Goal: Task Accomplishment & Management: Complete application form

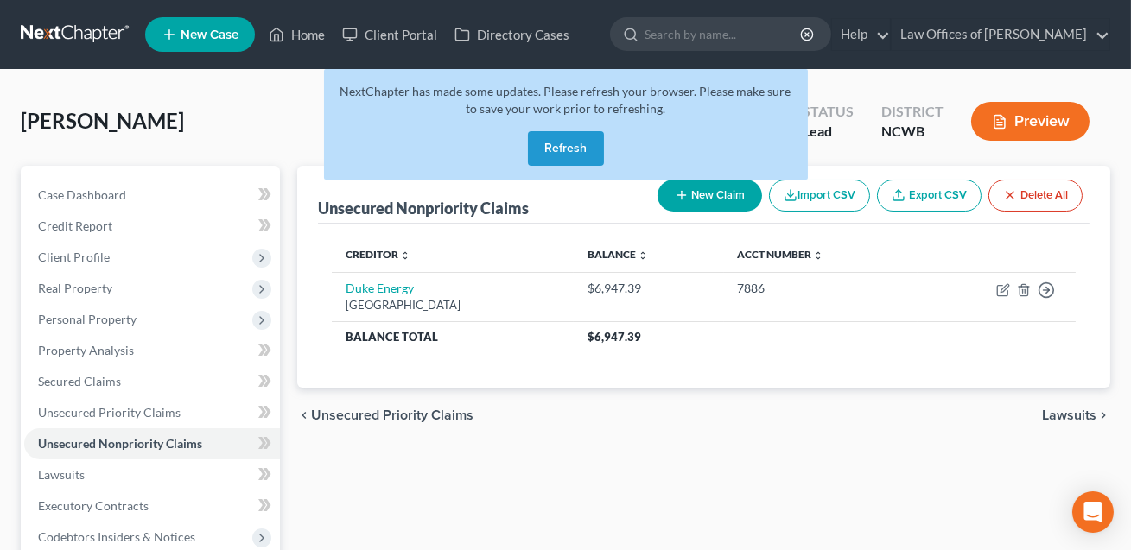
click at [559, 155] on button "Refresh" at bounding box center [566, 148] width 76 height 35
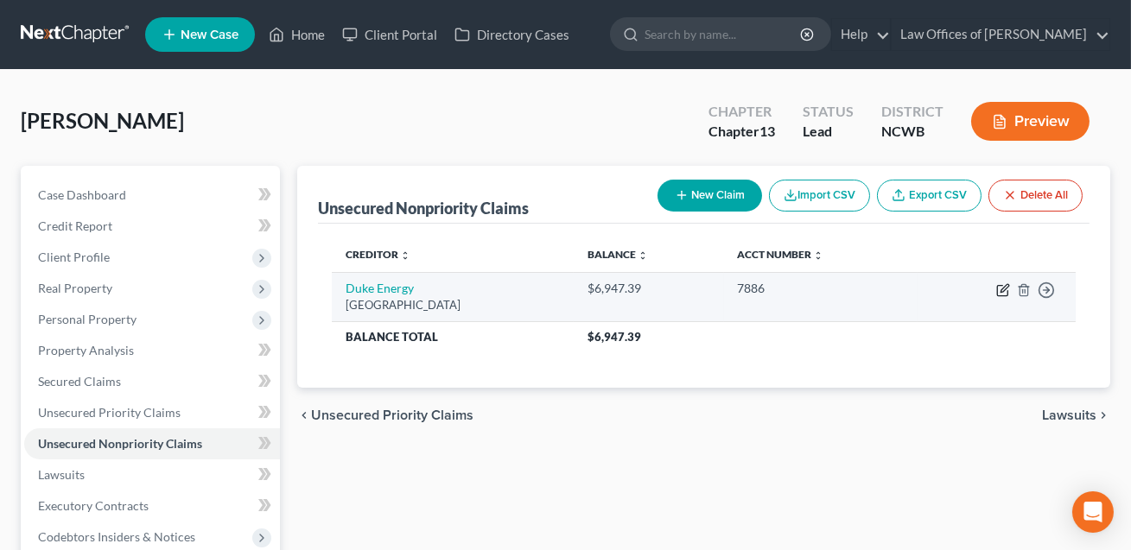
click at [1004, 288] on icon "button" at bounding box center [1003, 290] width 14 height 14
select select "28"
select select "0"
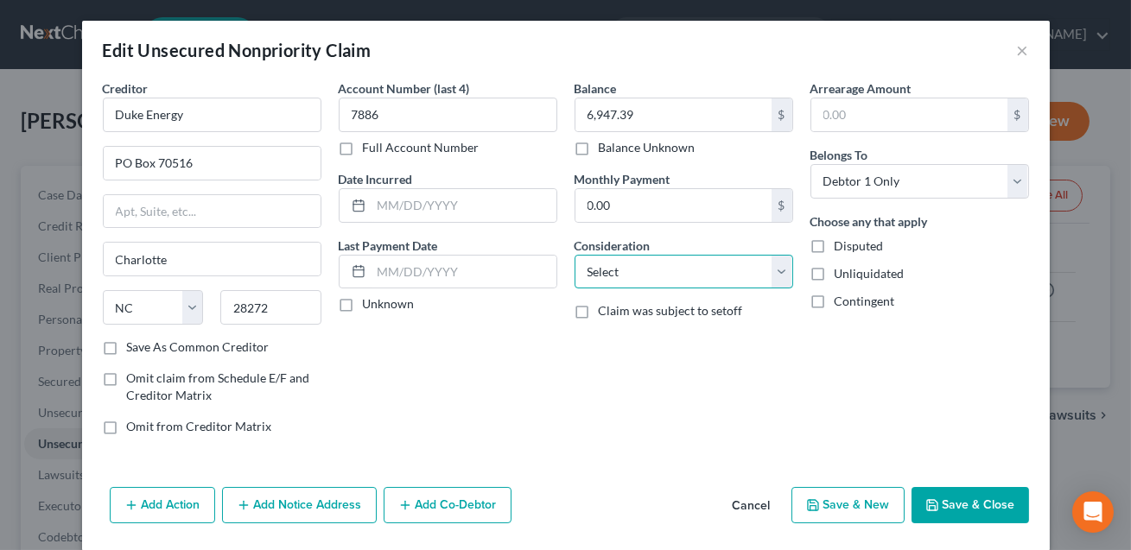
click at [738, 272] on select "Select Cable / Satellite Services Collection Agency Credit Card Debt Debt Couns…" at bounding box center [683, 272] width 219 height 35
select select "20"
click at [423, 210] on input "text" at bounding box center [463, 205] width 185 height 33
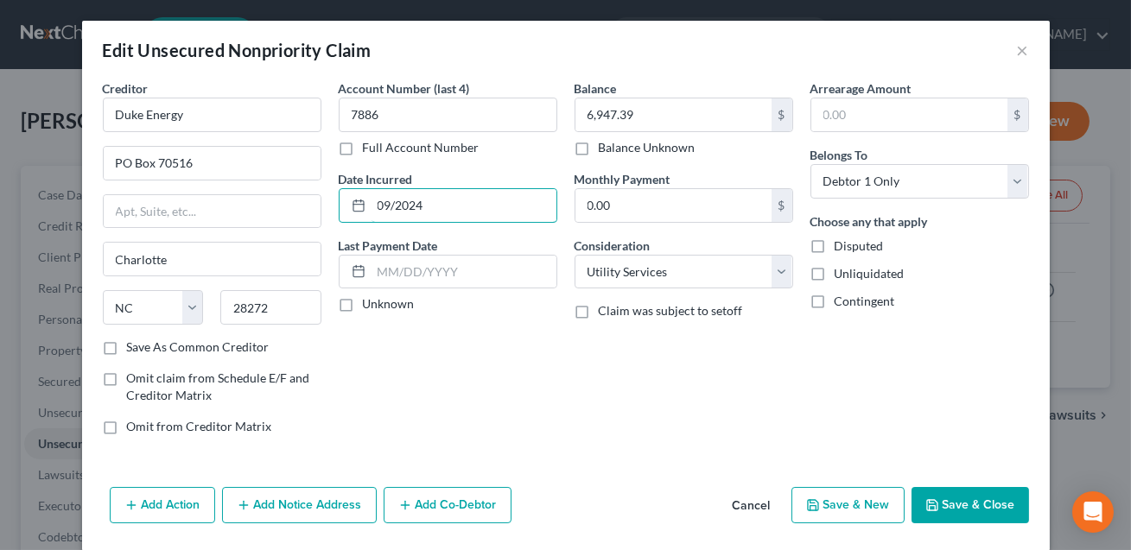
type input "09/2024"
click at [955, 504] on button "Save & Close" at bounding box center [969, 505] width 117 height 36
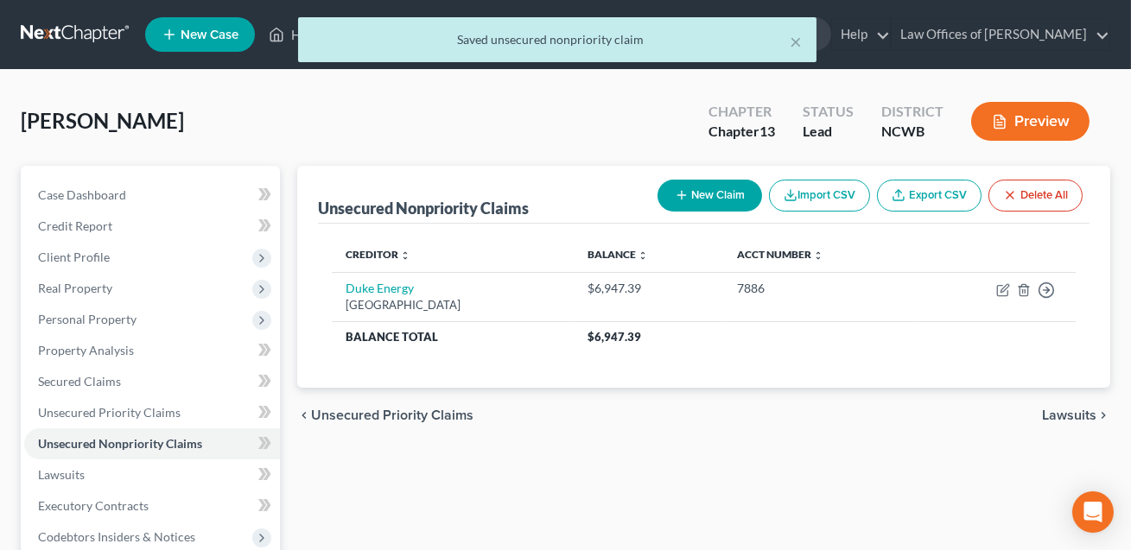
click at [713, 201] on button "New Claim" at bounding box center [709, 196] width 105 height 32
select select "0"
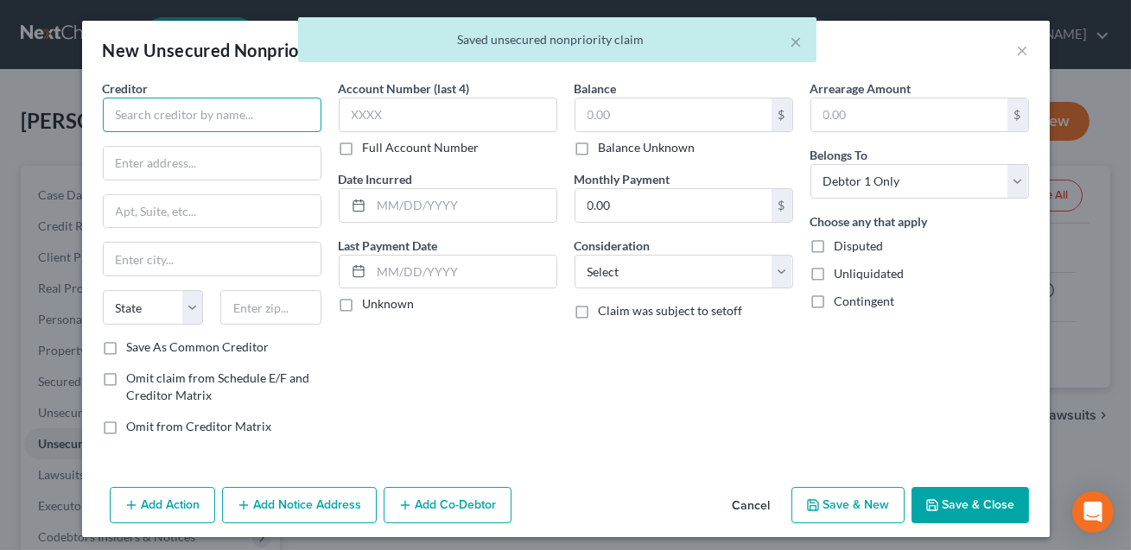
click at [264, 123] on input "text" at bounding box center [212, 115] width 219 height 35
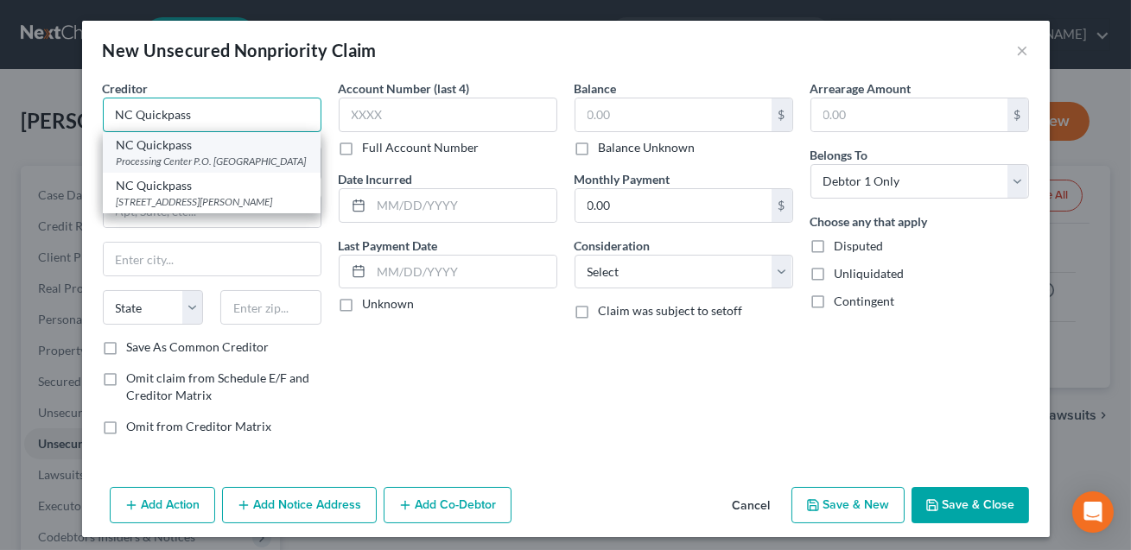
type input "NC Quickpass"
click at [250, 149] on div "NC Quickpass" at bounding box center [212, 144] width 190 height 17
type input "Processing Center"
type input "P.O. Box 100020"
type input "[GEOGRAPHIC_DATA]"
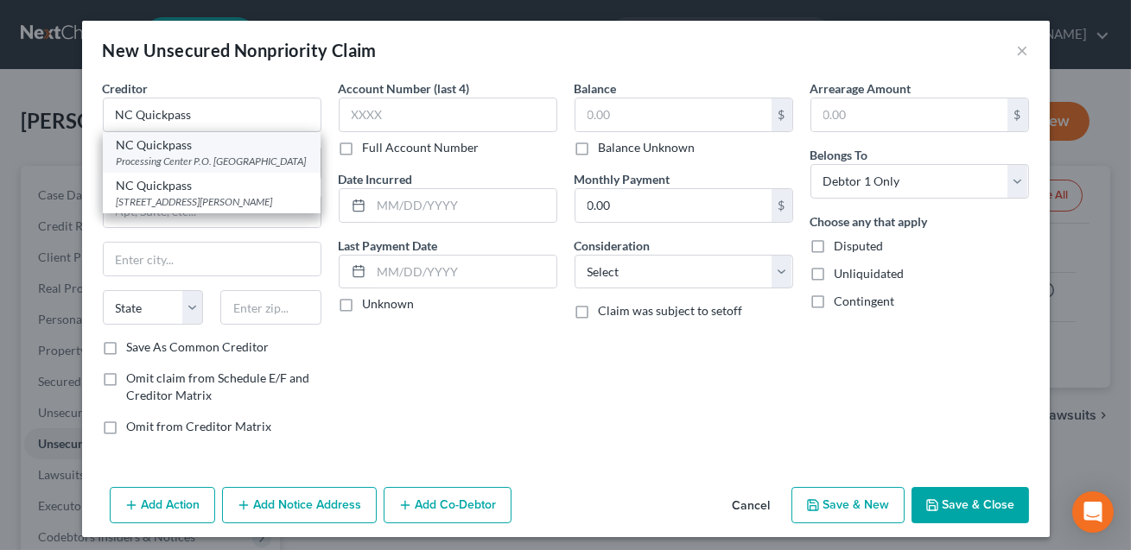
select select "10"
type input "30348"
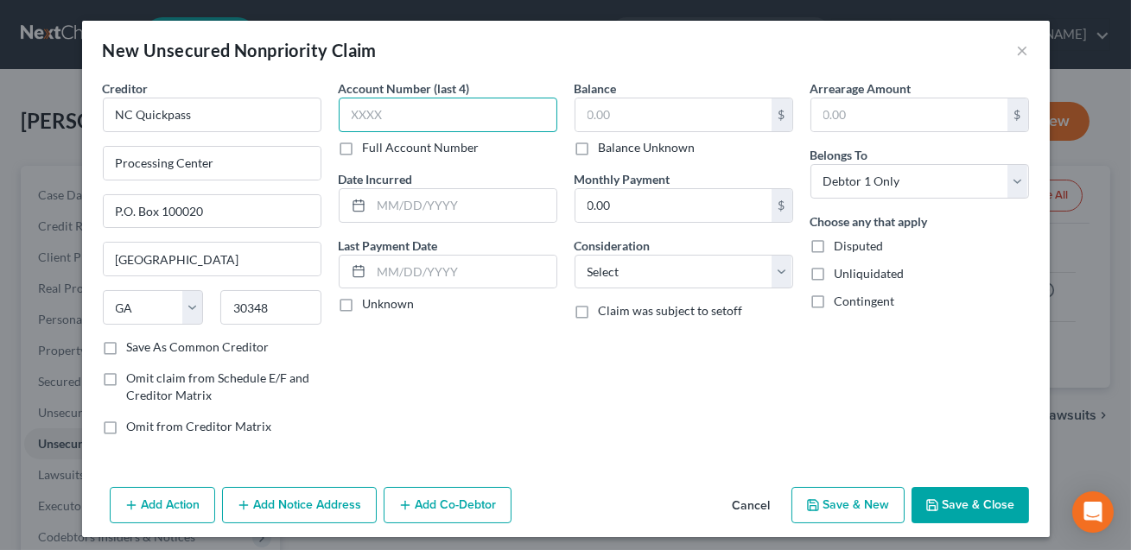
click at [364, 123] on input "text" at bounding box center [448, 115] width 219 height 35
type input "9896"
click at [675, 116] on input "text" at bounding box center [673, 114] width 196 height 33
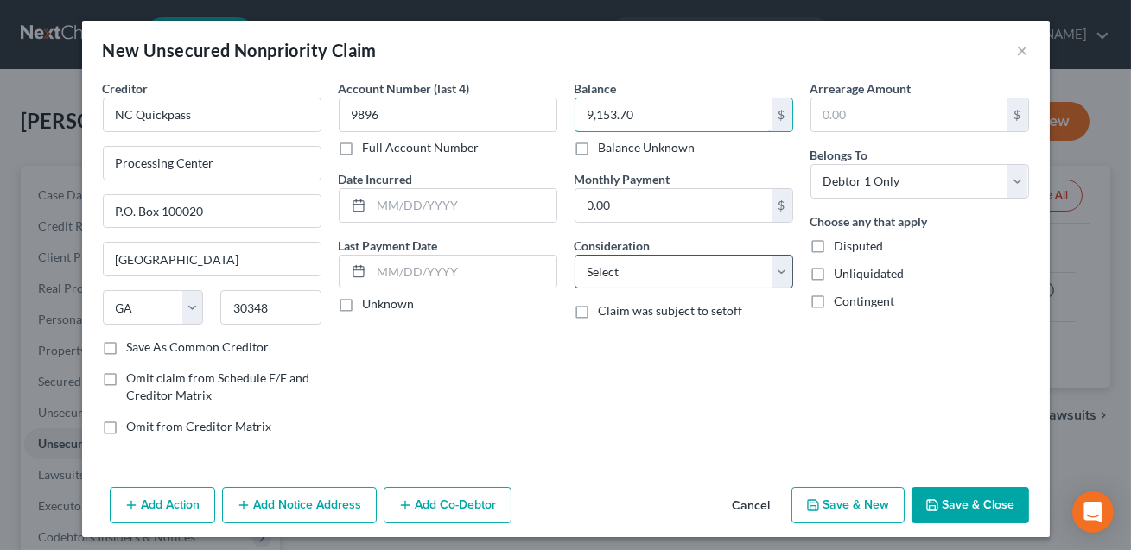
type input "9,153.70"
click at [656, 268] on select "Select Cable / Satellite Services Collection Agency Credit Card Debt Debt Couns…" at bounding box center [683, 272] width 219 height 35
select select "14"
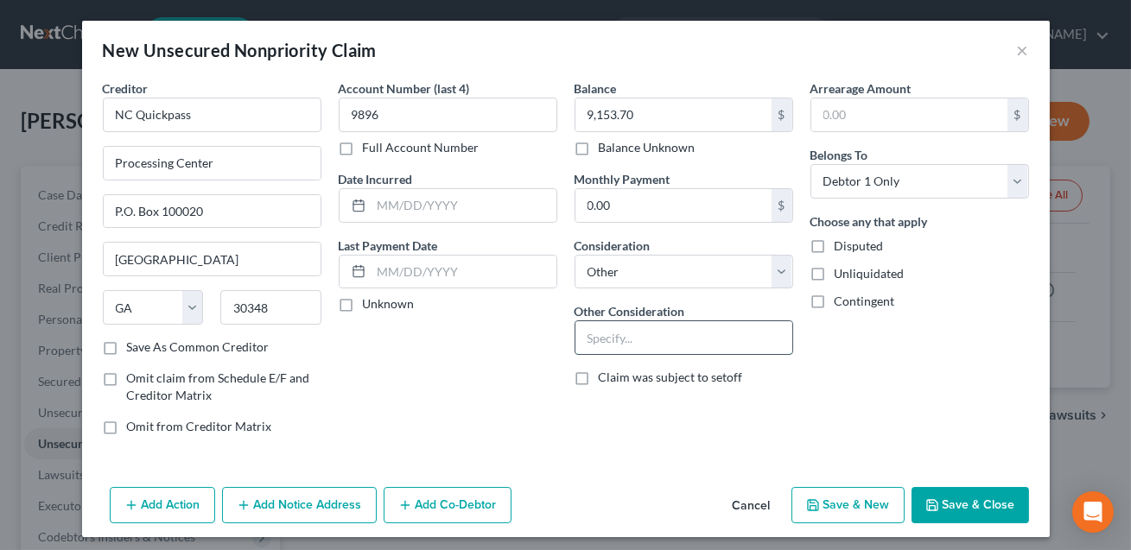
click at [610, 339] on input "text" at bounding box center [683, 337] width 217 height 33
type input "Tolls/fees"
click at [419, 212] on input "text" at bounding box center [463, 205] width 185 height 33
click at [873, 403] on div "Arrearage Amount $ Belongs To * Select Debtor 1 Only Debtor 2 Only Debtor 1 And…" at bounding box center [920, 264] width 236 height 370
click at [958, 510] on button "Save & Close" at bounding box center [969, 505] width 117 height 36
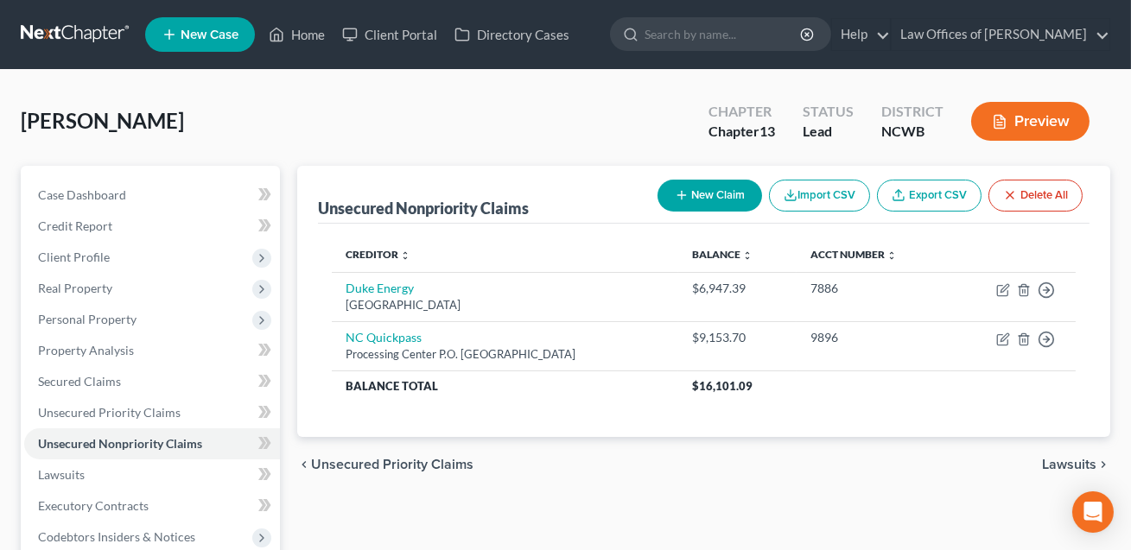
click at [709, 188] on button "New Claim" at bounding box center [709, 196] width 105 height 32
select select "0"
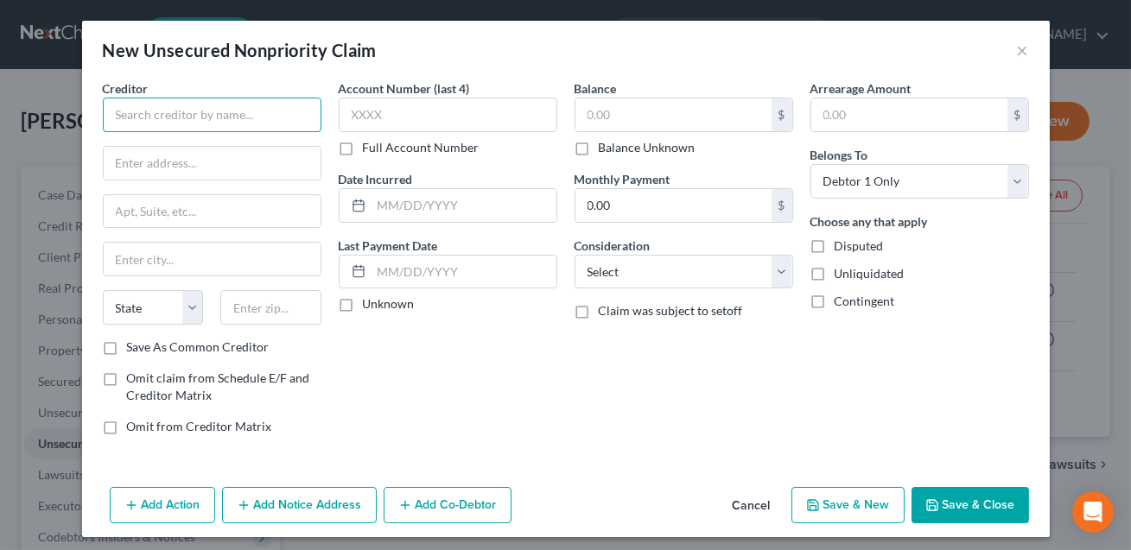
click at [228, 123] on input "text" at bounding box center [212, 115] width 219 height 35
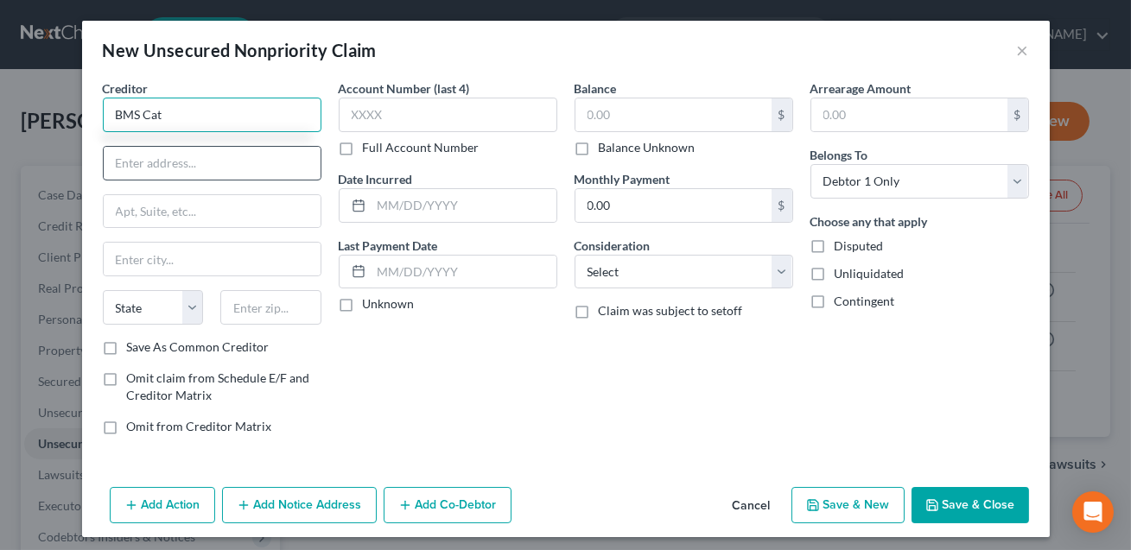
type input "BMS Cat"
click at [187, 163] on input "text" at bounding box center [212, 163] width 217 height 33
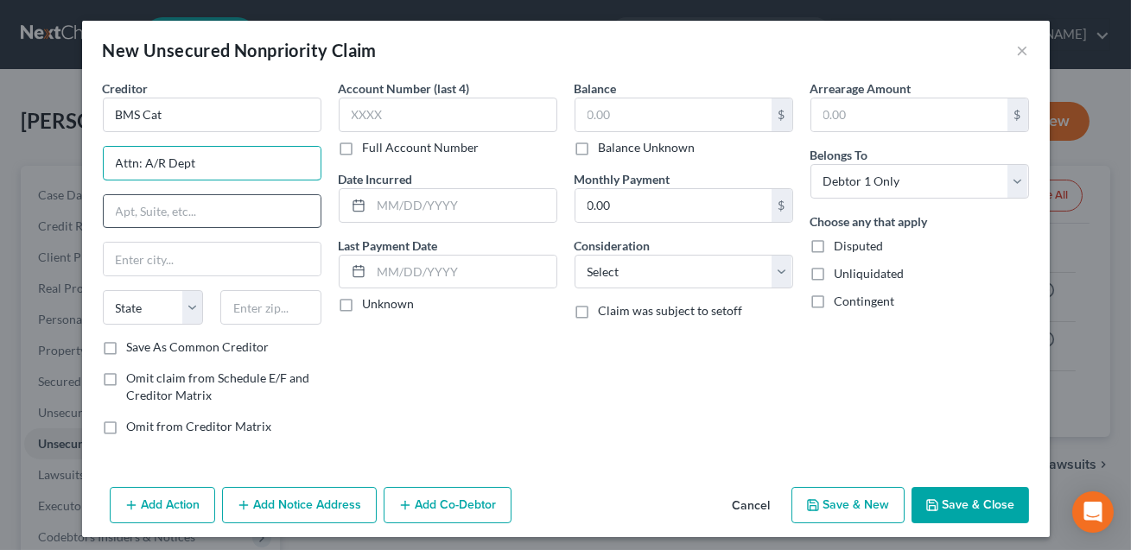
type input "Attn: A/R Dept"
click at [167, 209] on input "text" at bounding box center [212, 211] width 217 height 33
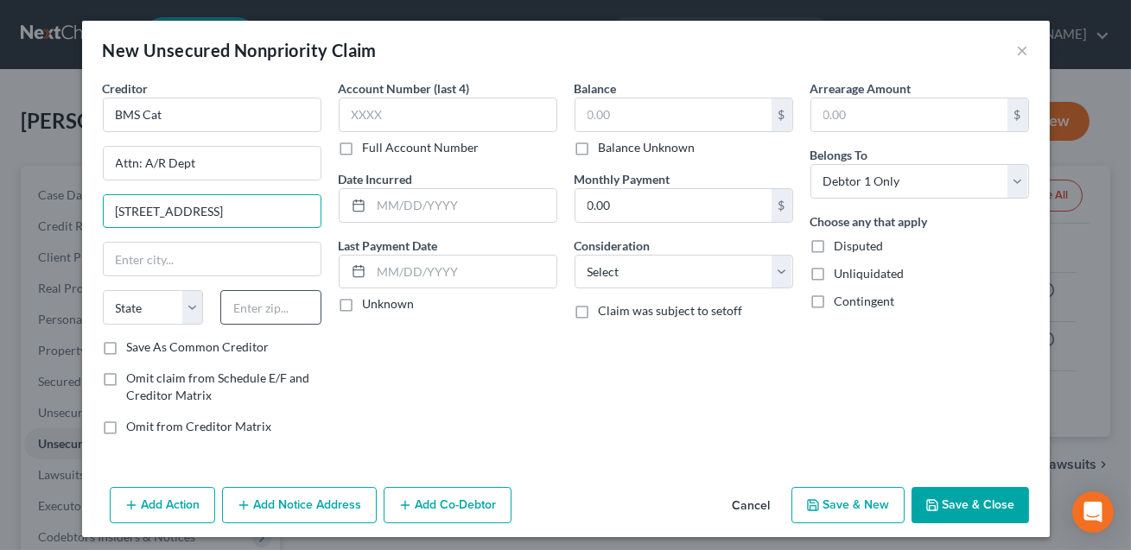
type input "[STREET_ADDRESS]"
click at [240, 314] on input "text" at bounding box center [270, 307] width 101 height 35
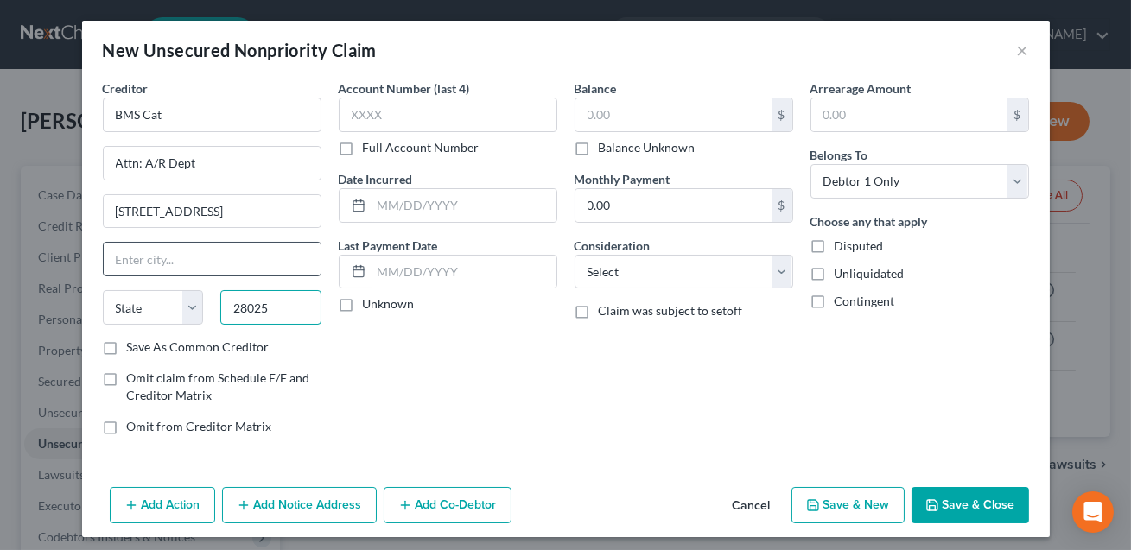
type input "28025"
click at [238, 257] on input "text" at bounding box center [212, 259] width 217 height 33
type input "[GEOGRAPHIC_DATA]"
select select "28"
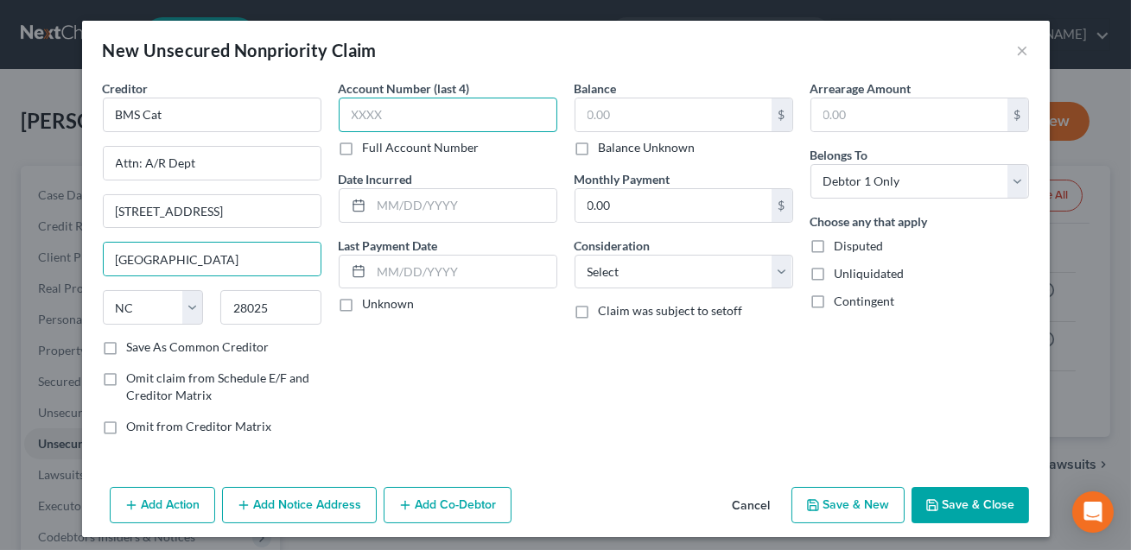
click at [395, 113] on input "text" at bounding box center [448, 115] width 219 height 35
type input "3848"
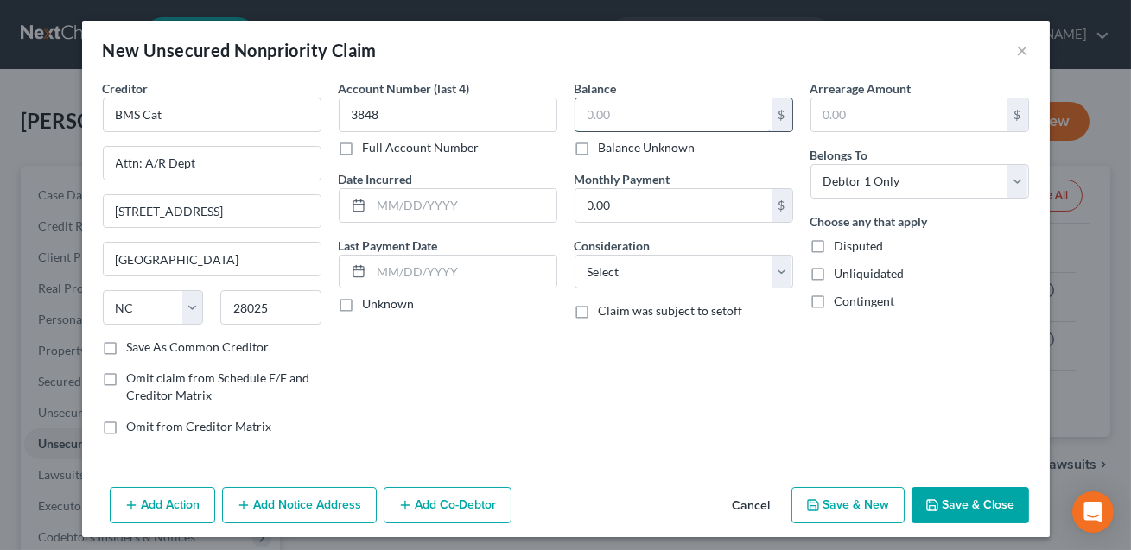
click at [586, 124] on input "text" at bounding box center [673, 114] width 196 height 33
type input "1,520.00"
click at [619, 288] on div "Balance 1,520.00 $ Balance Unknown Balance Undetermined 1,520.00 $ Balance Unkn…" at bounding box center [684, 264] width 236 height 370
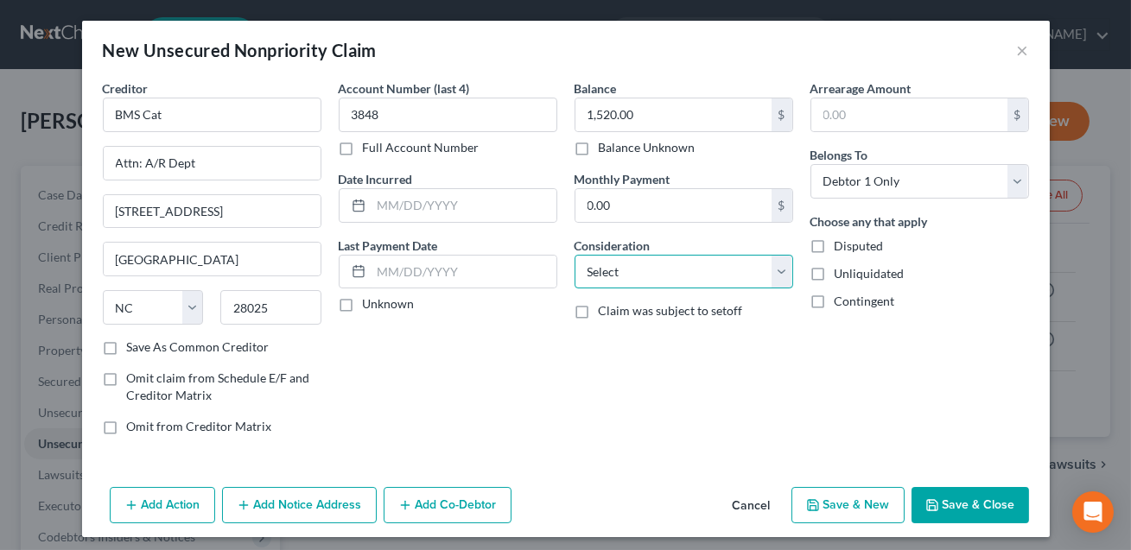
click at [612, 276] on select "Select Cable / Satellite Services Collection Agency Credit Card Debt Debt Couns…" at bounding box center [683, 272] width 219 height 35
select select "14"
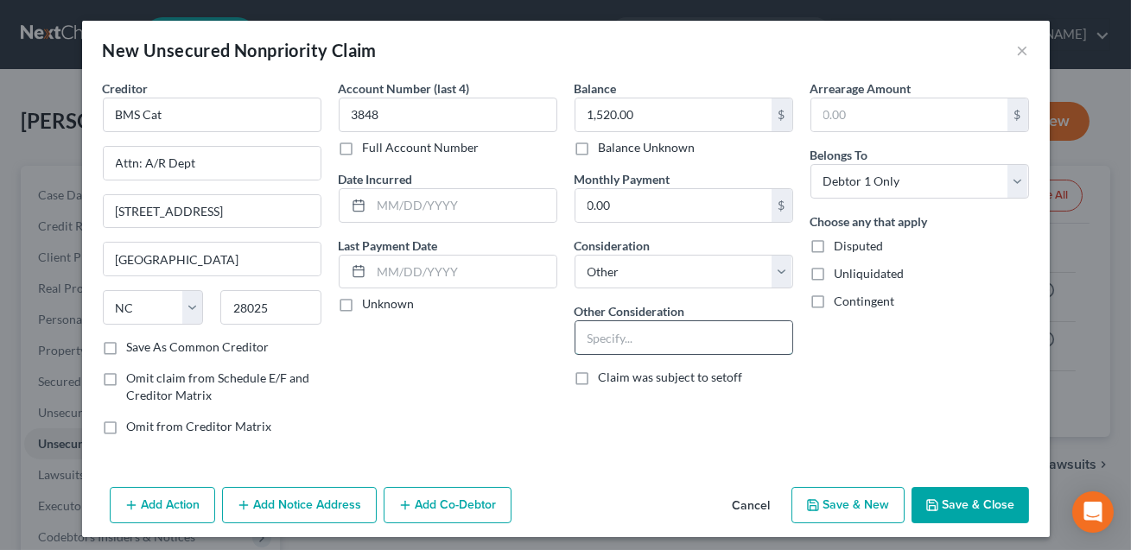
click at [620, 340] on input "text" at bounding box center [683, 337] width 217 height 33
type input "CONFIRM"
click at [960, 485] on div "Add Action Add Notice Address Add Co-Debtor Cancel Save & New Save & Close" at bounding box center [565, 508] width 967 height 57
click at [958, 500] on button "Save & Close" at bounding box center [969, 505] width 117 height 36
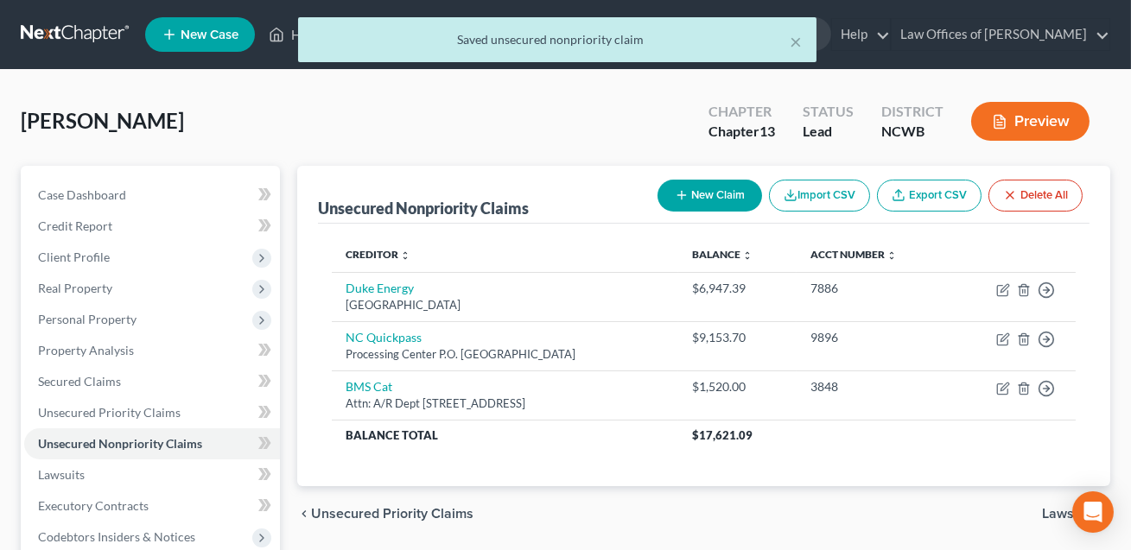
click at [716, 191] on button "New Claim" at bounding box center [709, 196] width 105 height 32
select select "0"
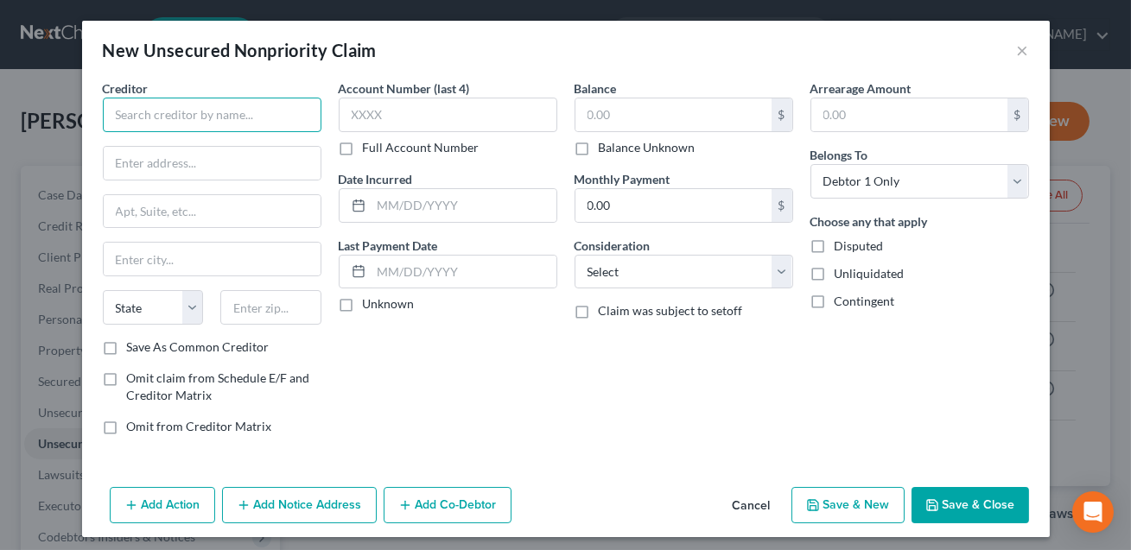
click at [238, 124] on input "text" at bounding box center [212, 115] width 219 height 35
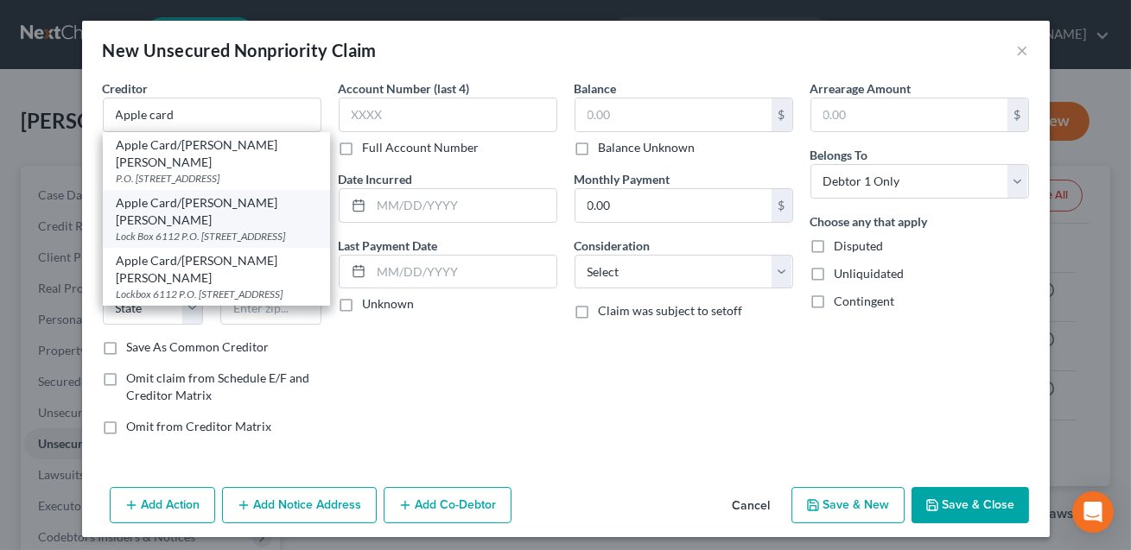
click at [232, 194] on div "Apple Card/[PERSON_NAME] [PERSON_NAME]" at bounding box center [217, 211] width 200 height 35
type input "Apple Card/[PERSON_NAME] [PERSON_NAME]"
type input "Lock Box 6112"
type input "P.O. Box 7247"
type input "[GEOGRAPHIC_DATA]"
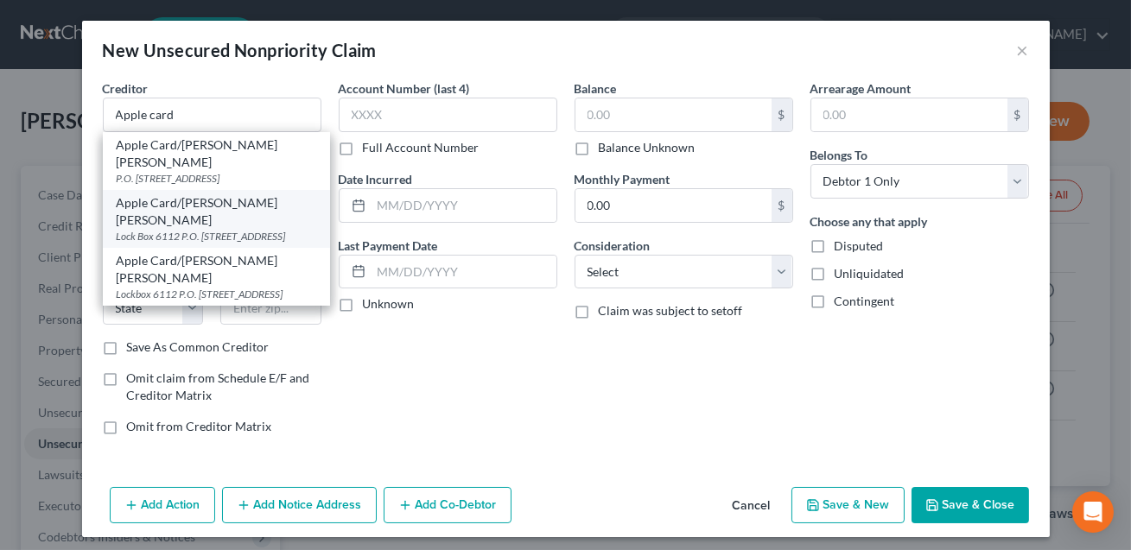
select select "39"
type input "19170"
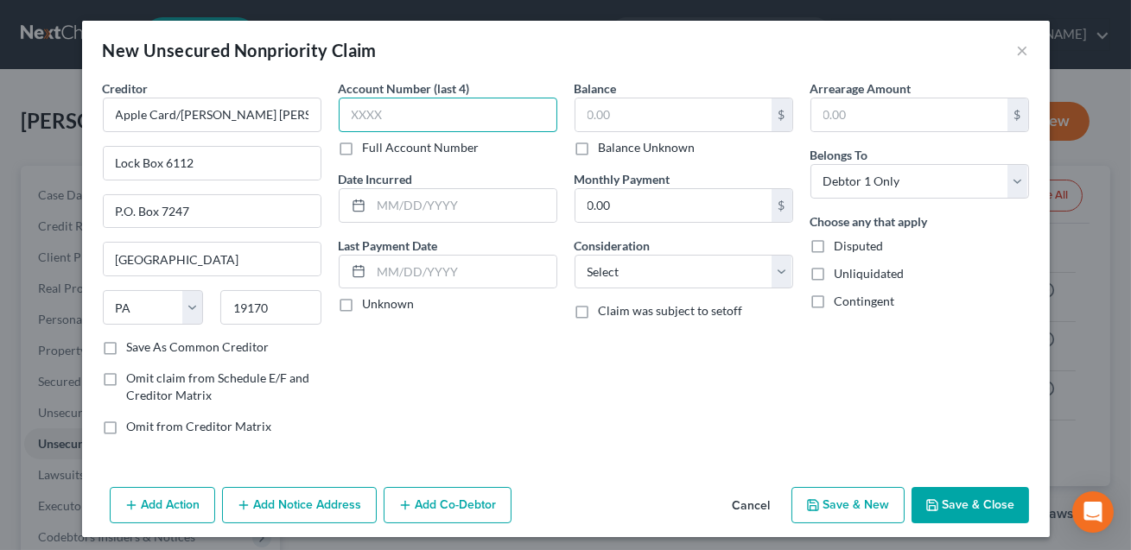
click at [389, 116] on input "text" at bounding box center [448, 115] width 219 height 35
type input "8147"
click at [596, 117] on input "text" at bounding box center [673, 114] width 196 height 33
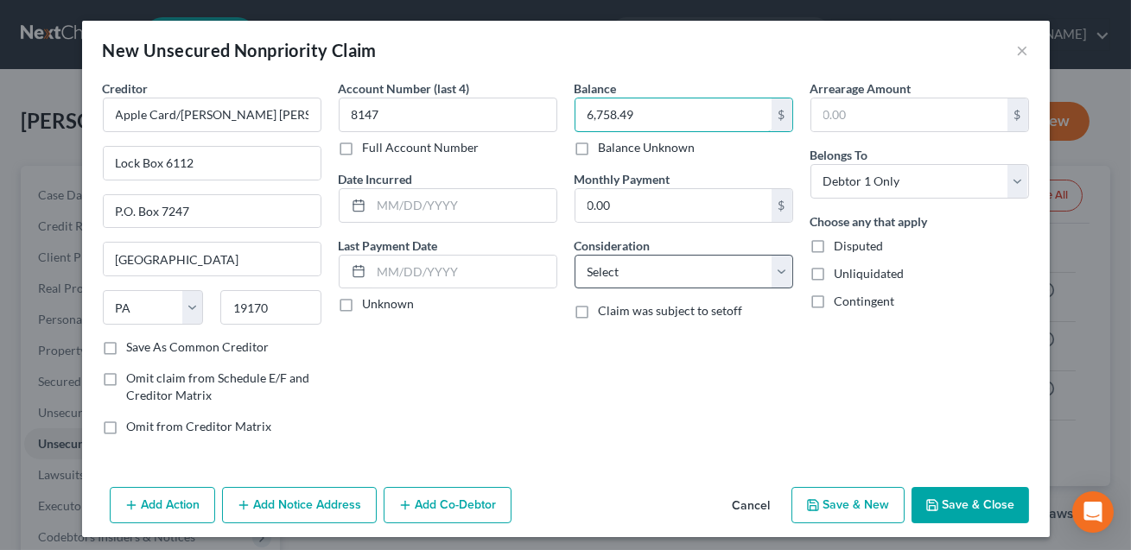
type input "6,758.49"
click at [651, 282] on select "Select Cable / Satellite Services Collection Agency Credit Card Debt Debt Couns…" at bounding box center [683, 272] width 219 height 35
select select "2"
click at [963, 493] on button "Save & Close" at bounding box center [969, 505] width 117 height 36
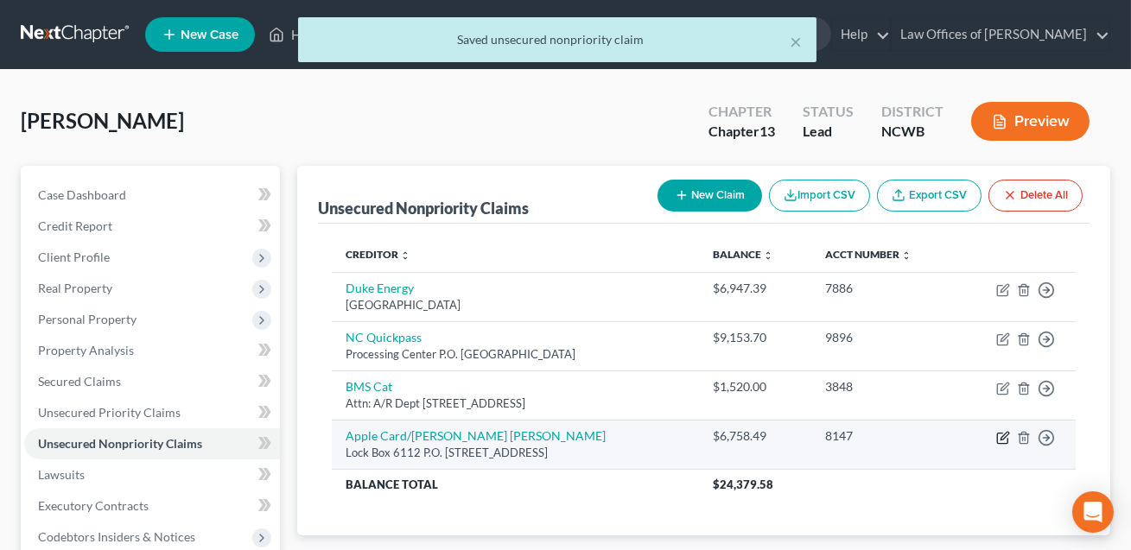
click at [1001, 437] on icon "button" at bounding box center [1004, 436] width 8 height 8
select select "39"
select select "2"
select select "0"
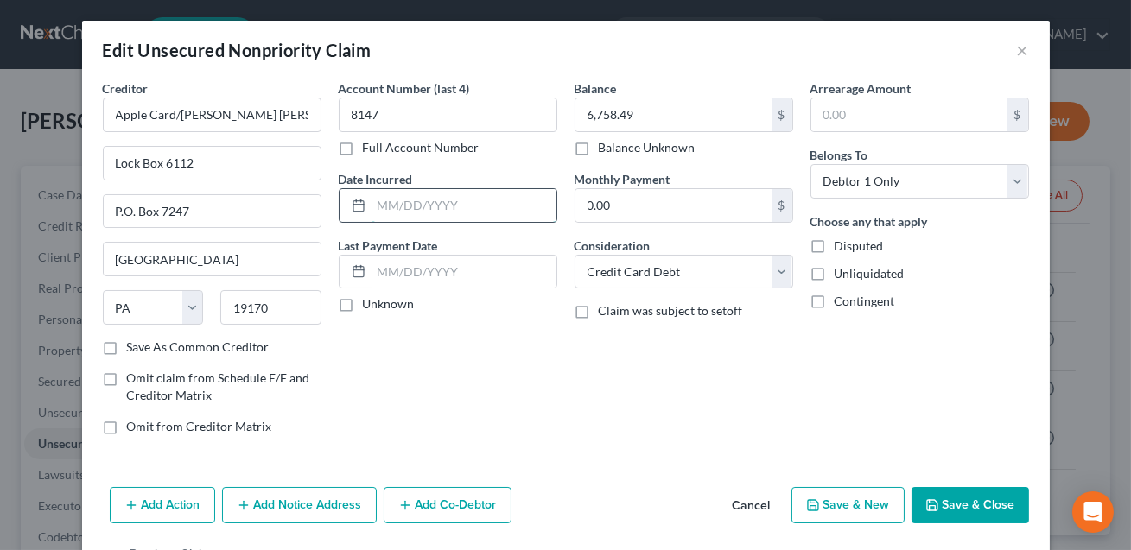
click at [454, 205] on input "text" at bounding box center [463, 205] width 185 height 33
type input "02/2025"
click at [944, 499] on button "Save & Close" at bounding box center [969, 505] width 117 height 36
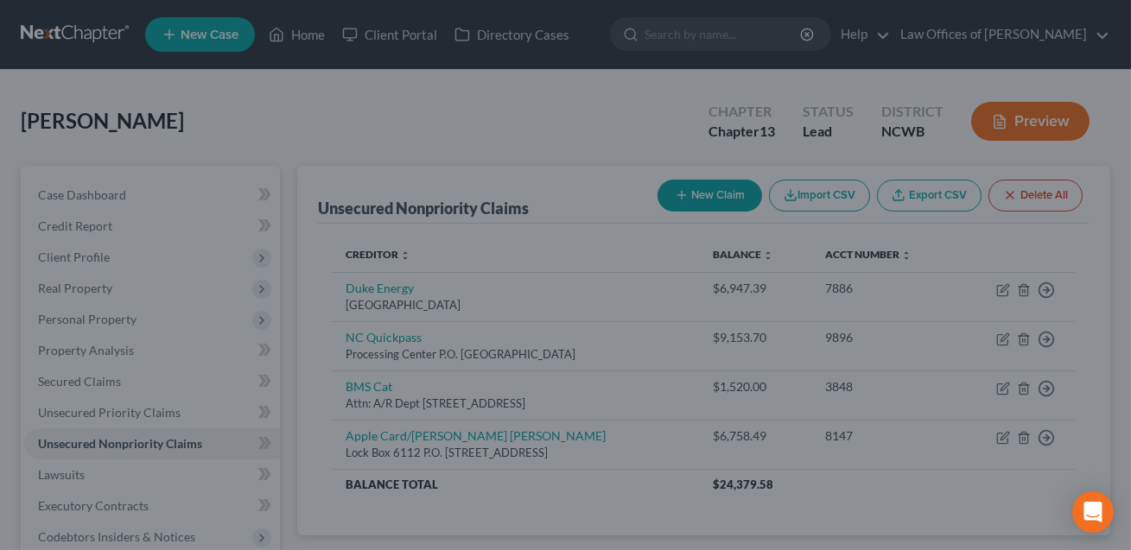
type input "0"
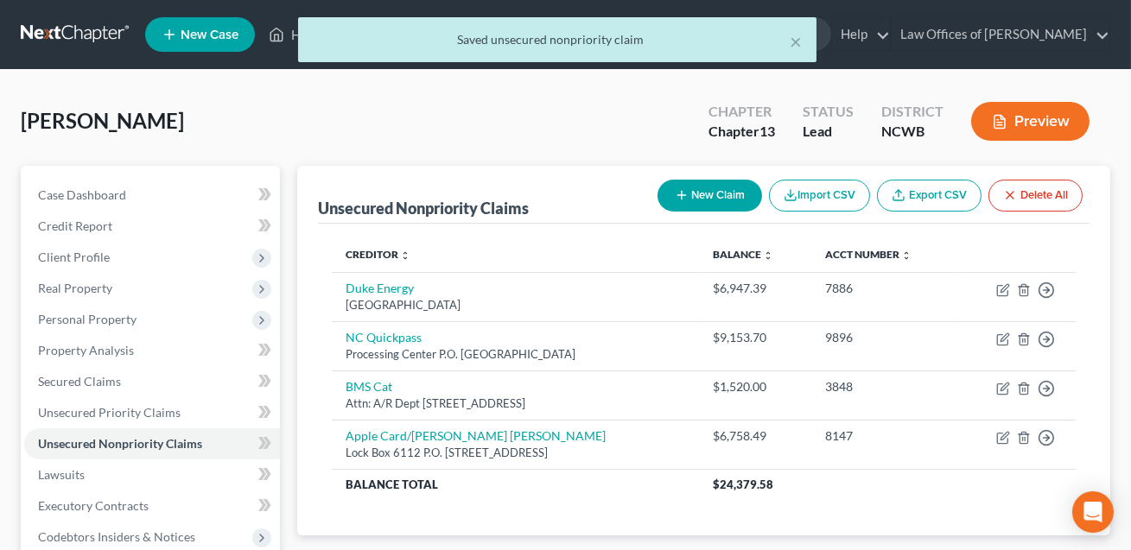
click at [710, 200] on button "New Claim" at bounding box center [709, 196] width 105 height 32
select select "0"
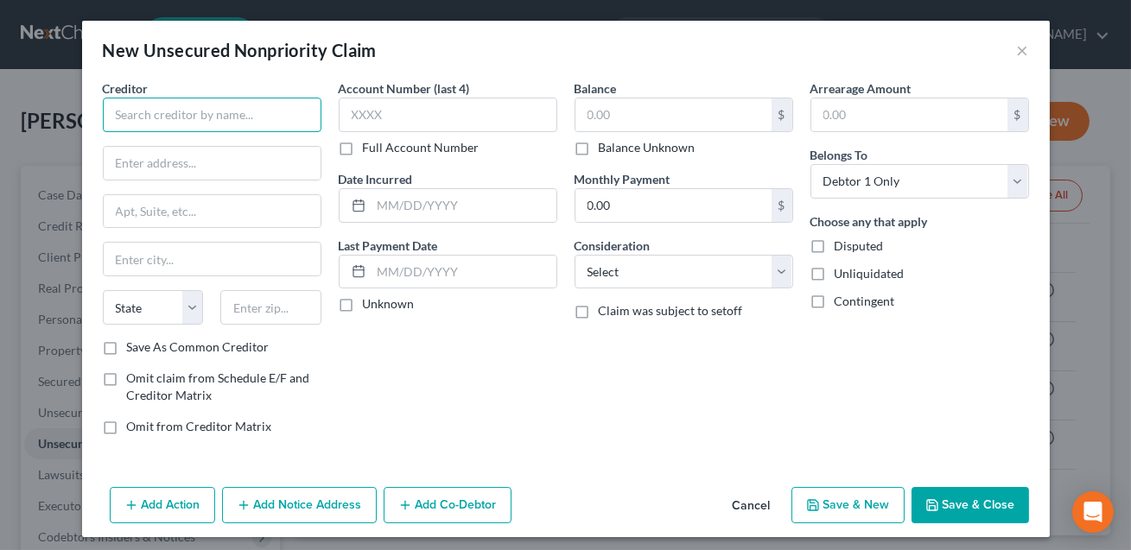
click at [281, 114] on input "text" at bounding box center [212, 115] width 219 height 35
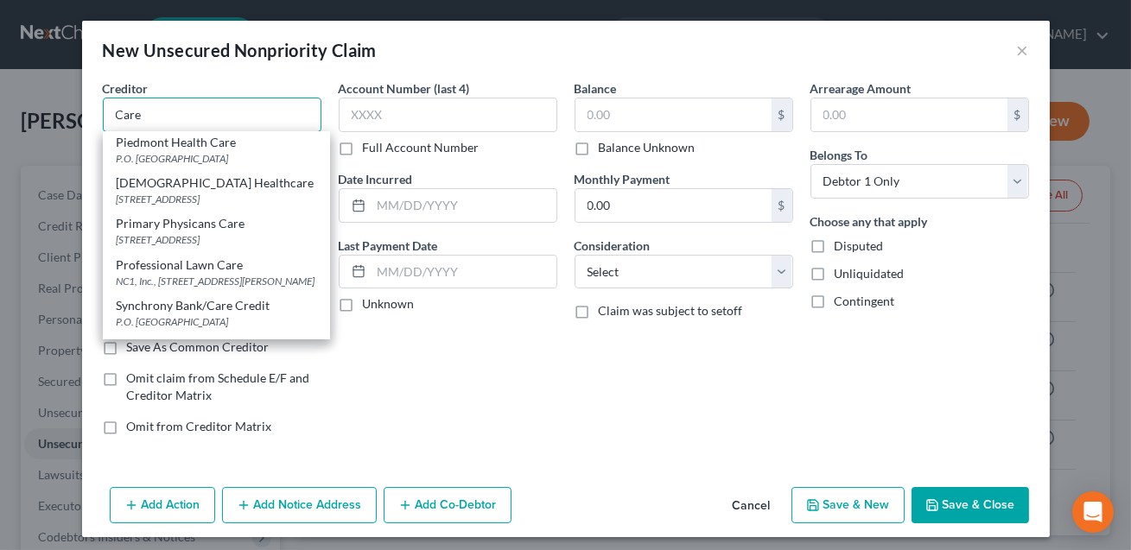
scroll to position [1336, 0]
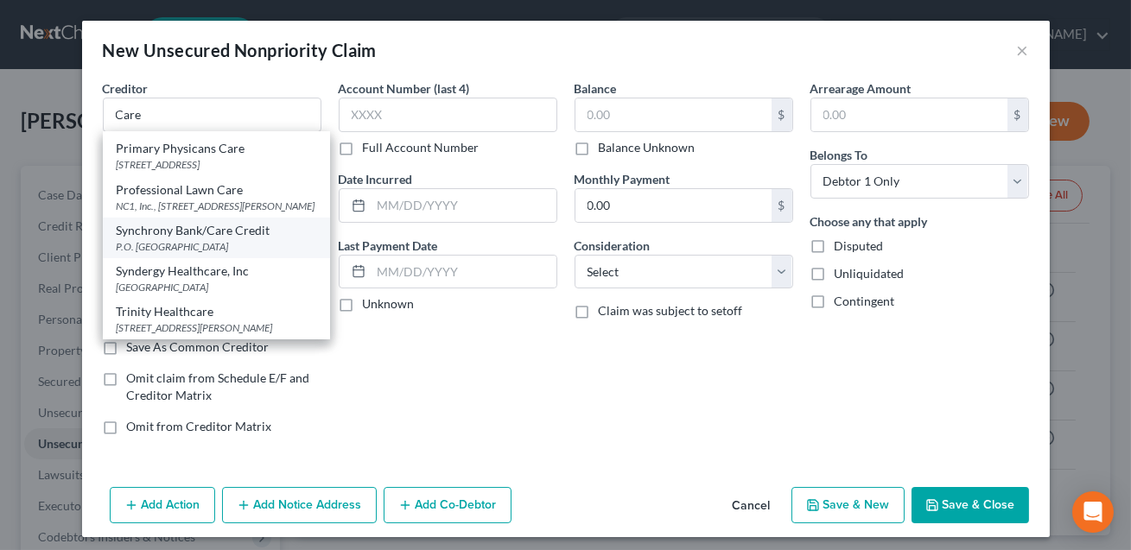
click at [215, 237] on div "Synchrony Bank/Care Credit" at bounding box center [217, 230] width 200 height 17
type input "Synchrony Bank/Care Credit"
type input "P.O. Box 960061"
type input "Orlando"
select select "9"
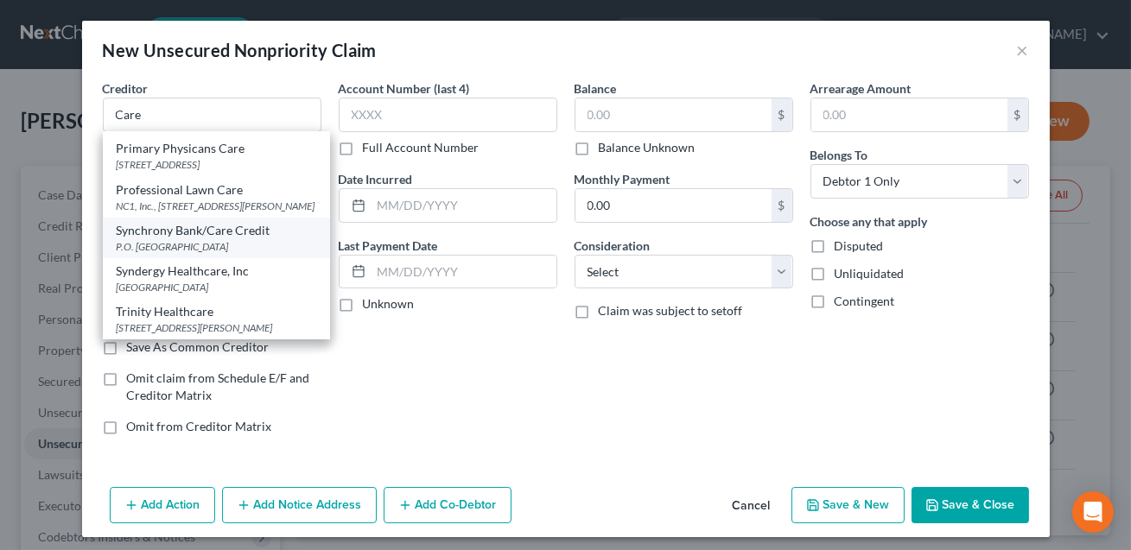
type input "32896"
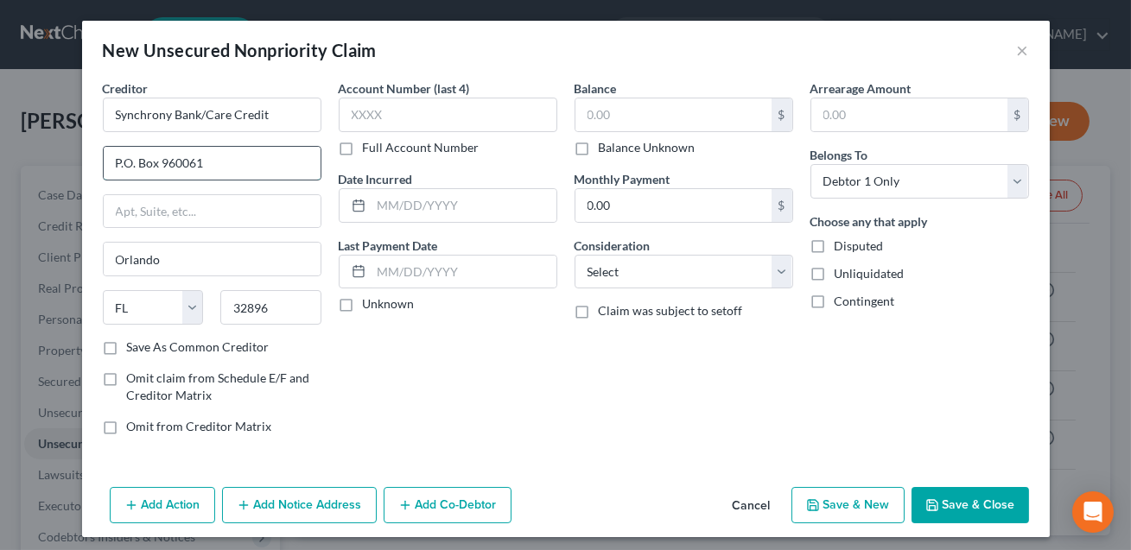
drag, startPoint x: 221, startPoint y: 164, endPoint x: 162, endPoint y: 161, distance: 59.7
click at [162, 161] on input "P.O. Box 960061" at bounding box center [212, 163] width 217 height 33
type input "P.O. Box 71715"
drag, startPoint x: 298, startPoint y: 313, endPoint x: 227, endPoint y: 310, distance: 70.9
click at [227, 310] on input "32896" at bounding box center [270, 307] width 101 height 35
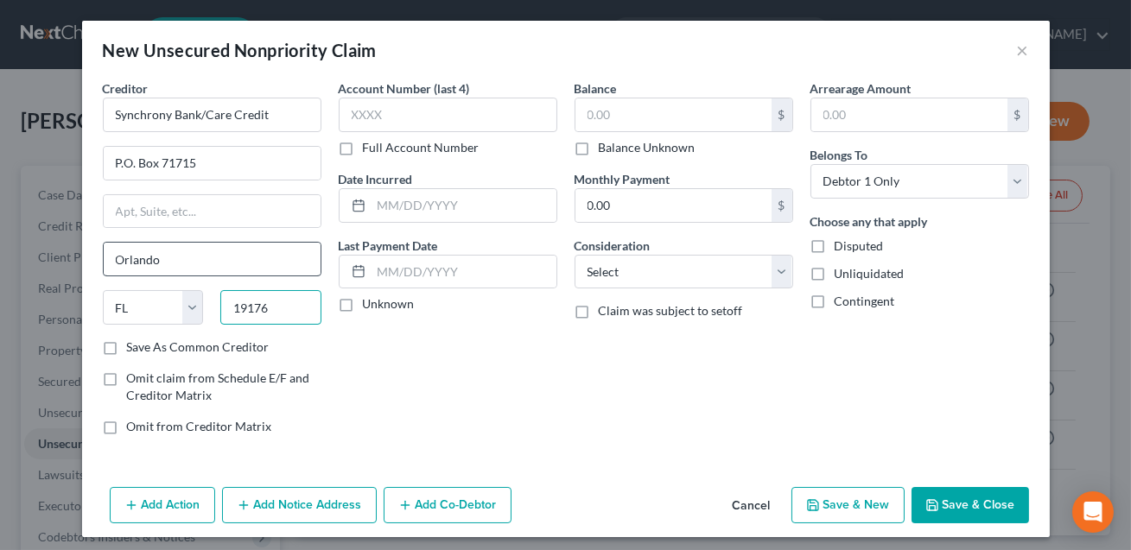
type input "19176"
click at [227, 265] on input "Orlando" at bounding box center [212, 259] width 217 height 33
click at [168, 306] on select "State [US_STATE] AK AR AZ CA CO CT DE DC [GEOGRAPHIC_DATA] [GEOGRAPHIC_DATA] GU…" at bounding box center [153, 307] width 101 height 35
select select "39"
click at [164, 265] on input "Orlando" at bounding box center [212, 259] width 217 height 33
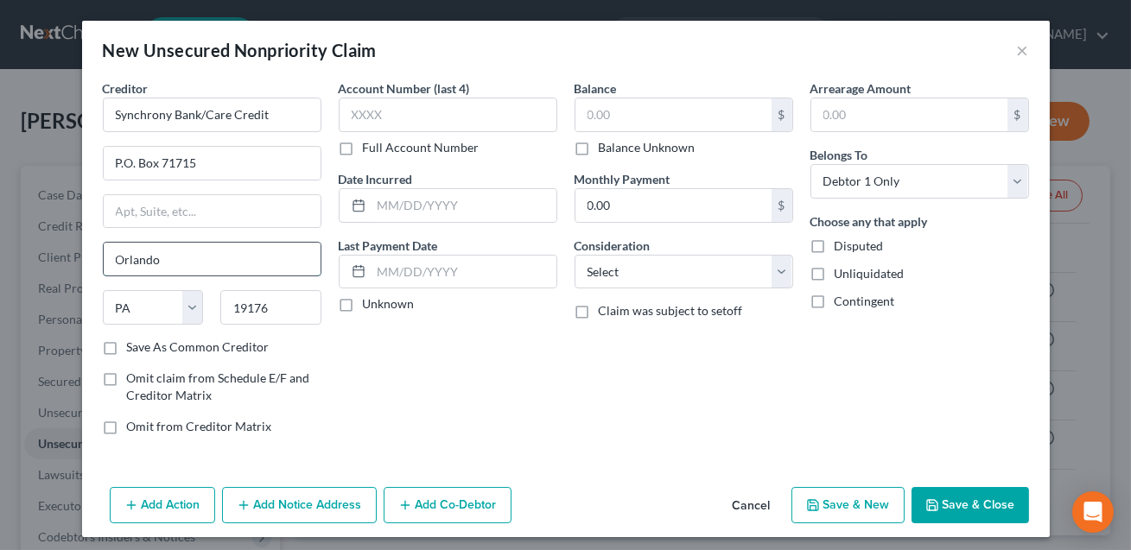
drag, startPoint x: 164, startPoint y: 265, endPoint x: 107, endPoint y: 261, distance: 57.2
click at [107, 261] on input "Orlando" at bounding box center [212, 259] width 217 height 33
type input "[GEOGRAPHIC_DATA]"
click at [277, 313] on input "19176" at bounding box center [270, 307] width 101 height 35
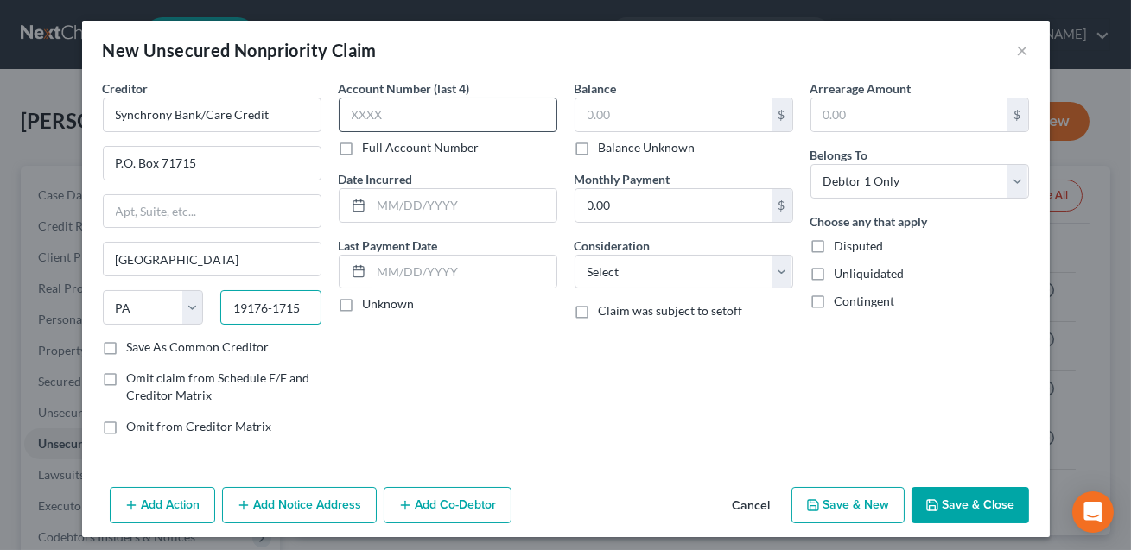
type input "19176-1715"
click at [387, 113] on input "text" at bounding box center [448, 115] width 219 height 35
type input "6674"
click at [441, 206] on input "text" at bounding box center [463, 205] width 185 height 33
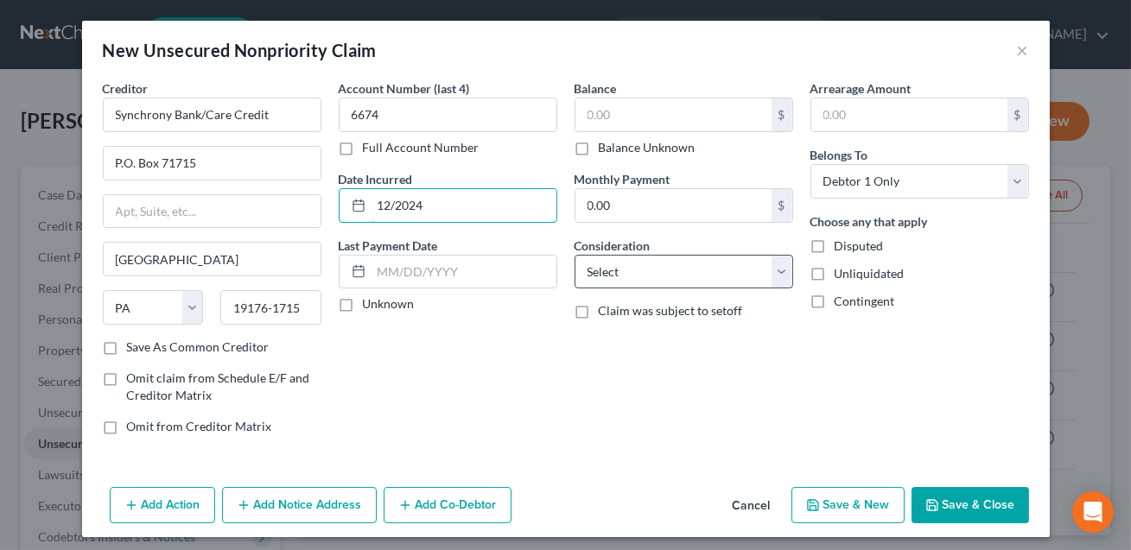
type input "12/2024"
click at [669, 272] on select "Select Cable / Satellite Services Collection Agency Credit Card Debt Debt Couns…" at bounding box center [683, 272] width 219 height 35
select select "2"
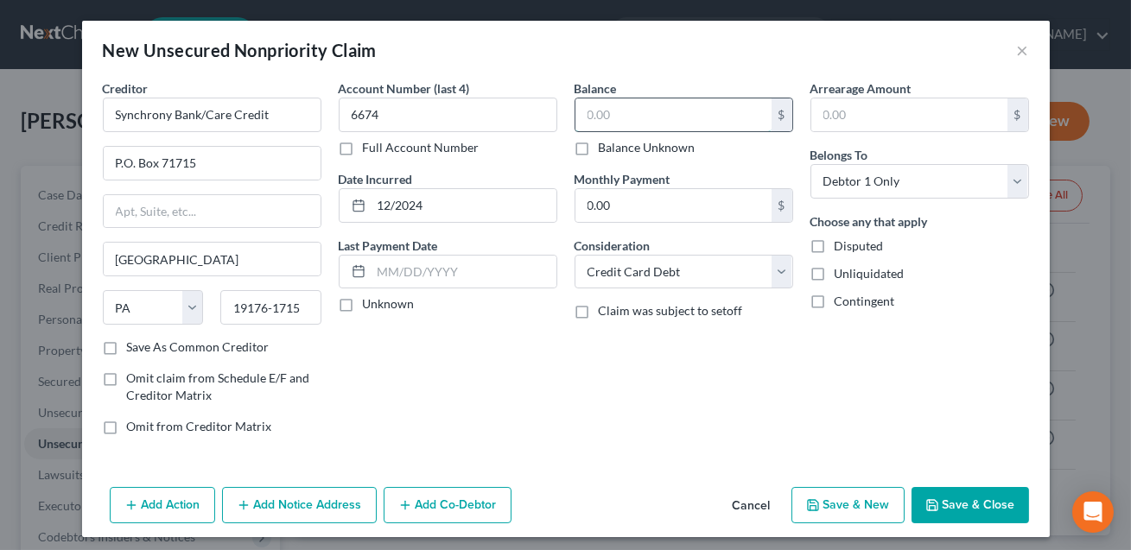
click at [607, 118] on input "text" at bounding box center [673, 114] width 196 height 33
type input "7,090.09"
click at [961, 509] on button "Save & Close" at bounding box center [969, 505] width 117 height 36
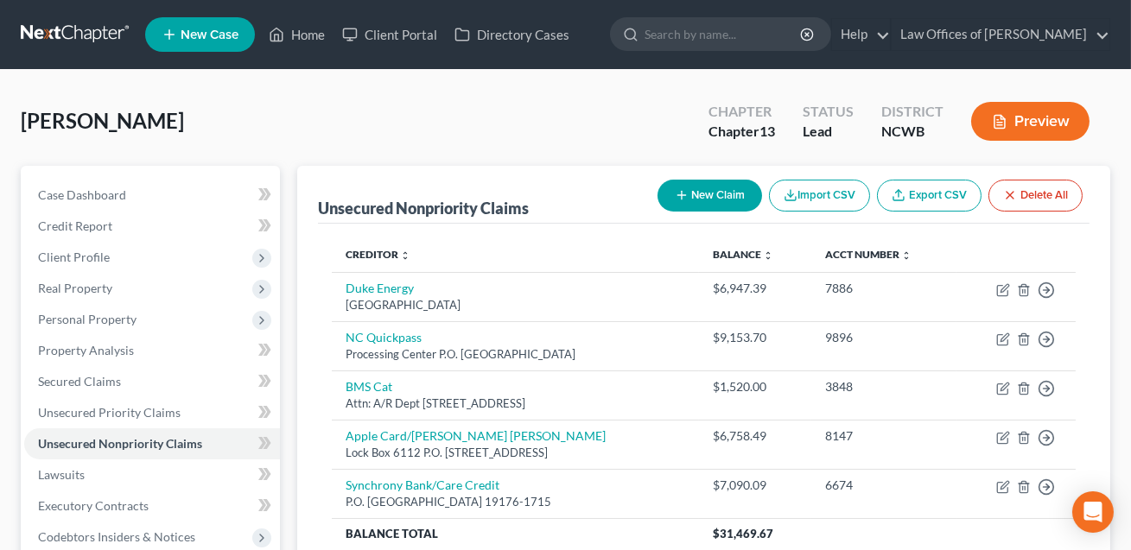
click at [697, 200] on button "New Claim" at bounding box center [709, 196] width 105 height 32
select select "0"
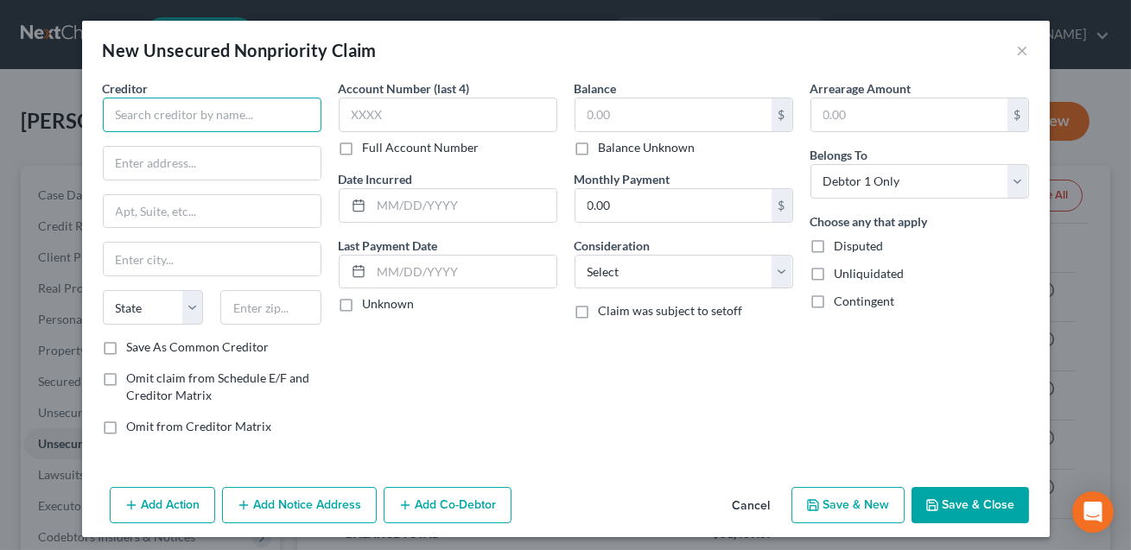
click at [169, 117] on input "text" at bounding box center [212, 115] width 219 height 35
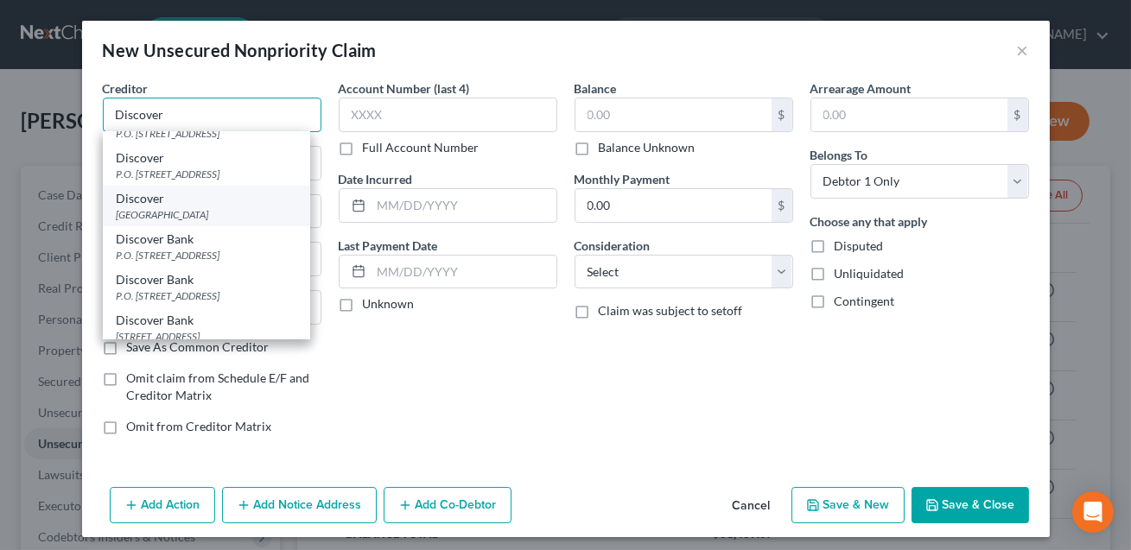
scroll to position [31, 0]
type input "Discover"
click at [189, 213] on div "[GEOGRAPHIC_DATA]" at bounding box center [207, 211] width 180 height 15
type input "PO Box 71084"
type input "Charlotte"
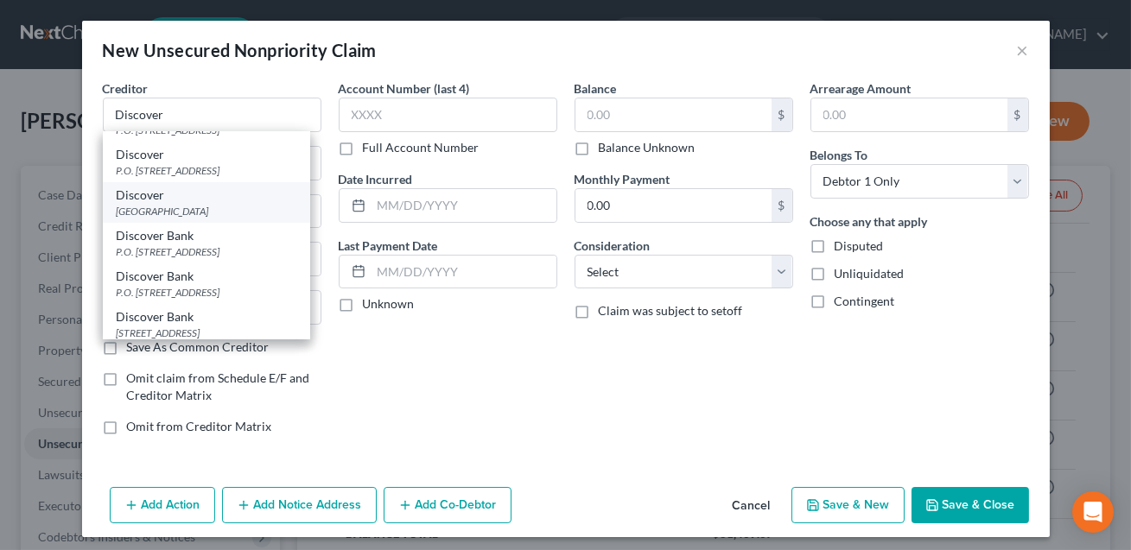
select select "28"
type input "28272"
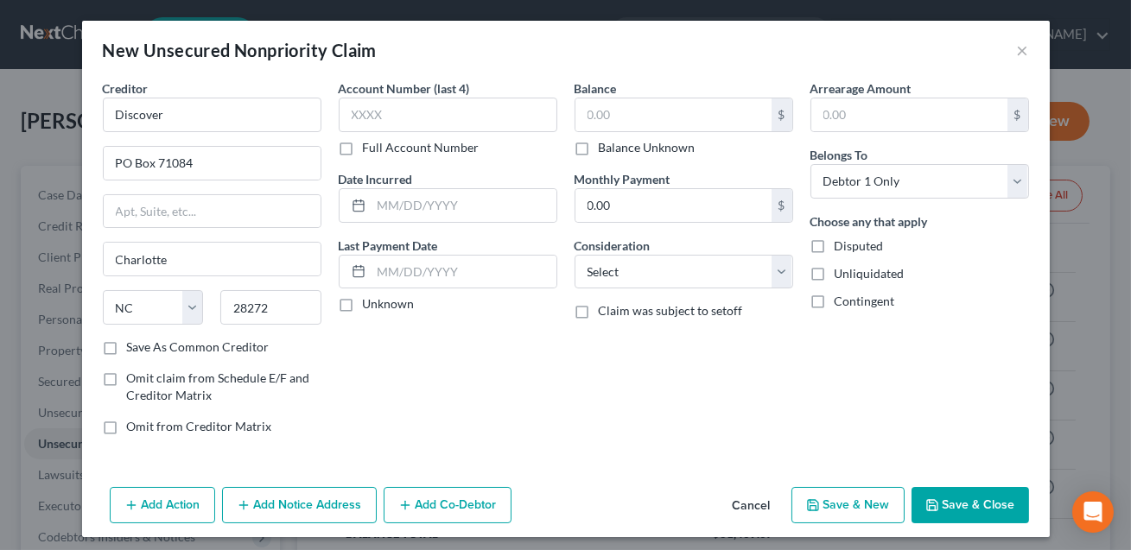
scroll to position [0, 0]
click at [196, 163] on input "PO Box 71084" at bounding box center [212, 163] width 217 height 33
type input "PO Box 71242"
click at [605, 118] on input "text" at bounding box center [673, 114] width 196 height 33
type input "5"
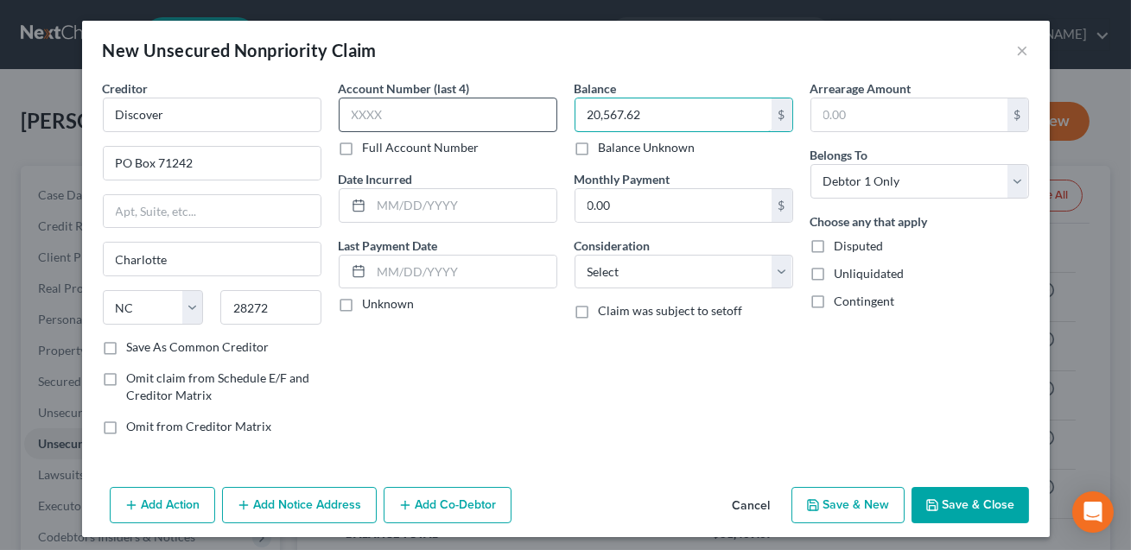
type input "20,567.62"
click at [478, 98] on input "text" at bounding box center [448, 115] width 219 height 35
type input "2052"
click at [465, 198] on input "text" at bounding box center [463, 205] width 185 height 33
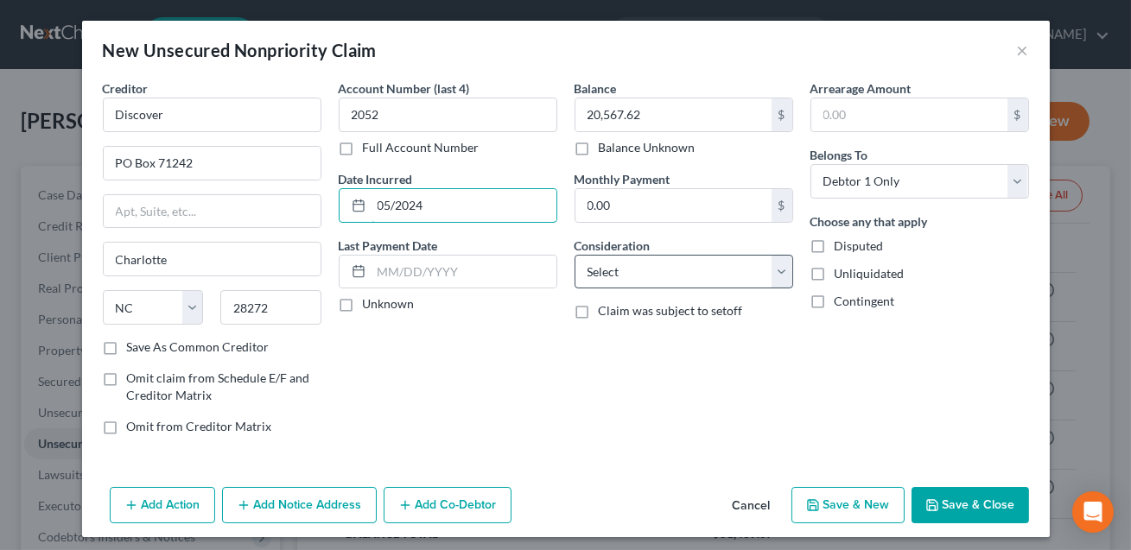
type input "05/2024"
click at [622, 260] on select "Select Cable / Satellite Services Collection Agency Credit Card Debt Debt Couns…" at bounding box center [683, 272] width 219 height 35
select select "2"
click at [964, 508] on button "Save & Close" at bounding box center [969, 505] width 117 height 36
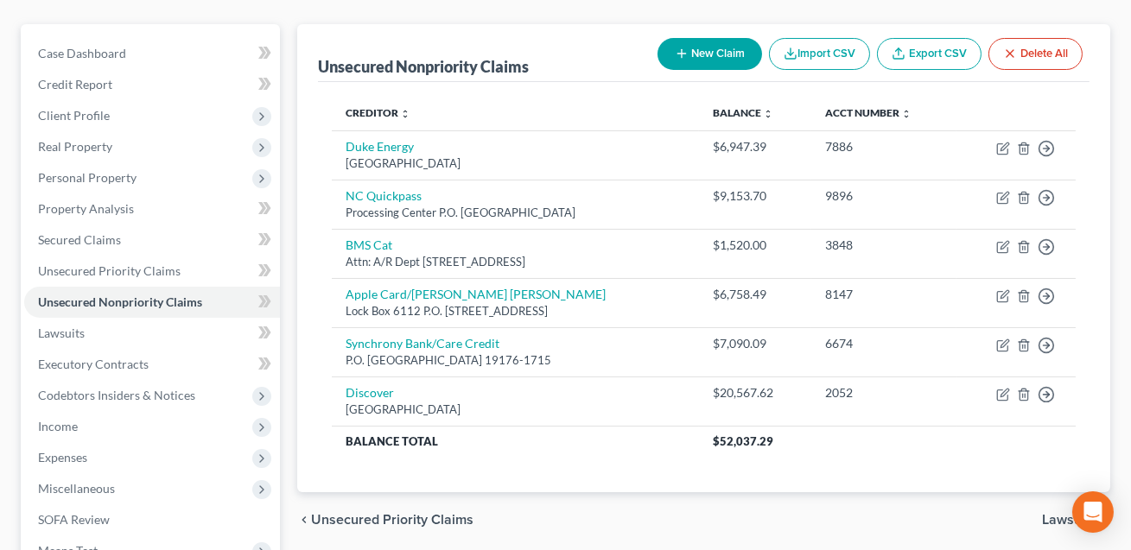
scroll to position [159, 0]
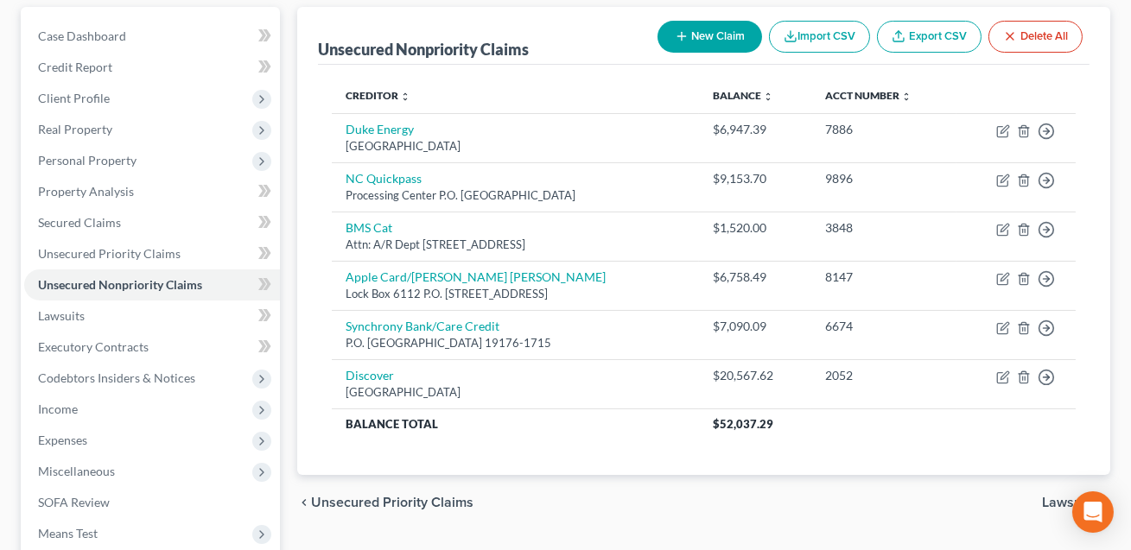
click at [710, 39] on button "New Claim" at bounding box center [709, 37] width 105 height 32
select select "0"
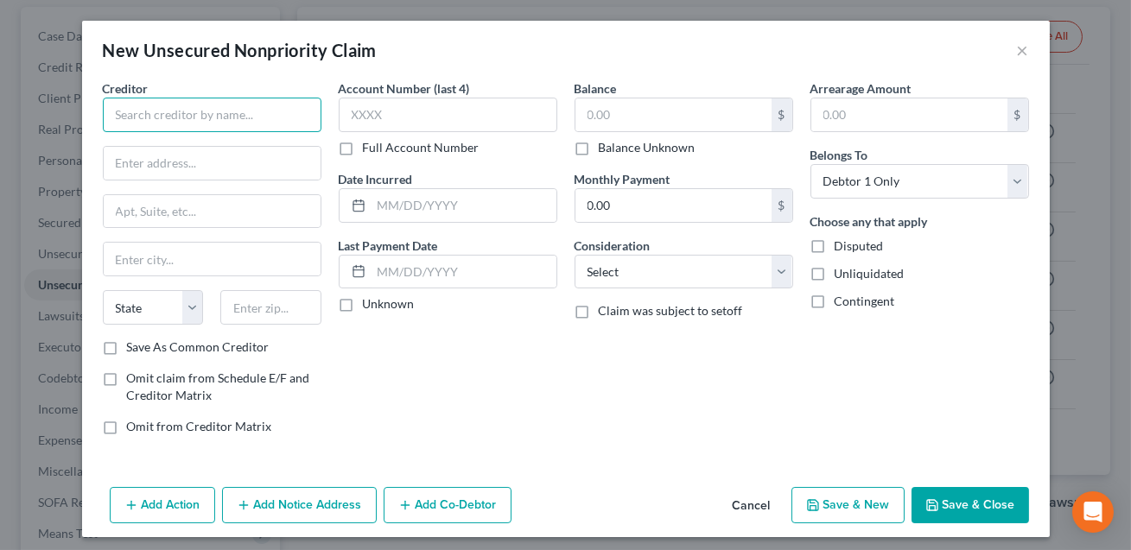
click at [267, 101] on input "text" at bounding box center [212, 115] width 219 height 35
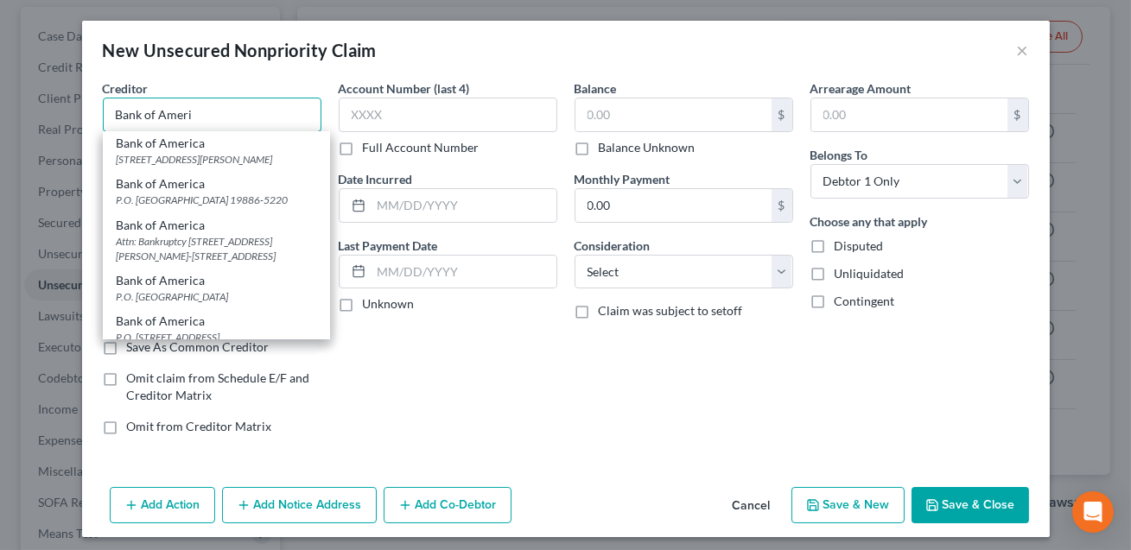
scroll to position [127, 0]
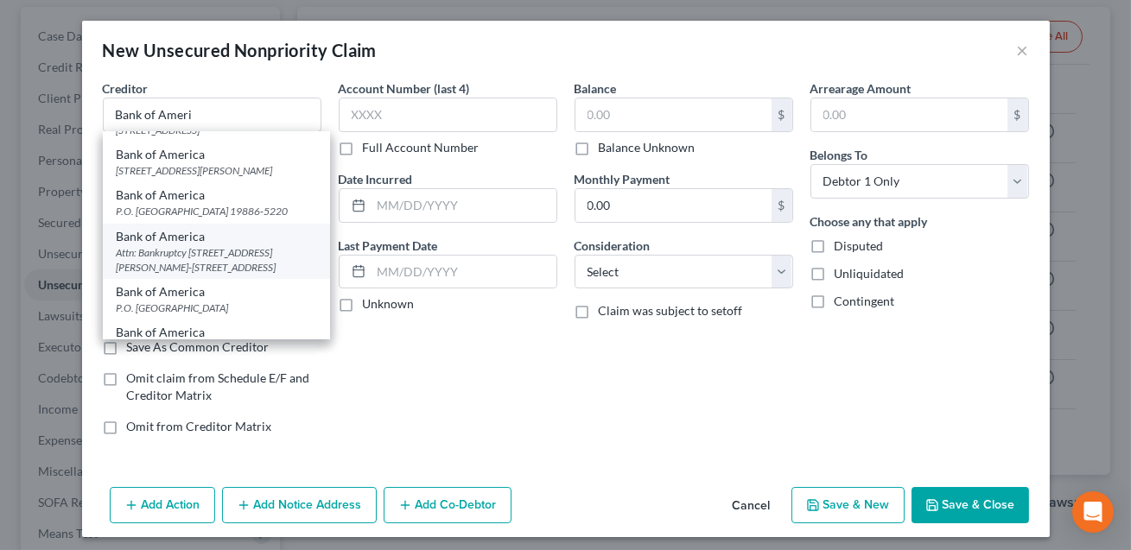
click at [214, 245] on div "Bank of America" at bounding box center [217, 236] width 200 height 17
type input "Bank of America"
type input "Attn: Bankruptcy"
type input "[STREET_ADDRESS][PERSON_NAME]-19-26"
type input "Charlotte"
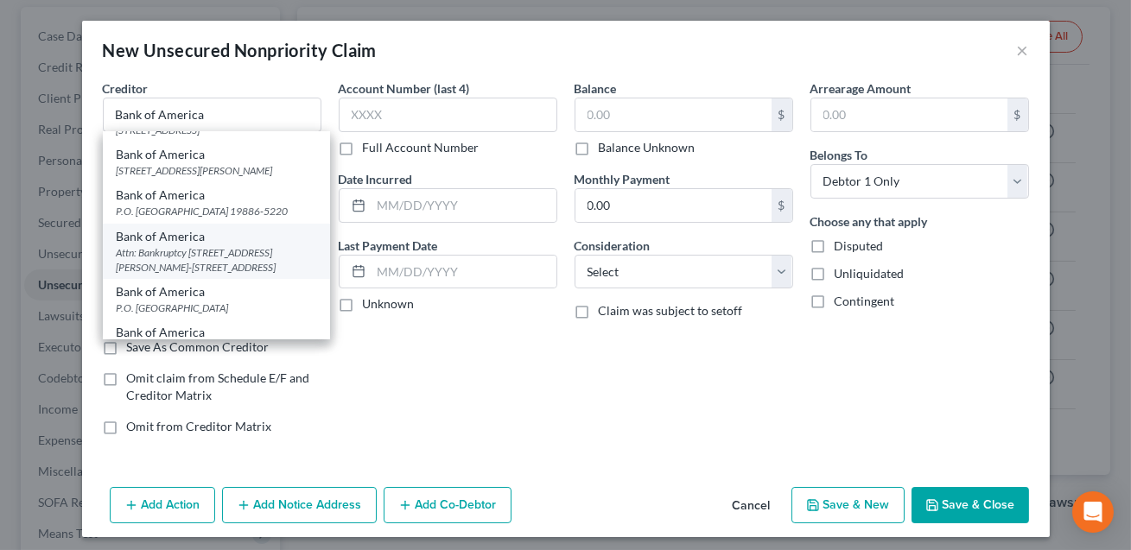
select select "28"
type input "28255"
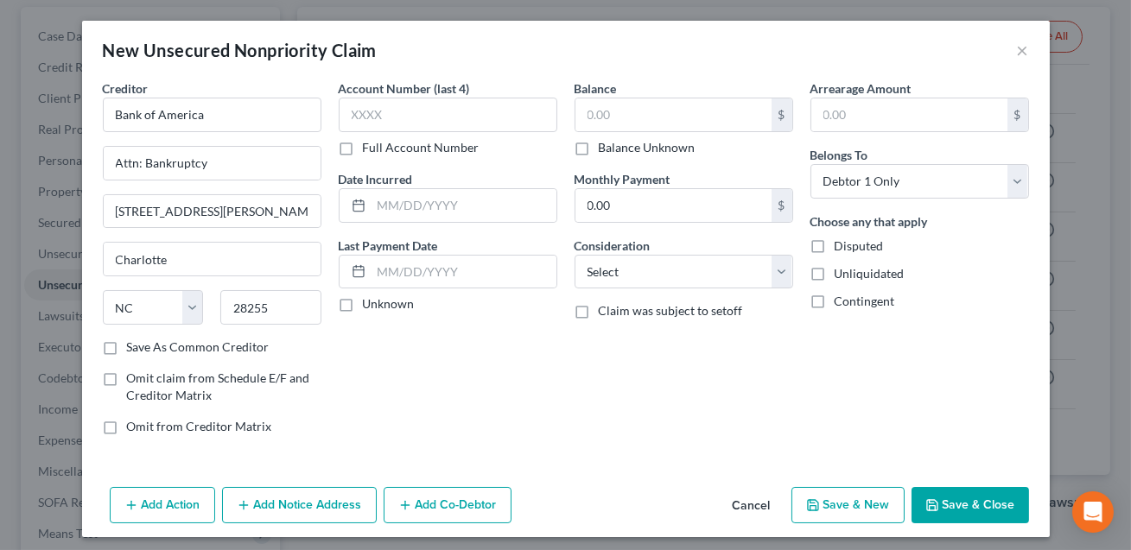
scroll to position [0, 0]
click at [390, 120] on input "text" at bounding box center [448, 115] width 219 height 35
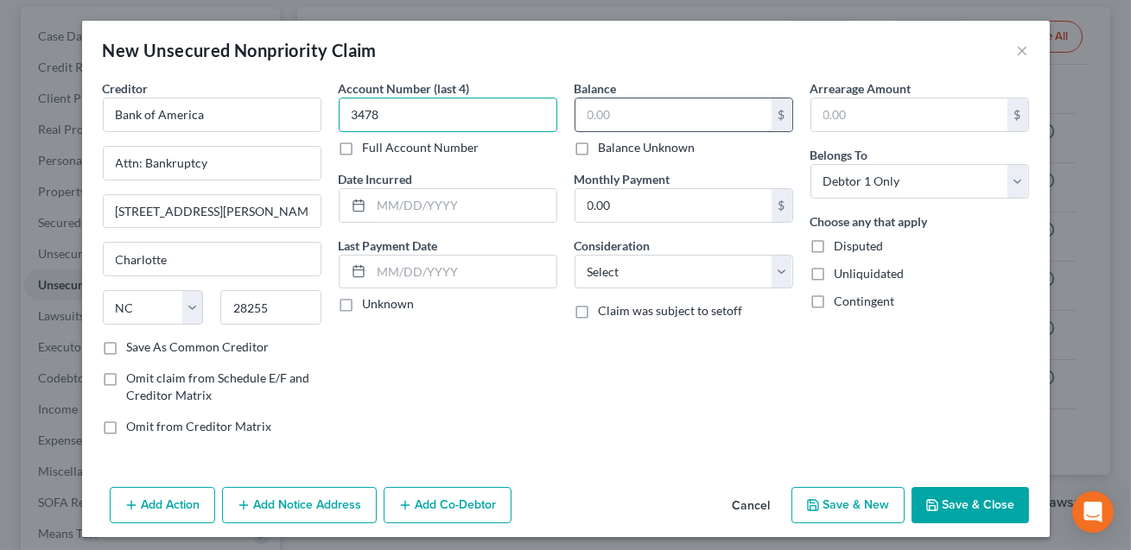
type input "3478"
click at [593, 120] on input "text" at bounding box center [673, 114] width 196 height 33
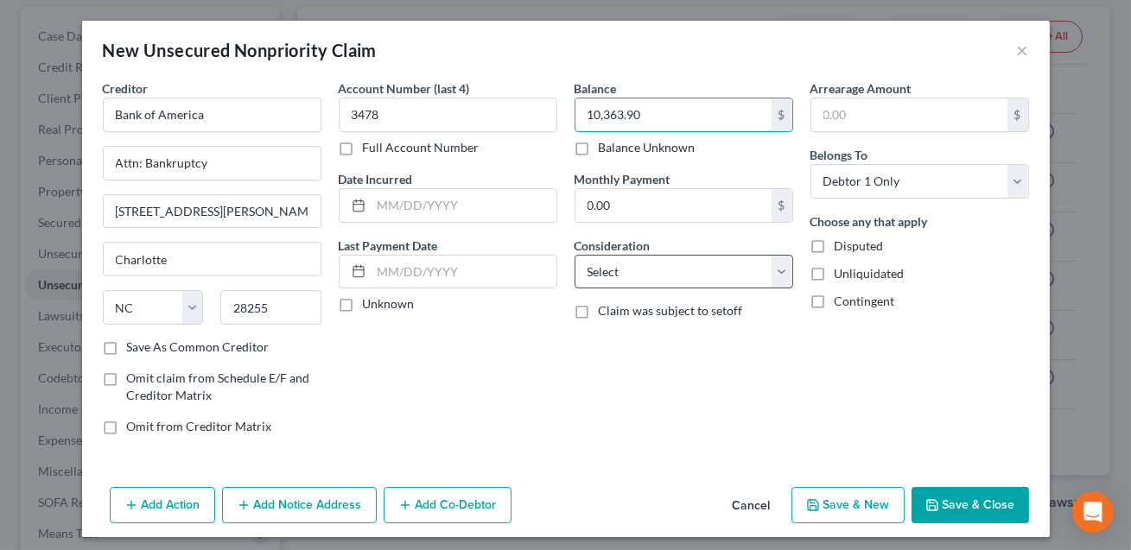
type input "10,363.90"
click at [650, 278] on select "Select Cable / Satellite Services Collection Agency Credit Card Debt Debt Couns…" at bounding box center [683, 272] width 219 height 35
select select "2"
click at [439, 192] on input "text" at bounding box center [463, 205] width 185 height 33
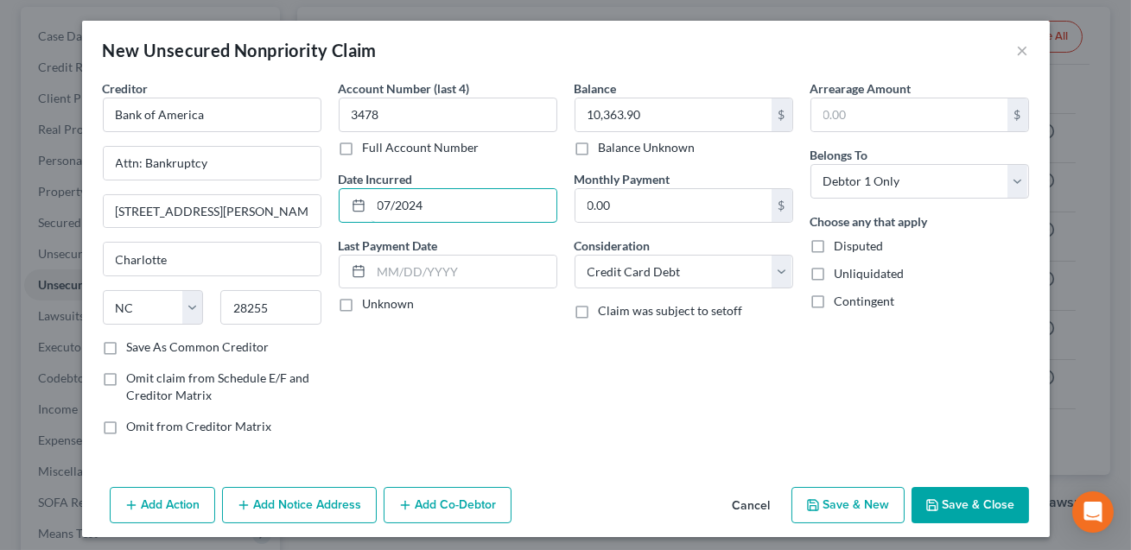
type input "07/2024"
click at [975, 504] on button "Save & Close" at bounding box center [969, 505] width 117 height 36
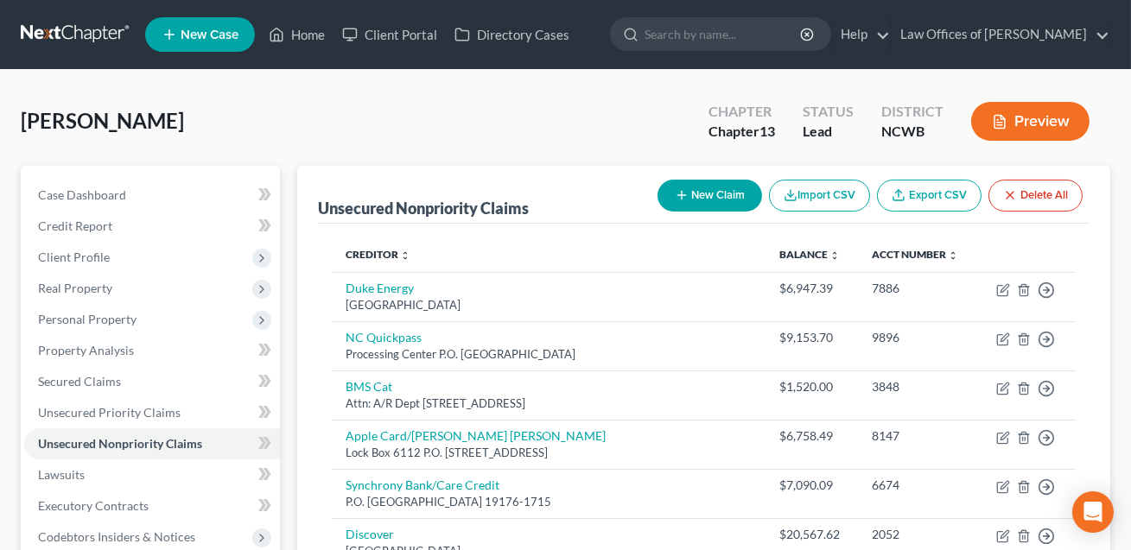
click at [704, 201] on button "New Claim" at bounding box center [709, 196] width 105 height 32
select select "0"
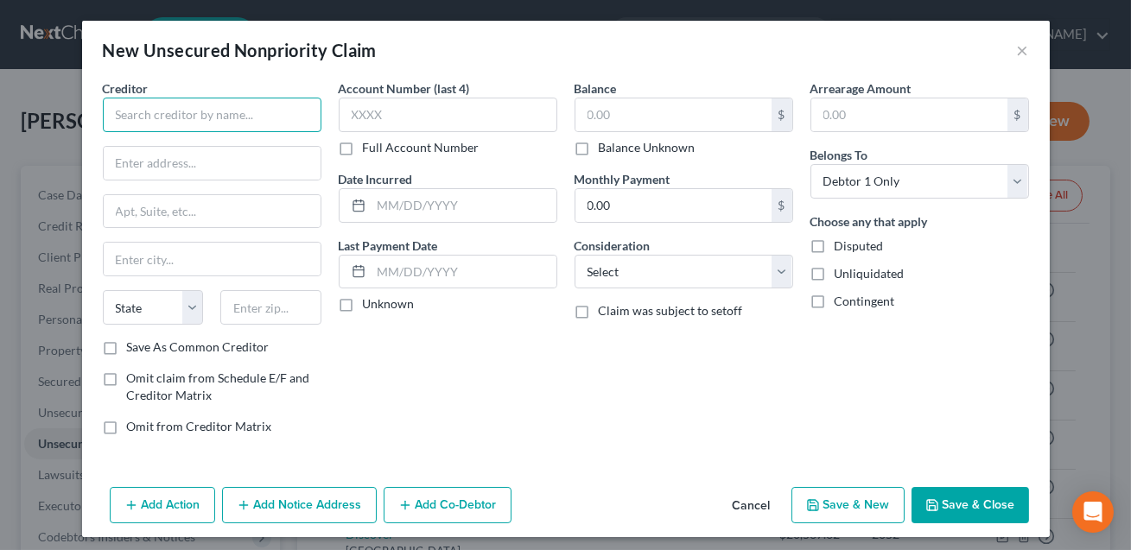
click at [134, 112] on input "text" at bounding box center [212, 115] width 219 height 35
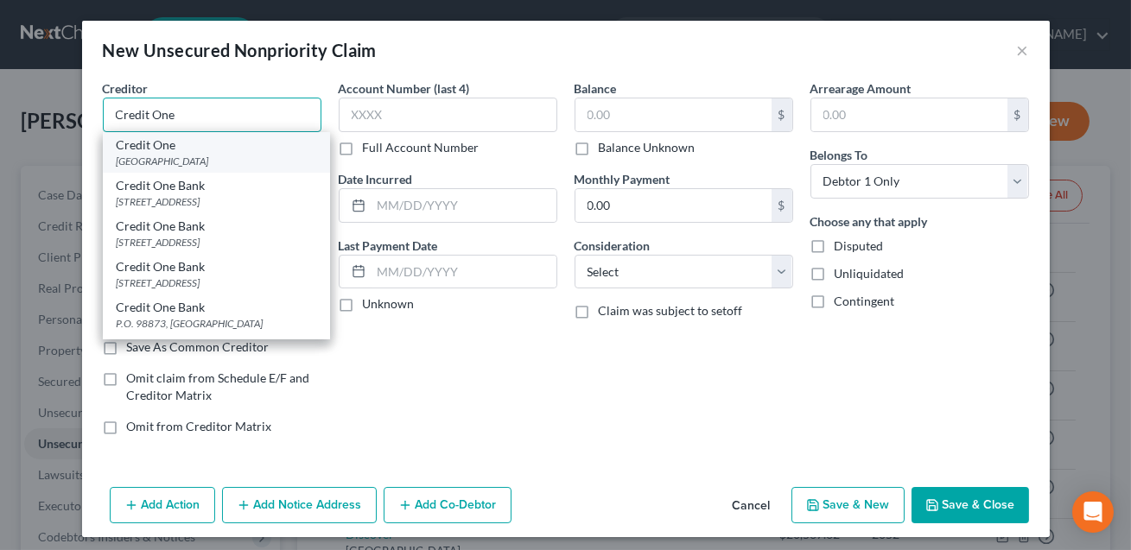
type input "Credit One"
click at [161, 165] on div "[GEOGRAPHIC_DATA]" at bounding box center [217, 161] width 200 height 15
type input "PO Box 60500"
type input "City Of Industry"
select select "4"
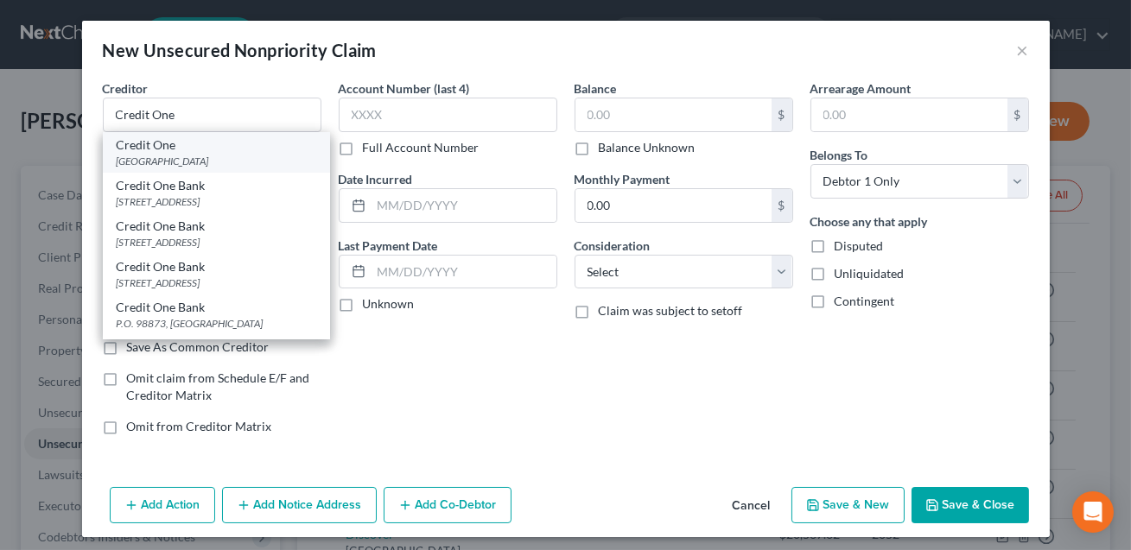
type input "91716"
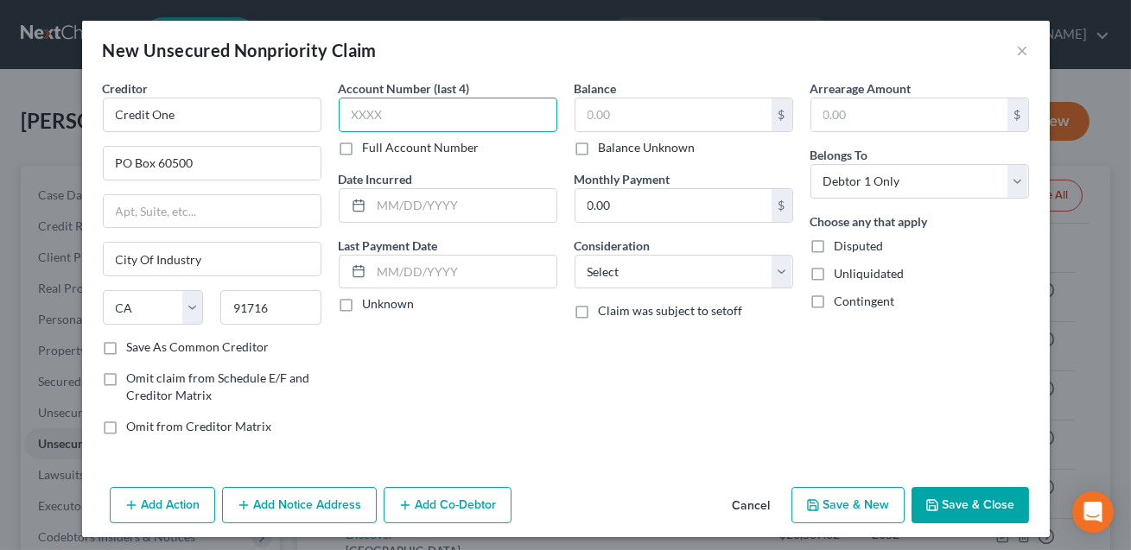
click at [389, 108] on input "text" at bounding box center [448, 115] width 219 height 35
type input "7514"
click at [422, 200] on input "text" at bounding box center [463, 205] width 185 height 33
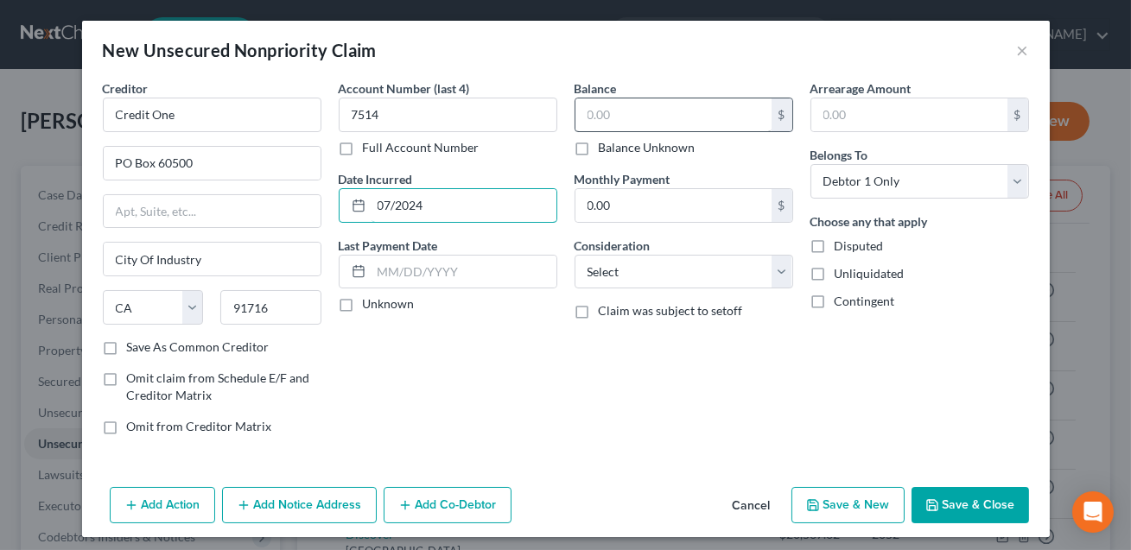
type input "07/2024"
click at [632, 116] on input "text" at bounding box center [673, 114] width 196 height 33
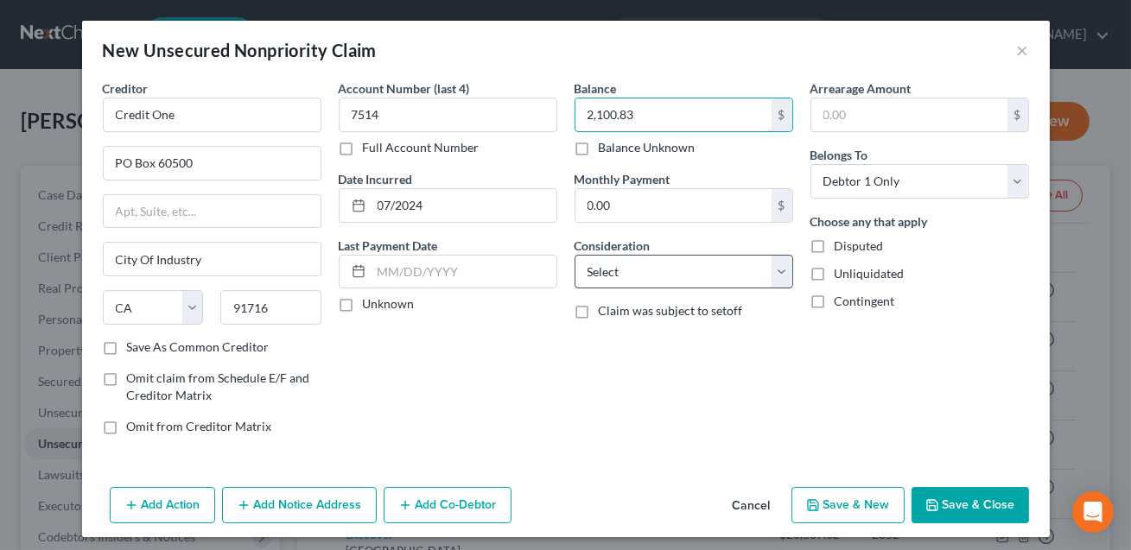
type input "2,100.83"
click at [650, 263] on select "Select Cable / Satellite Services Collection Agency Credit Card Debt Debt Couns…" at bounding box center [683, 272] width 219 height 35
select select "2"
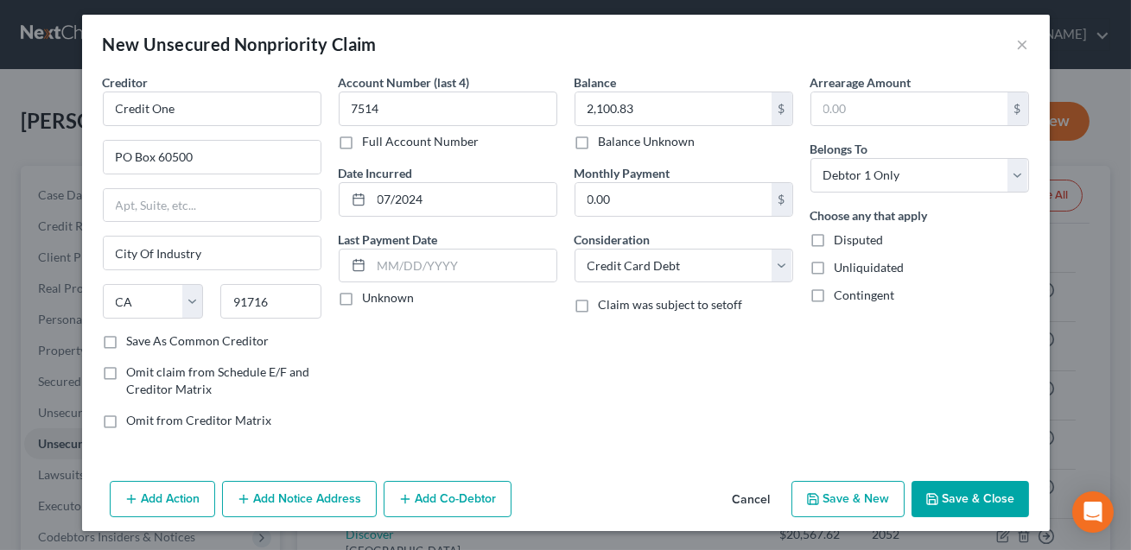
click at [957, 501] on button "Save & Close" at bounding box center [969, 499] width 117 height 36
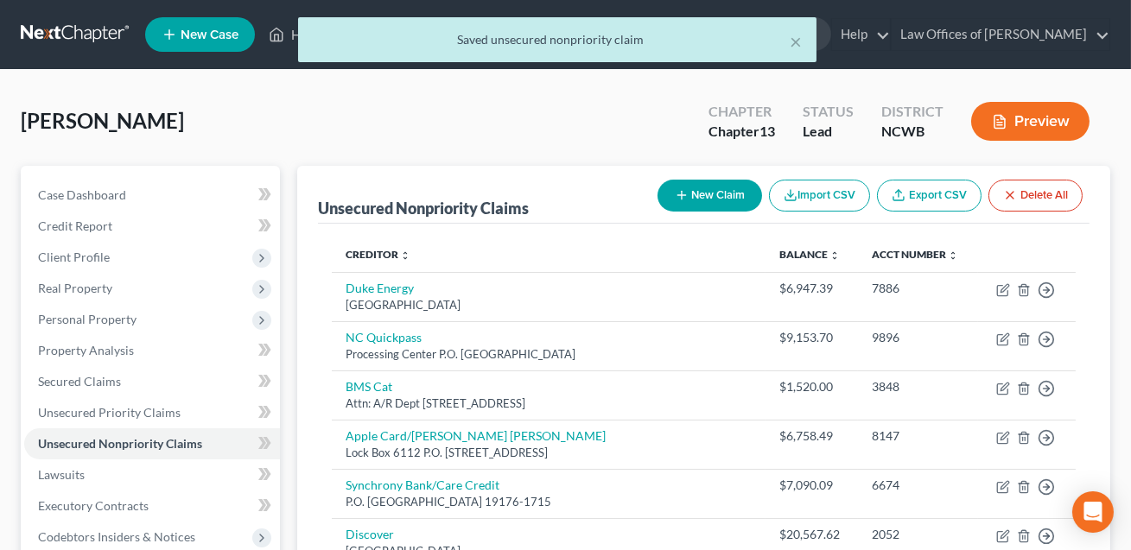
click at [700, 203] on button "New Claim" at bounding box center [709, 196] width 105 height 32
select select "0"
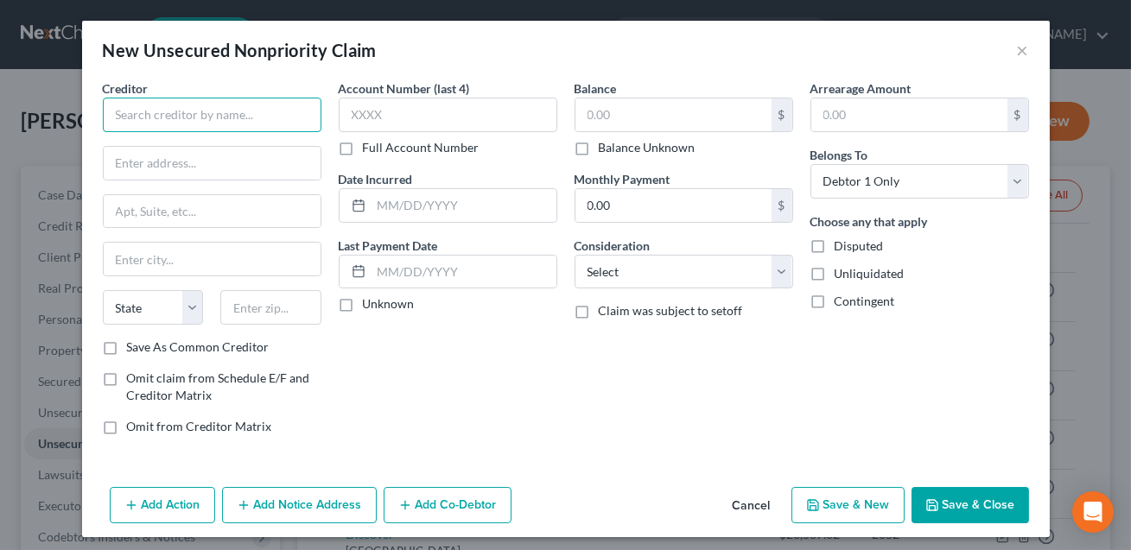
click at [206, 121] on input "text" at bounding box center [212, 115] width 219 height 35
click at [124, 114] on input "Cedit One" at bounding box center [212, 115] width 219 height 35
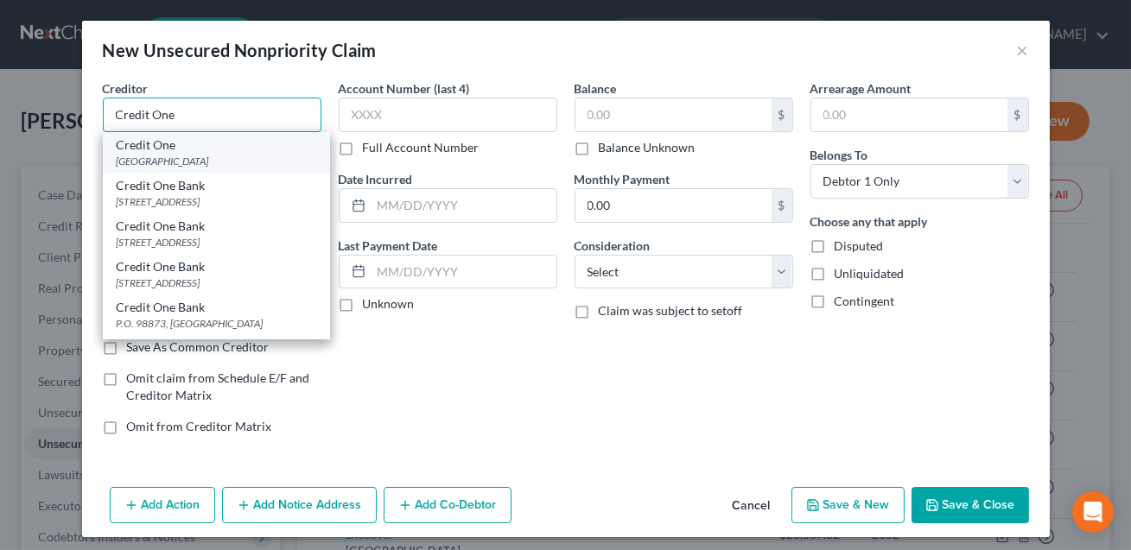
type input "Credit One"
click at [222, 156] on div "[GEOGRAPHIC_DATA]" at bounding box center [217, 161] width 200 height 15
type input "PO Box 60500"
type input "City Of Industry"
select select "4"
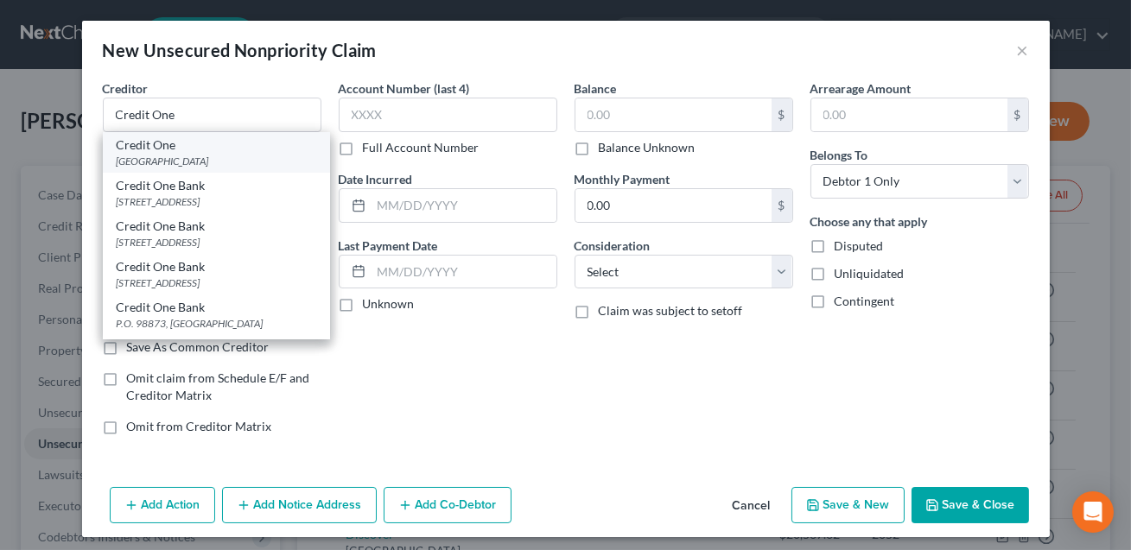
type input "91716"
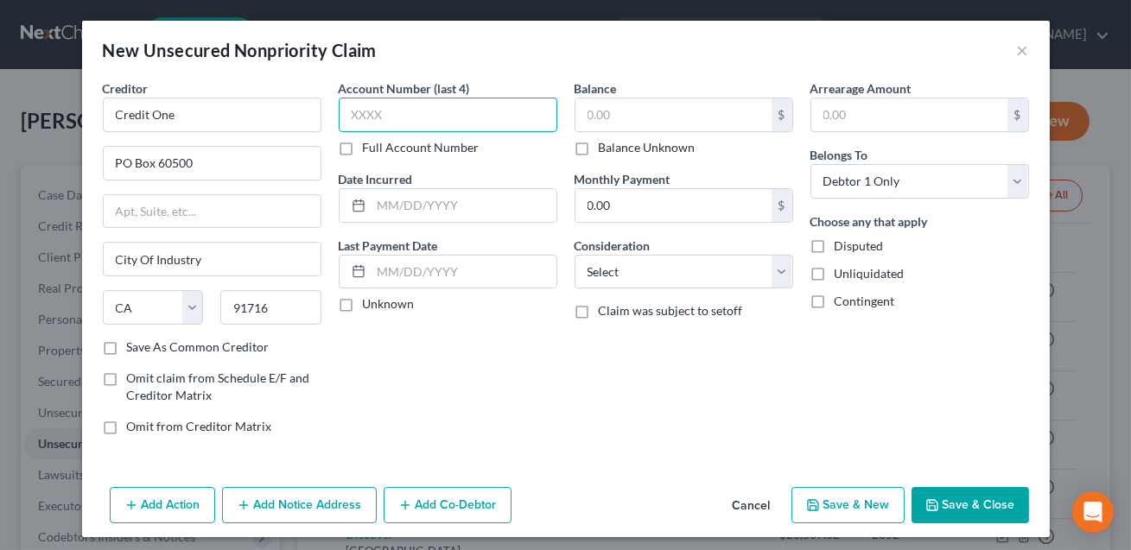
click at [416, 111] on input "text" at bounding box center [448, 115] width 219 height 35
type input "0203"
click at [614, 123] on input "text" at bounding box center [673, 114] width 196 height 33
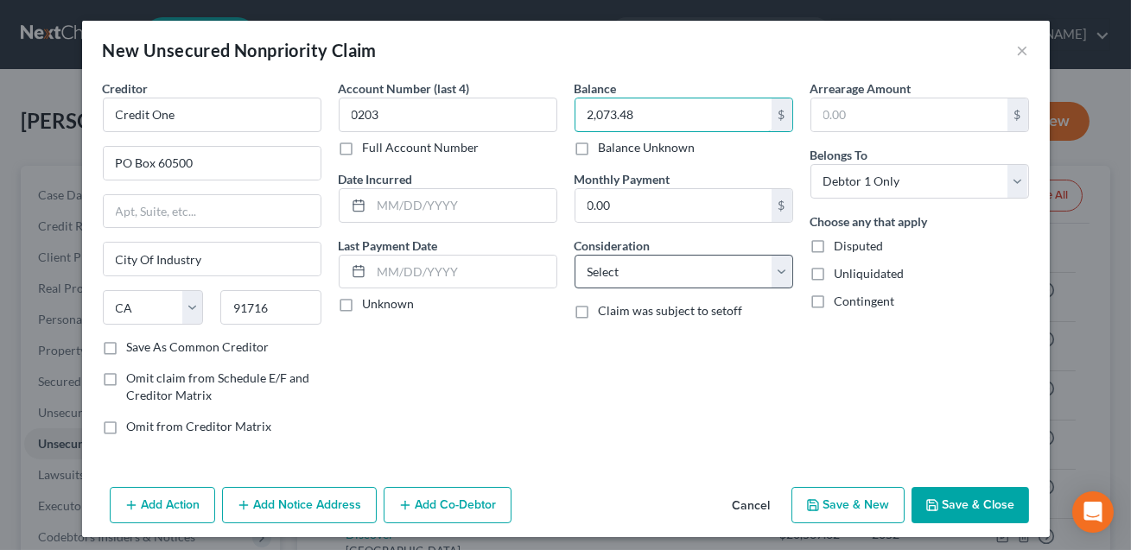
type input "2,073.48"
click at [624, 278] on select "Select Cable / Satellite Services Collection Agency Credit Card Debt Debt Couns…" at bounding box center [683, 272] width 219 height 35
select select "2"
click at [946, 504] on button "Save & Close" at bounding box center [969, 505] width 117 height 36
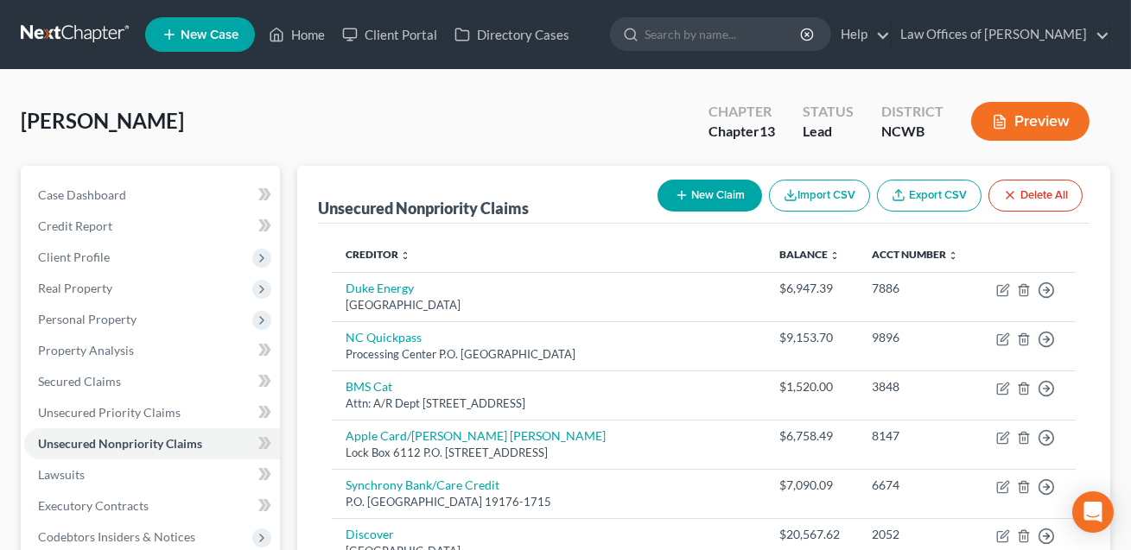
click at [701, 195] on button "New Claim" at bounding box center [709, 196] width 105 height 32
select select "0"
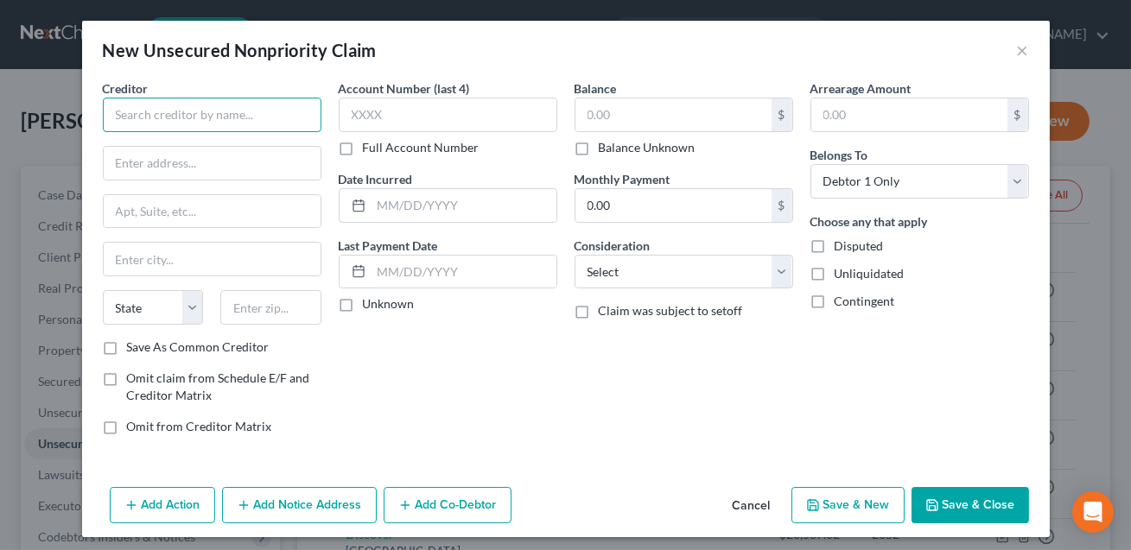
click at [261, 118] on input "text" at bounding box center [212, 115] width 219 height 35
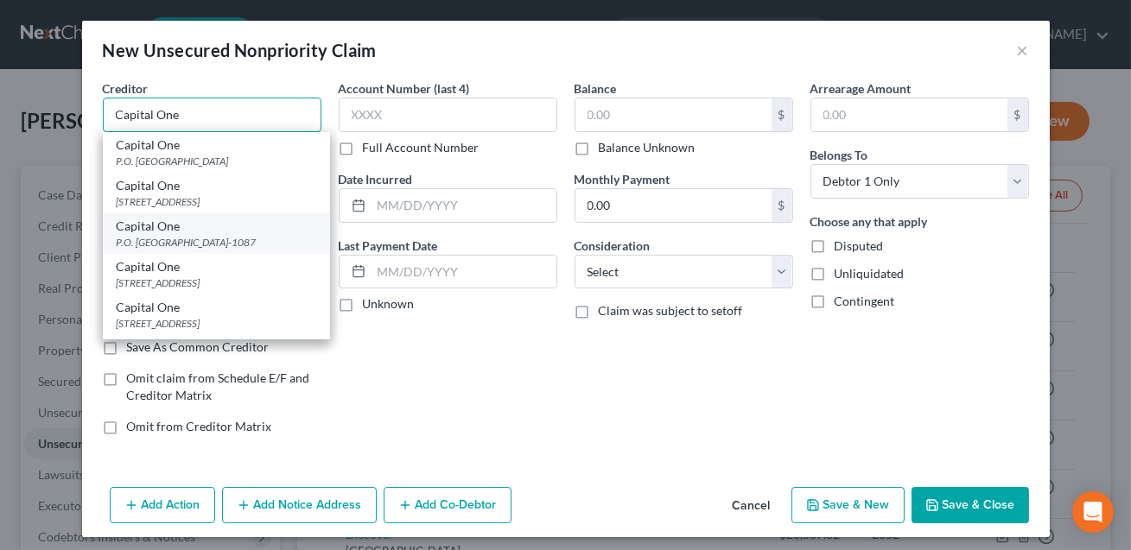
type input "Capital One"
click at [221, 231] on div "Capital One" at bounding box center [217, 226] width 200 height 17
type input "P.O. Box 71087"
type input "Charlotte"
select select "28"
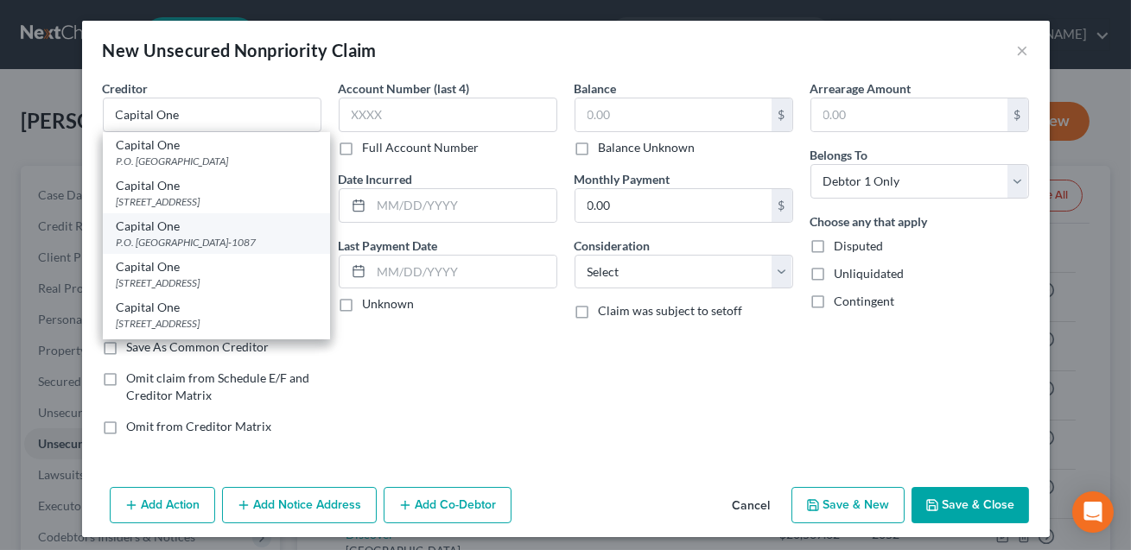
type input "28272-1087"
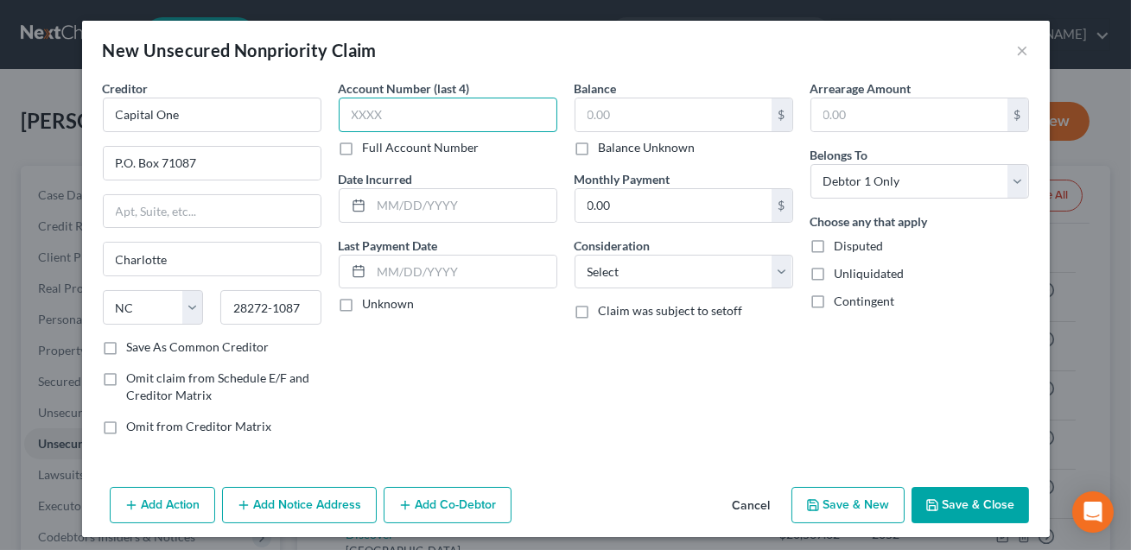
click at [358, 119] on input "text" at bounding box center [448, 115] width 219 height 35
type input "6615"
click at [605, 115] on input "text" at bounding box center [673, 114] width 196 height 33
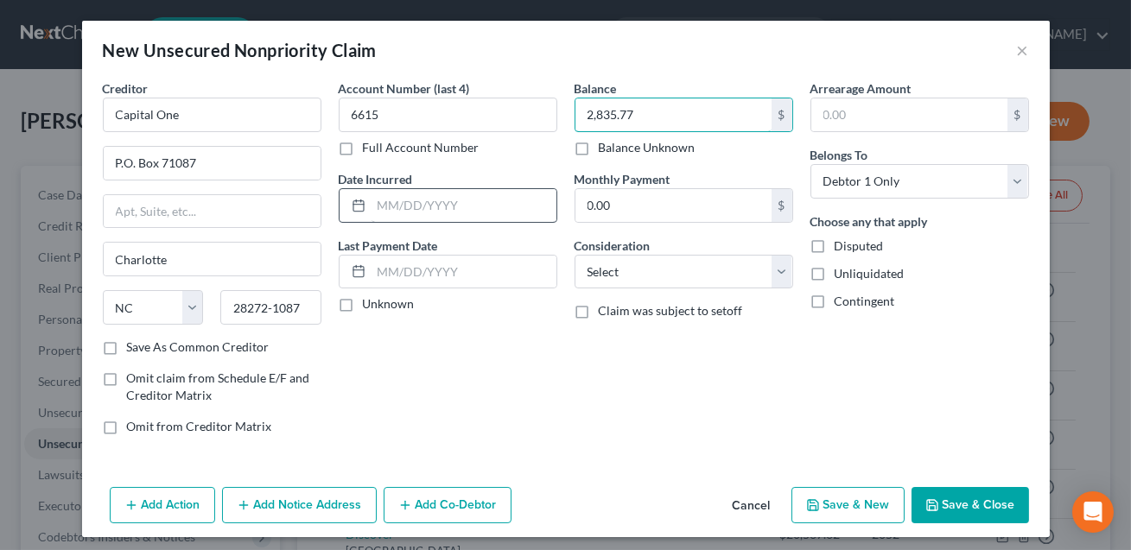
type input "2,835.77"
click at [505, 212] on input "text" at bounding box center [463, 205] width 185 height 33
type input "09/2024"
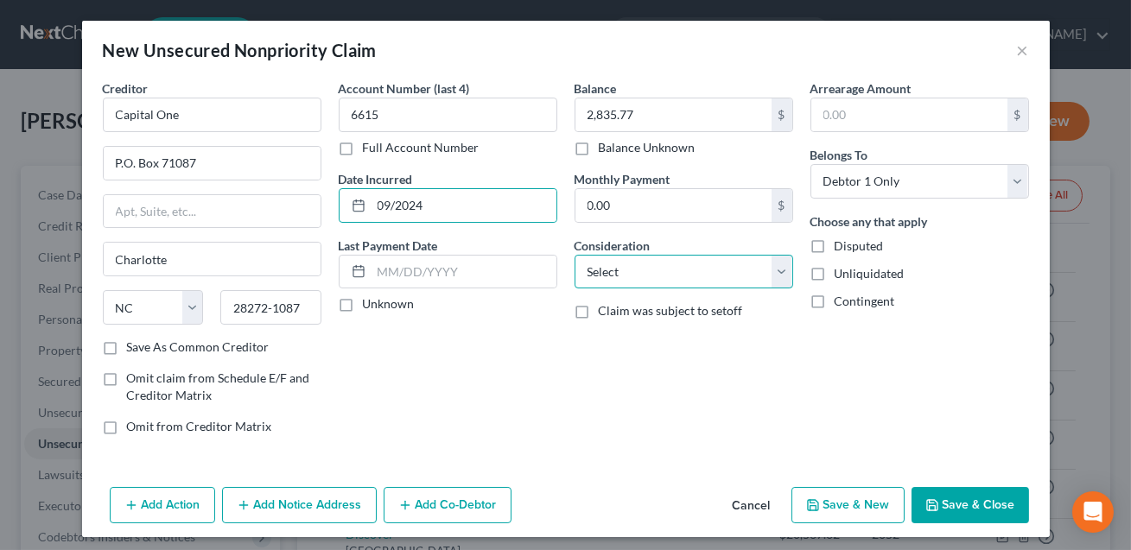
click at [662, 276] on select "Select Cable / Satellite Services Collection Agency Credit Card Debt Debt Couns…" at bounding box center [683, 272] width 219 height 35
select select "2"
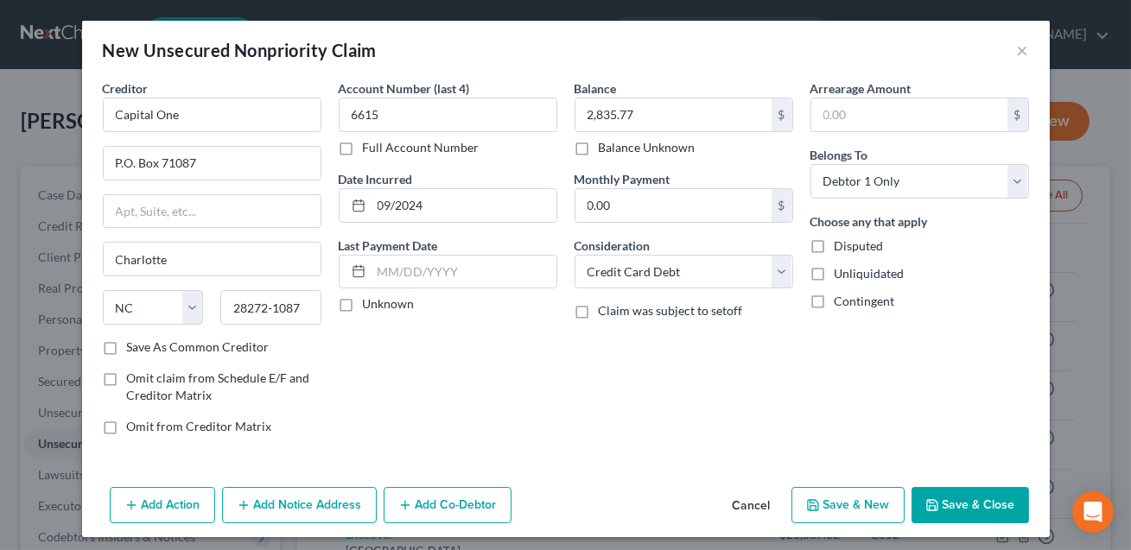
click at [951, 501] on button "Save & Close" at bounding box center [969, 505] width 117 height 36
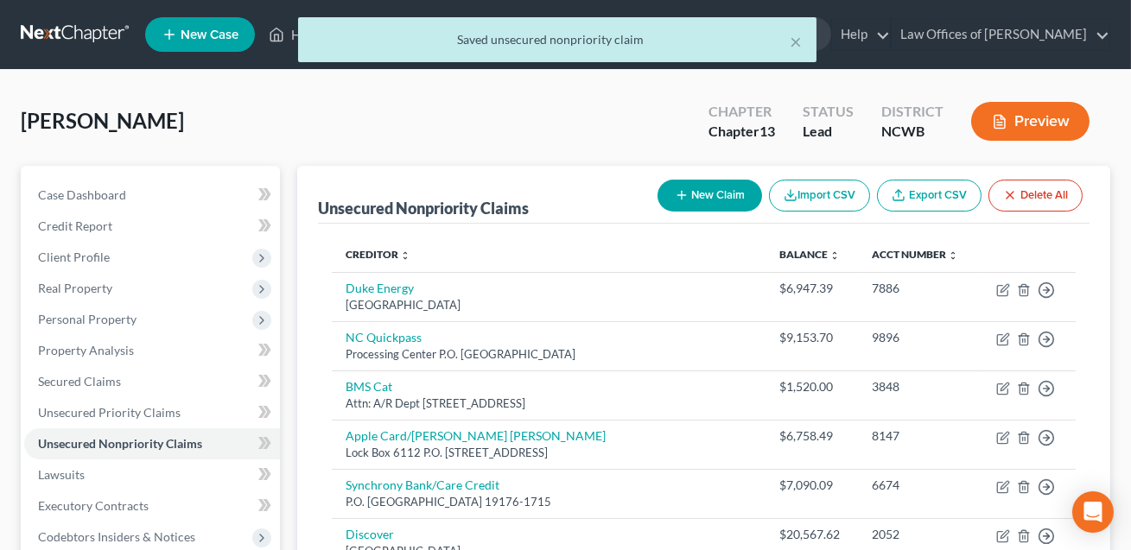
click at [701, 201] on button "New Claim" at bounding box center [709, 196] width 105 height 32
select select "0"
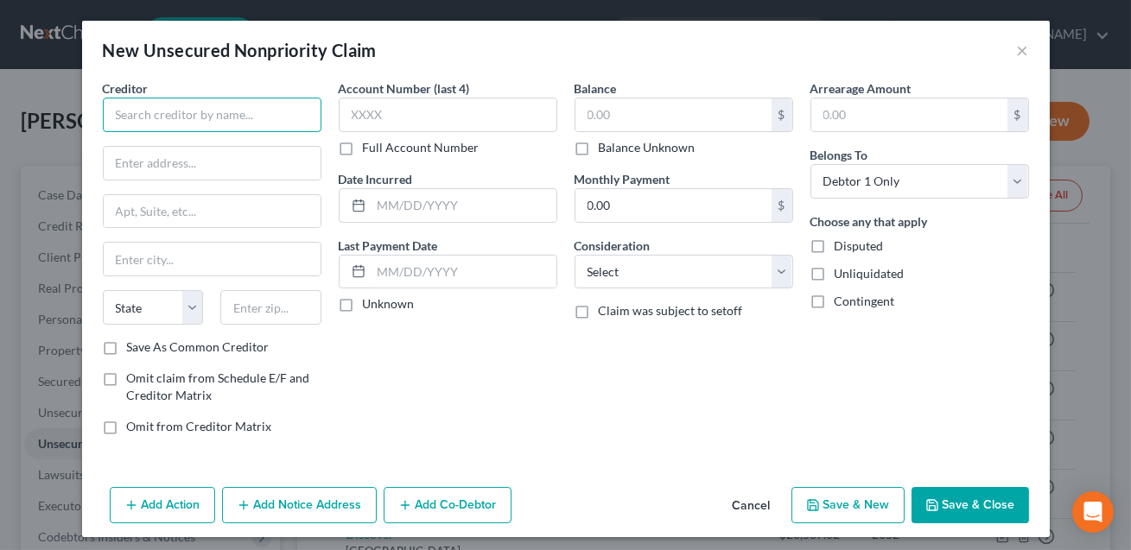
click at [289, 115] on input "text" at bounding box center [212, 115] width 219 height 35
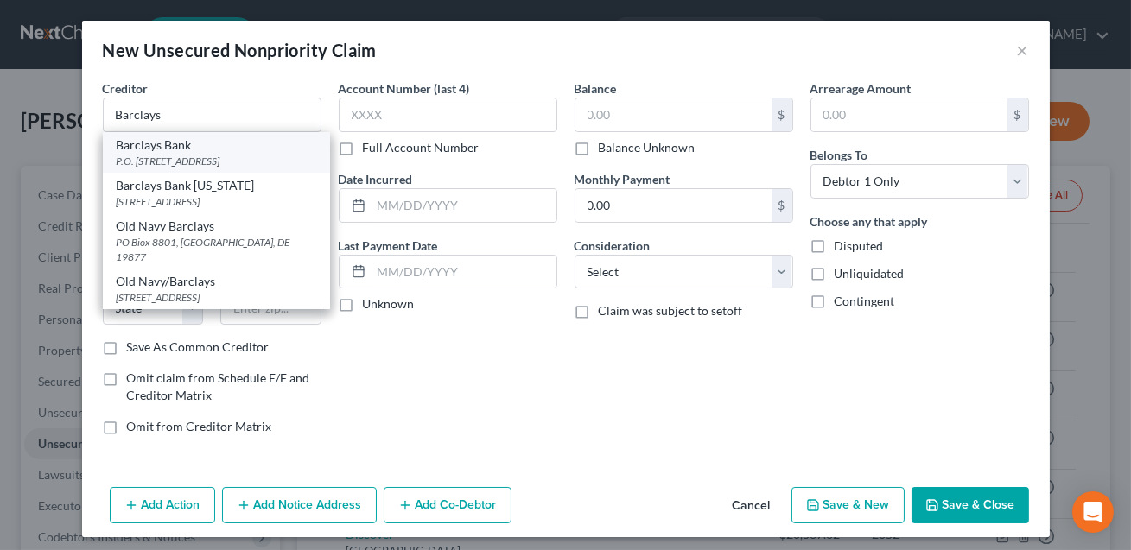
click at [239, 164] on div "P.O. [STREET_ADDRESS]" at bounding box center [217, 161] width 200 height 15
type input "Barclays Bank"
type input "P.O. Box 13337"
type input "Philiadelphia"
select select "39"
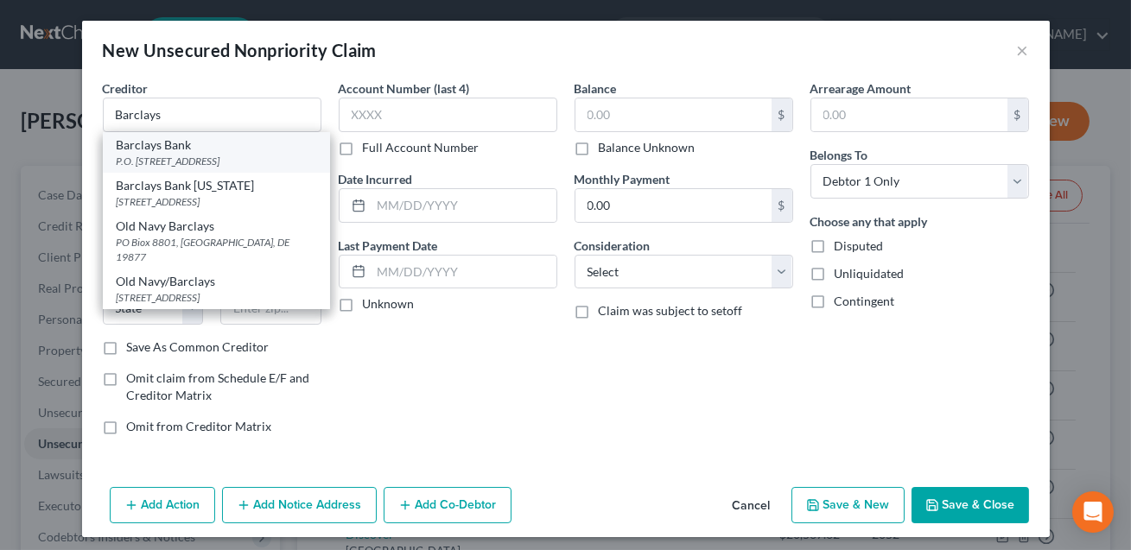
type input "19101-3337"
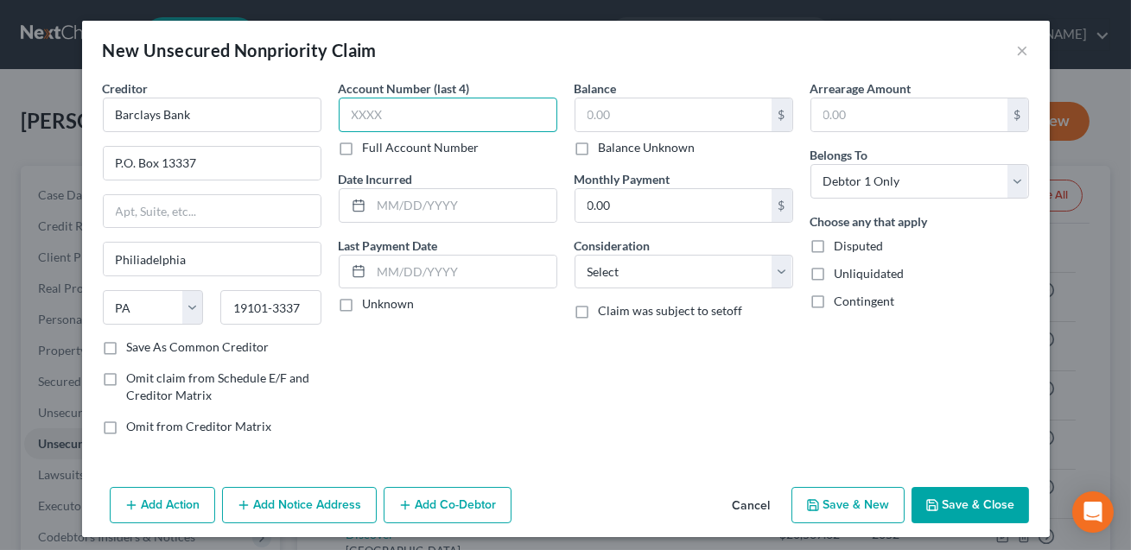
click at [390, 117] on input "text" at bounding box center [448, 115] width 219 height 35
type input "7561"
click at [605, 122] on input "text" at bounding box center [673, 114] width 196 height 33
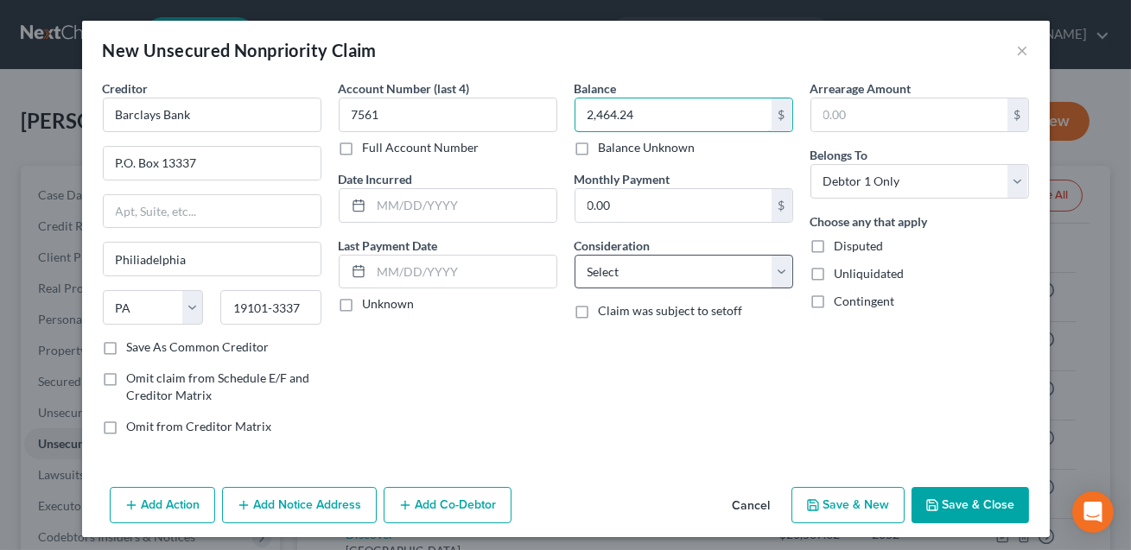
type input "2,464.24"
click at [617, 266] on select "Select Cable / Satellite Services Collection Agency Credit Card Debt Debt Couns…" at bounding box center [683, 272] width 219 height 35
select select "2"
click at [969, 492] on button "Save & Close" at bounding box center [969, 505] width 117 height 36
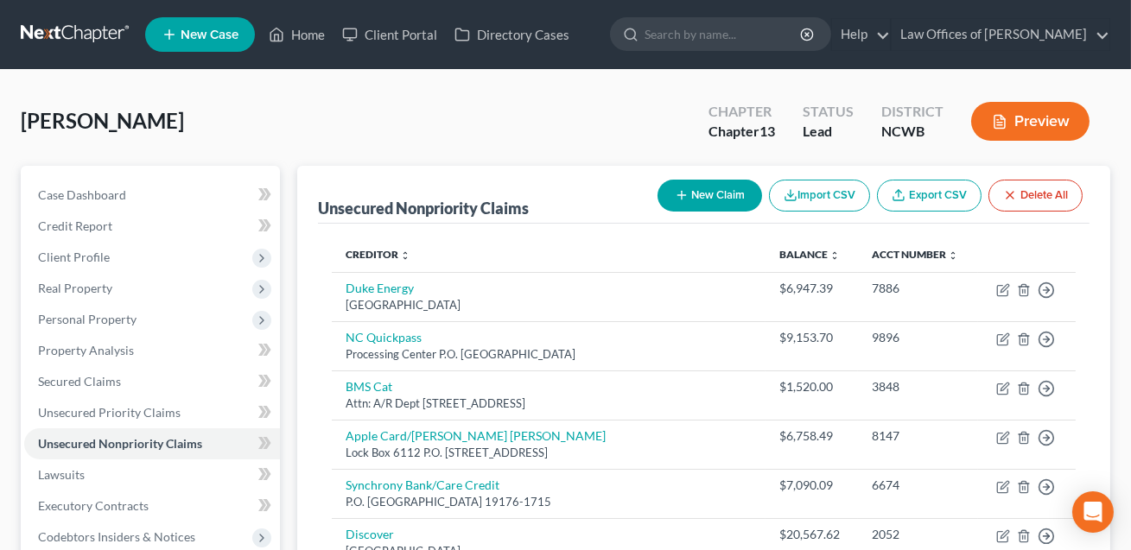
click at [712, 194] on button "New Claim" at bounding box center [709, 196] width 105 height 32
select select "0"
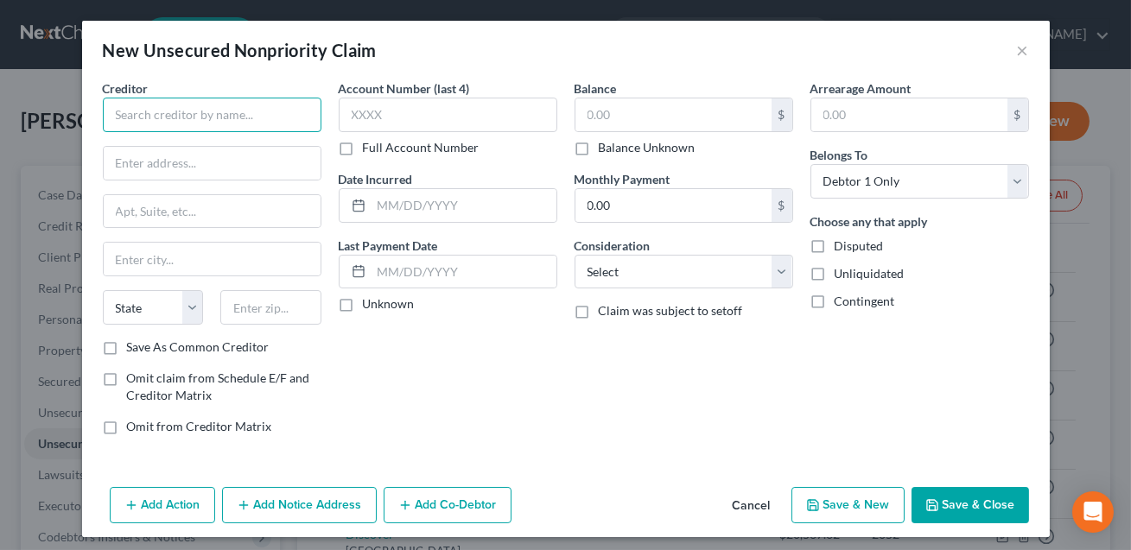
click at [227, 117] on input "text" at bounding box center [212, 115] width 219 height 35
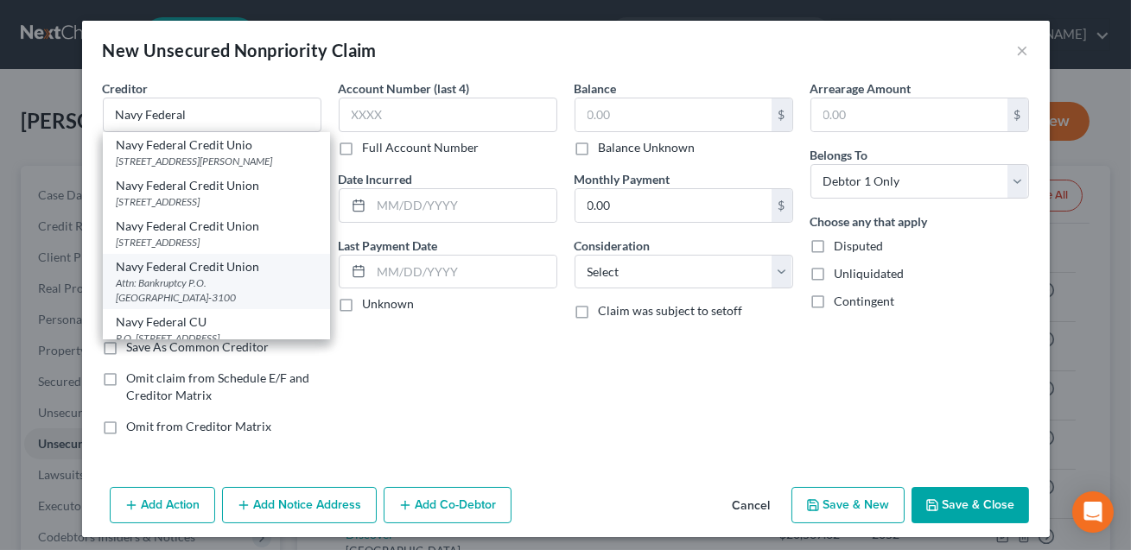
click at [206, 274] on div "Navy Federal Credit Union" at bounding box center [217, 266] width 200 height 17
type input "Navy Federal Credit Union"
type input "Attn: Bankruptcy"
type input "P.O. Box 3100"
type input "[GEOGRAPHIC_DATA]"
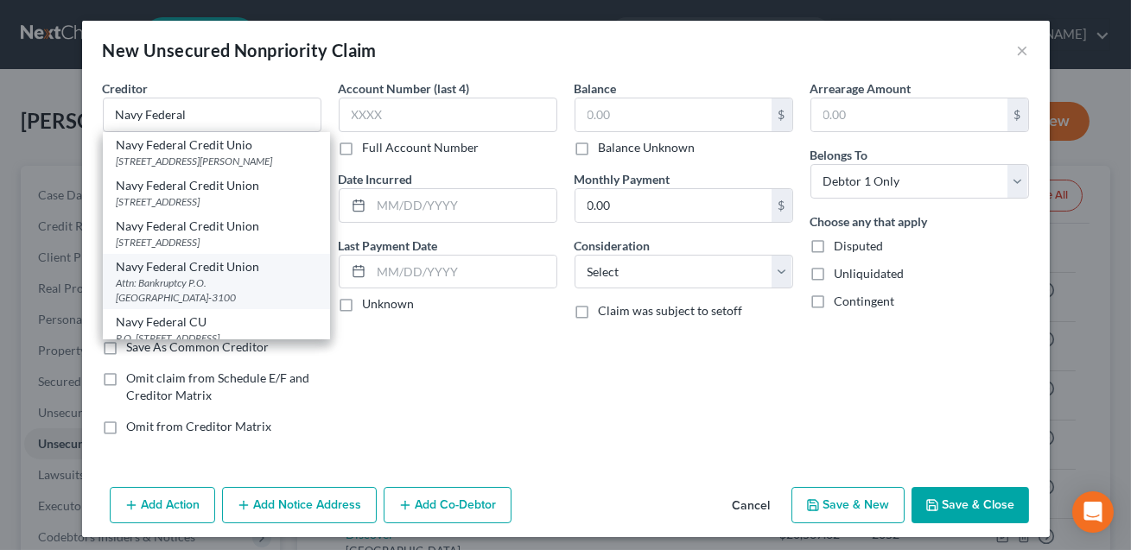
select select "48"
type input "22119-3100"
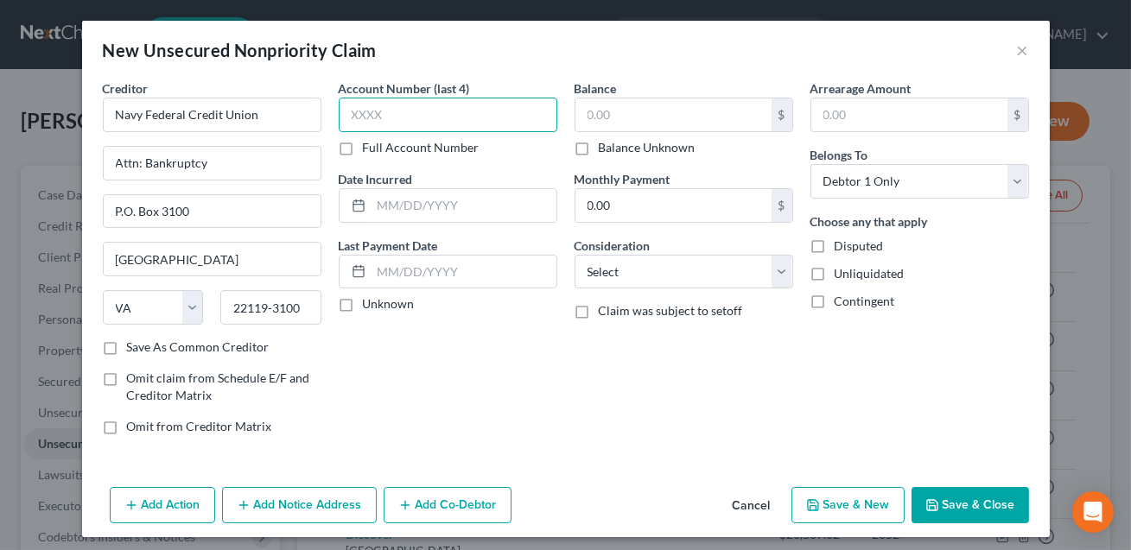
click at [383, 118] on input "text" at bounding box center [448, 115] width 219 height 35
type input "3608"
click at [624, 122] on input "text" at bounding box center [673, 114] width 196 height 33
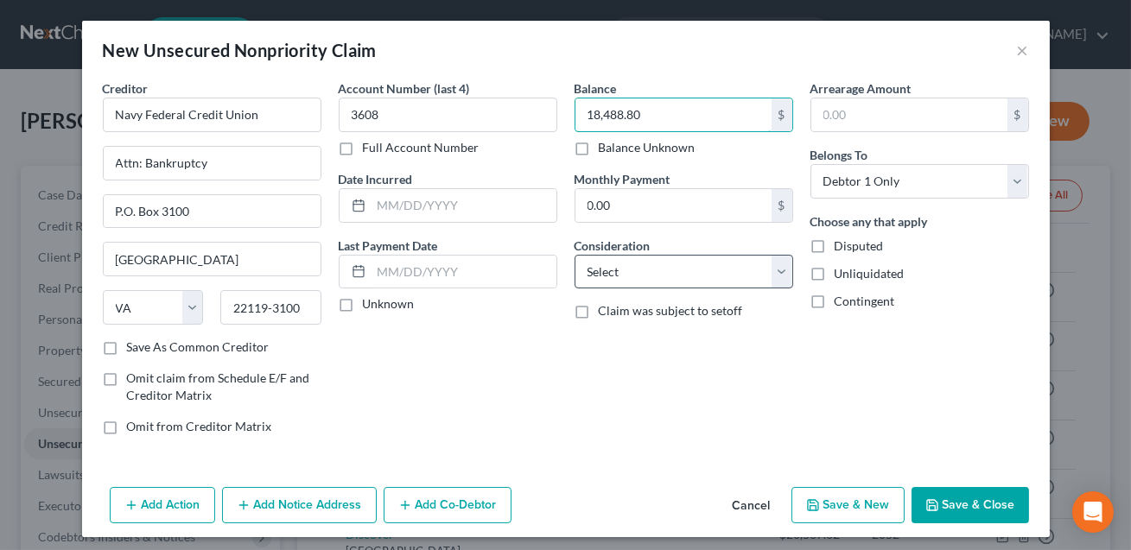
type input "18,488.80"
click at [616, 273] on select "Select Cable / Satellite Services Collection Agency Credit Card Debt Debt Couns…" at bounding box center [683, 272] width 219 height 35
select select "2"
click at [967, 511] on button "Save & Close" at bounding box center [969, 505] width 117 height 36
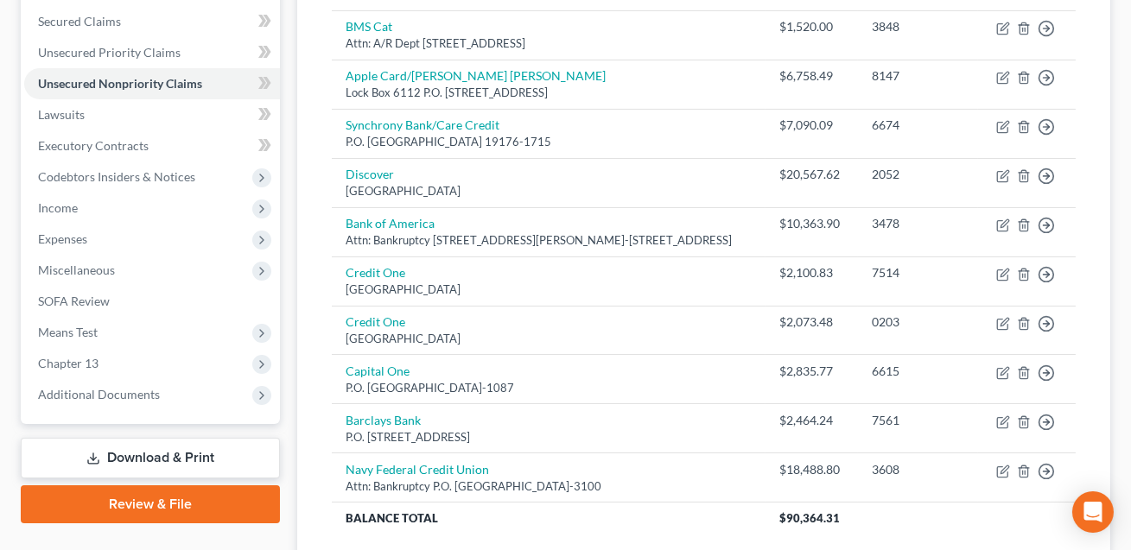
scroll to position [497, 0]
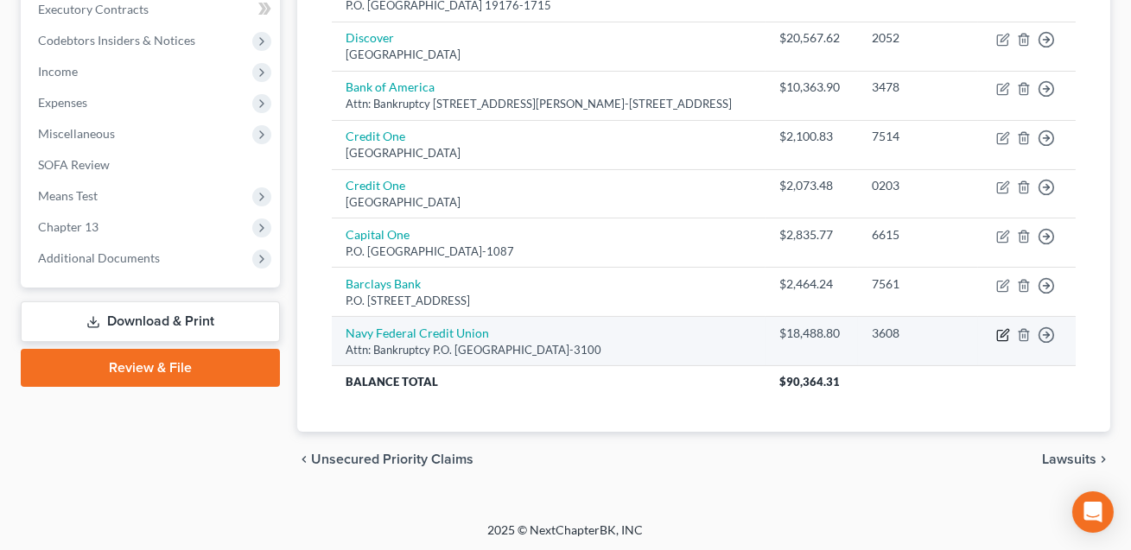
click at [1003, 332] on icon "button" at bounding box center [1003, 335] width 14 height 14
select select "48"
select select "2"
select select "0"
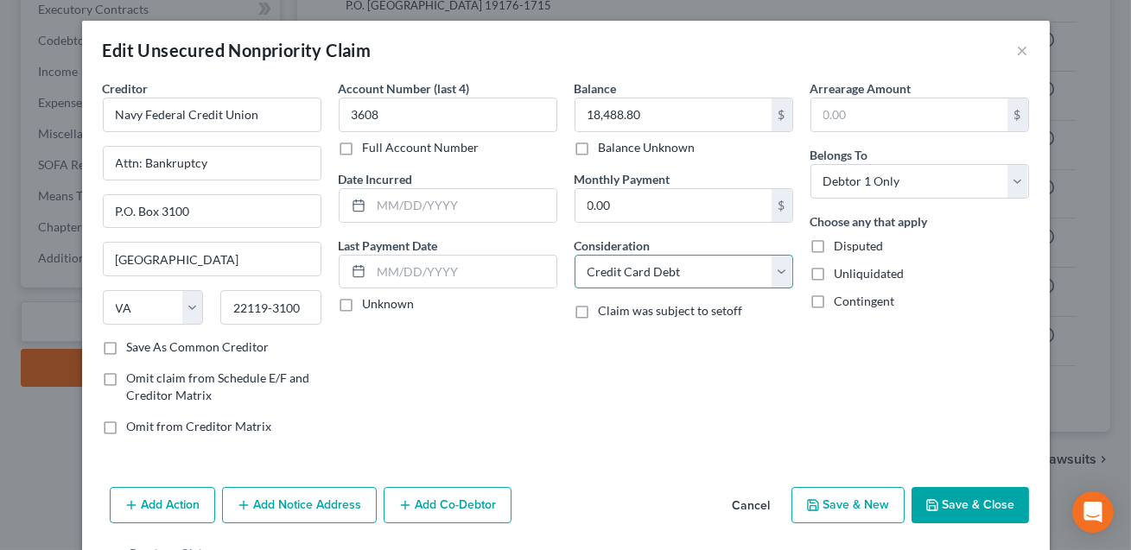
click at [700, 271] on select "Select Cable / Satellite Services Collection Agency Credit Card Debt Debt Couns…" at bounding box center [683, 272] width 219 height 35
select select "10"
click at [948, 501] on button "Save & Close" at bounding box center [969, 505] width 117 height 36
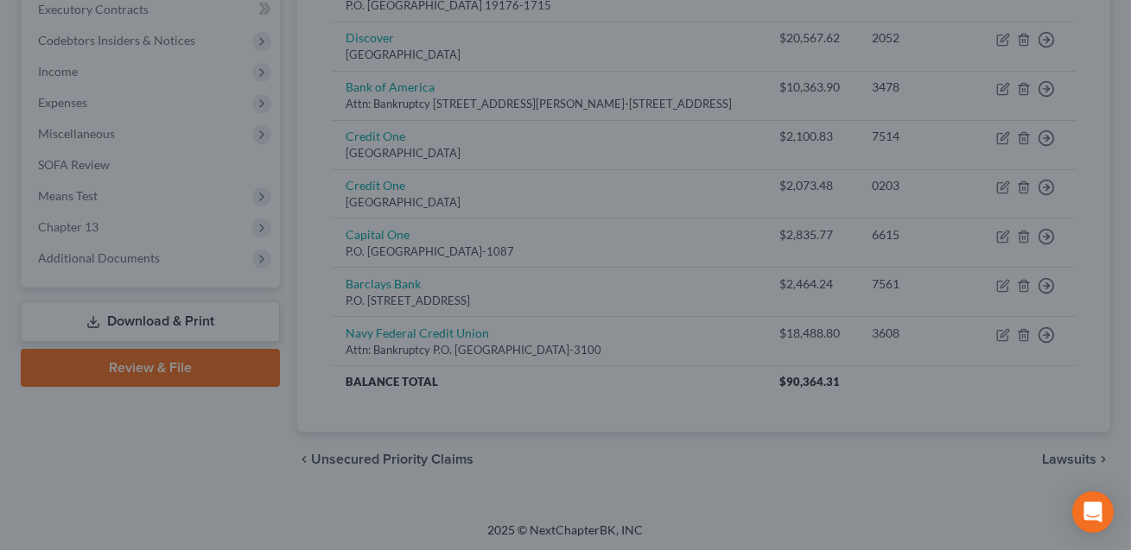
type input "0"
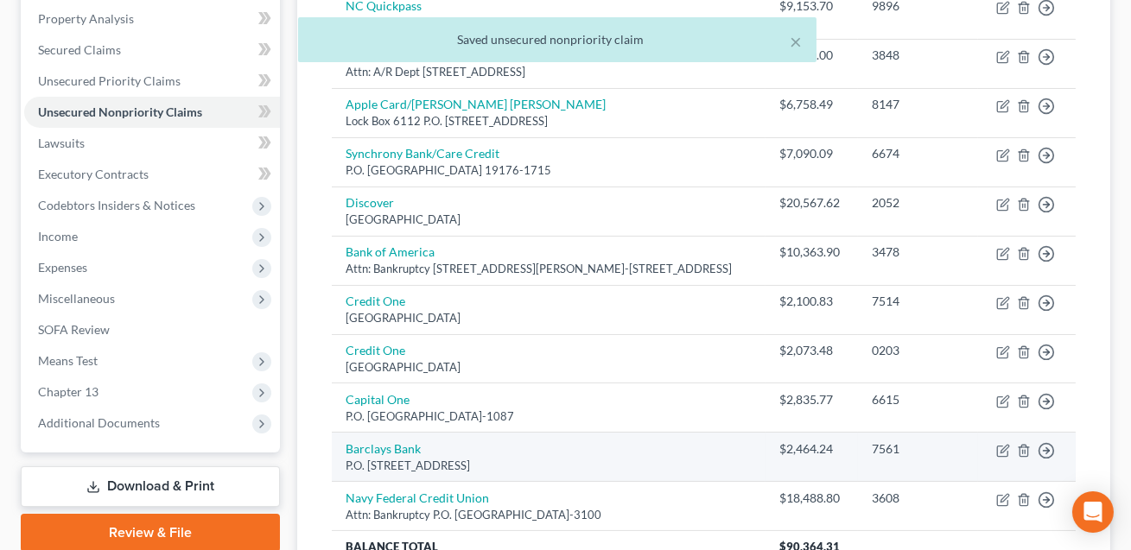
scroll to position [0, 0]
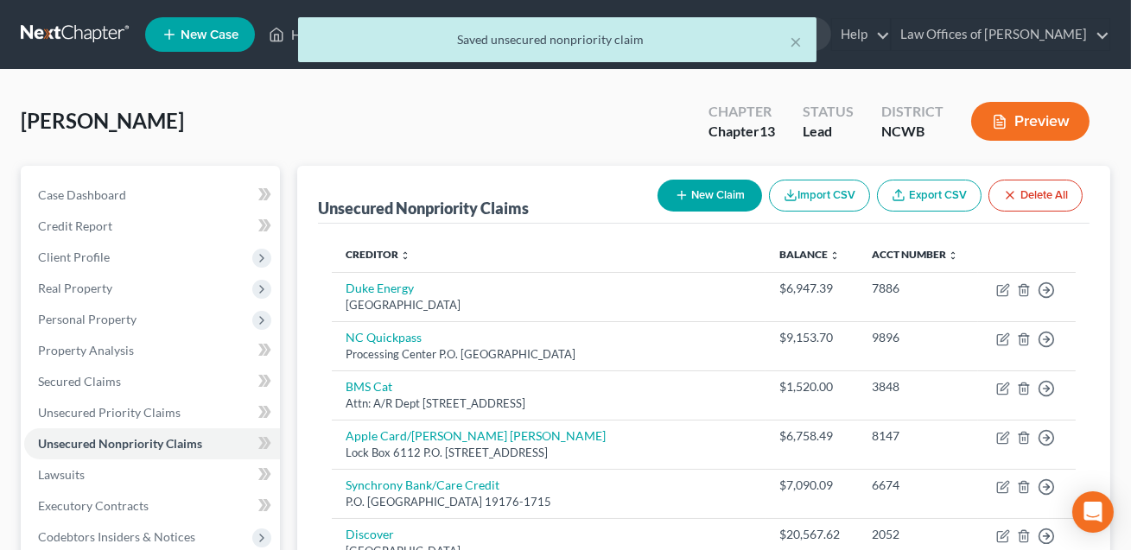
click at [714, 193] on button "New Claim" at bounding box center [709, 196] width 105 height 32
select select "0"
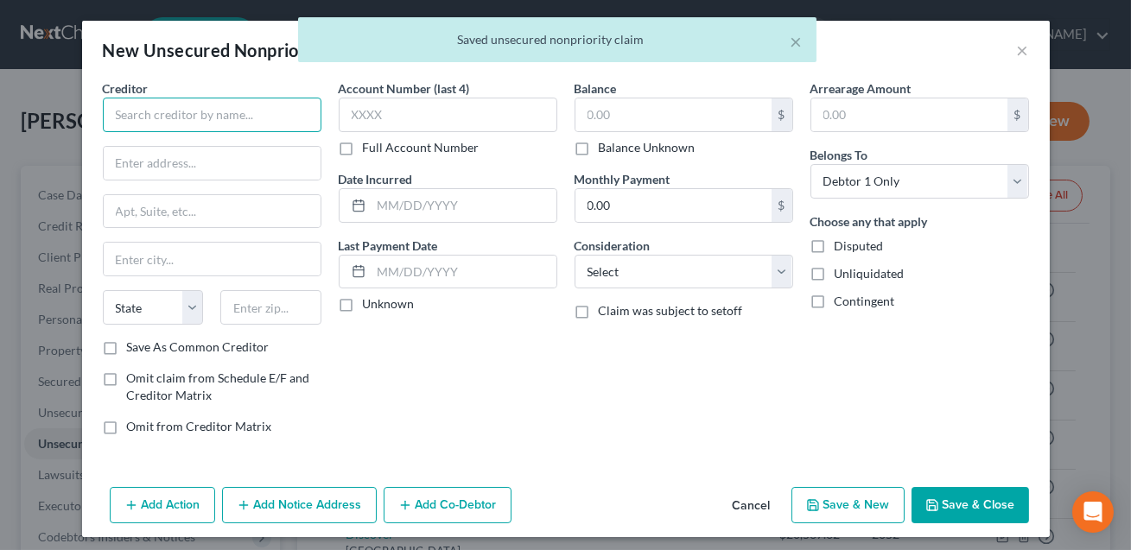
click at [242, 119] on input "text" at bounding box center [212, 115] width 219 height 35
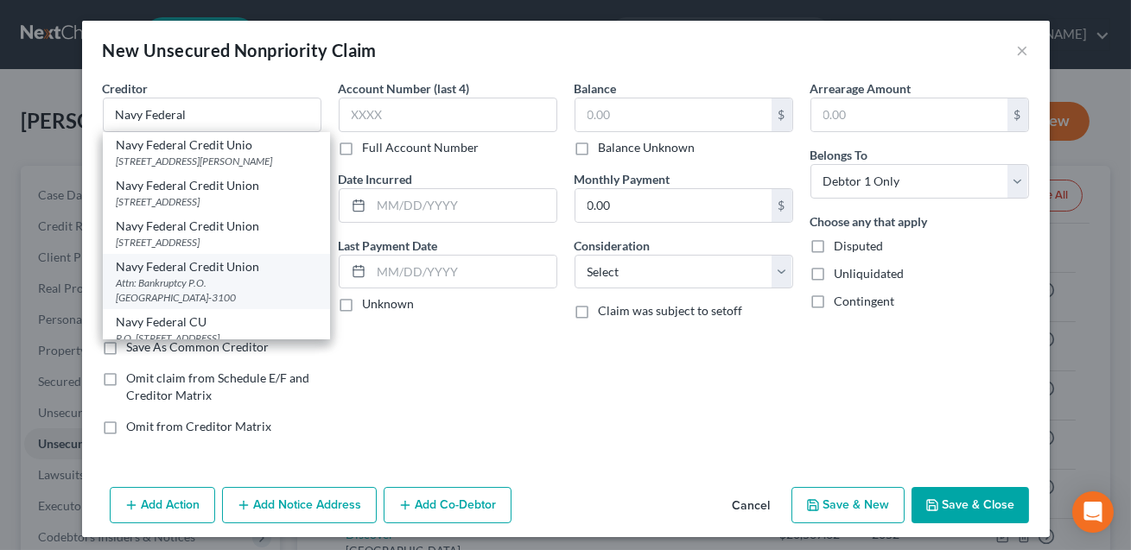
click at [204, 267] on div "Navy Federal Credit Union" at bounding box center [217, 266] width 200 height 17
type input "Navy Federal Credit Union"
type input "Attn: Bankruptcy"
type input "P.O. Box 3100"
type input "[GEOGRAPHIC_DATA]"
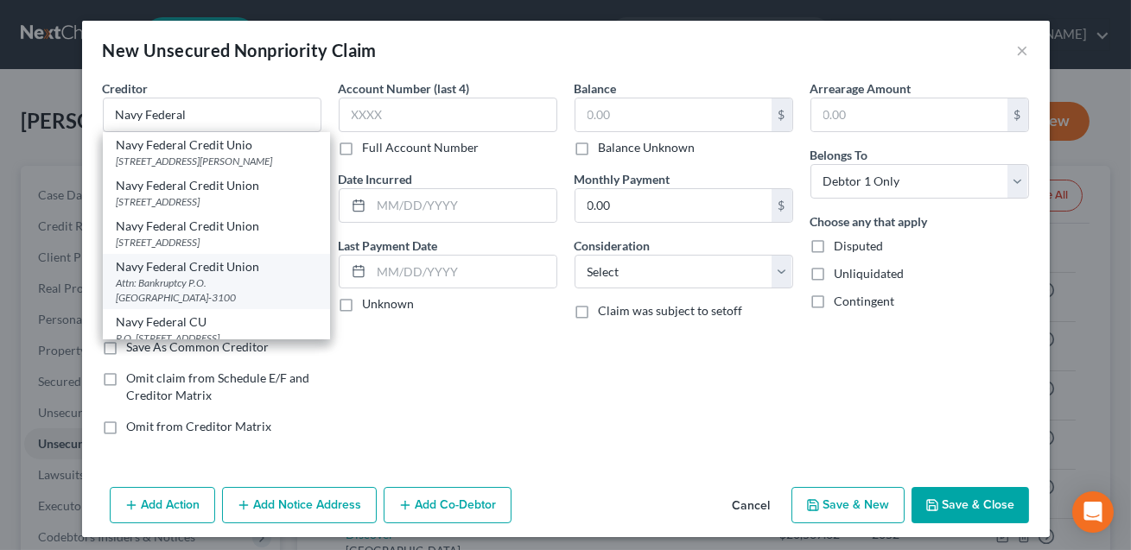
select select "48"
type input "22119-3100"
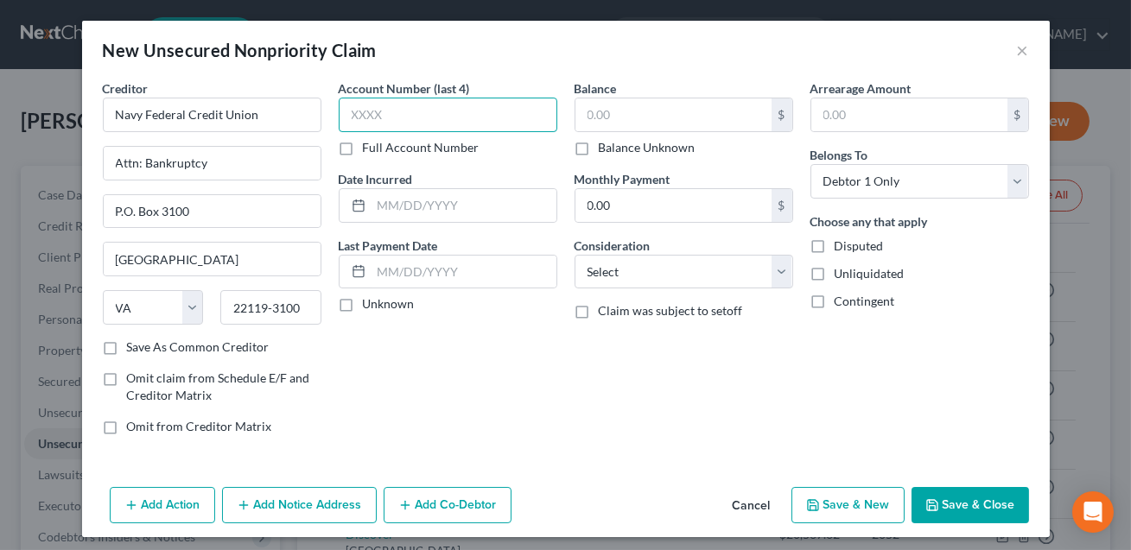
click at [376, 112] on input "text" at bounding box center [448, 115] width 219 height 35
type input "8225"
click at [623, 111] on input "text" at bounding box center [673, 114] width 196 height 33
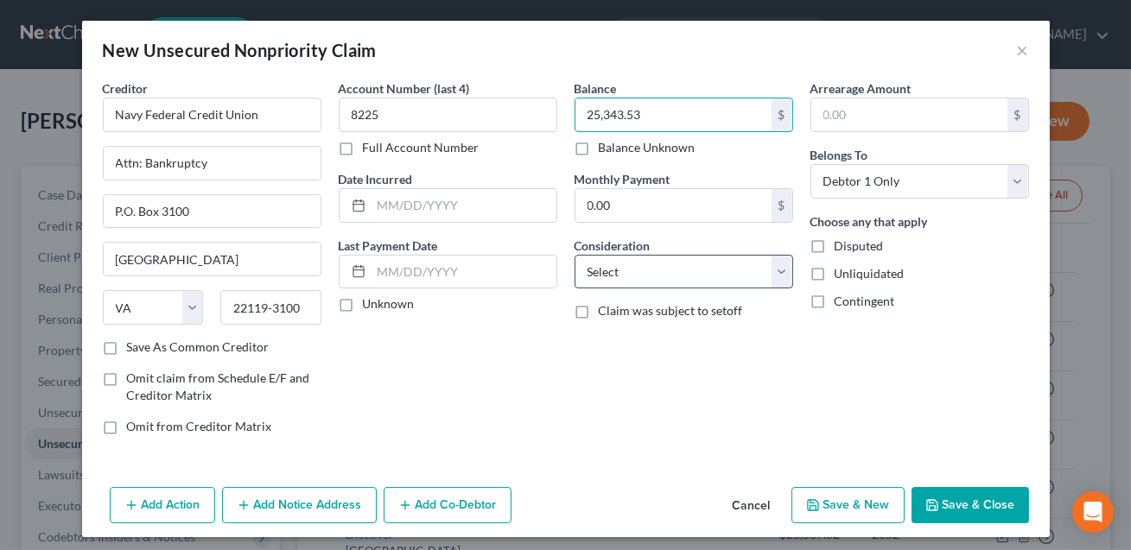
type input "25,343.53"
click at [626, 263] on select "Select Cable / Satellite Services Collection Agency Credit Card Debt Debt Couns…" at bounding box center [683, 272] width 219 height 35
select select "2"
click at [429, 202] on input "text" at bounding box center [463, 205] width 185 height 33
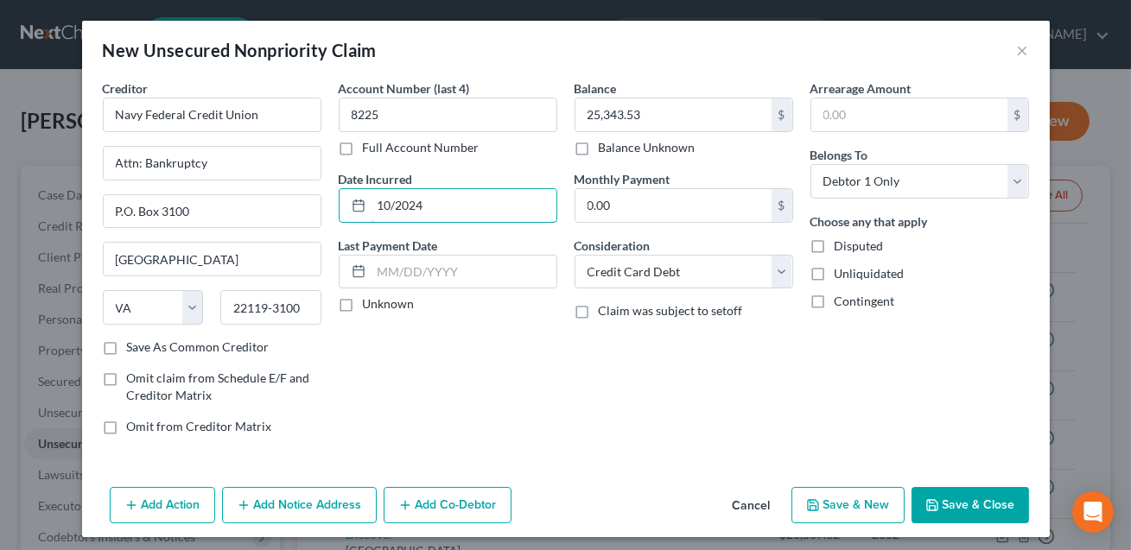
type input "10/2024"
click at [968, 499] on button "Save & Close" at bounding box center [969, 505] width 117 height 36
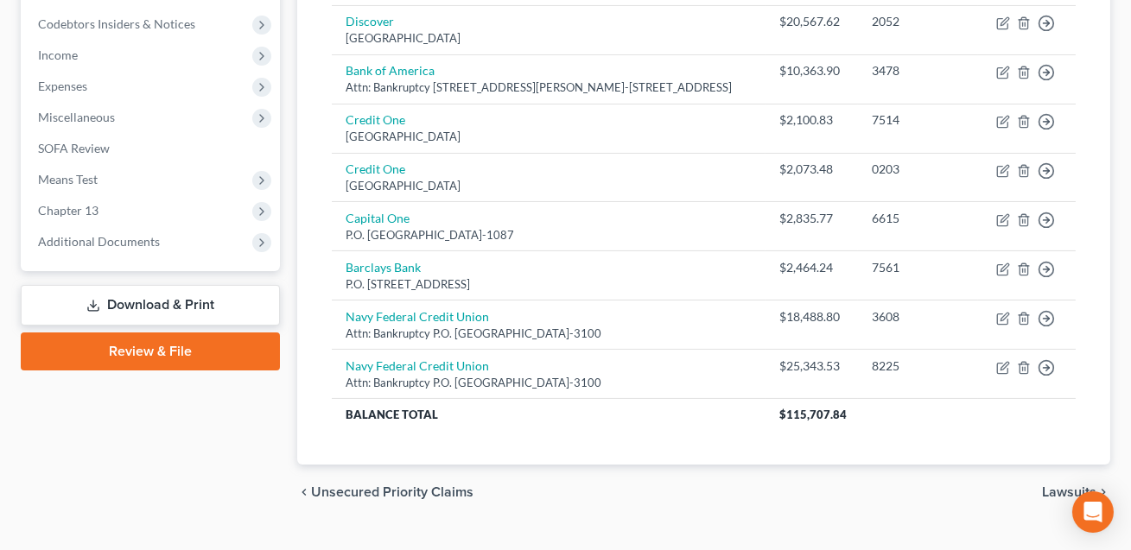
scroll to position [546, 0]
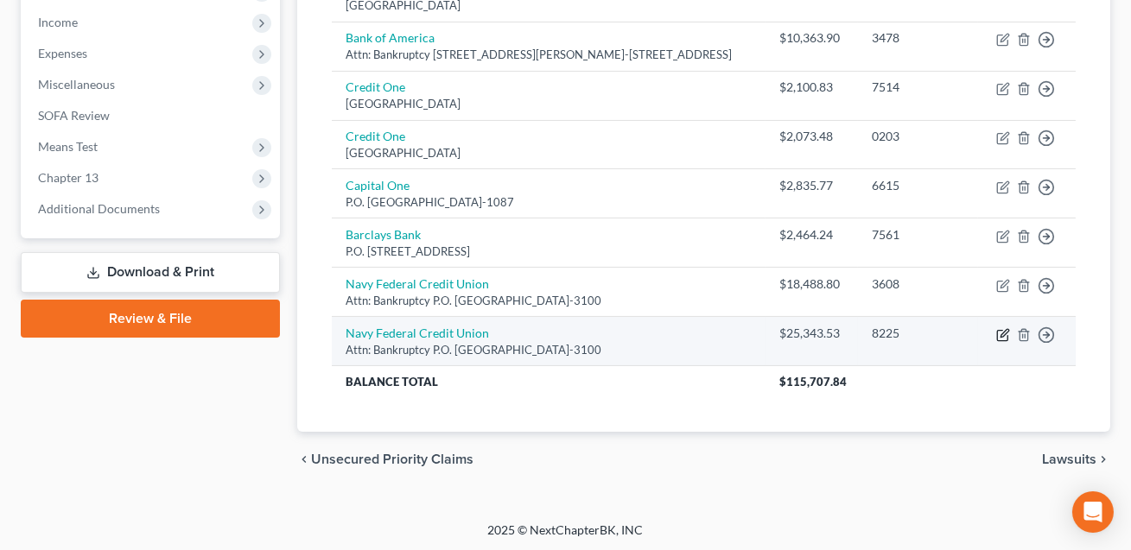
click at [1003, 333] on icon "button" at bounding box center [1004, 333] width 8 height 8
select select "48"
select select "2"
select select "0"
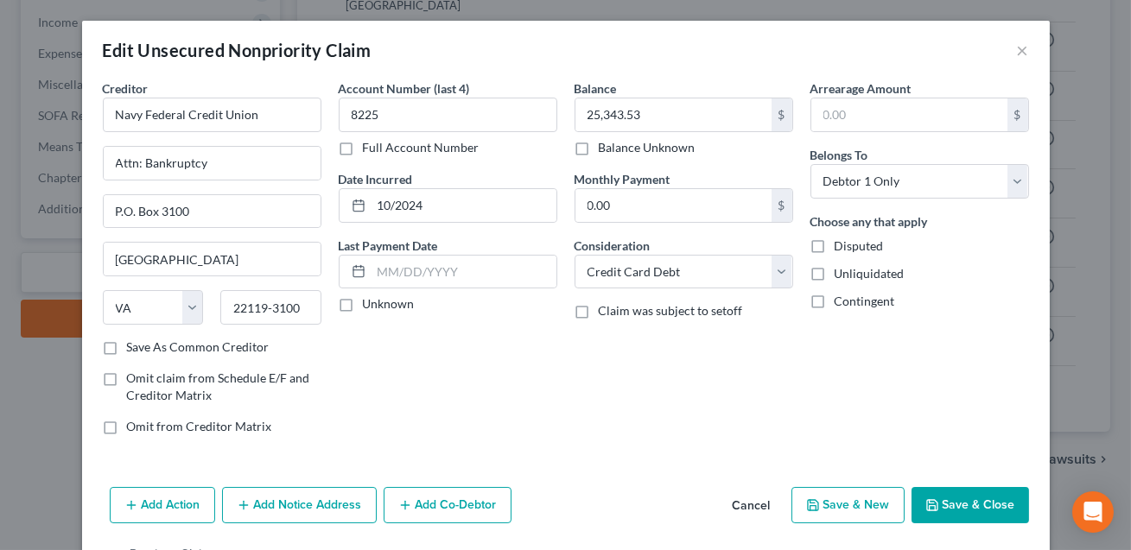
click at [976, 499] on button "Save & Close" at bounding box center [969, 505] width 117 height 36
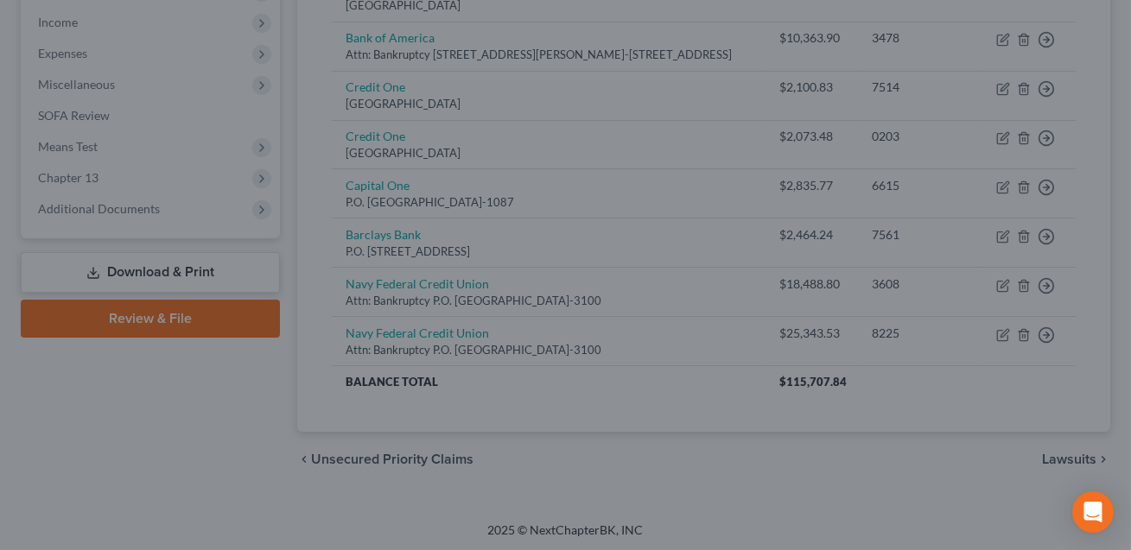
type input "0"
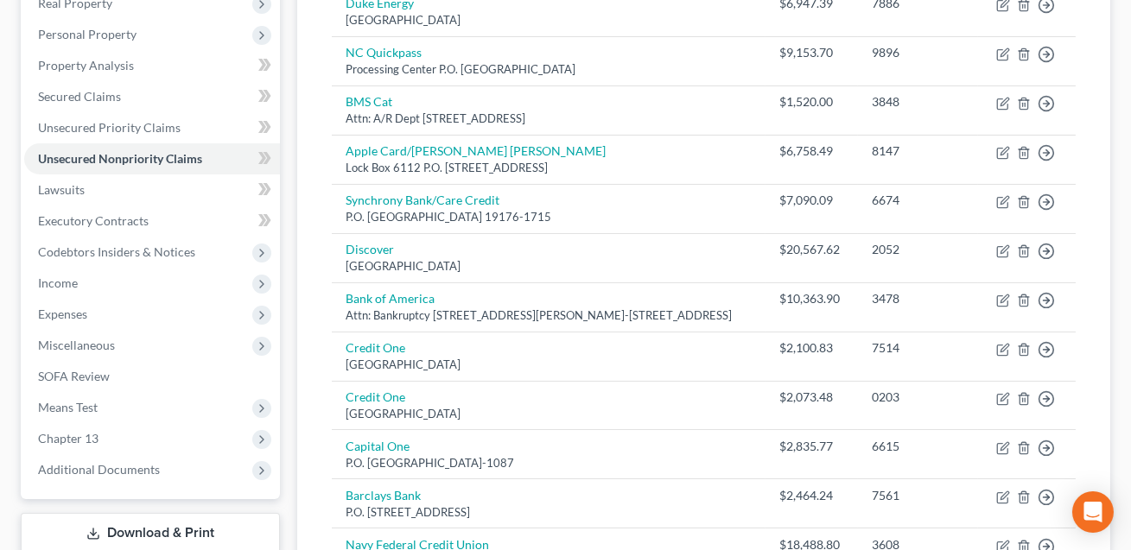
scroll to position [0, 0]
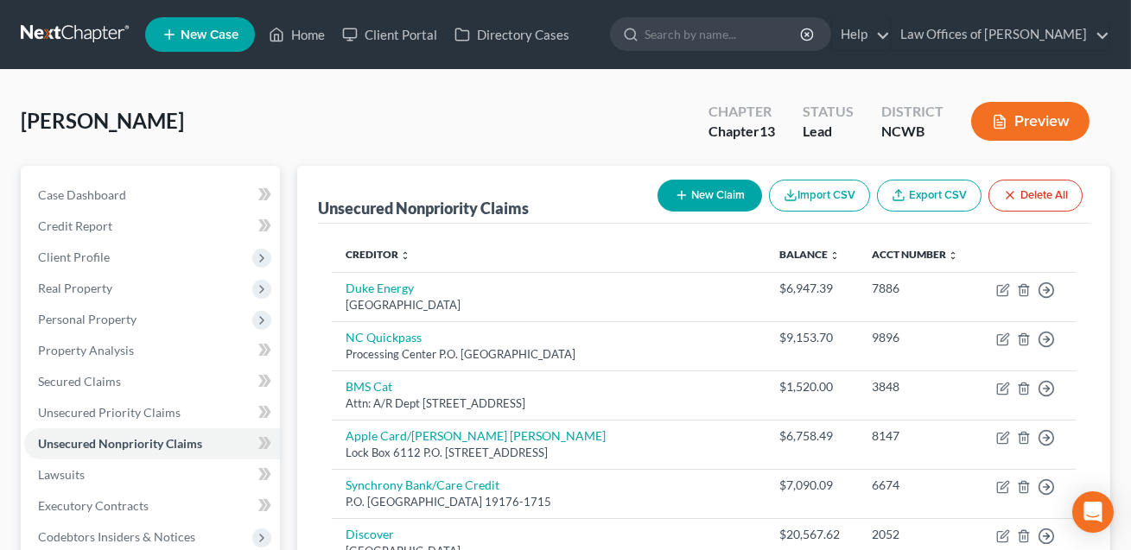
click at [710, 203] on button "New Claim" at bounding box center [709, 196] width 105 height 32
select select "0"
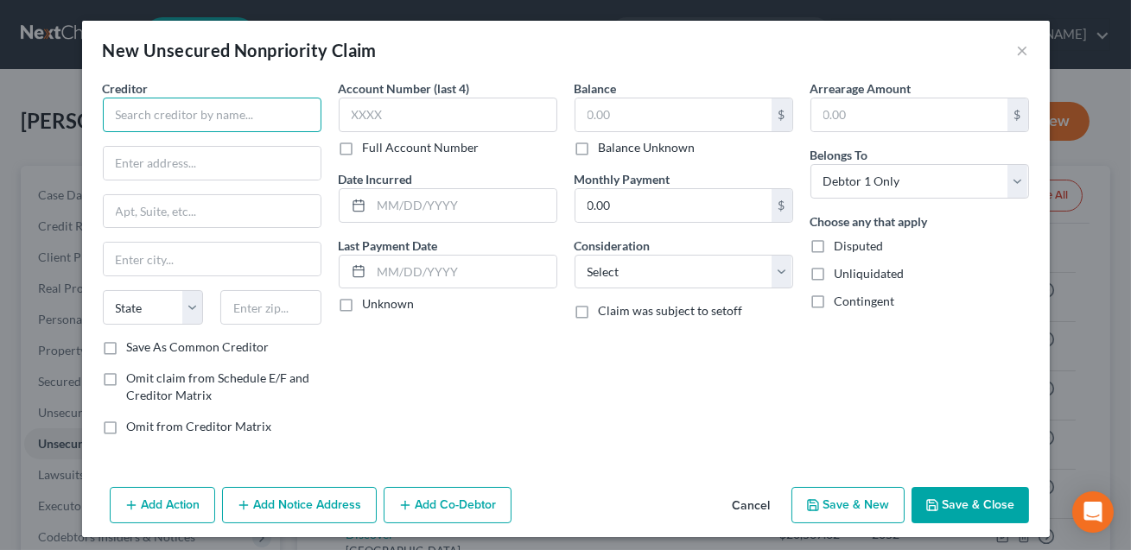
click at [200, 110] on input "text" at bounding box center [212, 115] width 219 height 35
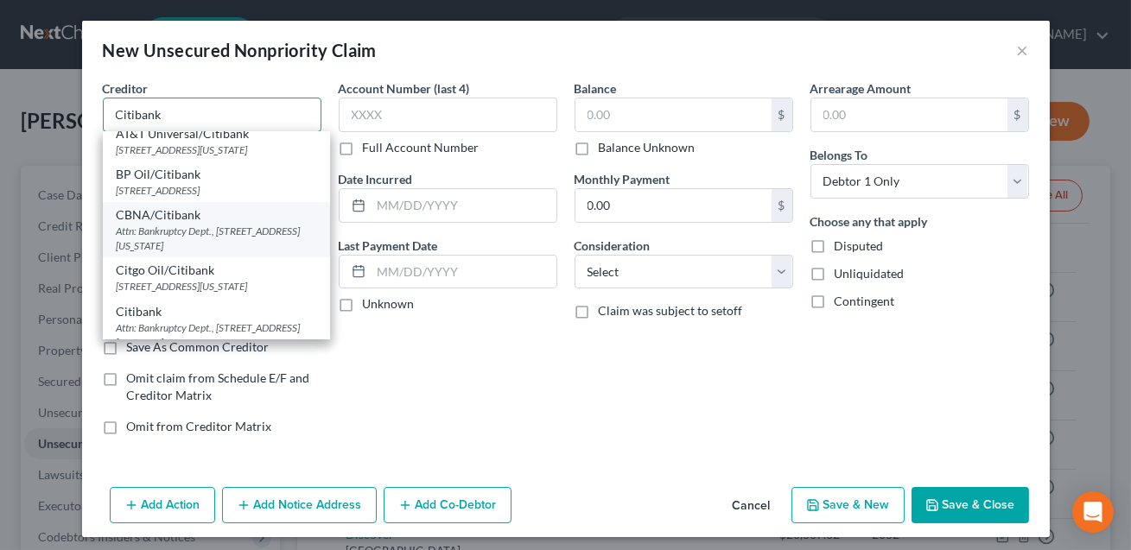
scroll to position [60, 0]
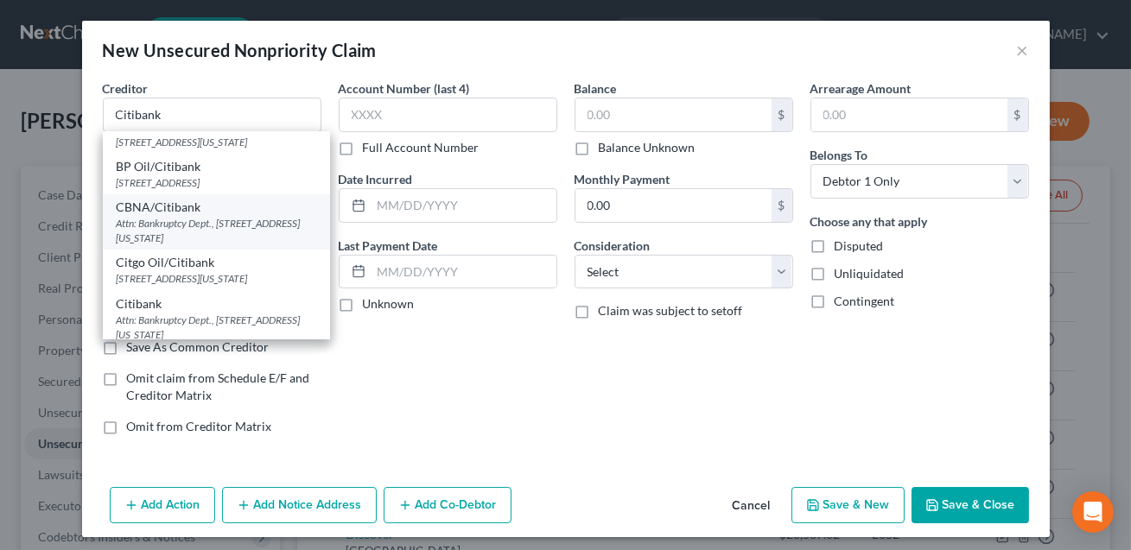
click at [183, 231] on div "Attn: Bankruptcy Dept., [STREET_ADDRESS][US_STATE]" at bounding box center [217, 230] width 200 height 29
type input "CBNA/Citibank"
type input "Attn: Bankruptcy Dept., PO Box 20487"
type input "[US_STATE][GEOGRAPHIC_DATA]"
select select "26"
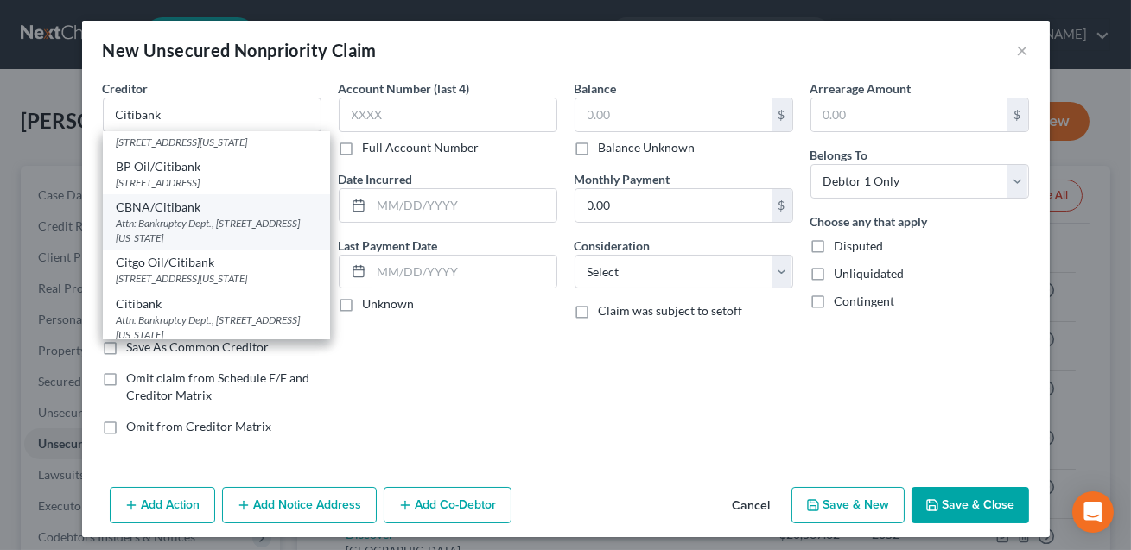
type input "64195"
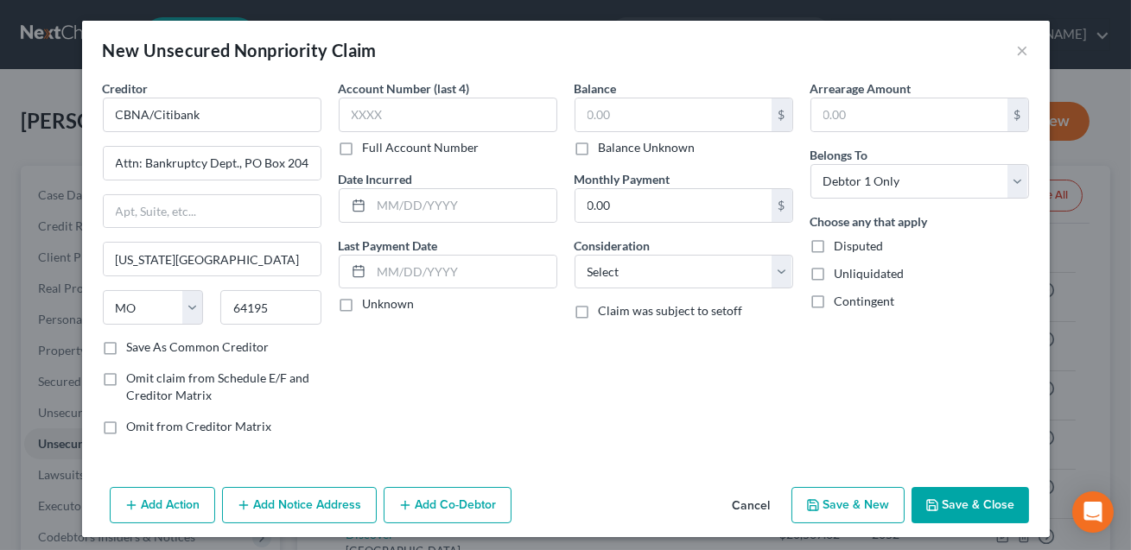
scroll to position [0, 0]
click at [404, 118] on input "text" at bounding box center [448, 115] width 219 height 35
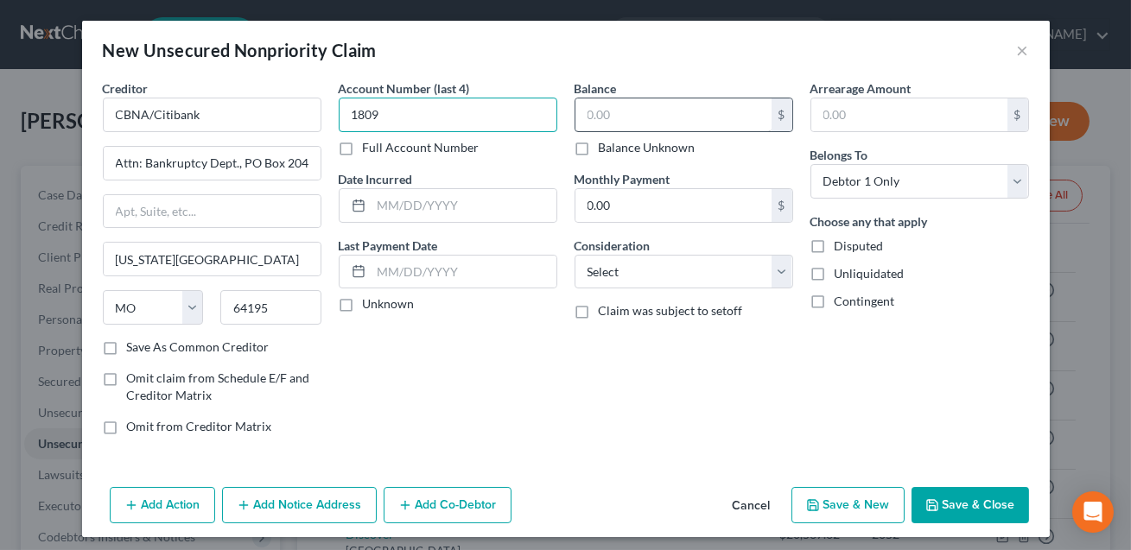
type input "1809"
click at [605, 118] on input "text" at bounding box center [673, 114] width 196 height 33
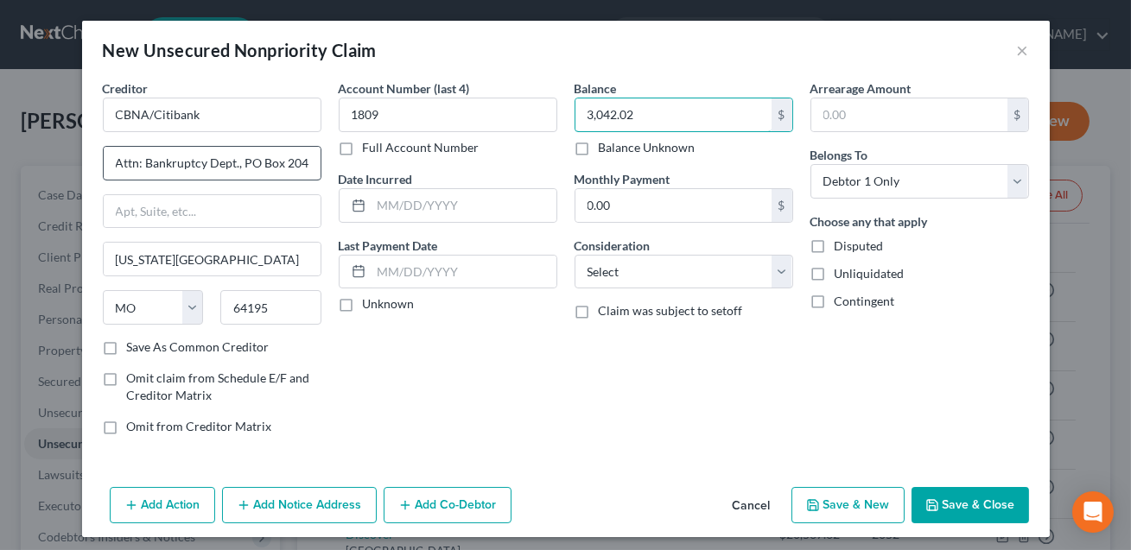
type input "3,042.02"
drag, startPoint x: 237, startPoint y: 165, endPoint x: 356, endPoint y: 169, distance: 119.3
click at [356, 169] on div "Creditor * CBNA/Citibank Attn: Bankruptcy Dept., PO Box 20487 [US_STATE][GEOGRA…" at bounding box center [565, 264] width 943 height 370
drag, startPoint x: 237, startPoint y: 164, endPoint x: 368, endPoint y: 169, distance: 131.4
click at [368, 169] on div "Creditor * CBNA/Citibank Attn: Bankruptcy Dept., PO Box 20487 [US_STATE][GEOGRA…" at bounding box center [565, 264] width 943 height 370
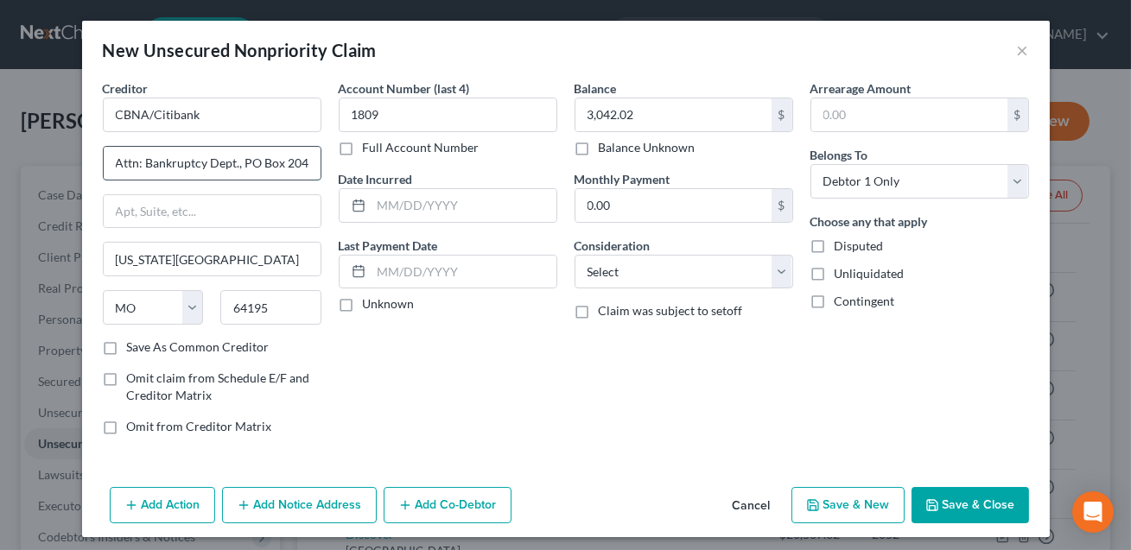
scroll to position [0, 2]
drag, startPoint x: 298, startPoint y: 167, endPoint x: 240, endPoint y: 162, distance: 58.0
click at [240, 162] on input "Attn: Bankruptcy Dept., PO Box 20487" at bounding box center [212, 163] width 217 height 33
drag, startPoint x: 264, startPoint y: 163, endPoint x: 238, endPoint y: 162, distance: 26.8
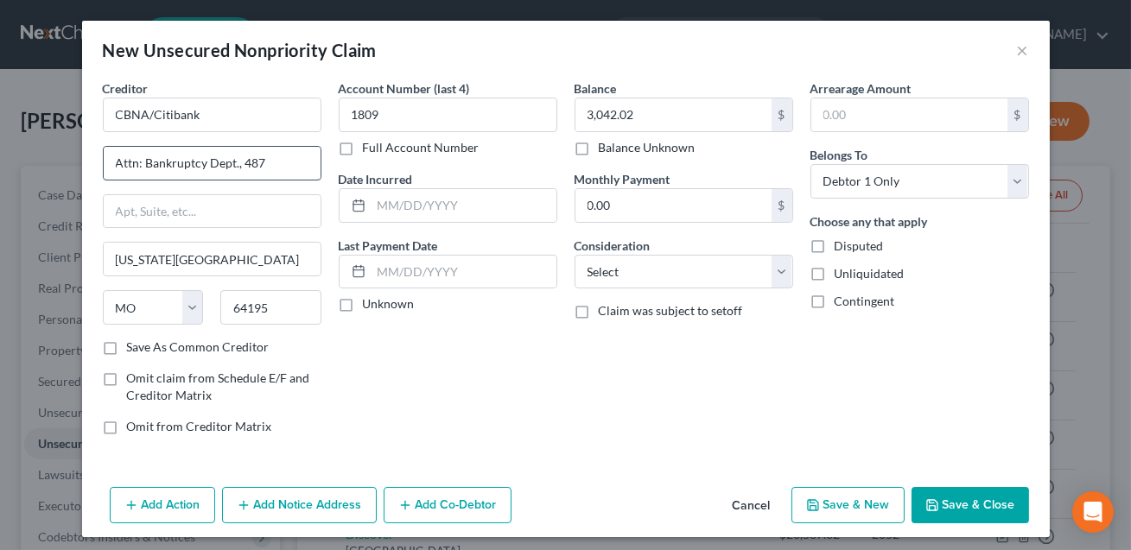
click at [238, 162] on input "Attn: Bankruptcy Dept., 487" at bounding box center [212, 163] width 217 height 33
type input "Attn: Bankruptcy Dept."
click at [132, 212] on input "text" at bounding box center [212, 211] width 217 height 33
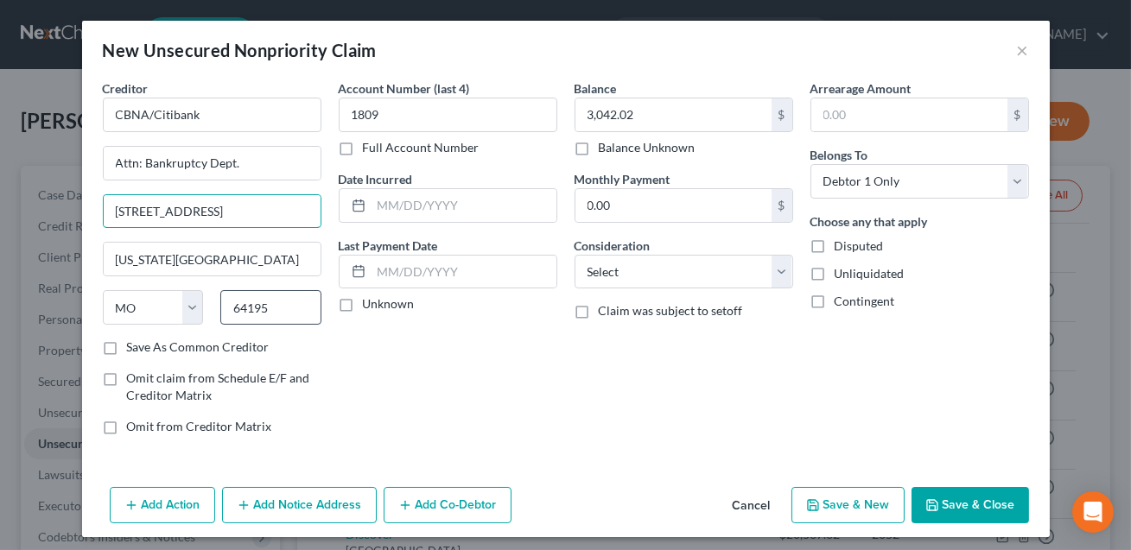
type input "[STREET_ADDRESS]"
click at [259, 301] on input "64195" at bounding box center [270, 307] width 101 height 35
drag, startPoint x: 283, startPoint y: 303, endPoint x: 235, endPoint y: 304, distance: 48.4
click at [235, 304] on input "64195" at bounding box center [270, 307] width 101 height 35
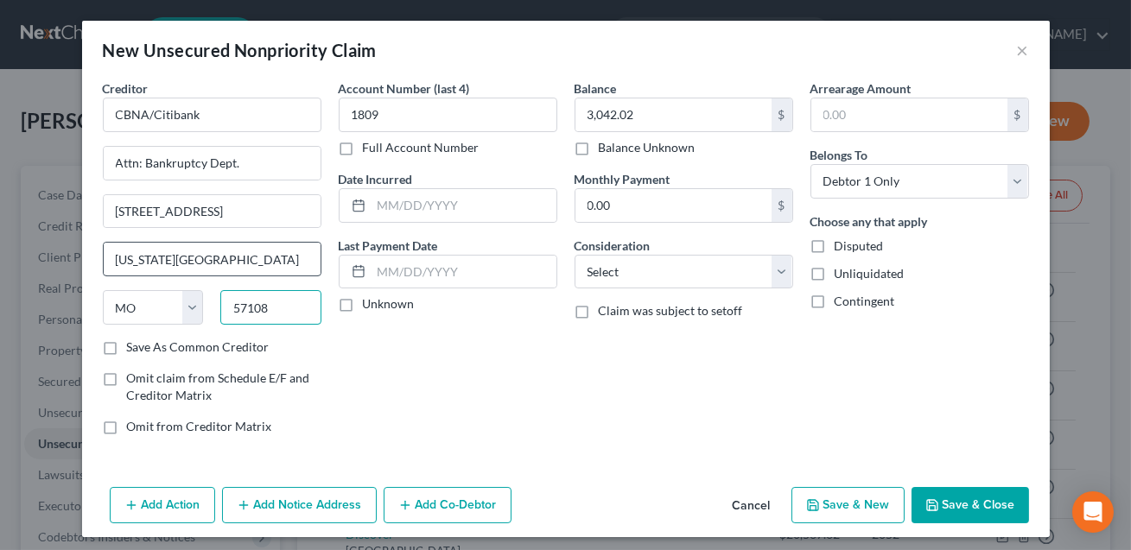
type input "57108"
click at [205, 259] on input "[US_STATE][GEOGRAPHIC_DATA]" at bounding box center [212, 259] width 217 height 33
type input "[GEOGRAPHIC_DATA]"
select select "43"
click at [419, 210] on input "text" at bounding box center [463, 205] width 185 height 33
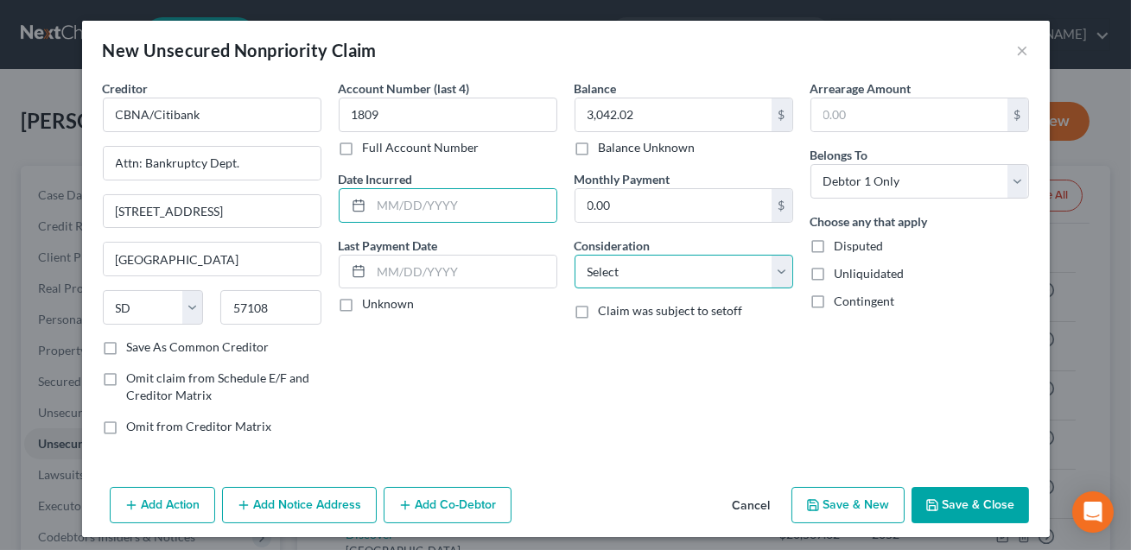
click at [635, 277] on select "Select Cable / Satellite Services Collection Agency Credit Card Debt Debt Couns…" at bounding box center [683, 272] width 219 height 35
select select "2"
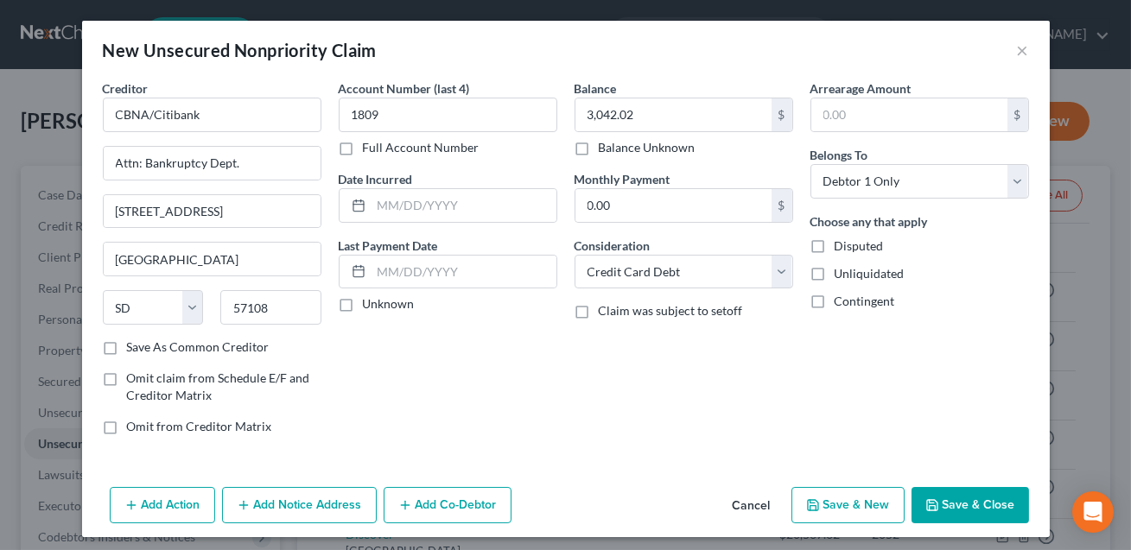
click at [968, 500] on button "Save & Close" at bounding box center [969, 505] width 117 height 36
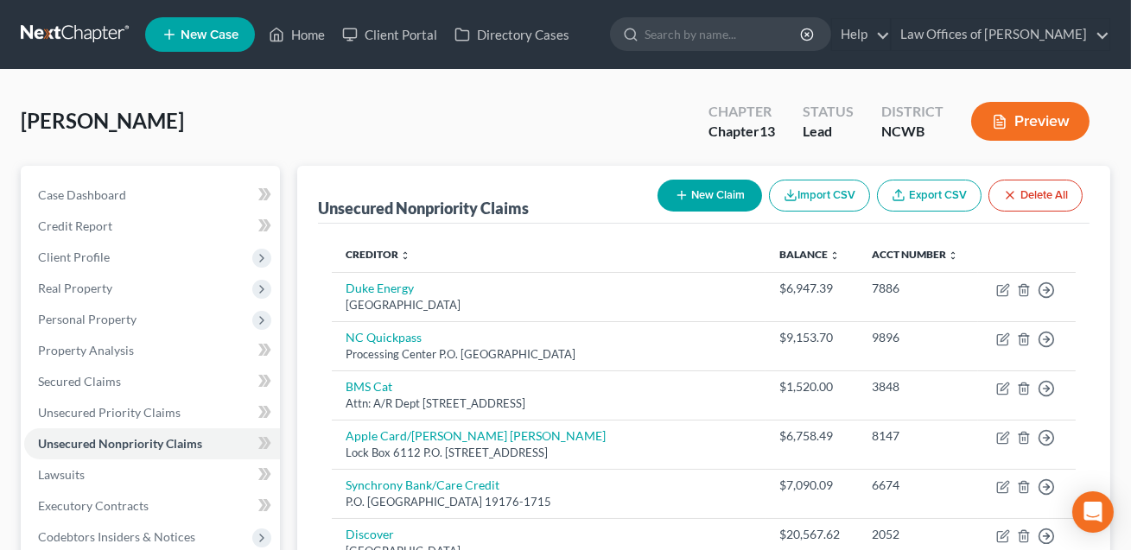
click at [697, 193] on button "New Claim" at bounding box center [709, 196] width 105 height 32
select select "0"
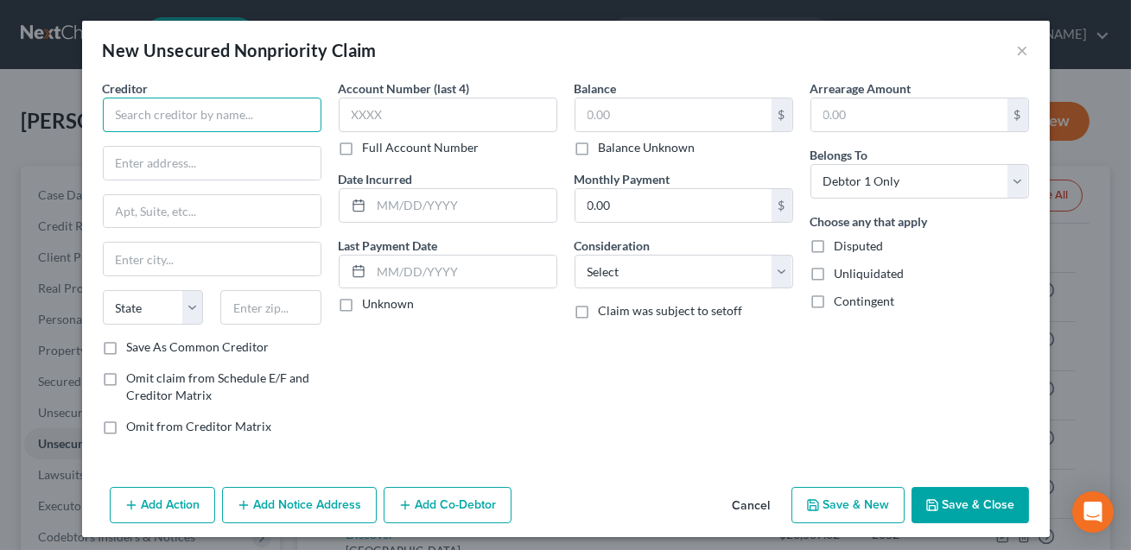
click at [212, 108] on input "text" at bounding box center [212, 115] width 219 height 35
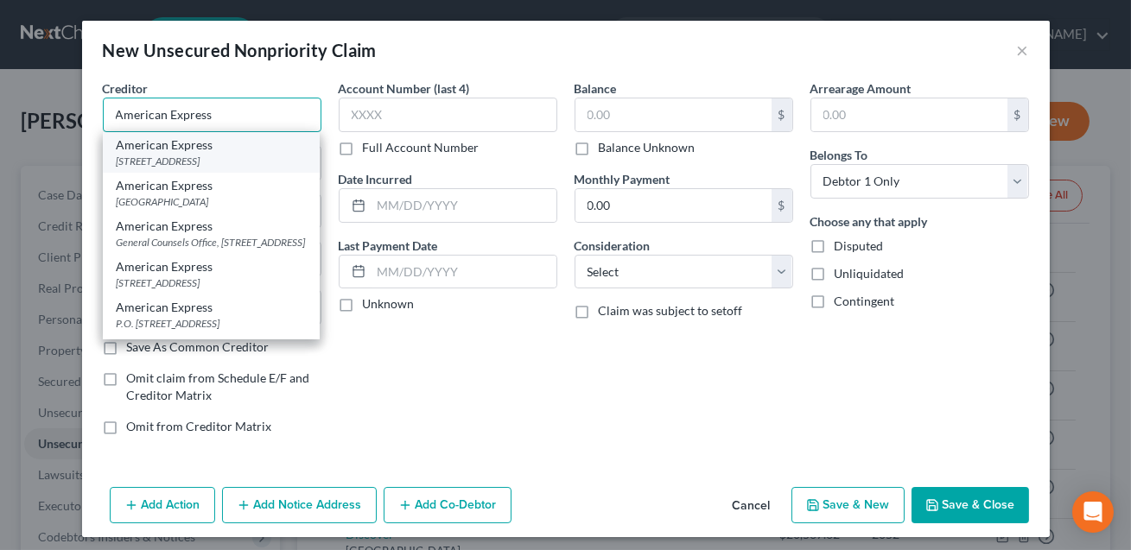
type input "American Express"
click at [162, 157] on div "[STREET_ADDRESS]" at bounding box center [211, 161] width 189 height 15
type input "PO Box 6301"
type input "[PERSON_NAME] Stream"
select select "14"
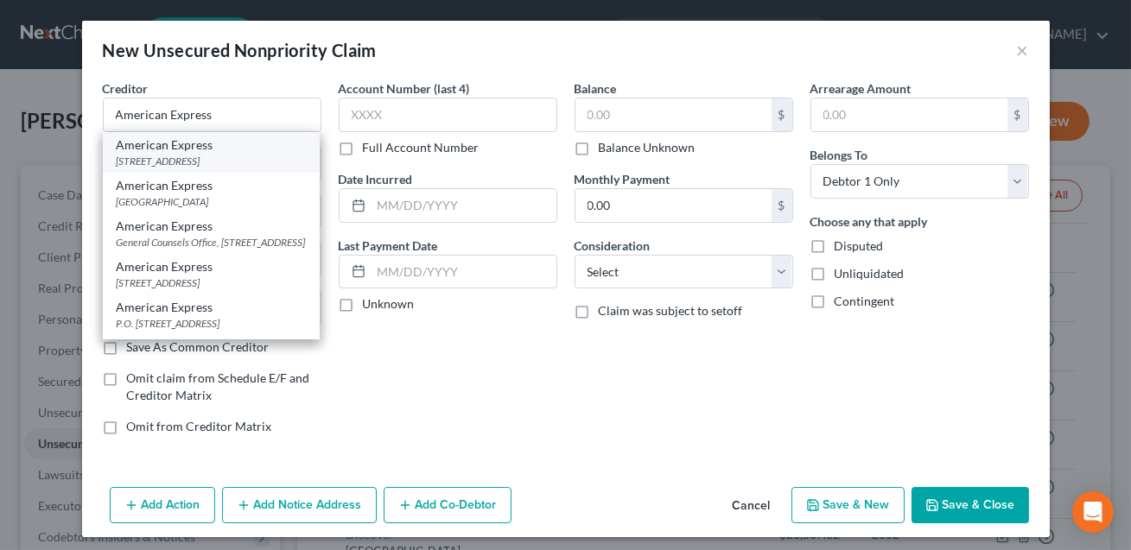
type input "60197-6031"
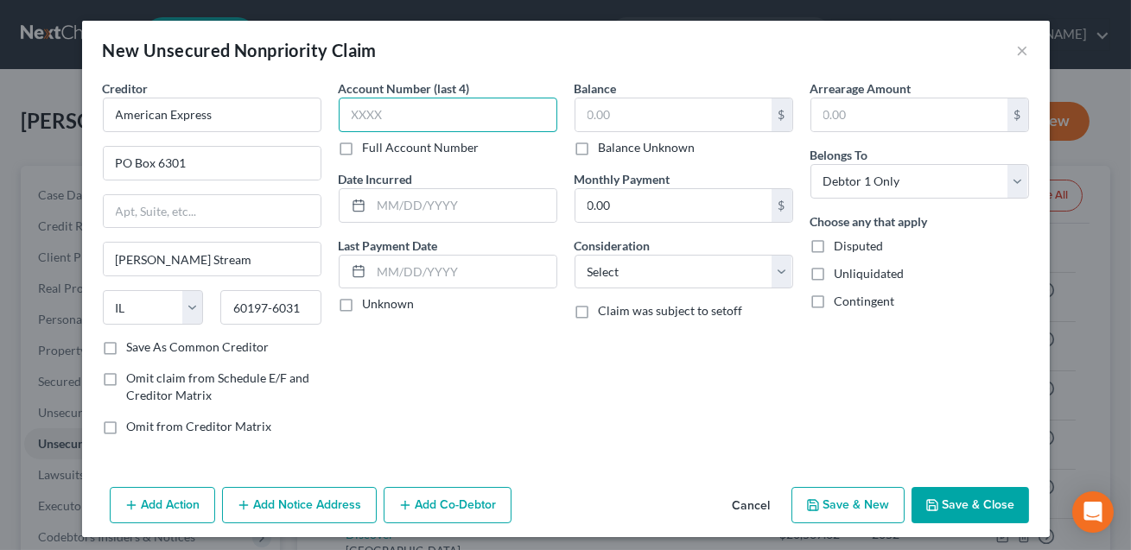
click at [387, 122] on input "text" at bounding box center [448, 115] width 219 height 35
type input "1007"
click at [399, 204] on input "text" at bounding box center [463, 205] width 185 height 33
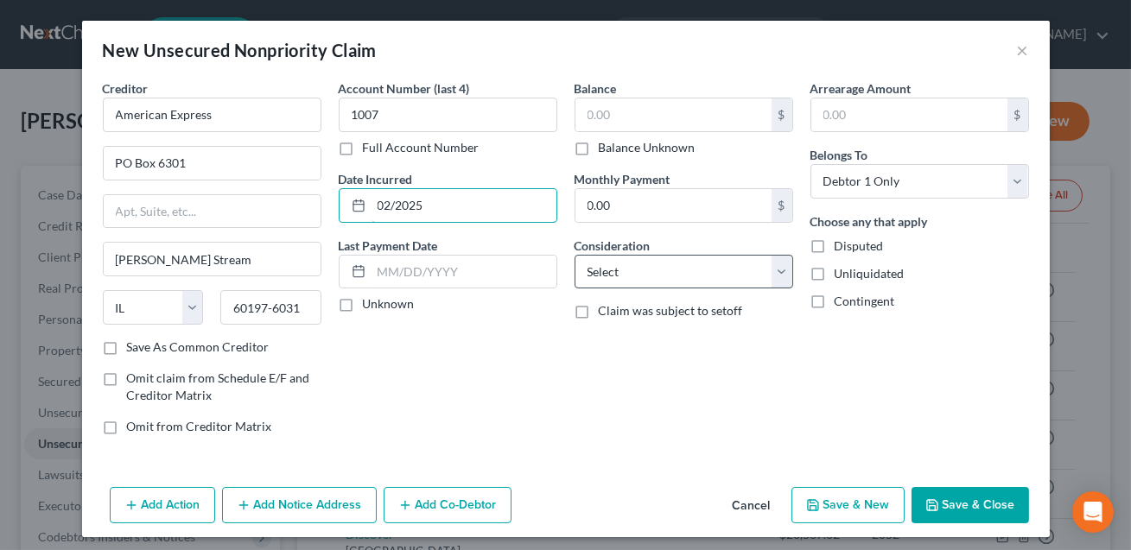
type input "02/2025"
click at [599, 259] on select "Select Cable / Satellite Services Collection Agency Credit Card Debt Debt Couns…" at bounding box center [683, 272] width 219 height 35
select select "2"
click at [958, 504] on button "Save & Close" at bounding box center [969, 505] width 117 height 36
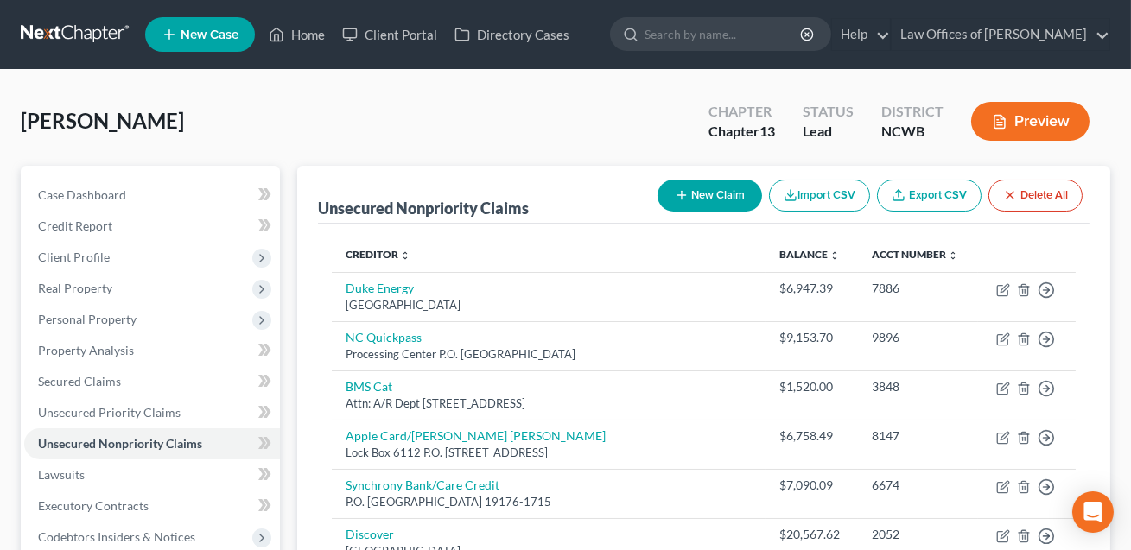
click at [704, 201] on button "New Claim" at bounding box center [709, 196] width 105 height 32
select select "0"
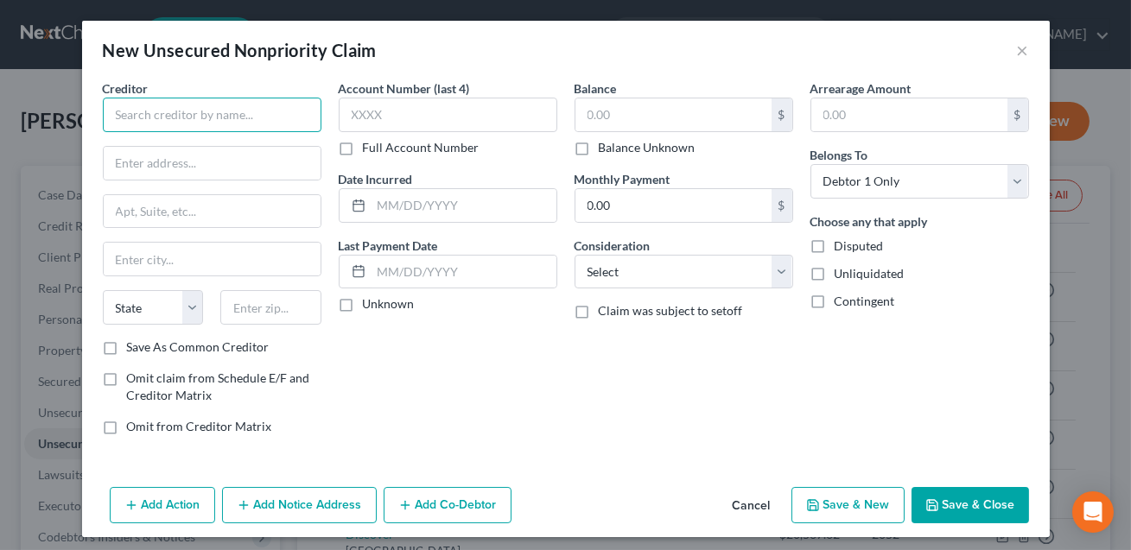
click at [148, 118] on input "text" at bounding box center [212, 115] width 219 height 35
click at [189, 115] on input "American Expess" at bounding box center [212, 115] width 219 height 35
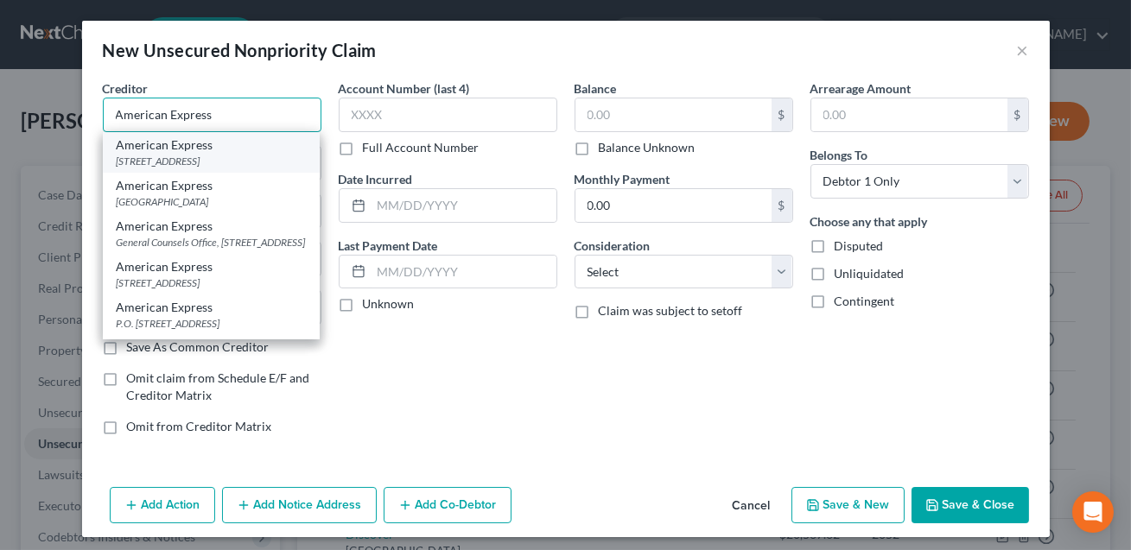
type input "American Express"
click at [181, 149] on div "American Express" at bounding box center [211, 144] width 189 height 17
type input "PO Box 6301"
type input "[PERSON_NAME] Stream"
select select "14"
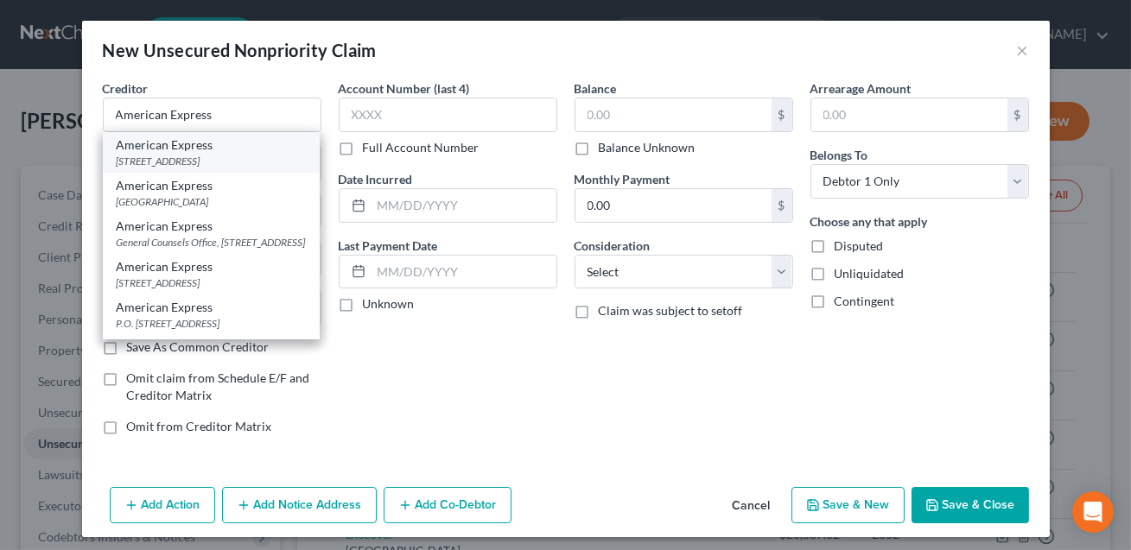
type input "60197-6031"
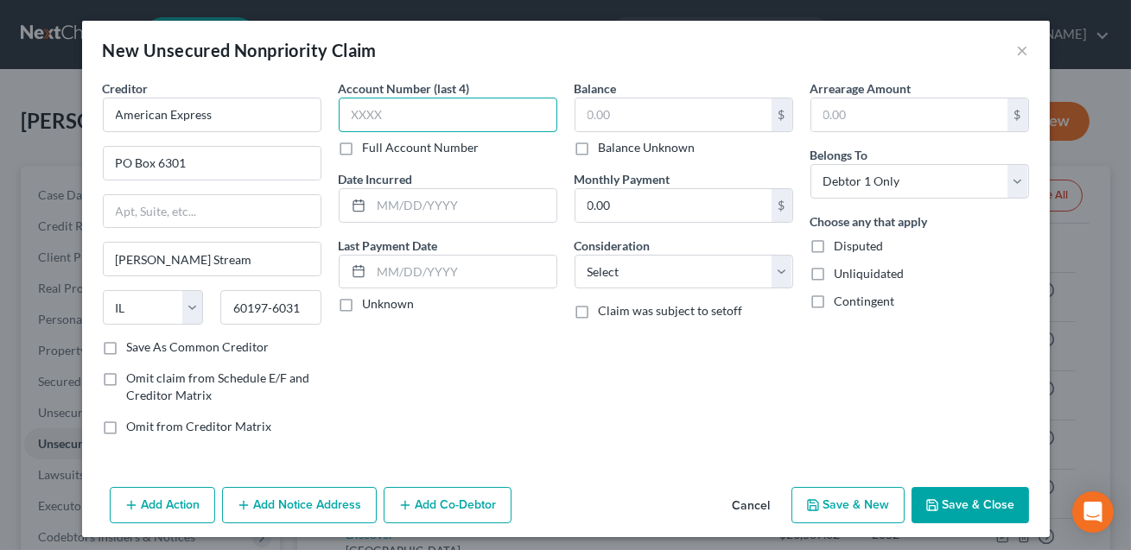
click at [381, 113] on input "text" at bounding box center [448, 115] width 219 height 35
type input "1004"
click at [603, 114] on input "text" at bounding box center [673, 114] width 196 height 33
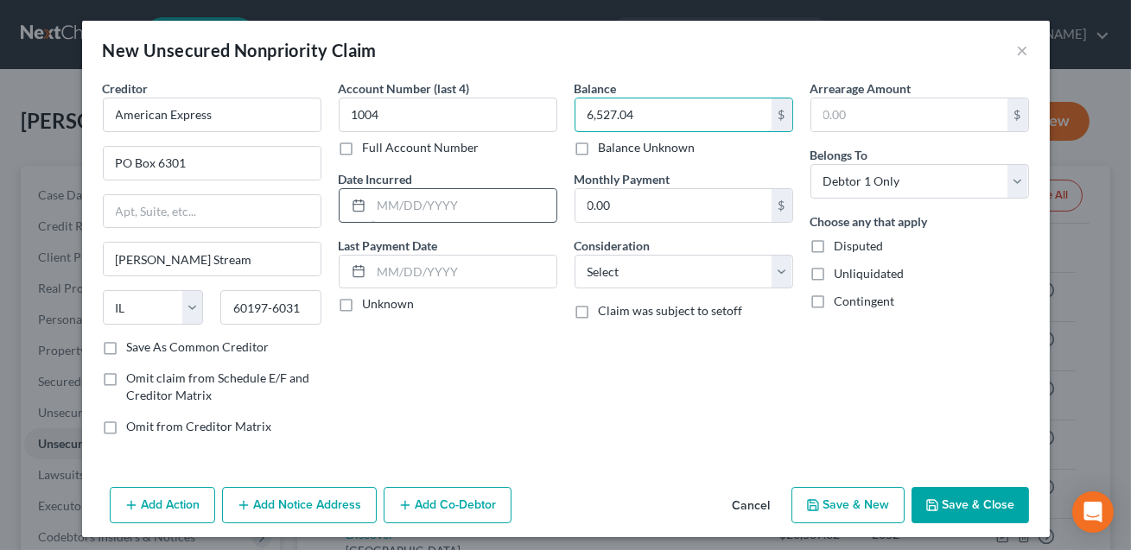
type input "6,527.04"
click at [450, 201] on input "text" at bounding box center [463, 205] width 185 height 33
type input "01/2025"
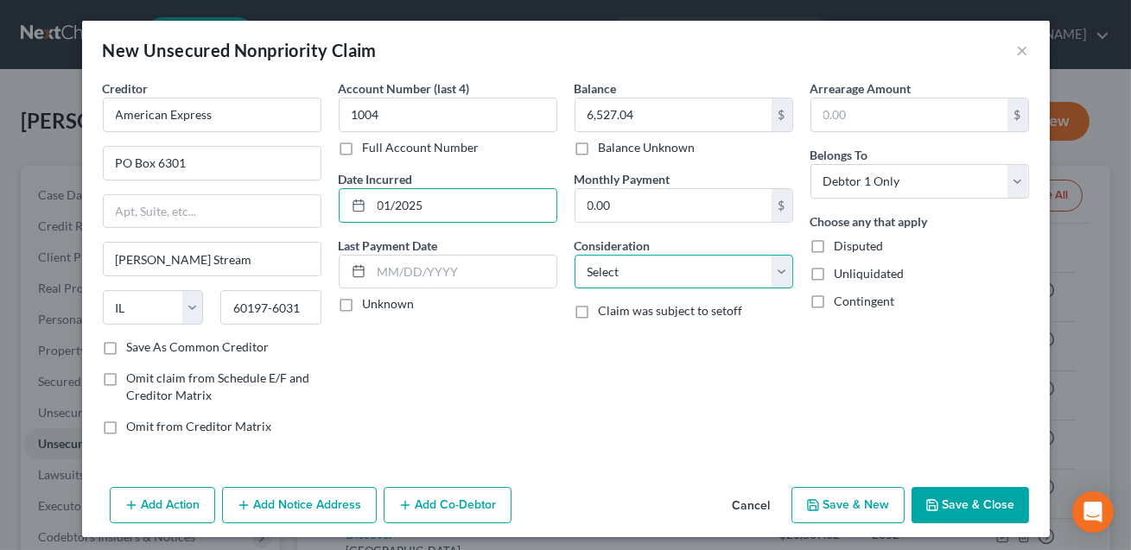
click at [658, 283] on select "Select Cable / Satellite Services Collection Agency Credit Card Debt Debt Couns…" at bounding box center [683, 272] width 219 height 35
select select "2"
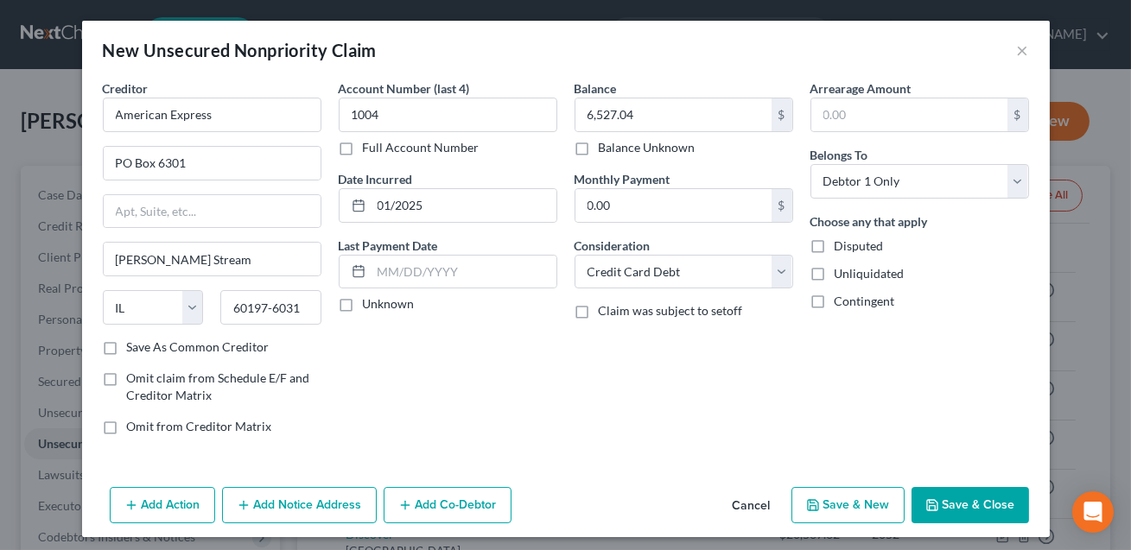
click at [962, 510] on button "Save & Close" at bounding box center [969, 505] width 117 height 36
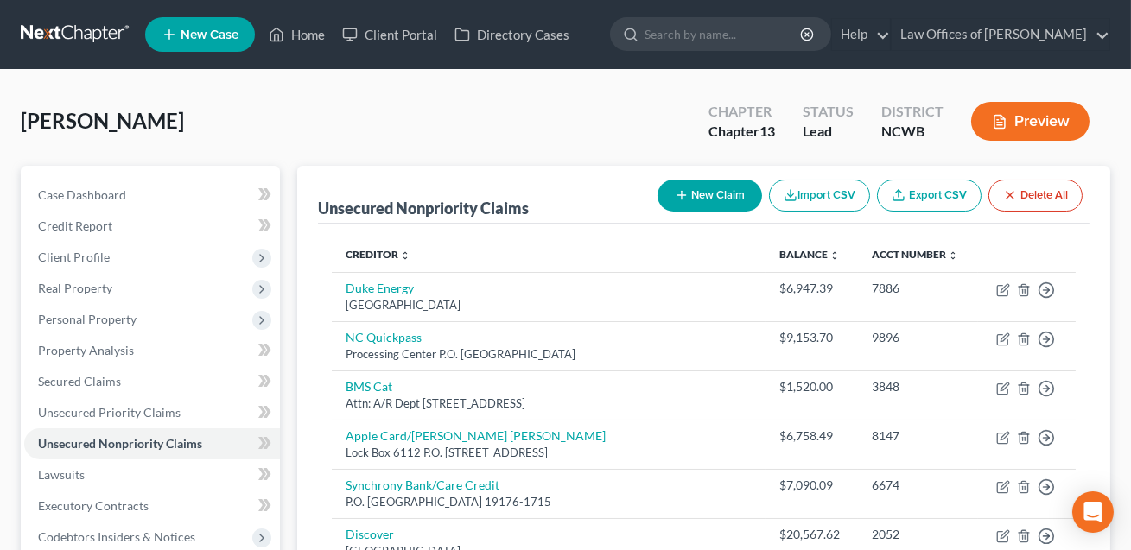
click at [711, 192] on button "New Claim" at bounding box center [709, 196] width 105 height 32
select select "0"
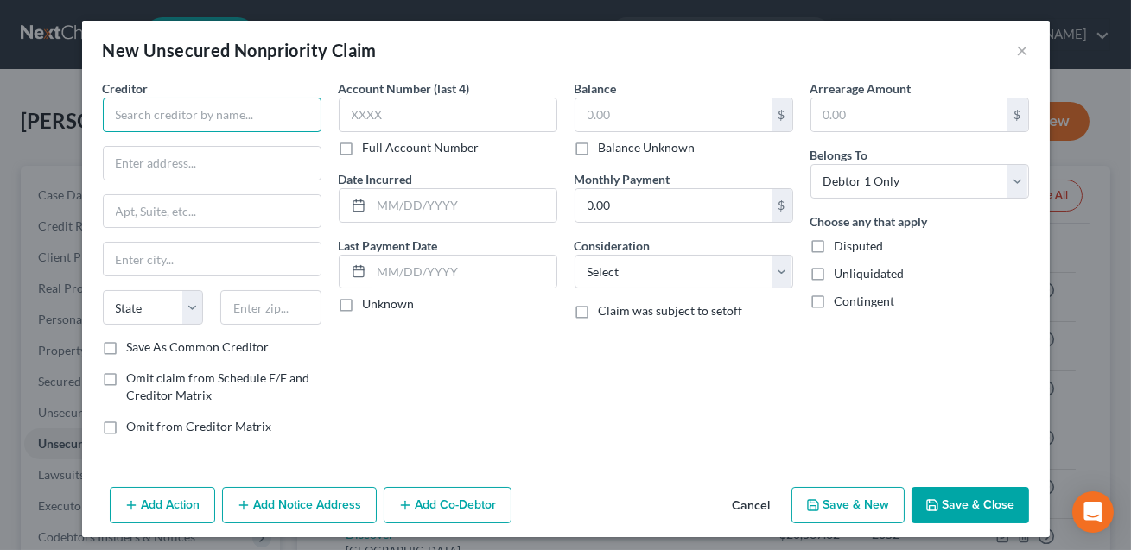
click at [143, 116] on input "text" at bounding box center [212, 115] width 219 height 35
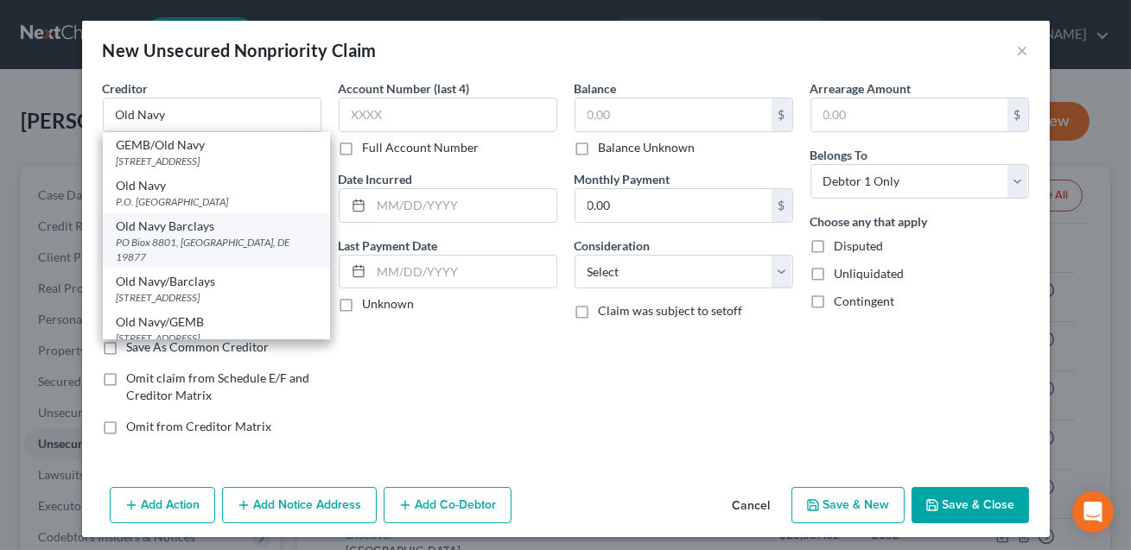
click at [157, 230] on div "Old Navy Barclays" at bounding box center [217, 226] width 200 height 17
type input "Old Navy Barclays"
type input "PO Biox 8801"
type input "Wilmington"
select select "7"
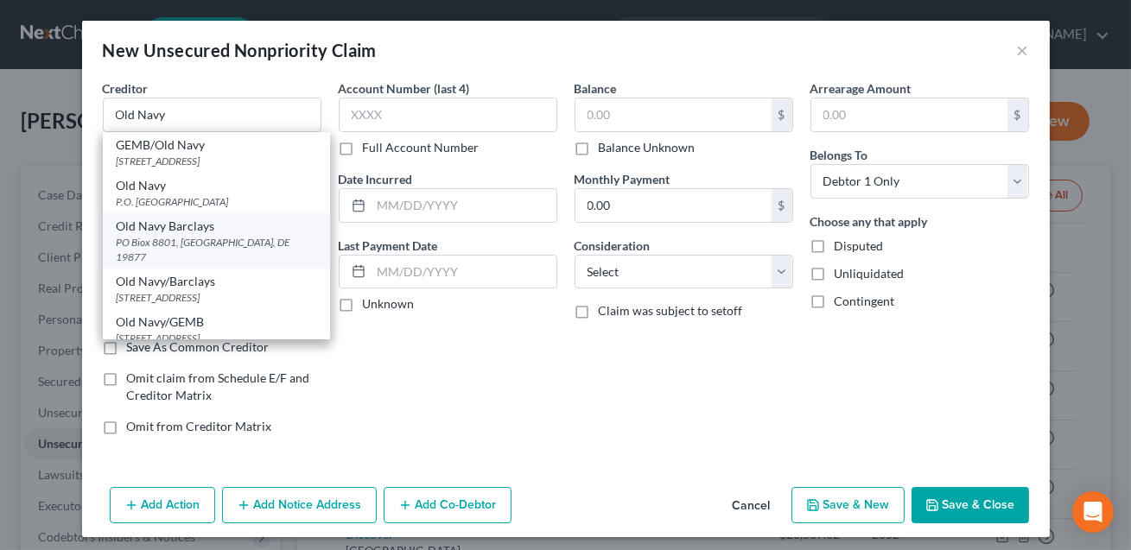
type input "19877"
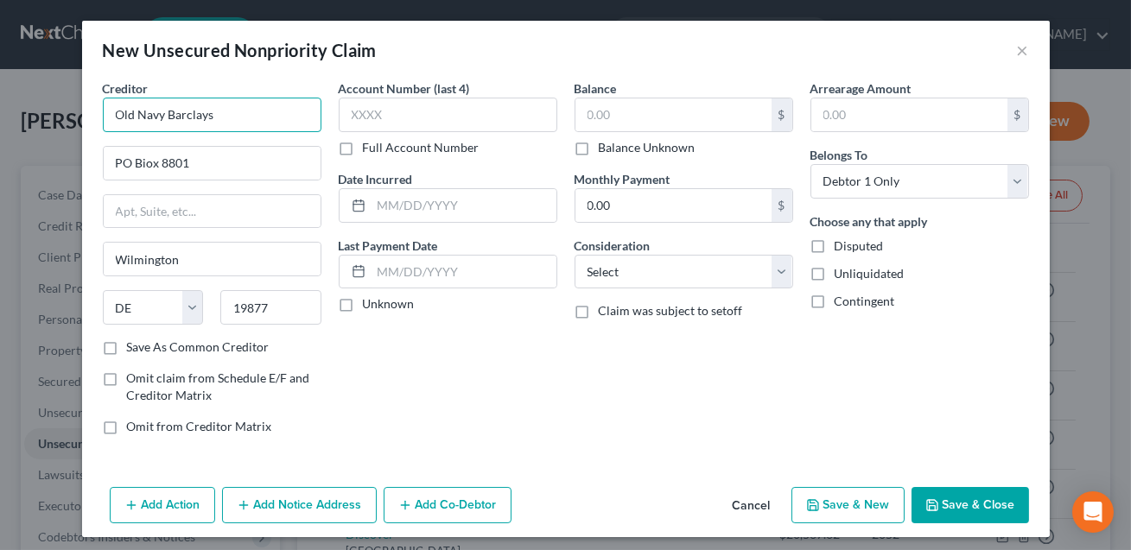
click at [169, 115] on input "Old Navy Barclays" at bounding box center [212, 115] width 219 height 35
type input "Old Navy/Barclays"
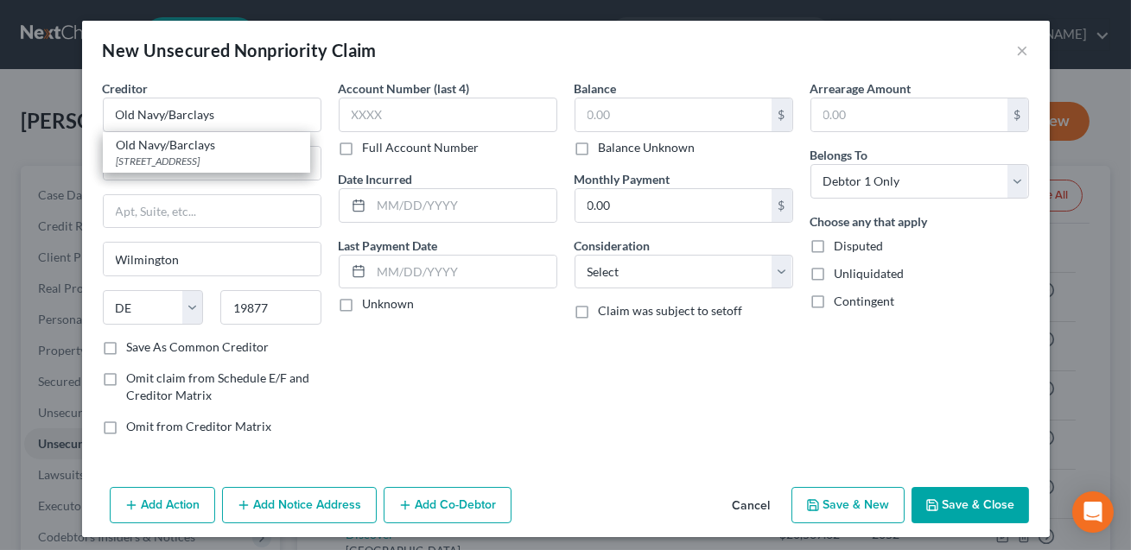
click at [242, 230] on div "Creditor * Old Navy/Barclays Old Navy/Barclays [STREET_ADDRESS] PO Biox [GEOGRA…" at bounding box center [212, 208] width 219 height 259
drag, startPoint x: 207, startPoint y: 165, endPoint x: 141, endPoint y: 160, distance: 66.7
click at [141, 160] on input "PO Biox 8801" at bounding box center [212, 163] width 217 height 33
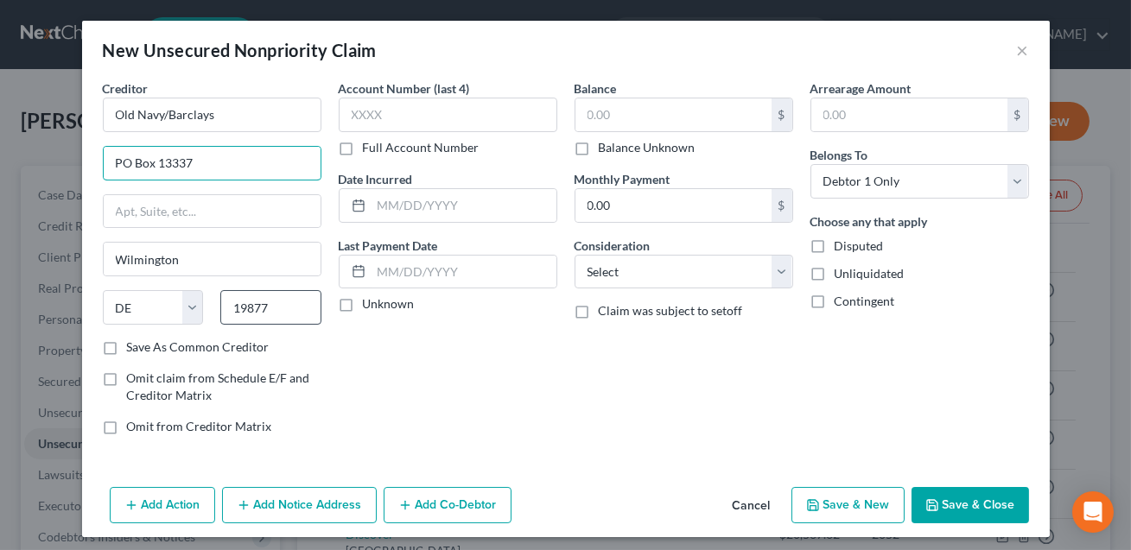
type input "PO Box 13337"
drag, startPoint x: 279, startPoint y: 310, endPoint x: 233, endPoint y: 304, distance: 46.2
click at [233, 304] on input "19877" at bounding box center [270, 307] width 101 height 35
type input "19101"
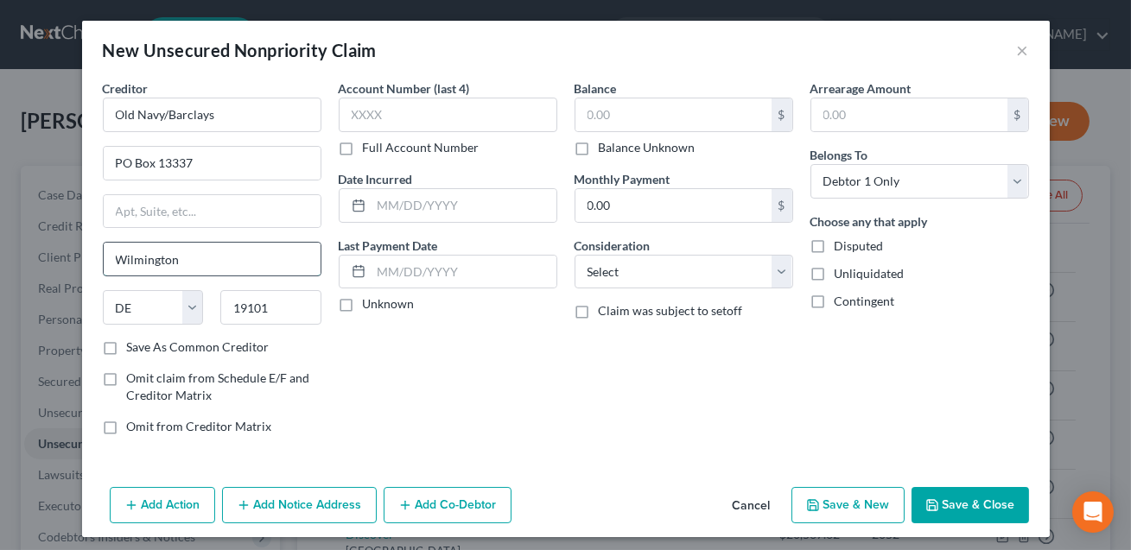
click at [186, 259] on input "Wilmington" at bounding box center [212, 259] width 217 height 33
type input "[GEOGRAPHIC_DATA]"
select select "39"
click at [474, 382] on div "Account Number (last 4) Full Account Number Date Incurred Last Payment Date Unk…" at bounding box center [448, 264] width 236 height 370
click at [282, 316] on input "19101" at bounding box center [270, 307] width 101 height 35
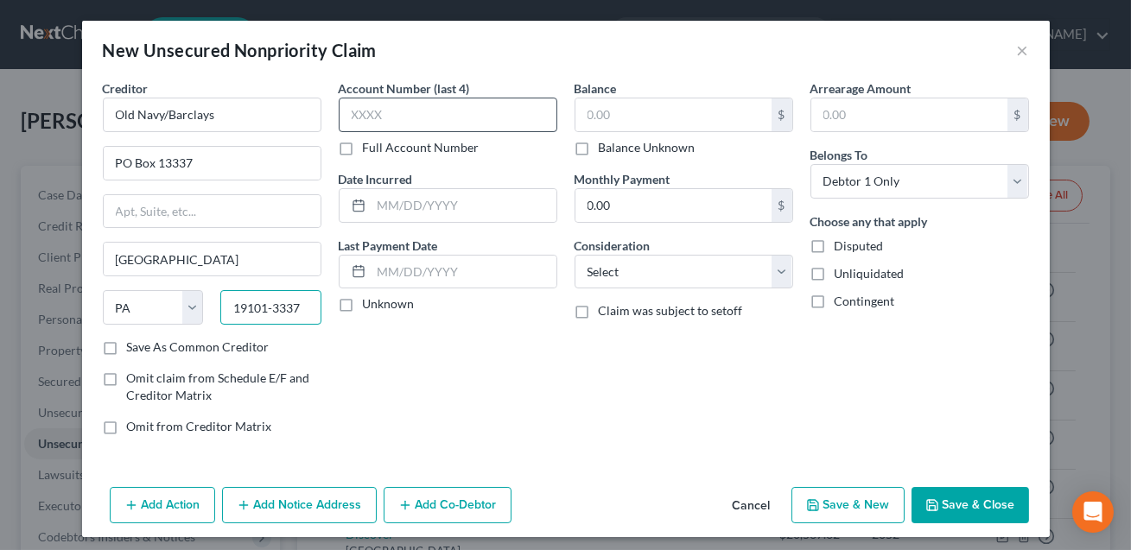
type input "19101-3337"
click at [413, 107] on input "text" at bounding box center [448, 115] width 219 height 35
type input "6171"
click at [592, 118] on input "text" at bounding box center [673, 114] width 196 height 33
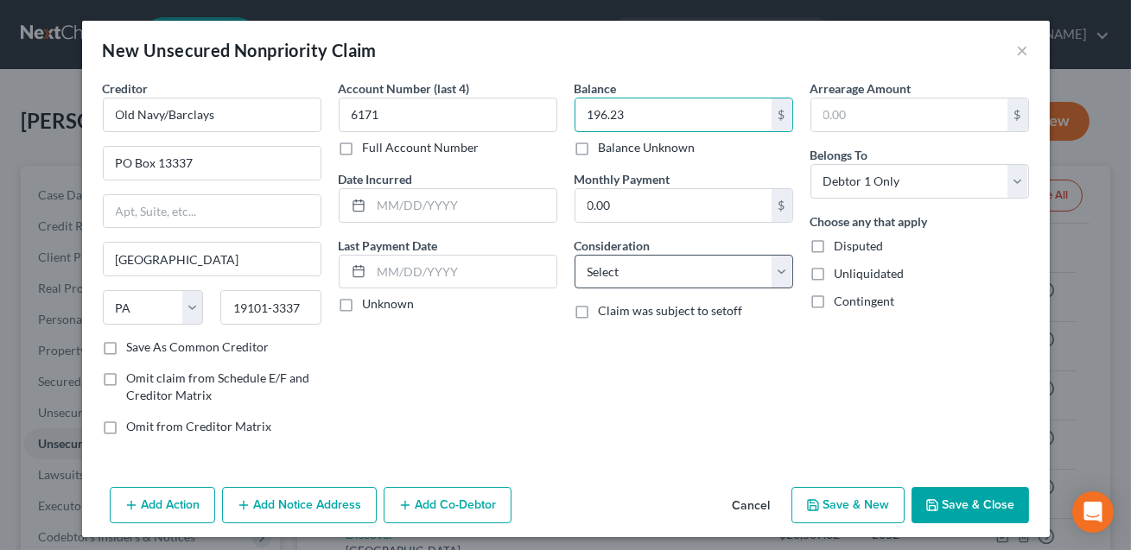
type input "196.23"
click at [628, 278] on select "Select Cable / Satellite Services Collection Agency Credit Card Debt Debt Couns…" at bounding box center [683, 272] width 219 height 35
select select "2"
click at [967, 498] on button "Save & Close" at bounding box center [969, 505] width 117 height 36
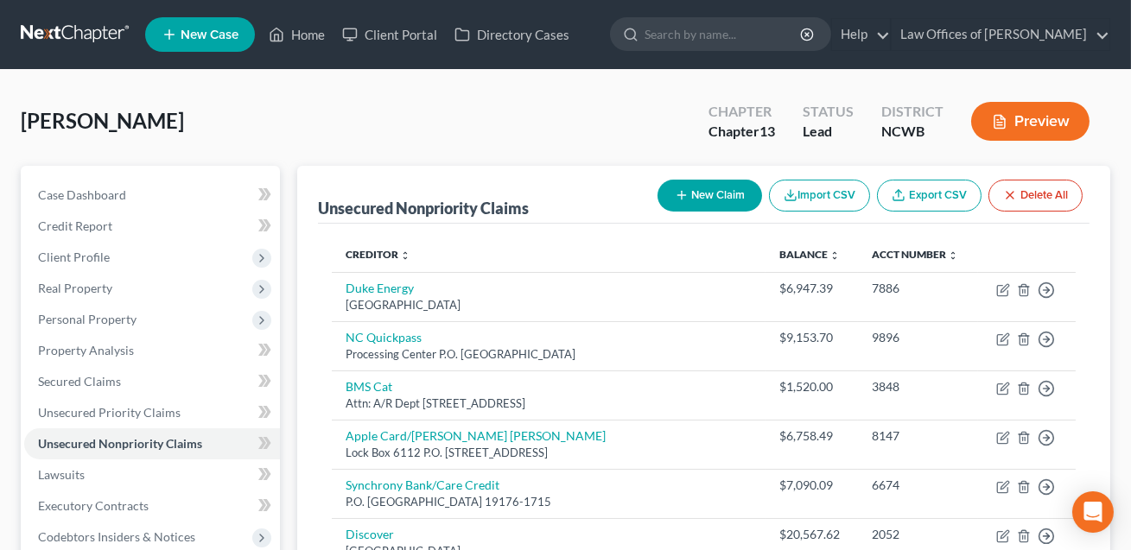
click at [720, 198] on button "New Claim" at bounding box center [709, 196] width 105 height 32
select select "0"
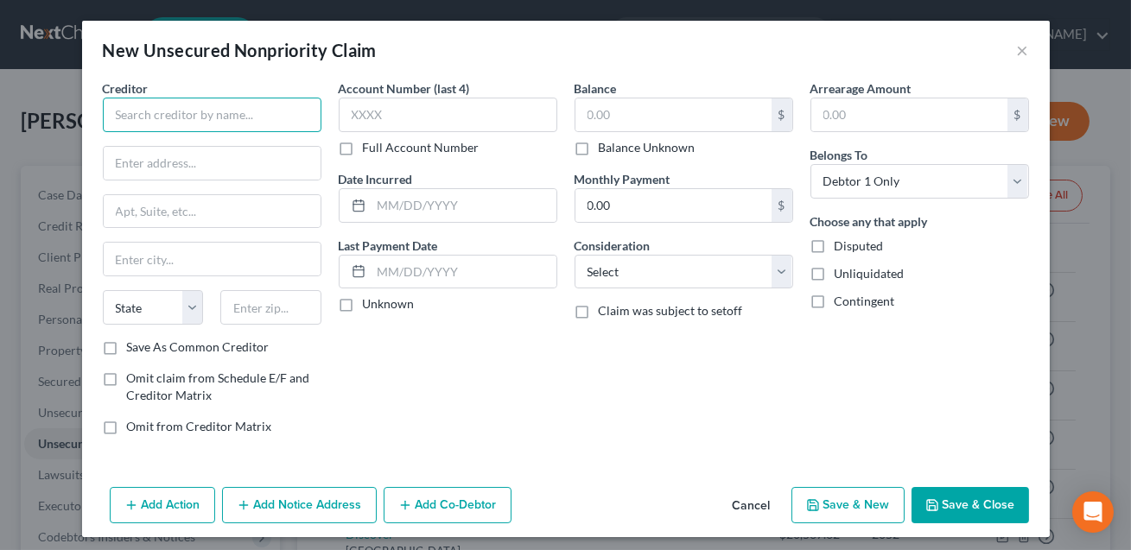
click at [250, 120] on input "text" at bounding box center [212, 115] width 219 height 35
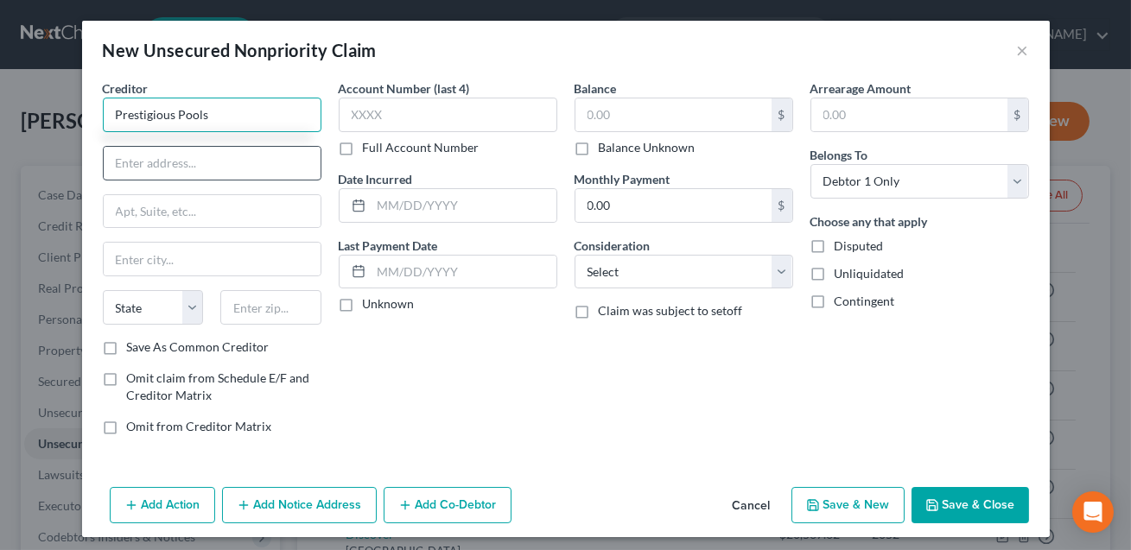
type input "Prestigious Pools"
click at [121, 163] on input "text" at bounding box center [212, 163] width 217 height 33
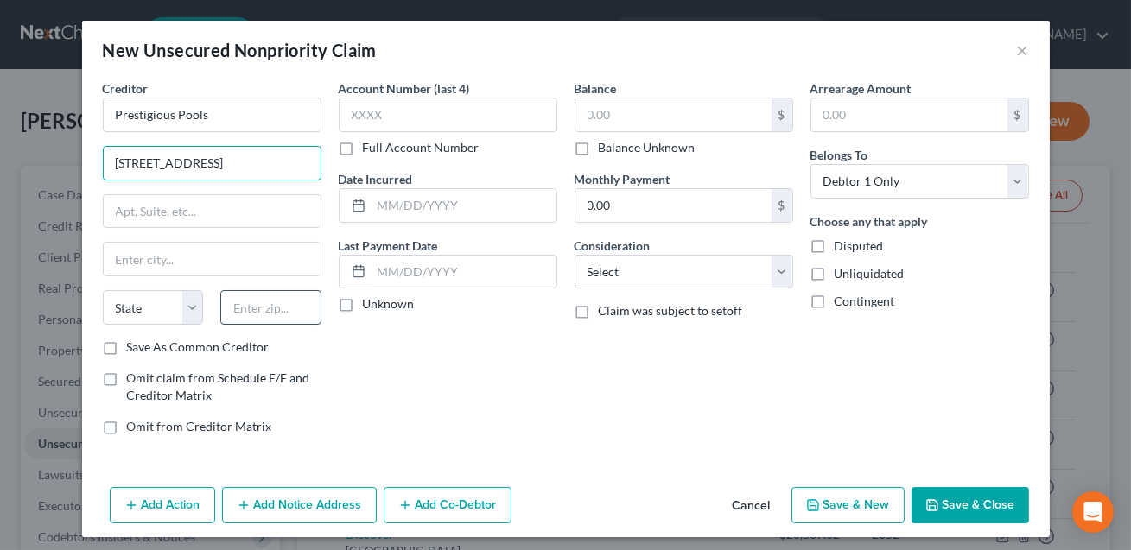
type input "[STREET_ADDRESS]"
click at [265, 309] on input "text" at bounding box center [270, 307] width 101 height 35
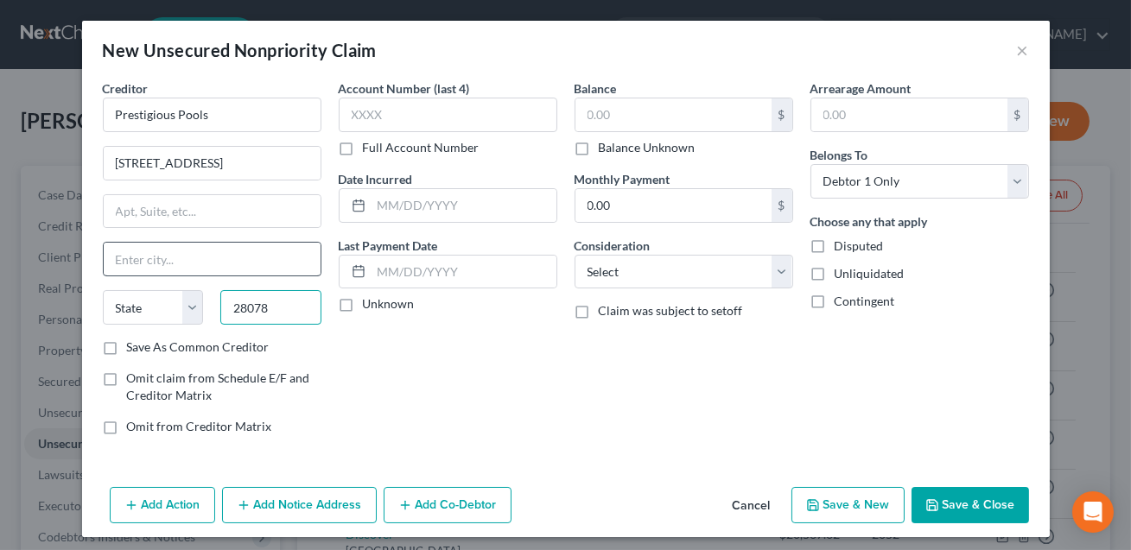
type input "28078"
click at [191, 264] on input "text" at bounding box center [212, 259] width 217 height 33
type input "[GEOGRAPHIC_DATA]"
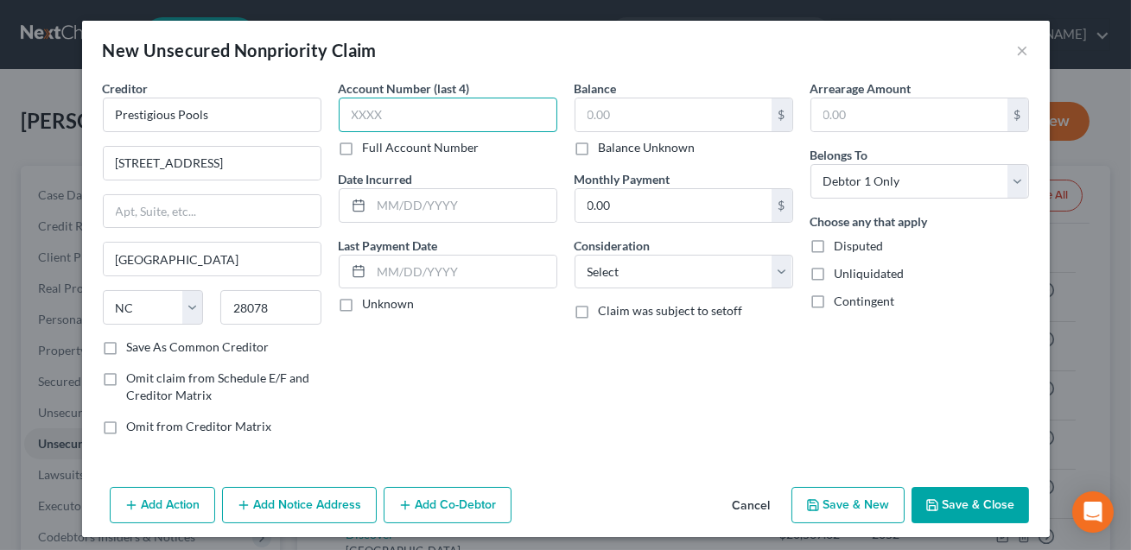
click at [378, 115] on input "text" at bounding box center [448, 115] width 219 height 35
click at [388, 206] on input "text" at bounding box center [463, 205] width 185 height 33
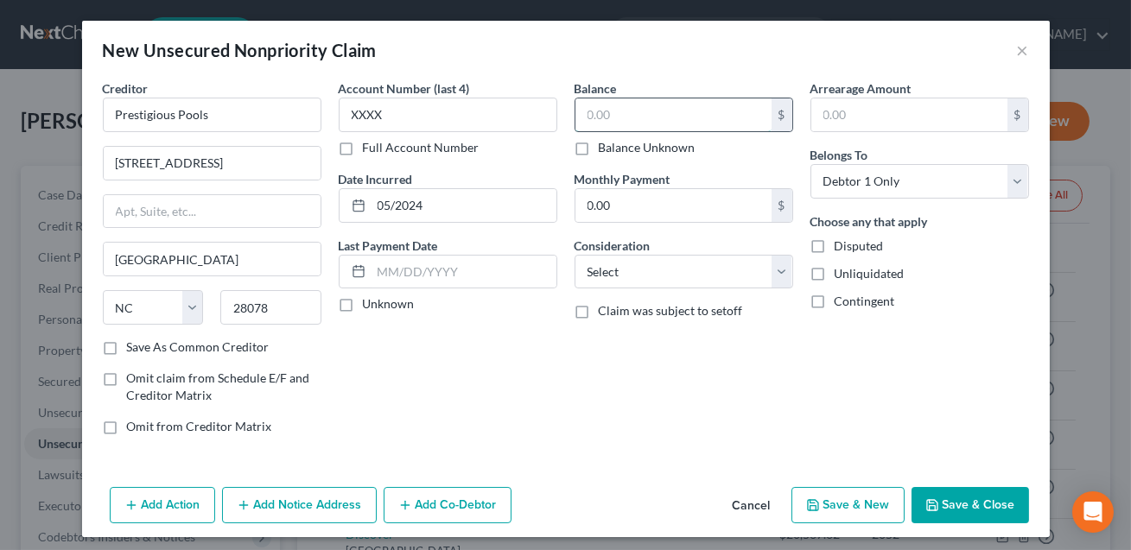
click at [601, 119] on input "text" at bounding box center [673, 114] width 196 height 33
click at [662, 268] on select "Select Cable / Satellite Services Collection Agency Credit Card Debt Debt Couns…" at bounding box center [683, 272] width 219 height 35
click at [948, 497] on button "Save & Close" at bounding box center [969, 505] width 117 height 36
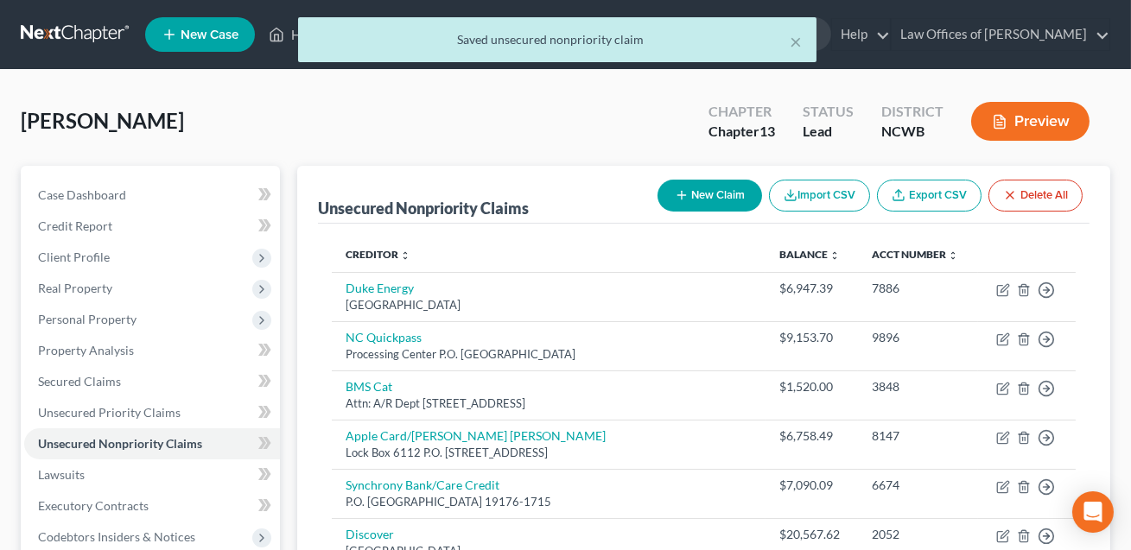
click at [719, 193] on button "New Claim" at bounding box center [709, 196] width 105 height 32
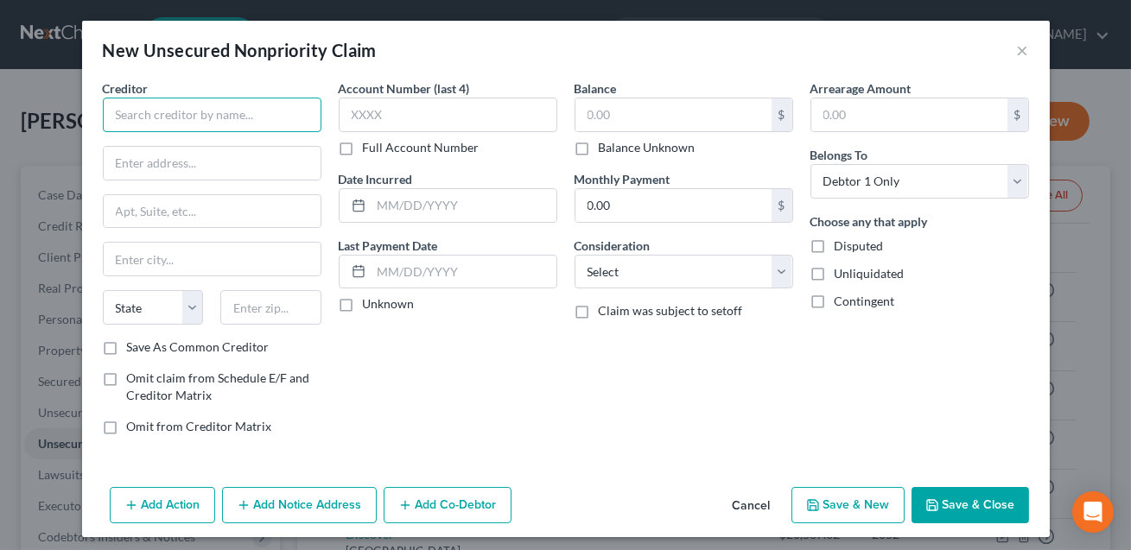
click at [187, 117] on input "text" at bounding box center [212, 115] width 219 height 35
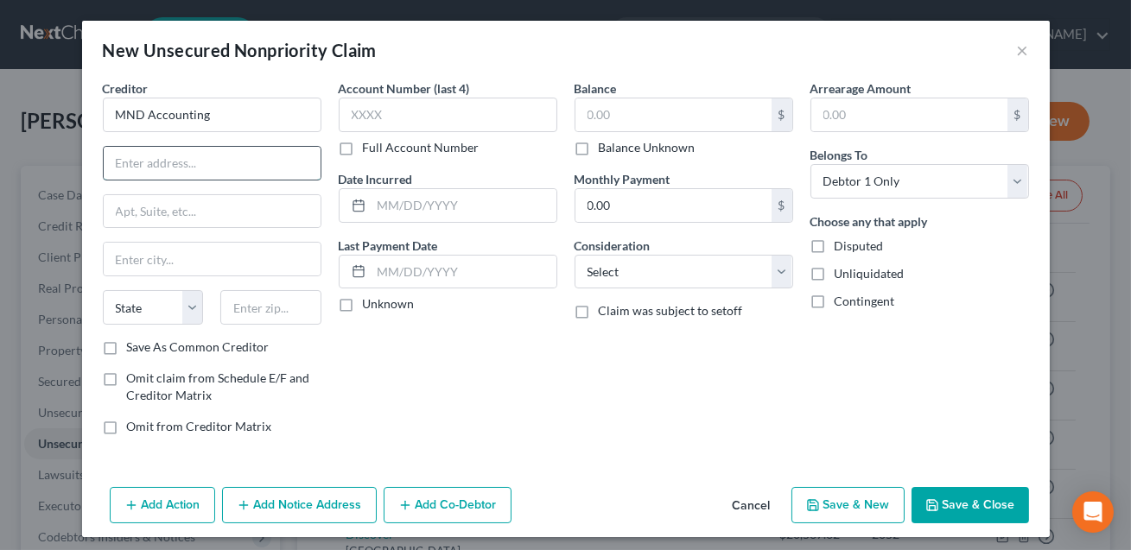
click at [145, 154] on input "text" at bounding box center [212, 163] width 217 height 33
click at [248, 313] on input "text" at bounding box center [270, 307] width 101 height 35
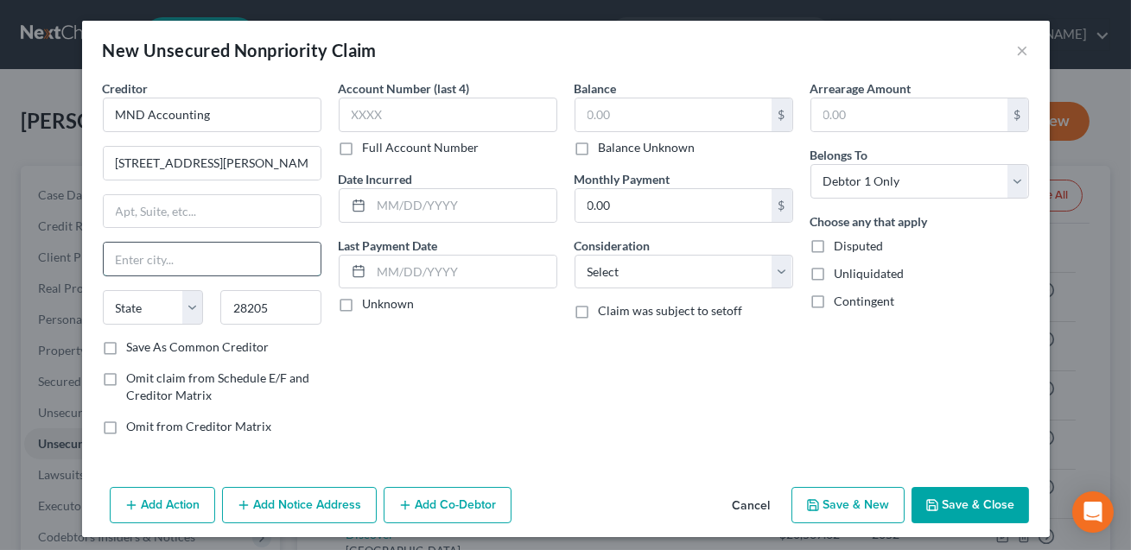
click at [186, 253] on input "text" at bounding box center [212, 259] width 217 height 33
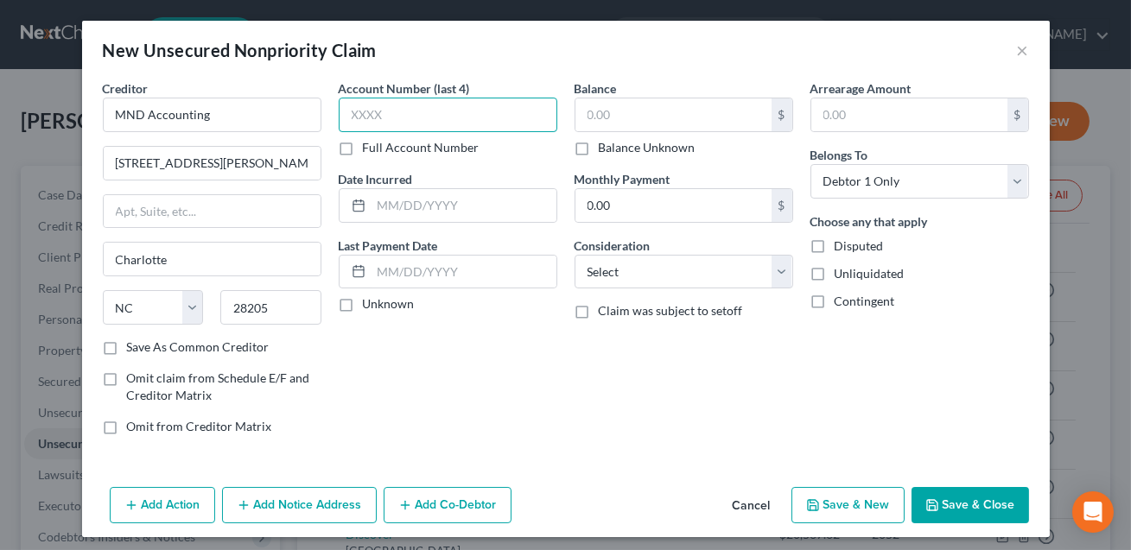
click at [367, 111] on input "text" at bounding box center [448, 115] width 219 height 35
click at [584, 114] on input "text" at bounding box center [673, 114] width 196 height 33
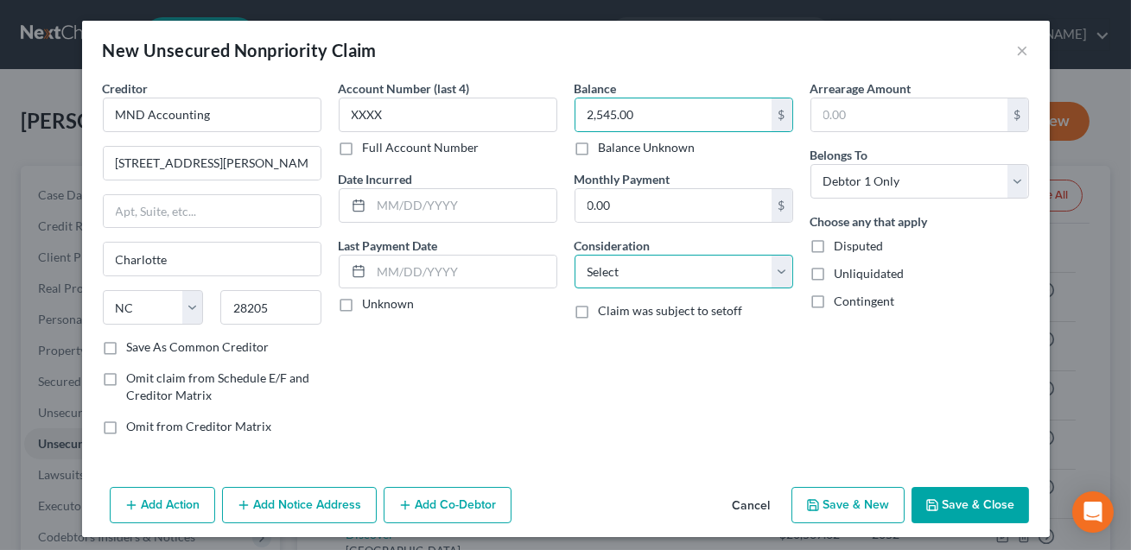
click at [625, 277] on select "Select Cable / Satellite Services Collection Agency Credit Card Debt Debt Couns…" at bounding box center [683, 272] width 219 height 35
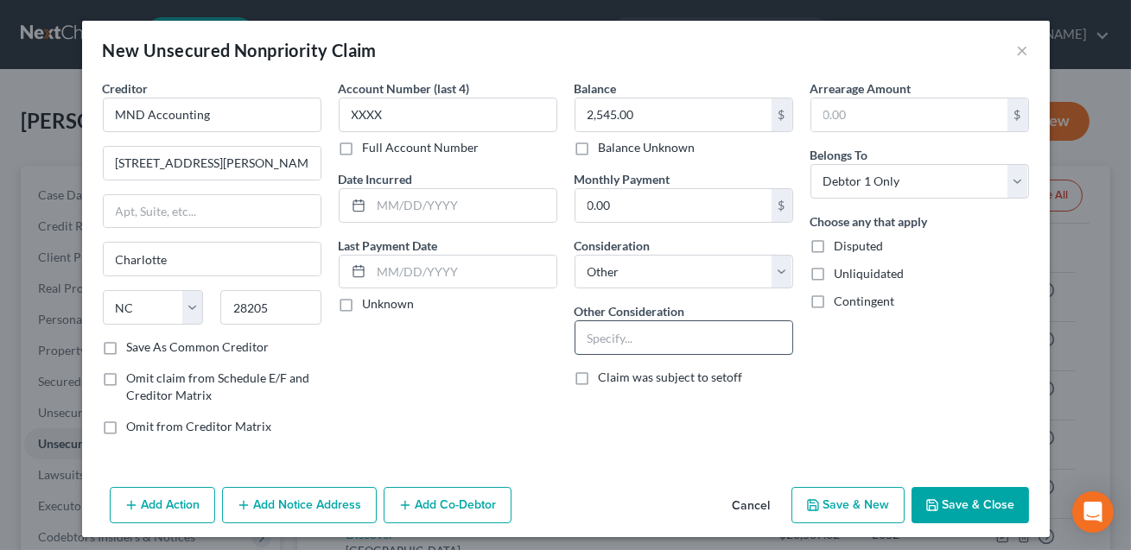
click at [605, 349] on input "text" at bounding box center [683, 337] width 217 height 33
click at [634, 340] on input "Accoutngin Sevic es" at bounding box center [683, 337] width 217 height 33
click at [417, 210] on input "text" at bounding box center [463, 205] width 185 height 33
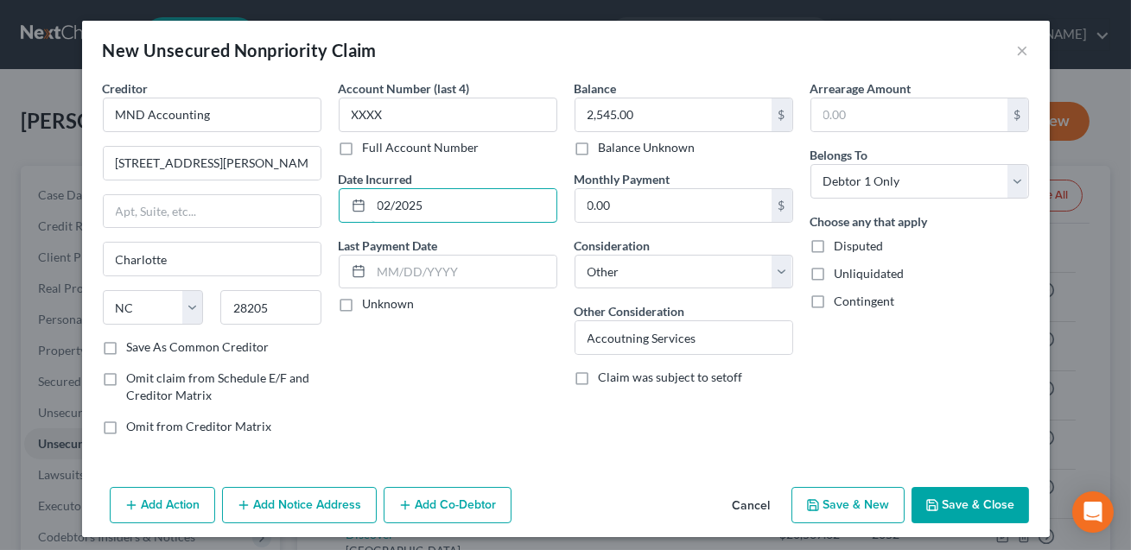
scroll to position [6, 0]
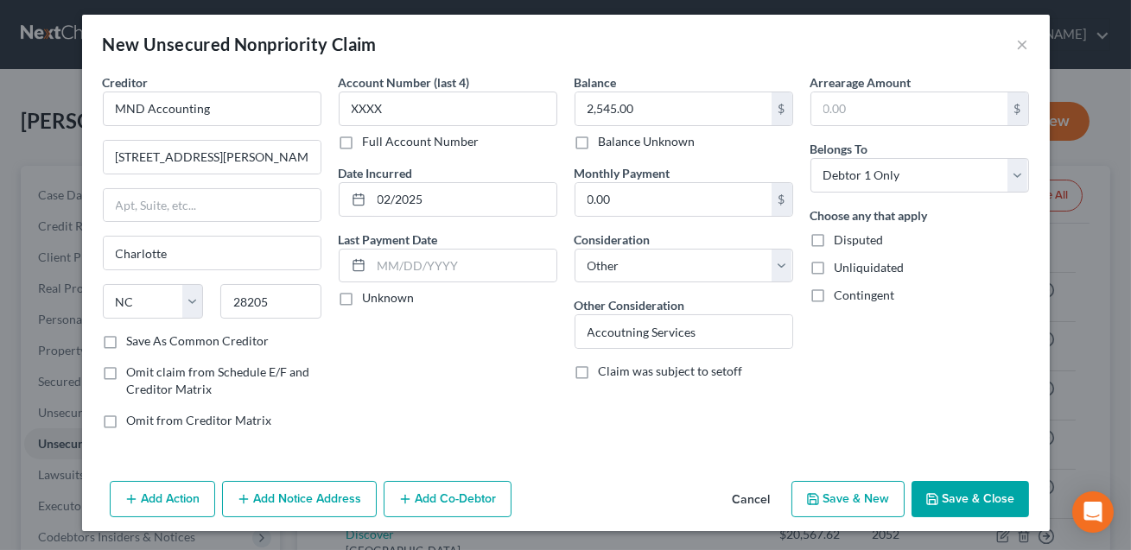
click at [977, 504] on button "Save & Close" at bounding box center [969, 499] width 117 height 36
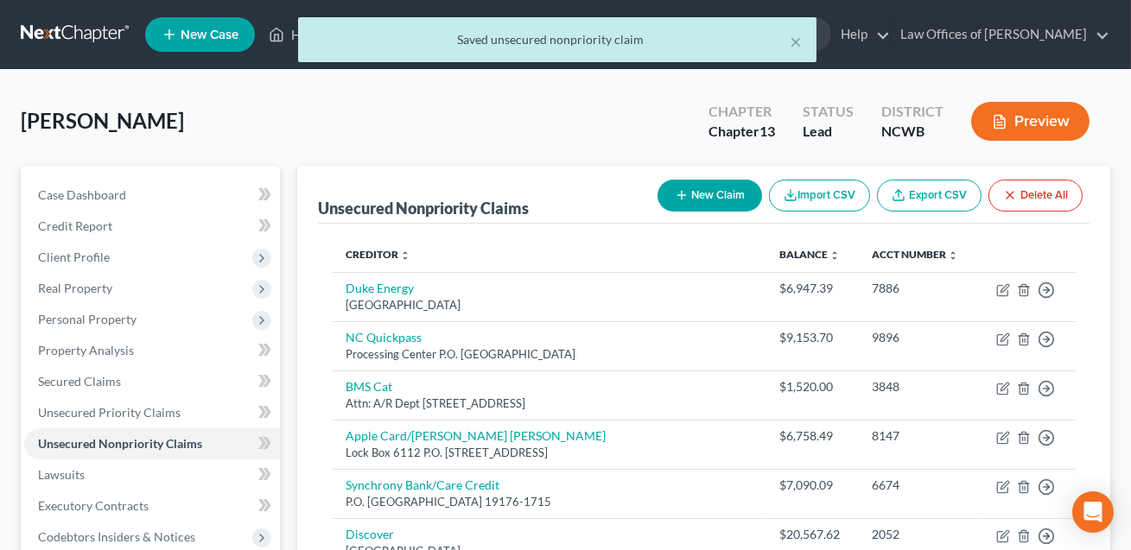
click at [719, 201] on button "New Claim" at bounding box center [709, 196] width 105 height 32
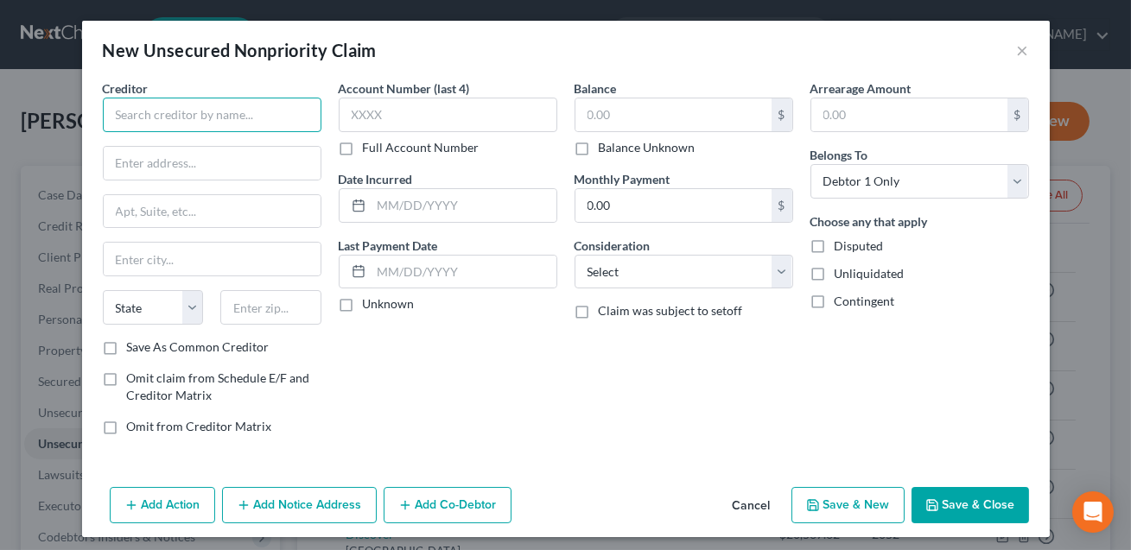
click at [268, 119] on input "text" at bounding box center [212, 115] width 219 height 35
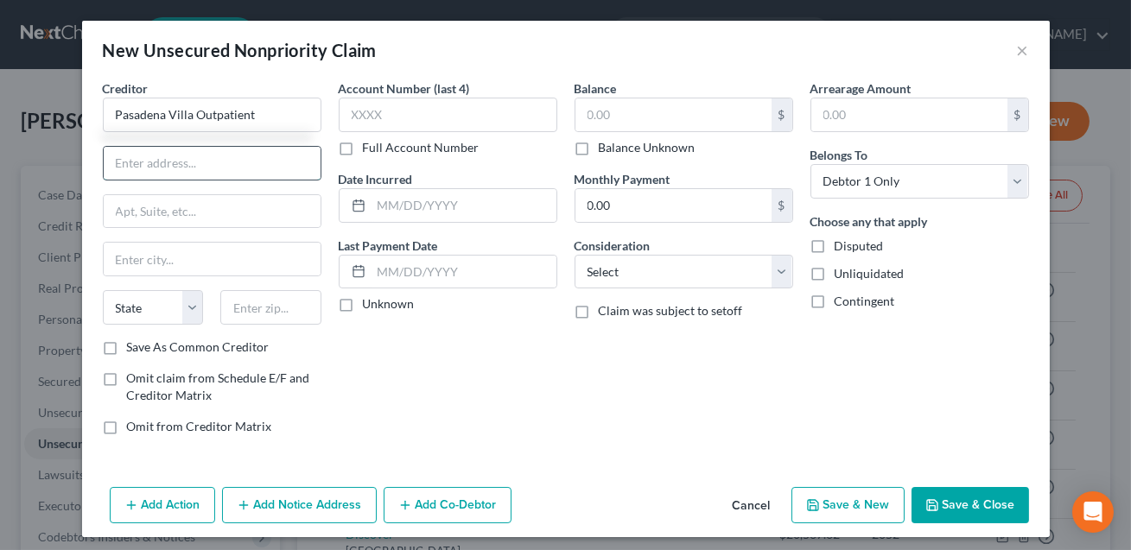
click at [243, 168] on input "text" at bounding box center [212, 163] width 217 height 33
click at [273, 315] on input "text" at bounding box center [270, 307] width 101 height 35
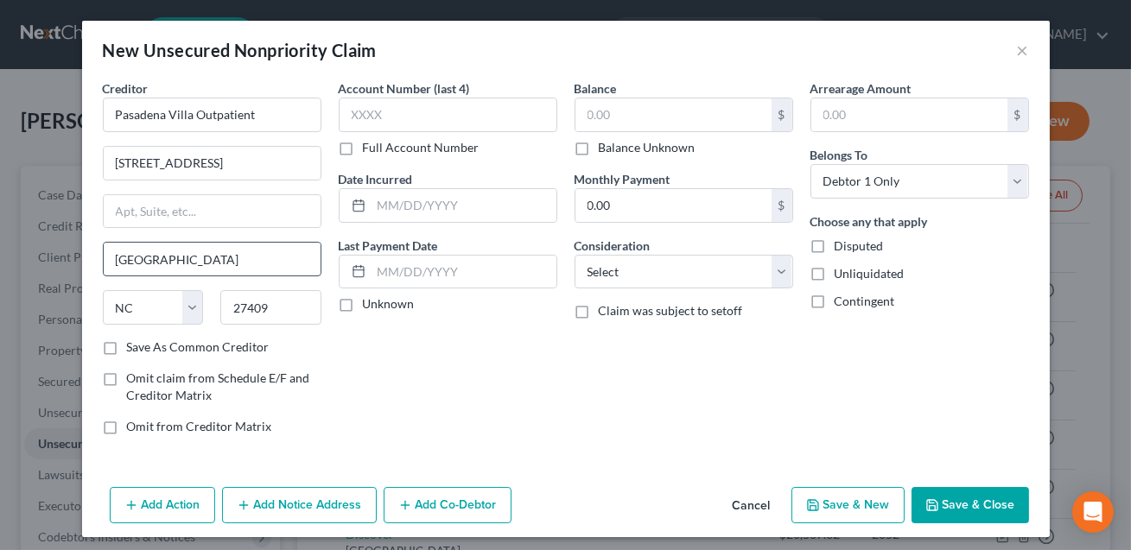
click at [150, 257] on input "[GEOGRAPHIC_DATA]" at bounding box center [212, 259] width 217 height 33
click at [376, 382] on div "Account Number (last 4) Full Account Number Date Incurred Last Payment Date Unk…" at bounding box center [448, 264] width 236 height 370
click at [271, 306] on input "27409" at bounding box center [270, 307] width 101 height 35
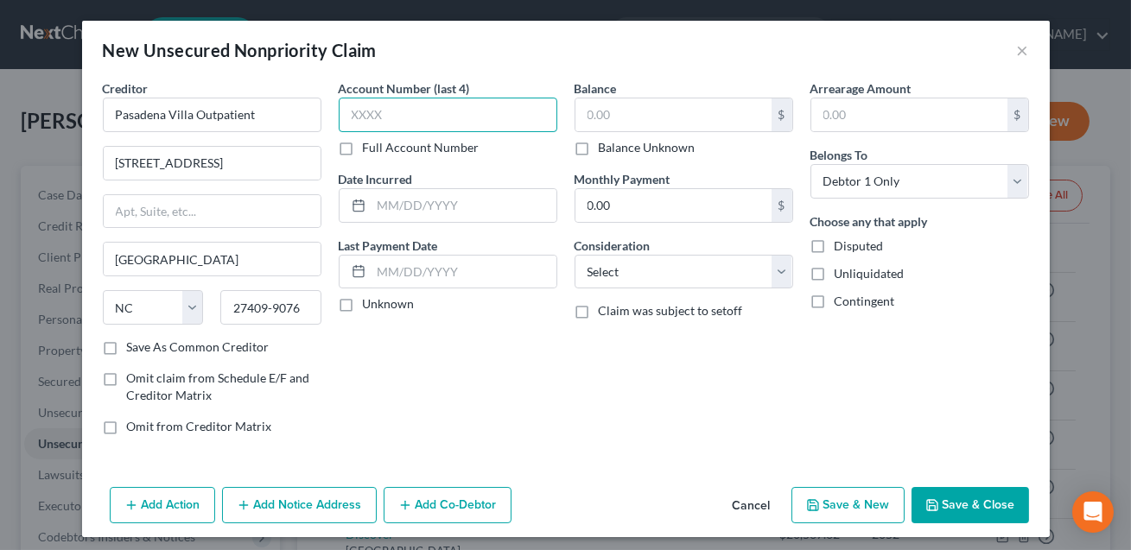
click at [363, 111] on input "text" at bounding box center [448, 115] width 219 height 35
click at [599, 111] on input "text" at bounding box center [673, 114] width 196 height 33
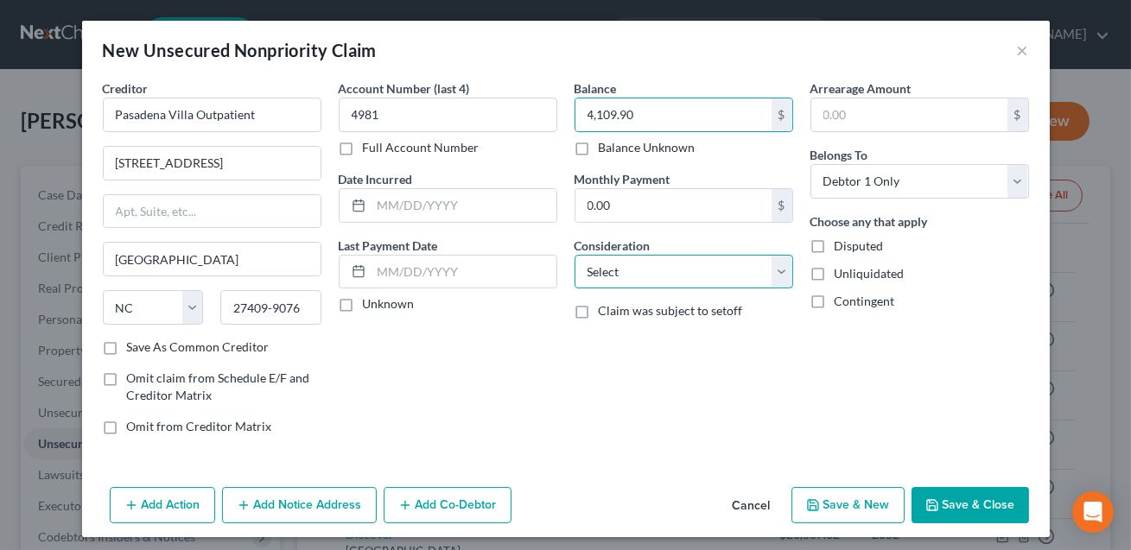
click at [633, 268] on select "Select Cable / Satellite Services Collection Agency Credit Card Debt Debt Couns…" at bounding box center [683, 272] width 219 height 35
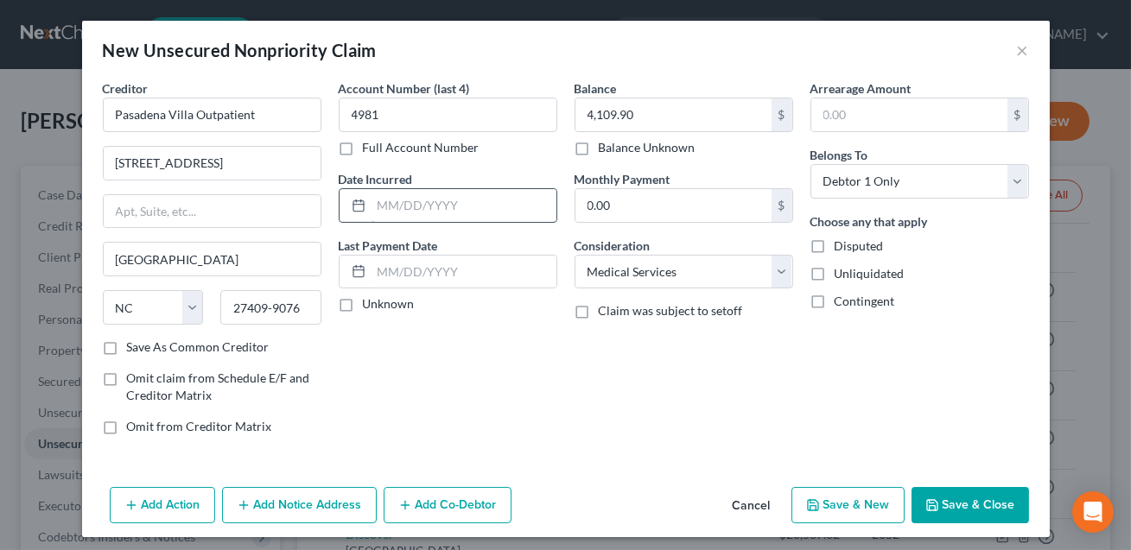
click at [428, 199] on input "text" at bounding box center [463, 205] width 185 height 33
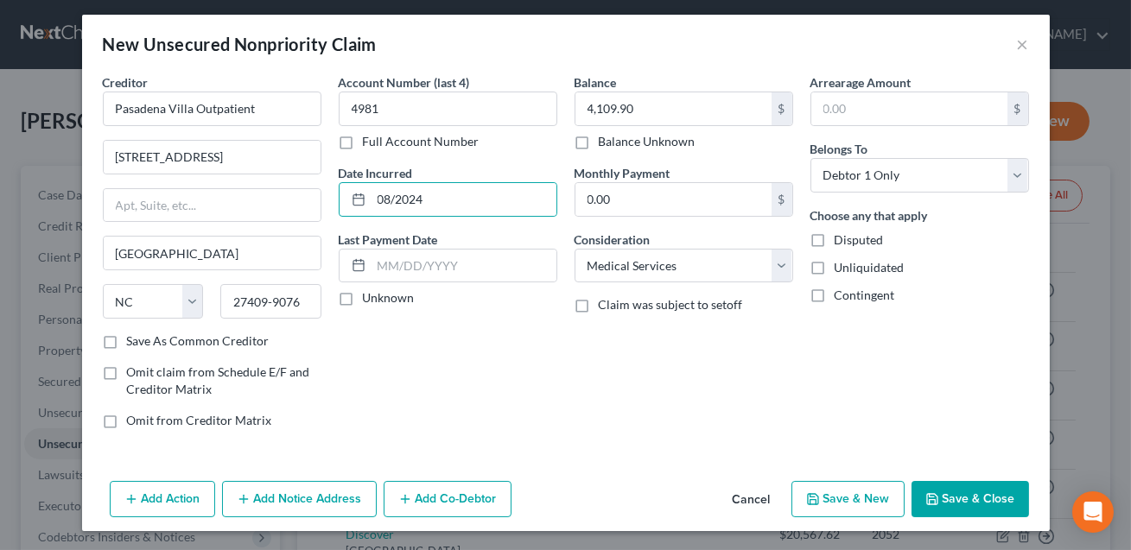
click at [952, 498] on button "Save & Close" at bounding box center [969, 499] width 117 height 36
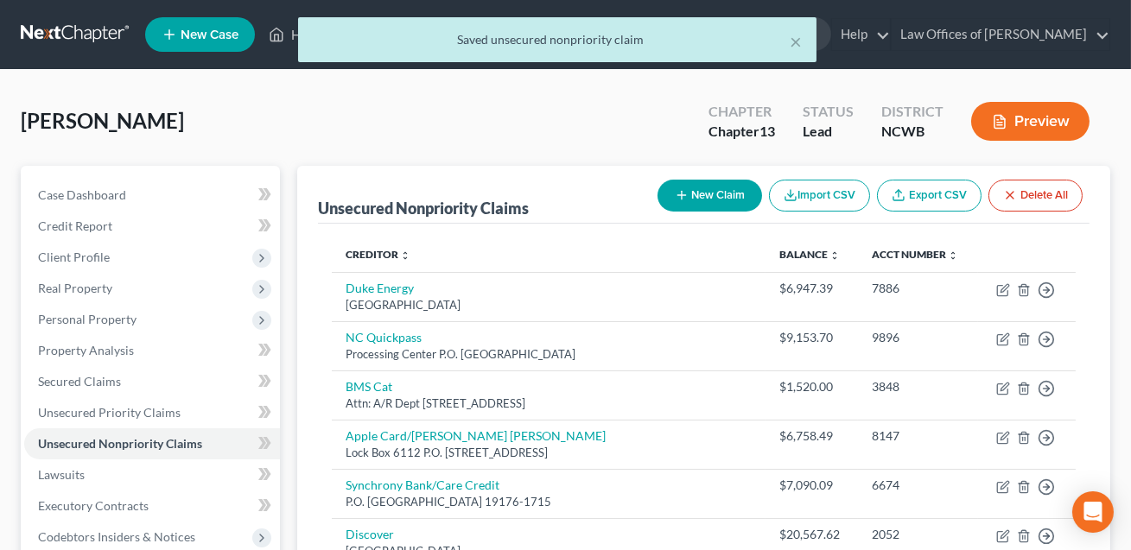
click at [688, 195] on button "New Claim" at bounding box center [709, 196] width 105 height 32
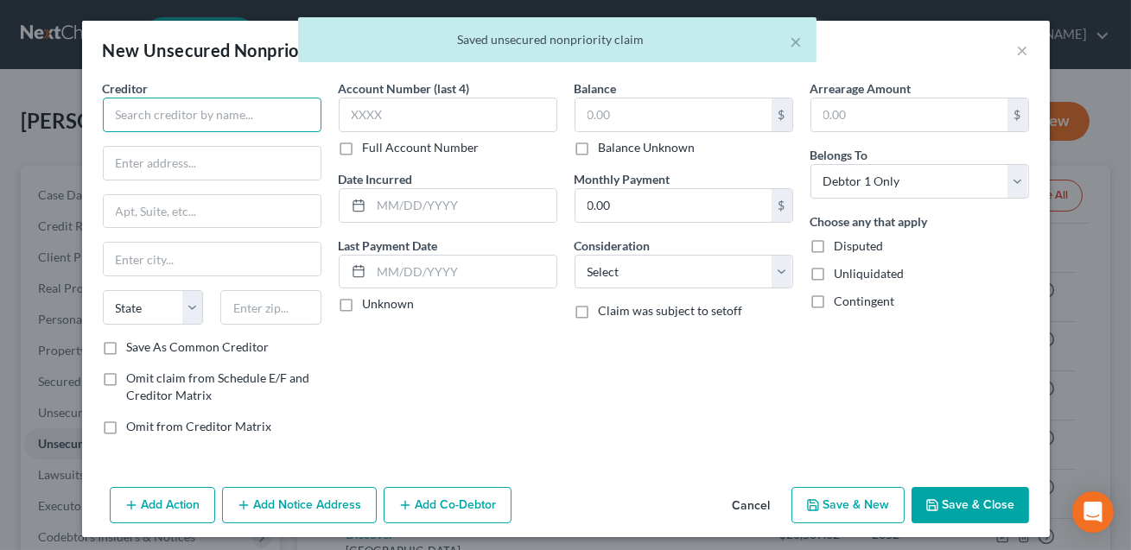
click at [217, 117] on input "text" at bounding box center [212, 115] width 219 height 35
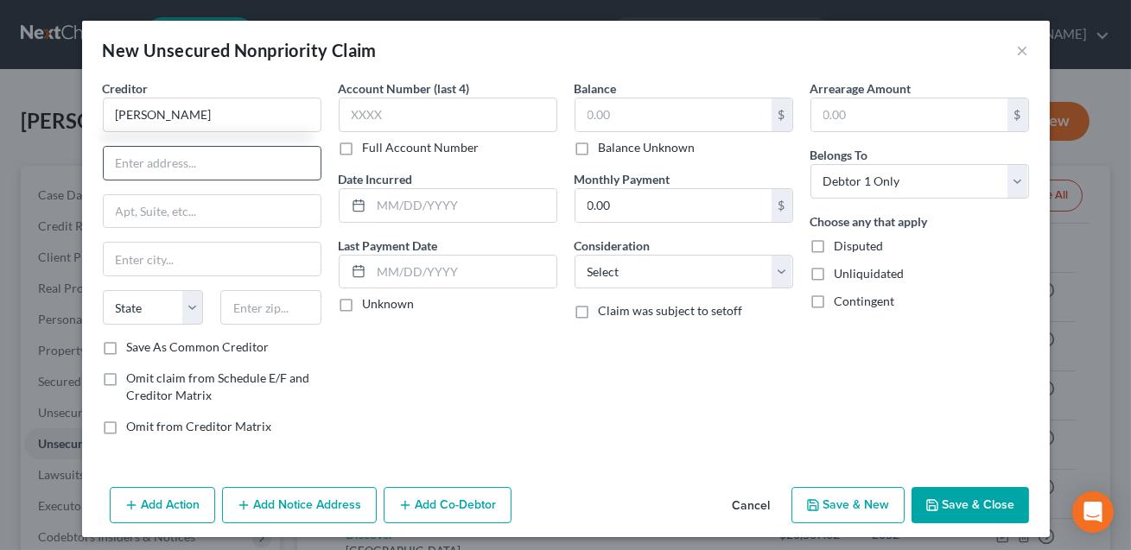
click at [203, 155] on input "text" at bounding box center [212, 163] width 217 height 33
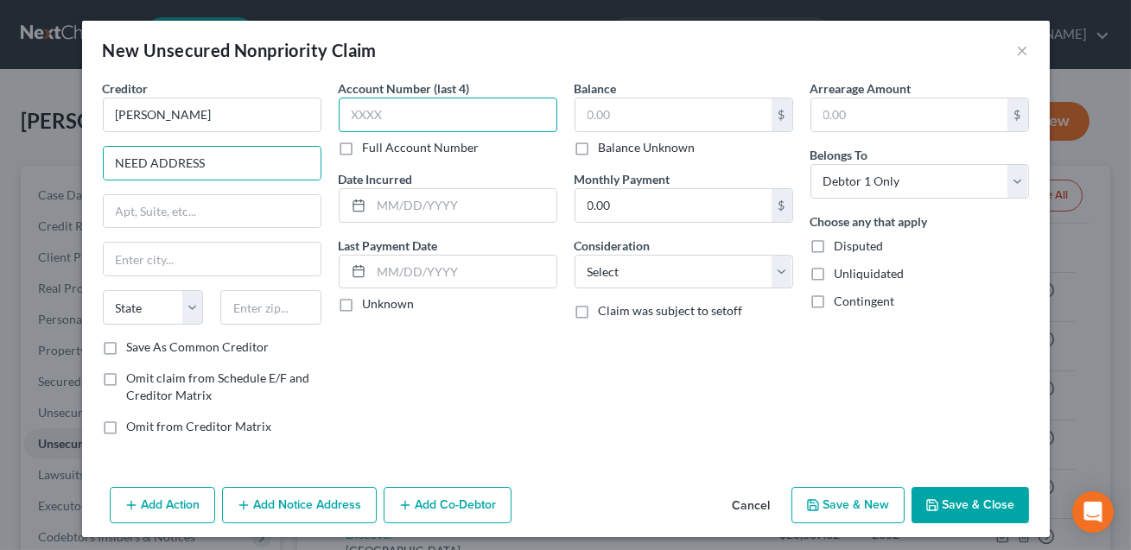
click at [352, 121] on input "text" at bounding box center [448, 115] width 219 height 35
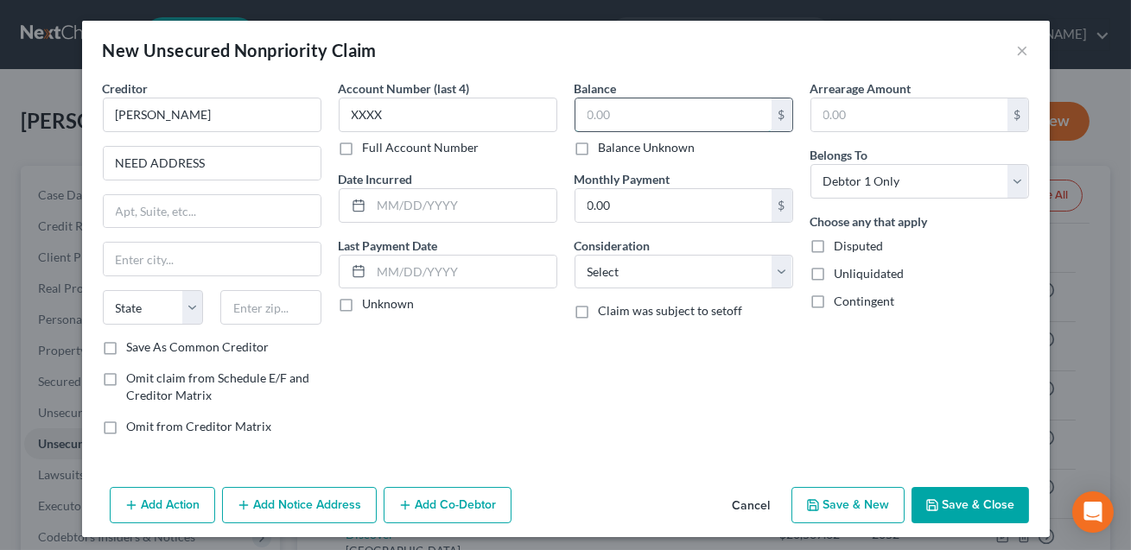
click at [620, 114] on input "text" at bounding box center [673, 114] width 196 height 33
click at [664, 264] on select "Select Cable / Satellite Services Collection Agency Credit Card Debt Debt Couns…" at bounding box center [683, 272] width 219 height 35
click at [431, 222] on div "Account Number (last 4) XXXX Full Account Number Date Incurred Last Payment Dat…" at bounding box center [448, 264] width 236 height 370
click at [428, 212] on input "text" at bounding box center [463, 205] width 185 height 33
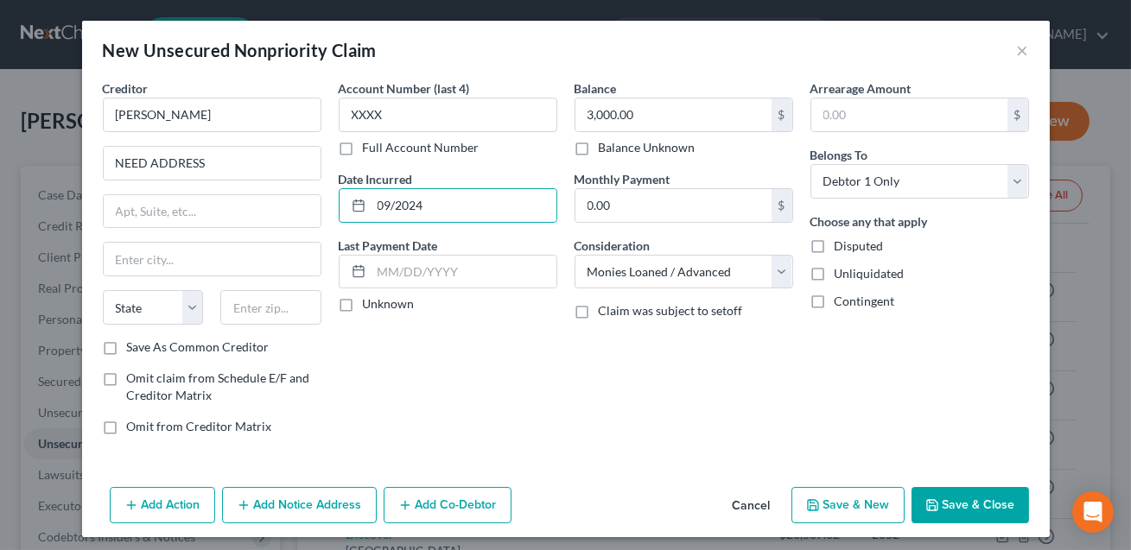
click at [953, 501] on button "Save & Close" at bounding box center [969, 505] width 117 height 36
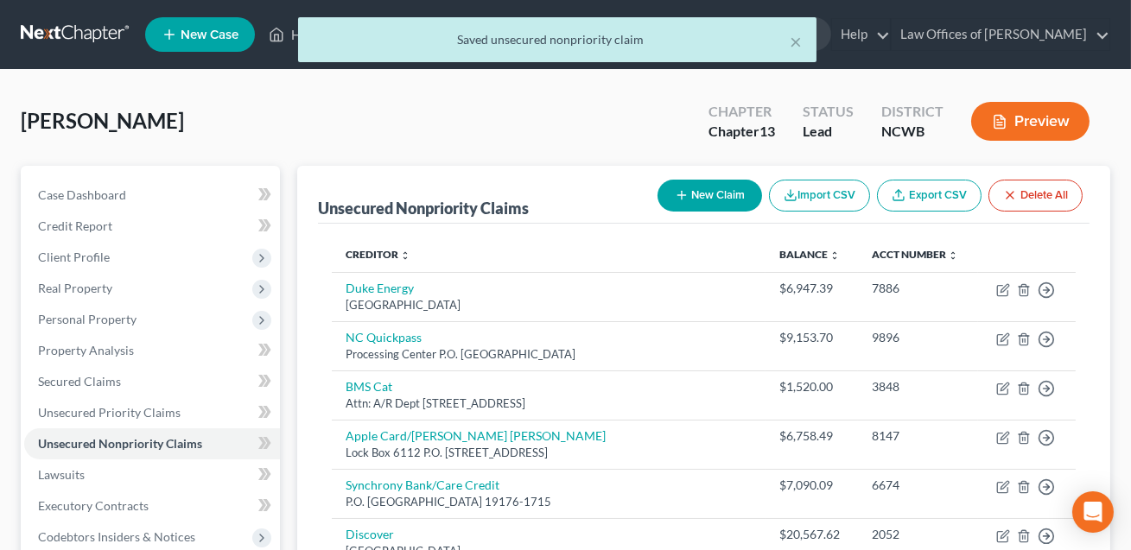
click at [735, 198] on button "New Claim" at bounding box center [709, 196] width 105 height 32
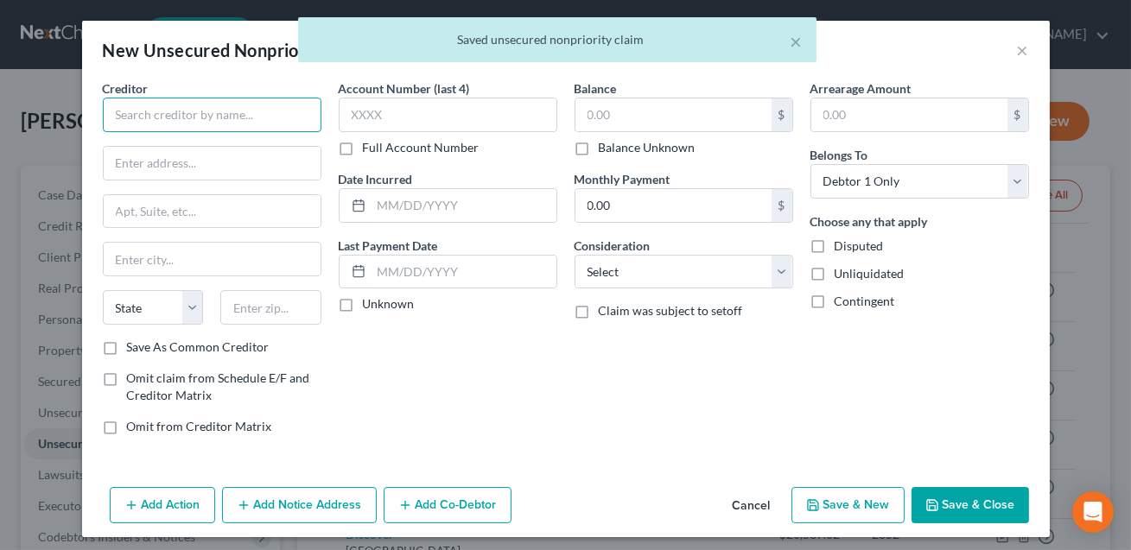
click at [159, 110] on input "text" at bounding box center [212, 115] width 219 height 35
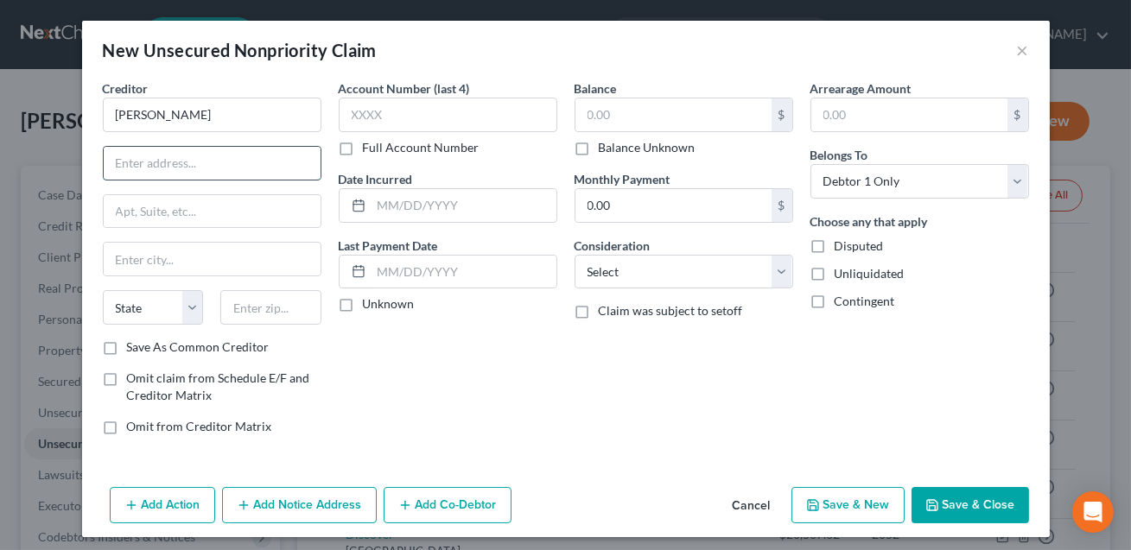
click at [187, 171] on input "text" at bounding box center [212, 163] width 217 height 33
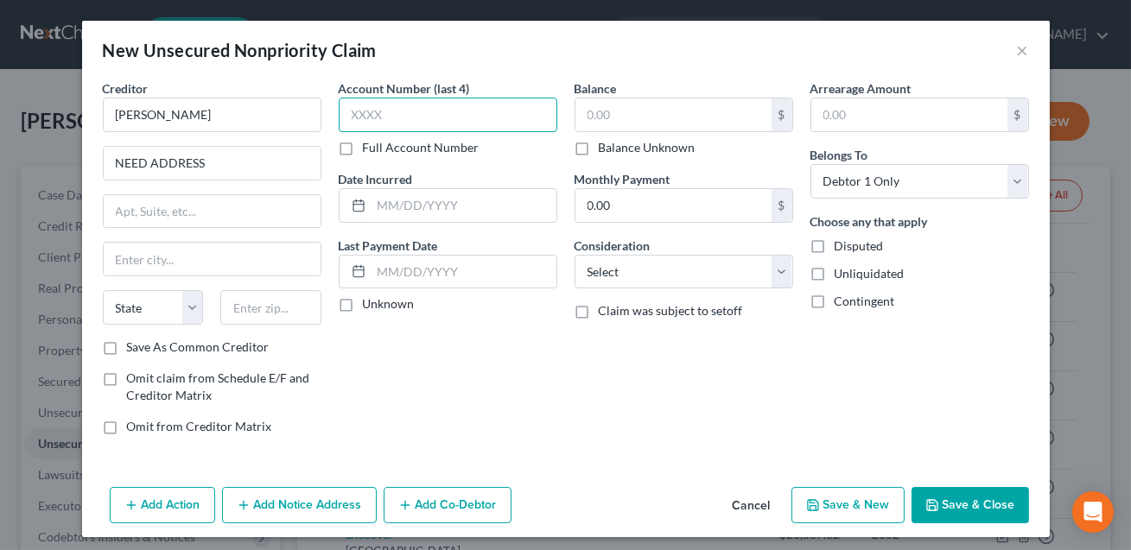
click at [361, 119] on input "text" at bounding box center [448, 115] width 219 height 35
click at [406, 209] on input "text" at bounding box center [463, 205] width 185 height 33
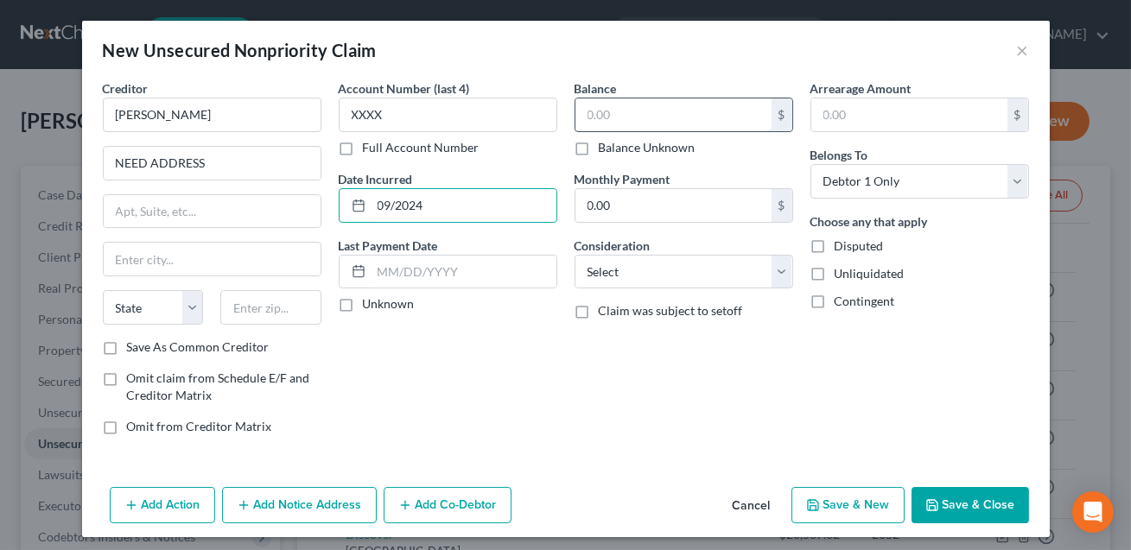
click at [613, 110] on input "text" at bounding box center [673, 114] width 196 height 33
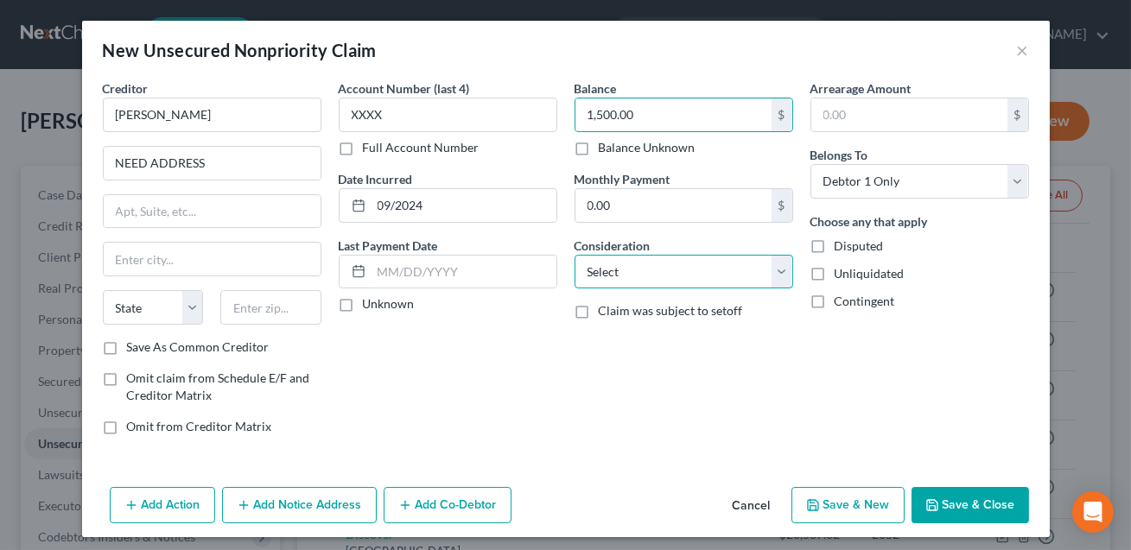
click at [655, 274] on select "Select Cable / Satellite Services Collection Agency Credit Card Debt Debt Couns…" at bounding box center [683, 272] width 219 height 35
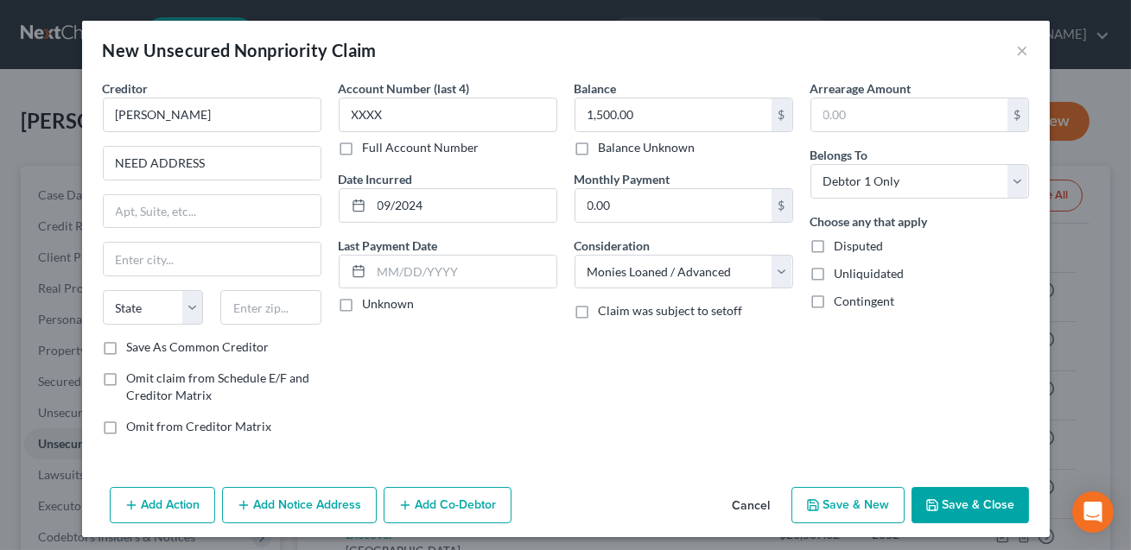
click at [948, 504] on button "Save & Close" at bounding box center [969, 505] width 117 height 36
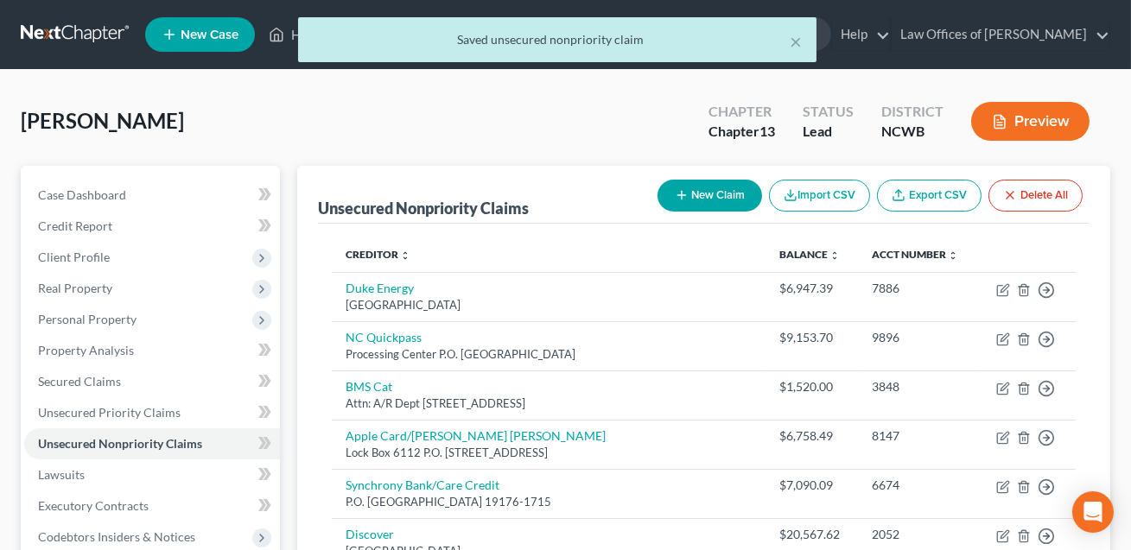
click at [707, 199] on button "New Claim" at bounding box center [709, 196] width 105 height 32
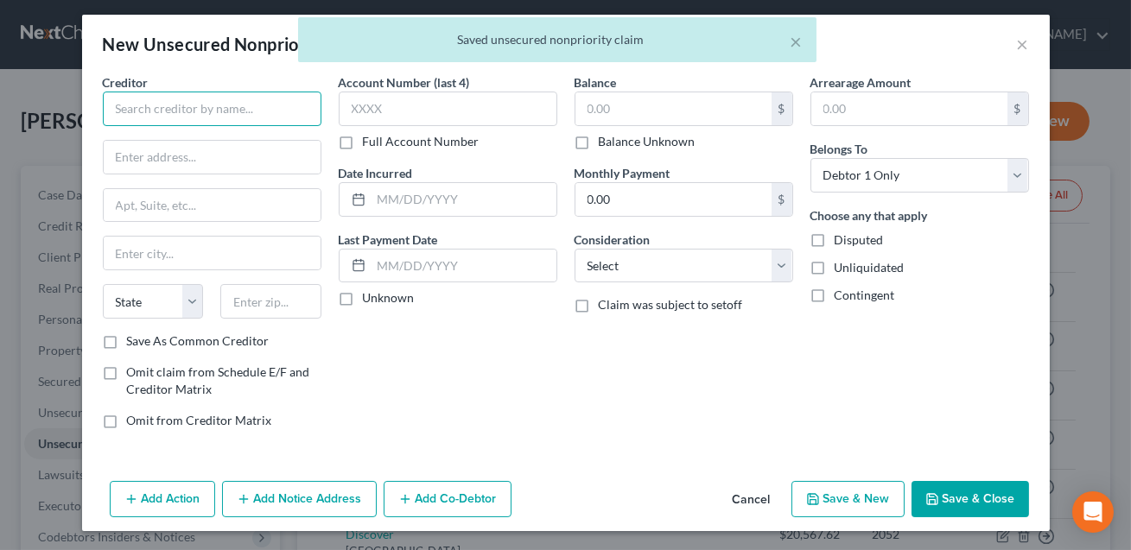
click at [156, 100] on input "text" at bounding box center [212, 109] width 219 height 35
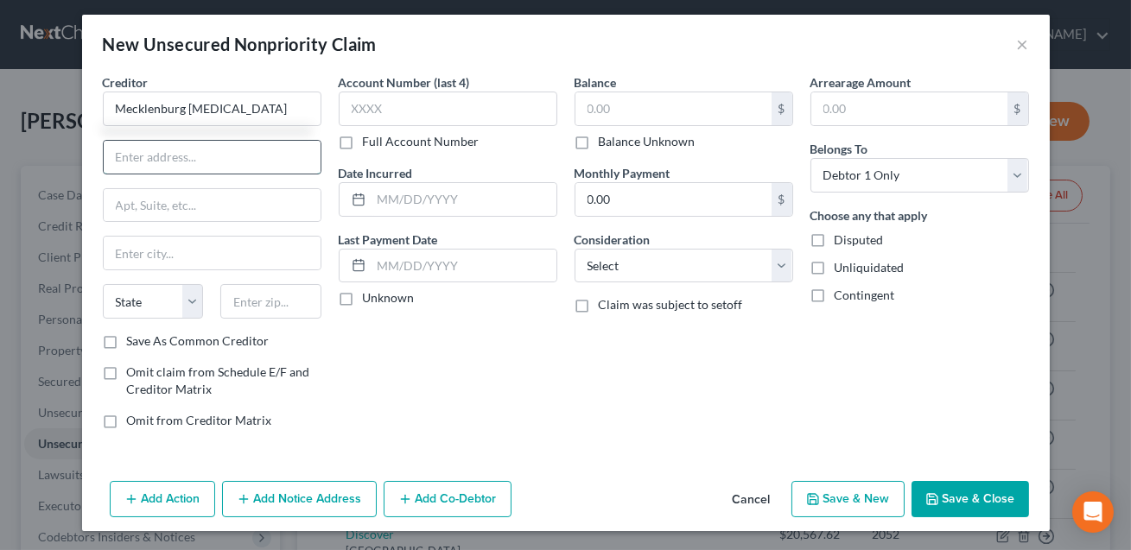
click at [122, 168] on input "text" at bounding box center [212, 157] width 217 height 33
click at [251, 302] on input "text" at bounding box center [270, 301] width 101 height 35
click at [214, 257] on input "[GEOGRAPHIC_DATA]" at bounding box center [212, 253] width 217 height 33
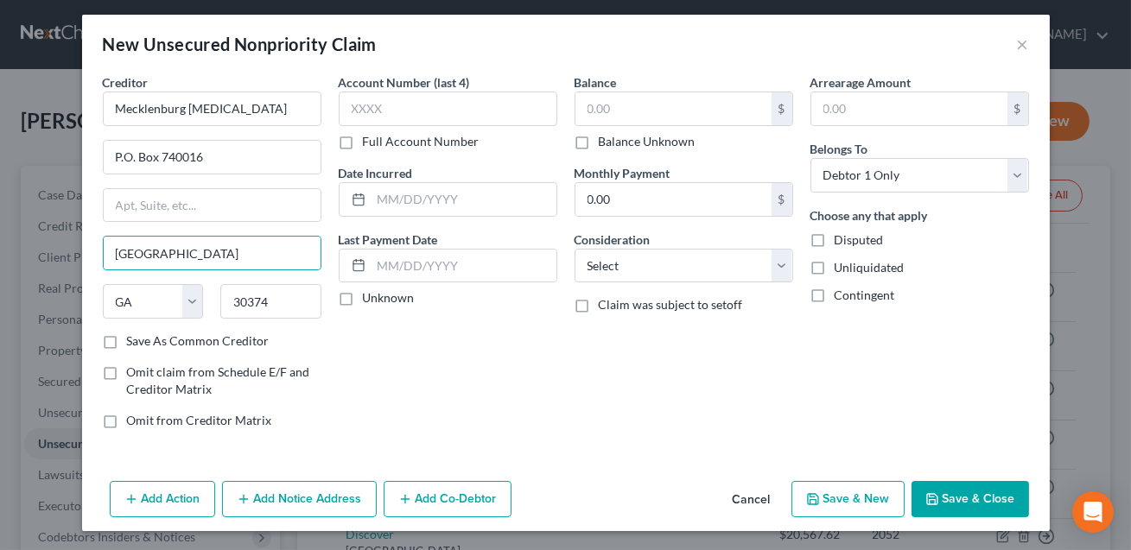
click at [394, 370] on div "Account Number (last 4) Full Account Number Date Incurred Last Payment Date Unk…" at bounding box center [448, 258] width 236 height 370
click at [270, 296] on input "30374" at bounding box center [270, 301] width 101 height 35
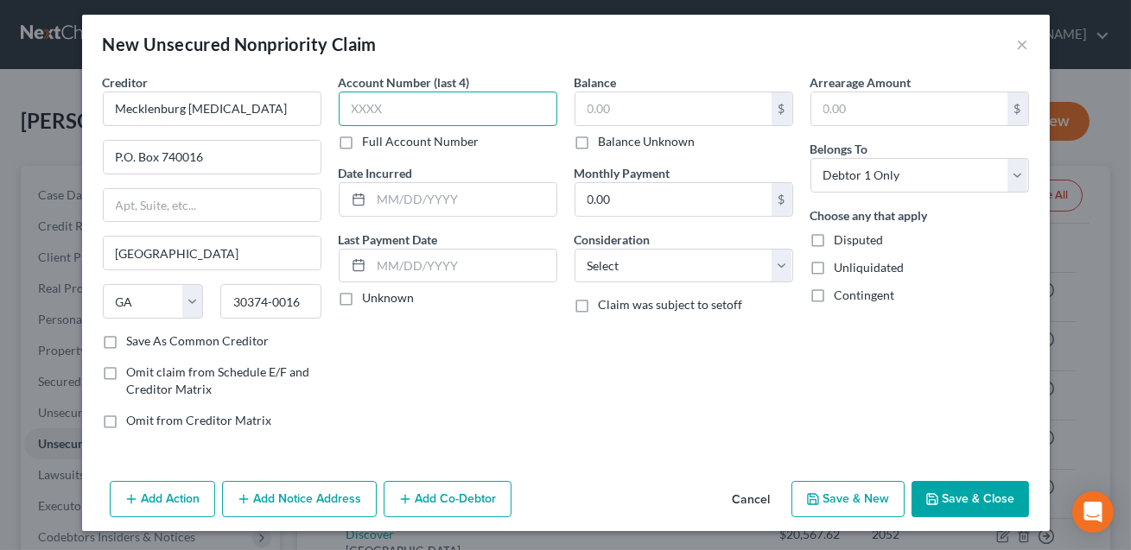
click at [365, 112] on input "text" at bounding box center [448, 109] width 219 height 35
click at [598, 109] on input "text" at bounding box center [673, 108] width 196 height 33
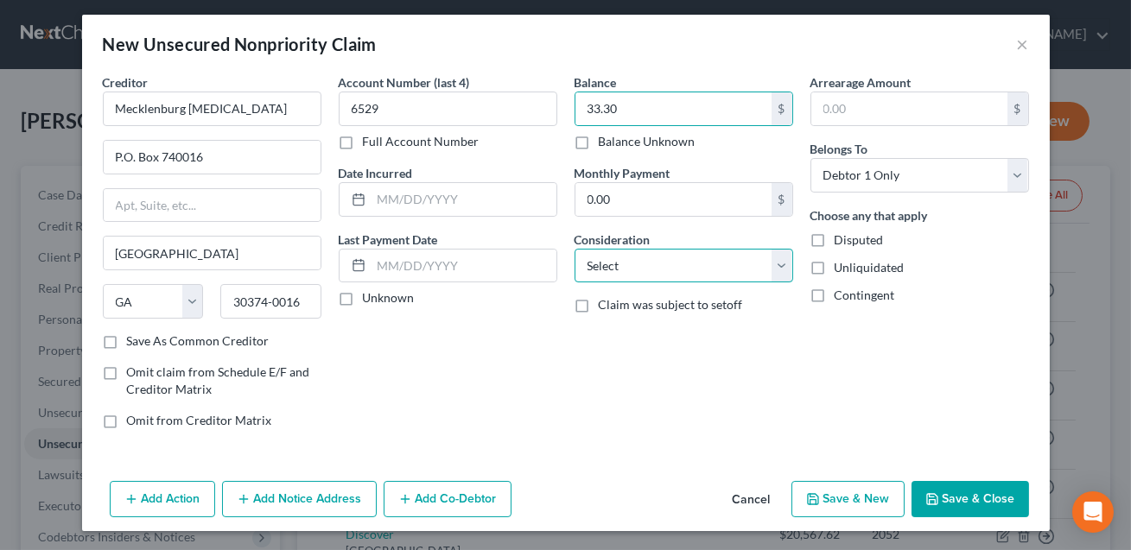
click at [637, 261] on select "Select Cable / Satellite Services Collection Agency Credit Card Debt Debt Couns…" at bounding box center [683, 266] width 219 height 35
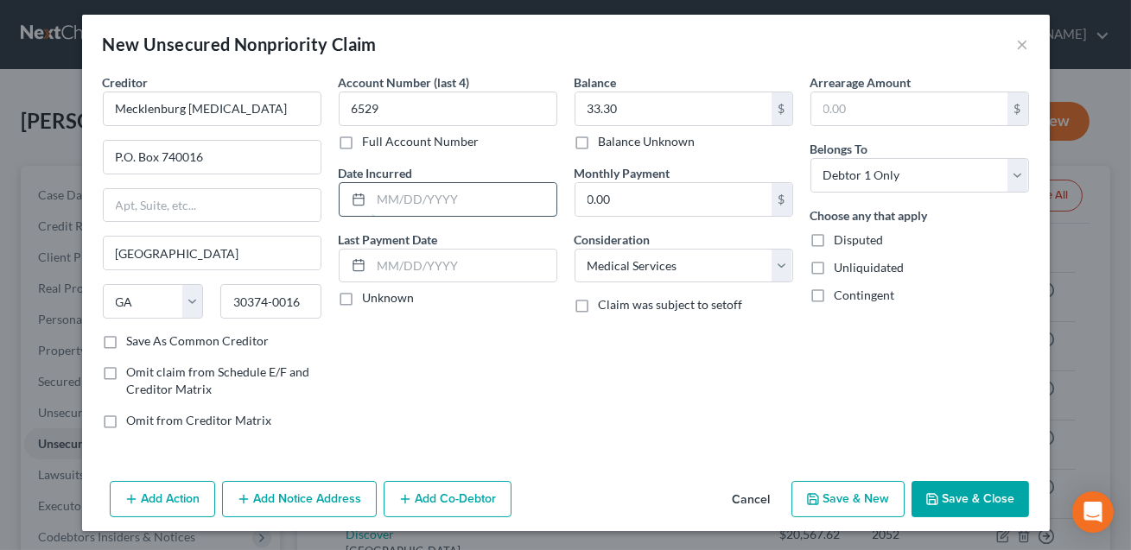
click at [458, 200] on input "text" at bounding box center [463, 199] width 185 height 33
click at [963, 498] on button "Save & Close" at bounding box center [969, 499] width 117 height 36
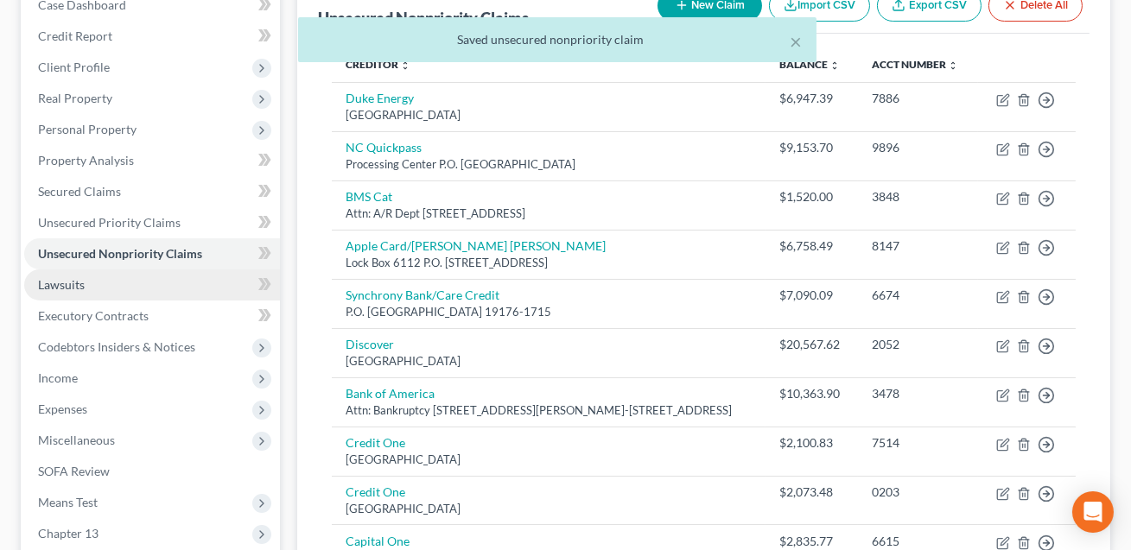
scroll to position [472, 0]
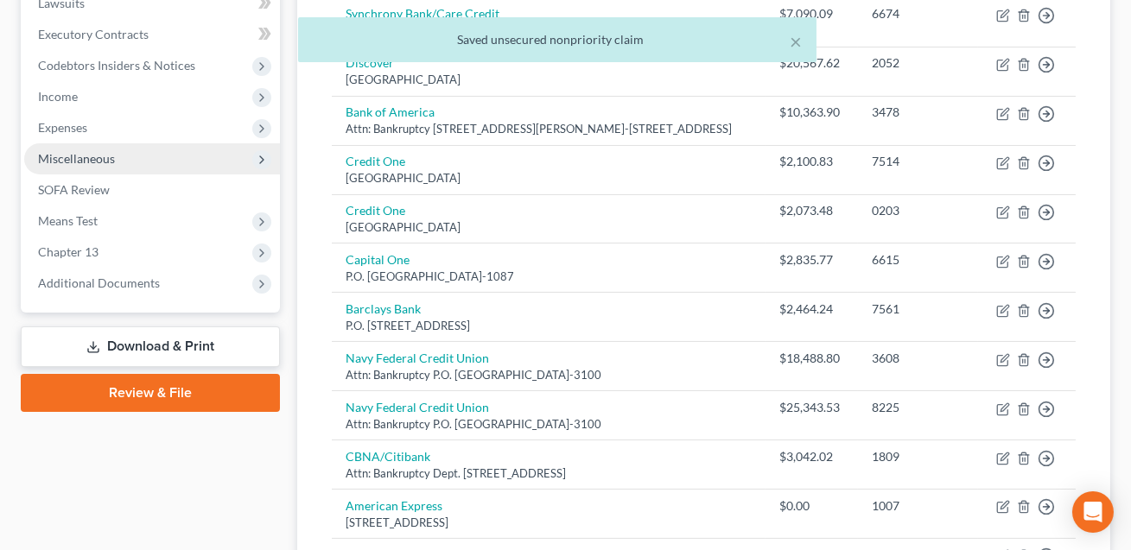
click at [89, 162] on span "Miscellaneous" at bounding box center [76, 158] width 77 height 15
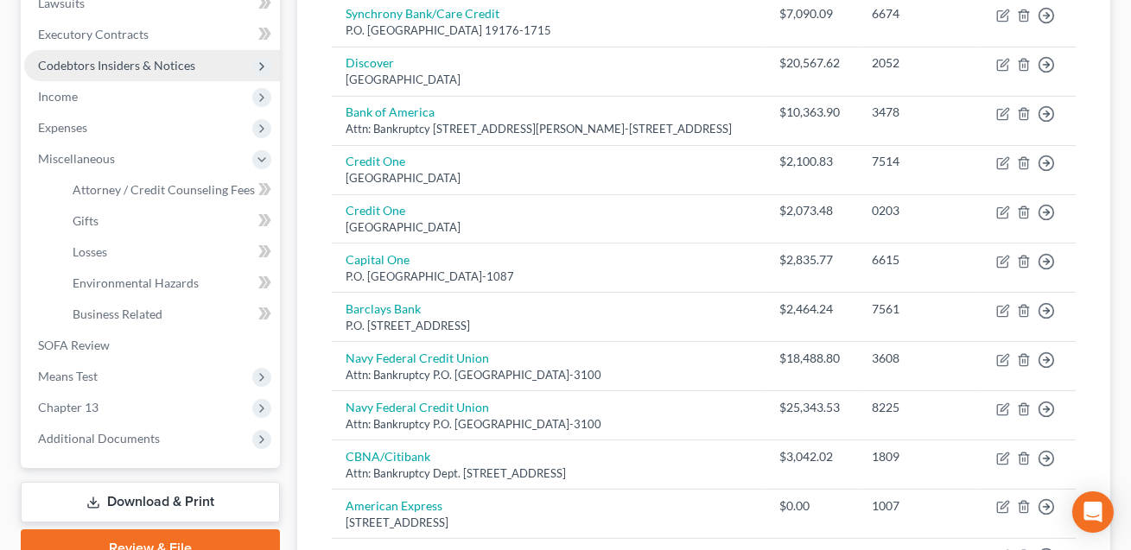
click at [114, 62] on span "Codebtors Insiders & Notices" at bounding box center [116, 65] width 157 height 15
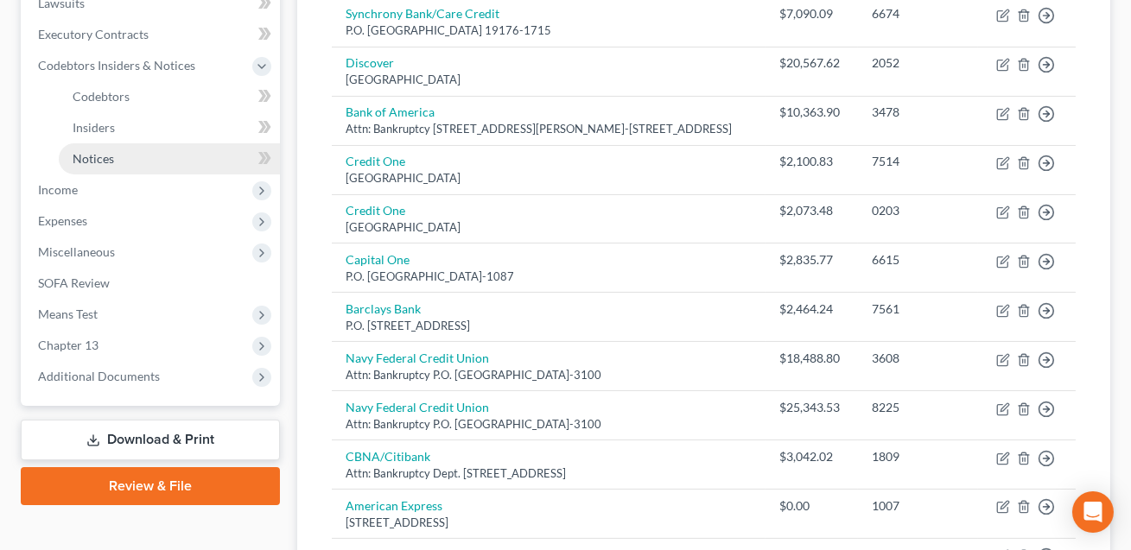
click at [112, 159] on span "Notices" at bounding box center [93, 158] width 41 height 15
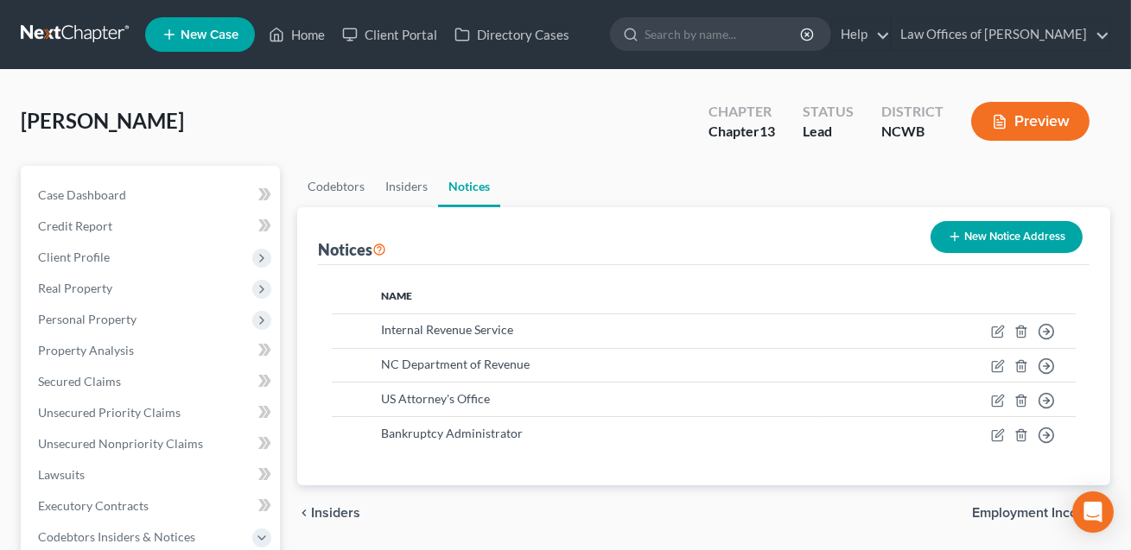
click at [975, 238] on button "New Notice Address" at bounding box center [1006, 237] width 152 height 32
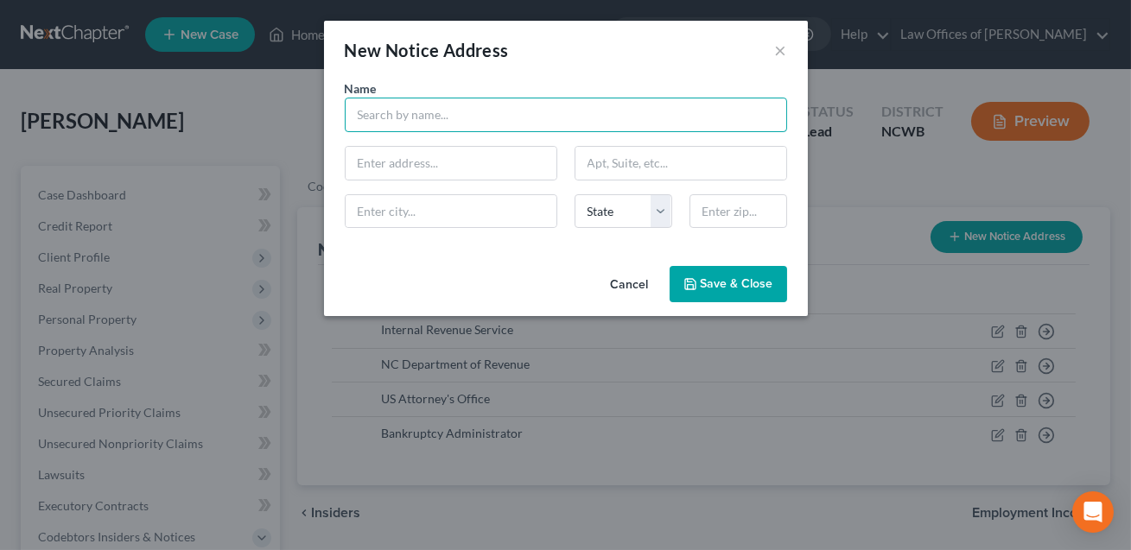
click at [505, 118] on input "text" at bounding box center [566, 115] width 442 height 35
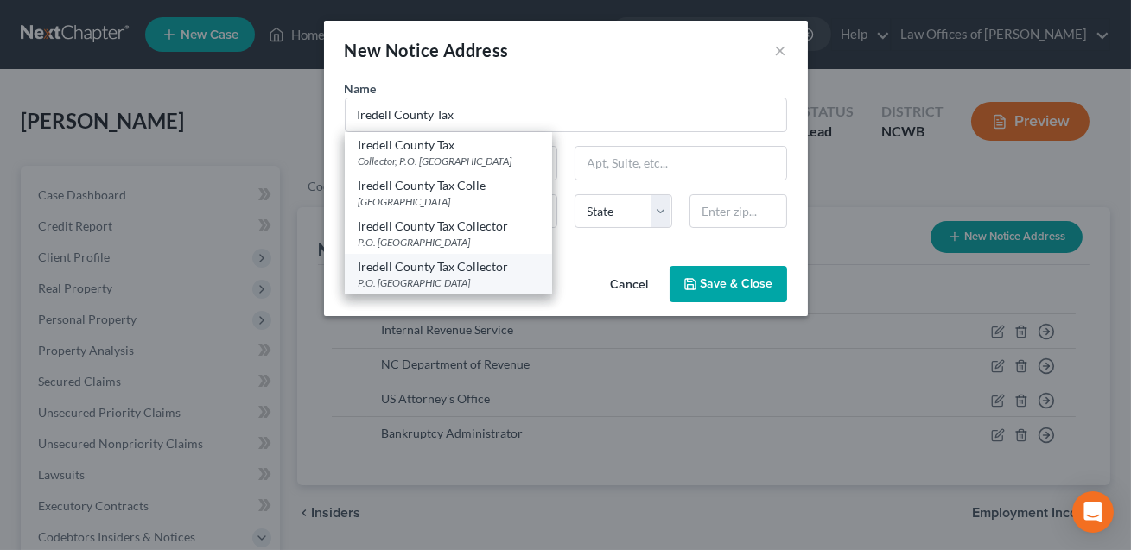
click at [496, 271] on div "Iredell County Tax Collector" at bounding box center [448, 266] width 180 height 17
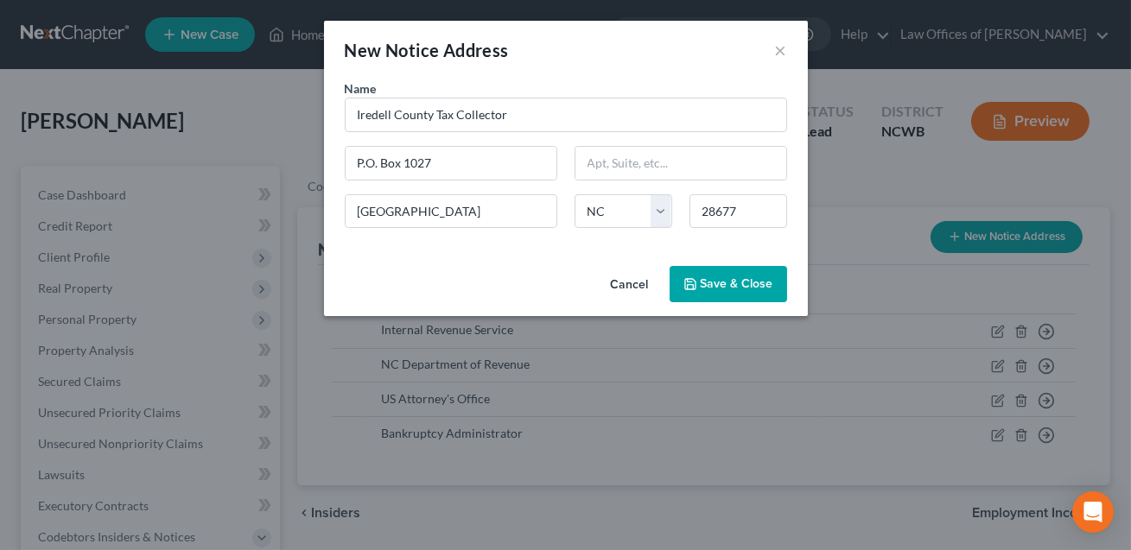
click at [722, 281] on span "Save & Close" at bounding box center [736, 283] width 73 height 15
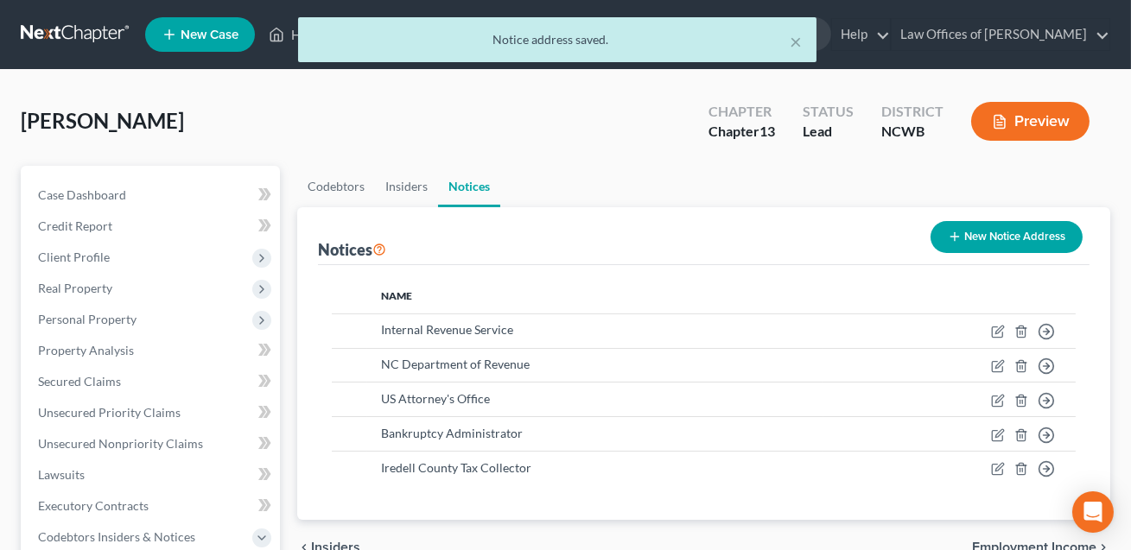
click at [1055, 237] on button "New Notice Address" at bounding box center [1006, 237] width 152 height 32
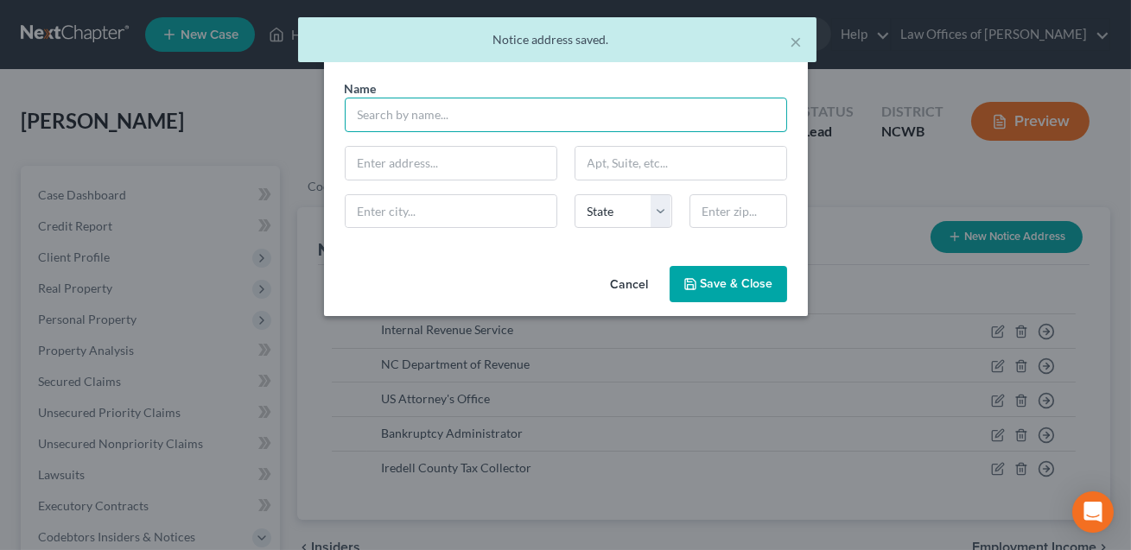
click at [391, 125] on input "text" at bounding box center [566, 115] width 442 height 35
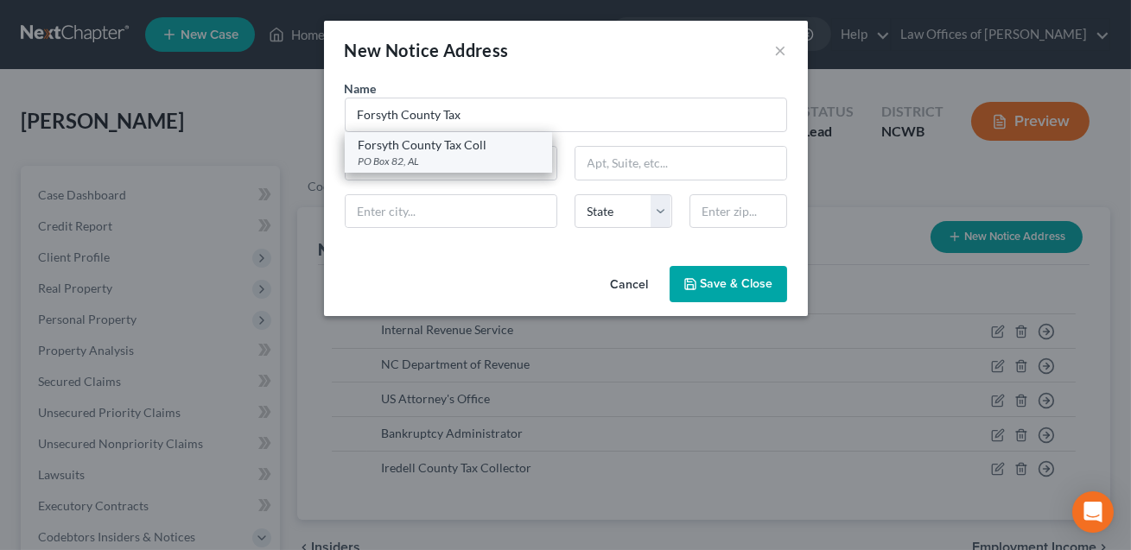
click at [404, 155] on div "PO Box 82, AL" at bounding box center [448, 161] width 180 height 15
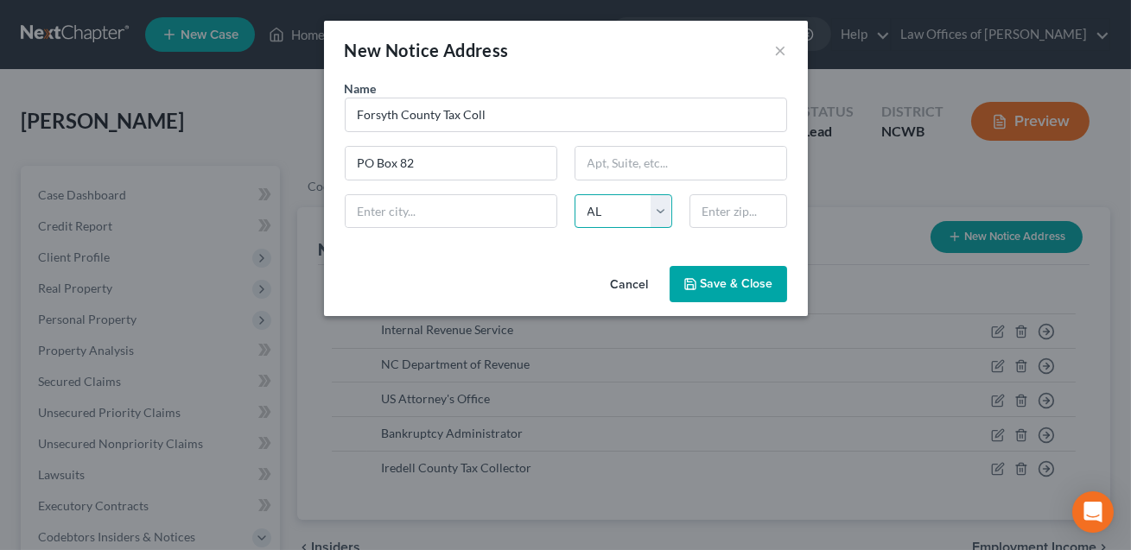
click at [599, 212] on select "State [US_STATE] AK AR AZ CA CO CT DE DC [GEOGRAPHIC_DATA] [GEOGRAPHIC_DATA] GU…" at bounding box center [623, 211] width 98 height 35
click at [409, 198] on input "text" at bounding box center [450, 211] width 211 height 33
click at [713, 212] on input "text" at bounding box center [738, 211] width 98 height 35
click at [491, 205] on input "text" at bounding box center [450, 211] width 211 height 33
click at [590, 260] on div "Cancel Save & Close" at bounding box center [566, 287] width 484 height 57
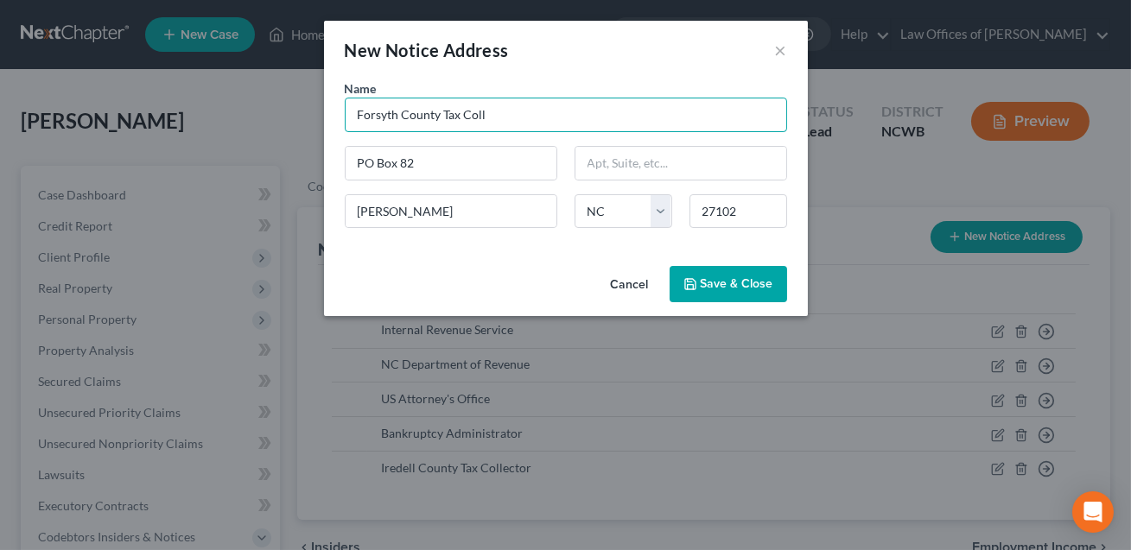
click at [492, 116] on input "Forsyth County Tax Coll" at bounding box center [566, 115] width 442 height 35
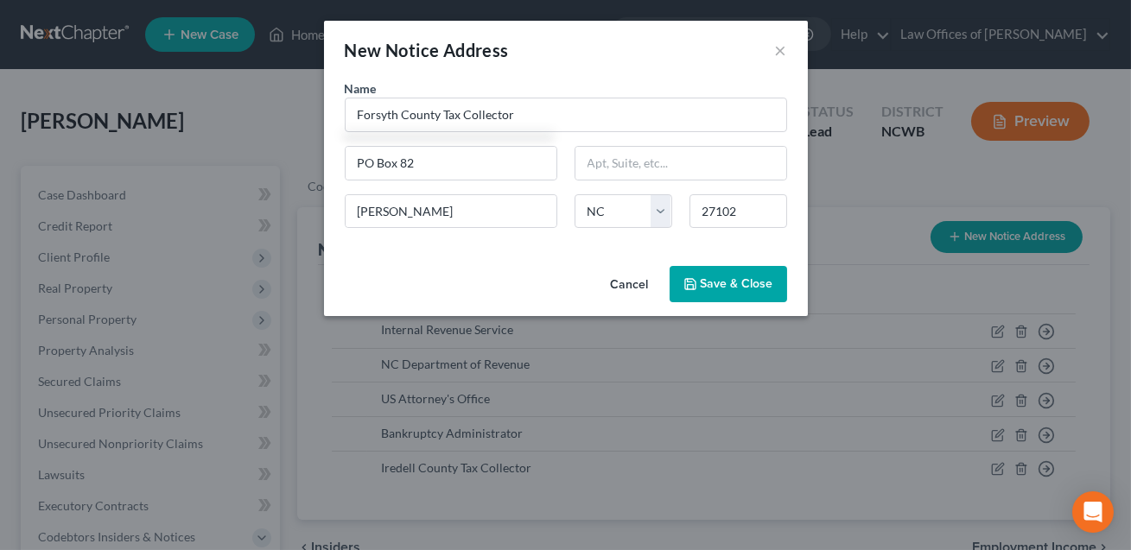
click at [722, 284] on span "Save & Close" at bounding box center [736, 283] width 73 height 15
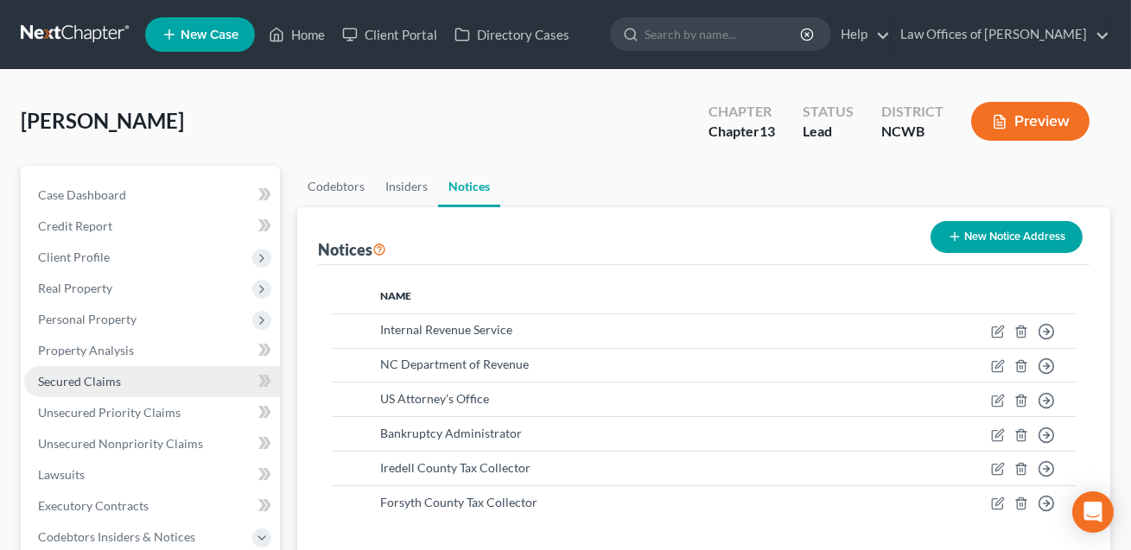
click at [96, 376] on span "Secured Claims" at bounding box center [79, 381] width 83 height 15
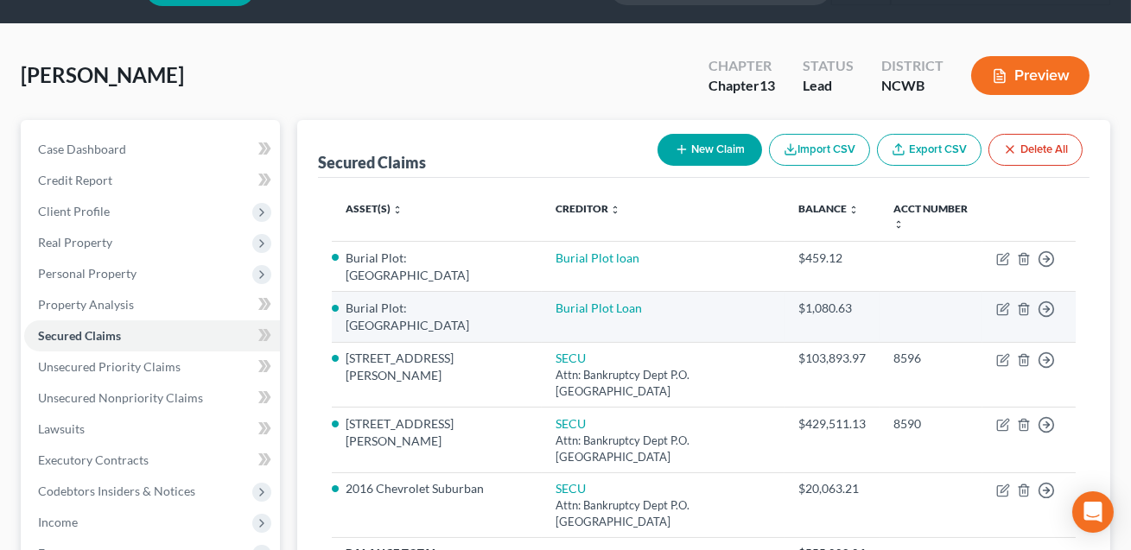
scroll to position [47, 0]
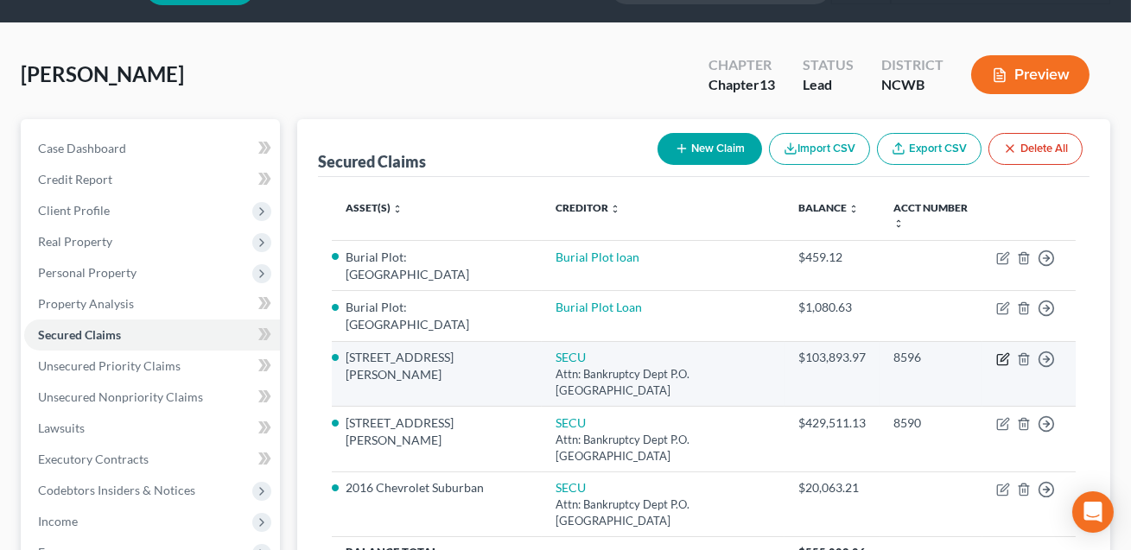
click at [1004, 356] on icon "button" at bounding box center [1003, 359] width 14 height 14
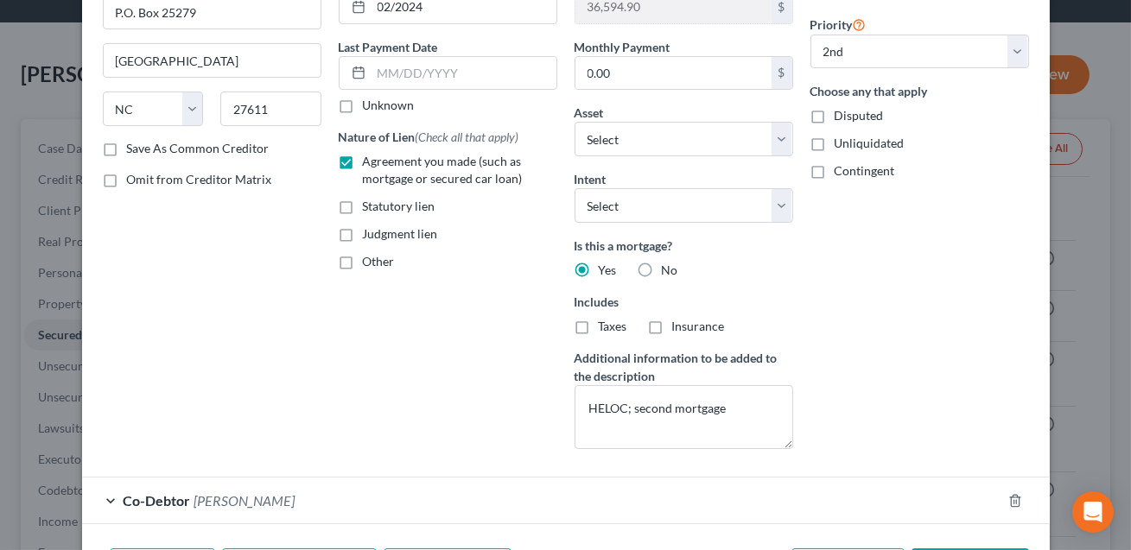
scroll to position [315, 0]
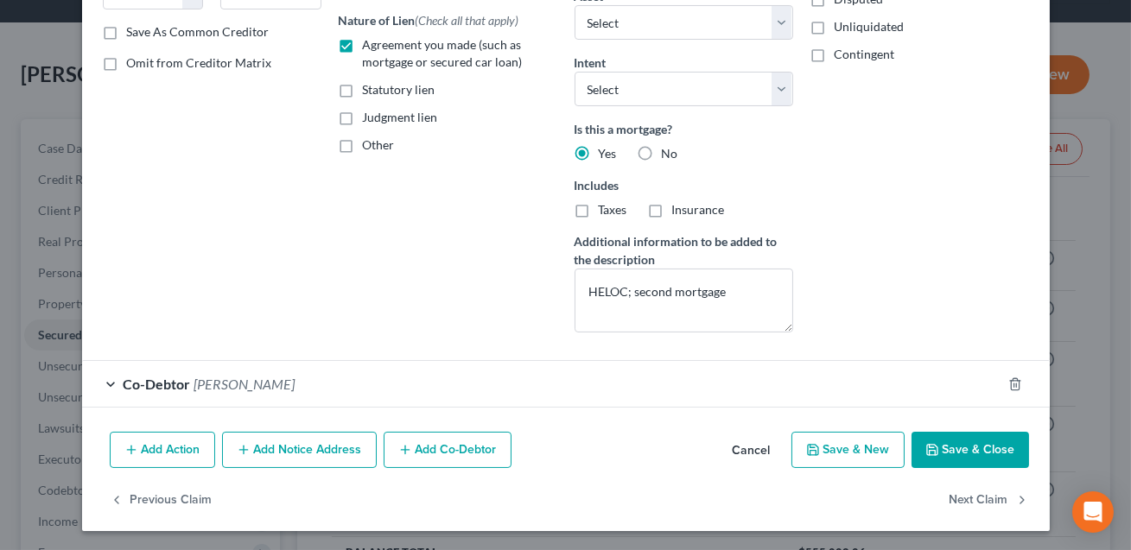
click at [604, 403] on div "Co-Debtor [PERSON_NAME]" at bounding box center [541, 384] width 919 height 46
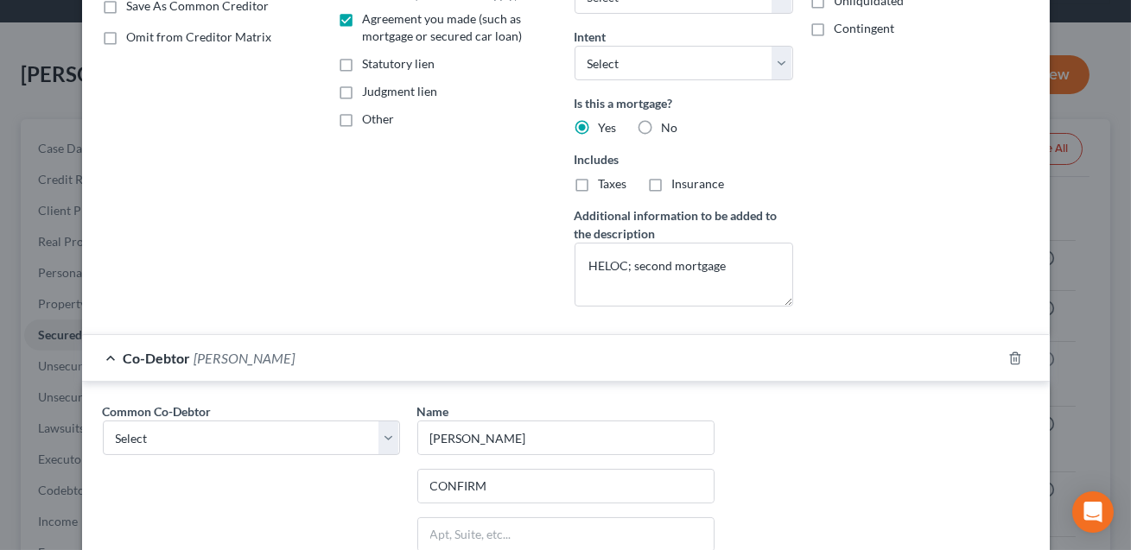
scroll to position [365, 0]
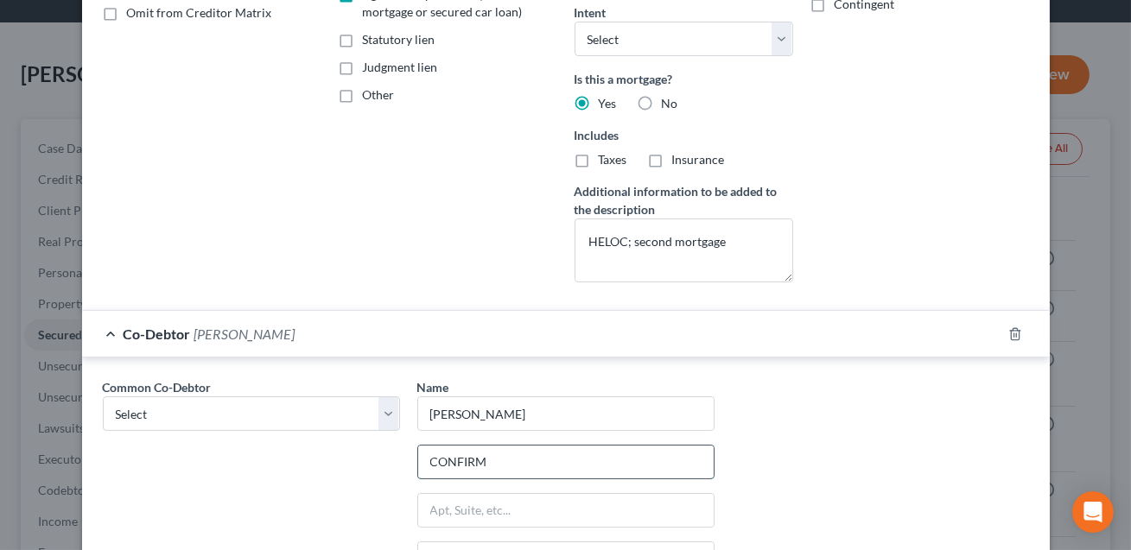
drag, startPoint x: 494, startPoint y: 461, endPoint x: 422, endPoint y: 460, distance: 72.6
click at [422, 460] on input "CONFIRM" at bounding box center [565, 462] width 295 height 33
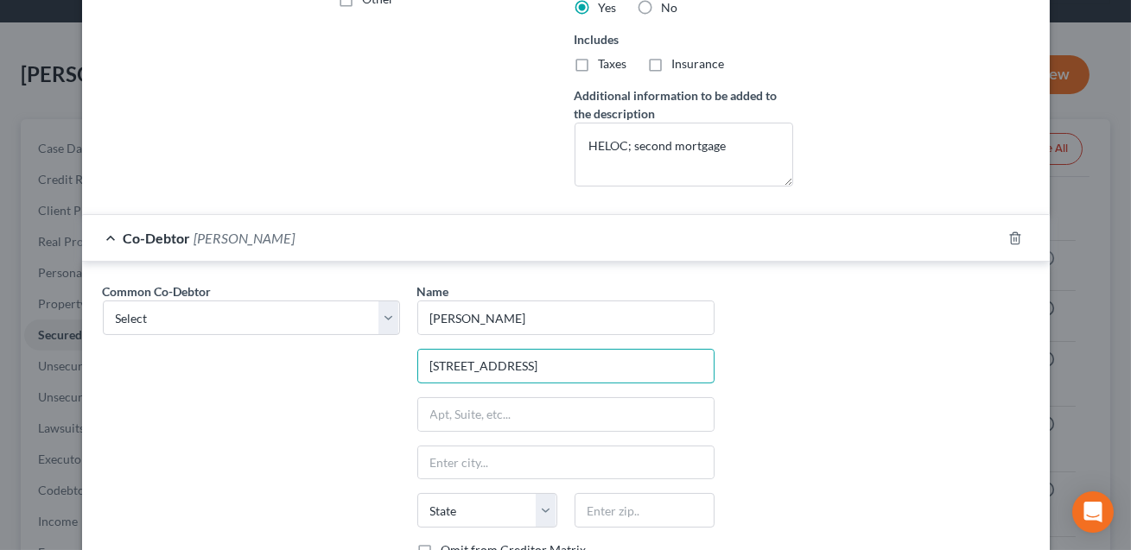
scroll to position [472, 0]
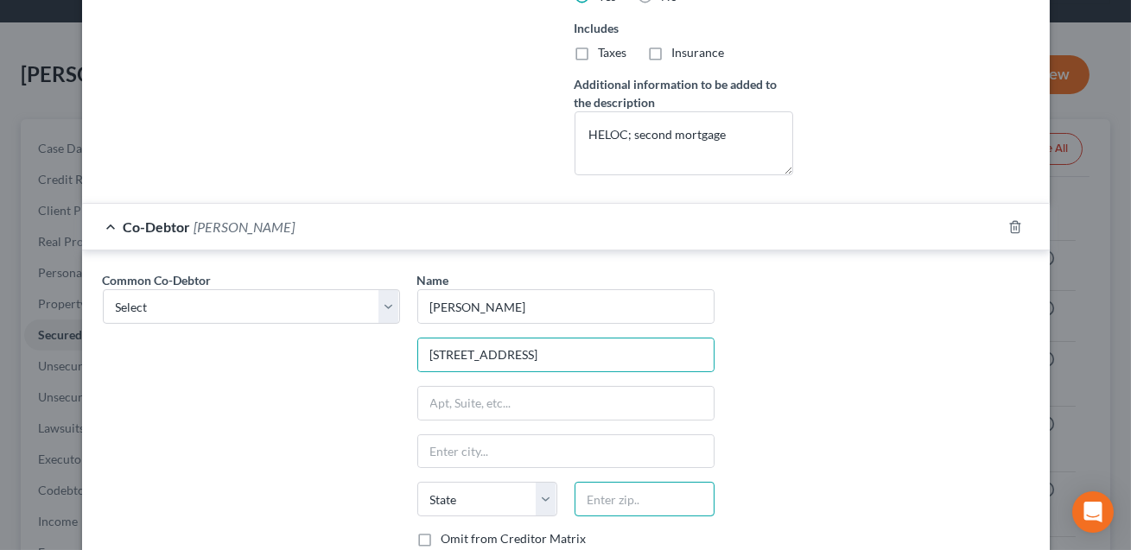
click at [613, 490] on input "text" at bounding box center [644, 499] width 140 height 35
click at [586, 437] on input "text" at bounding box center [565, 451] width 295 height 33
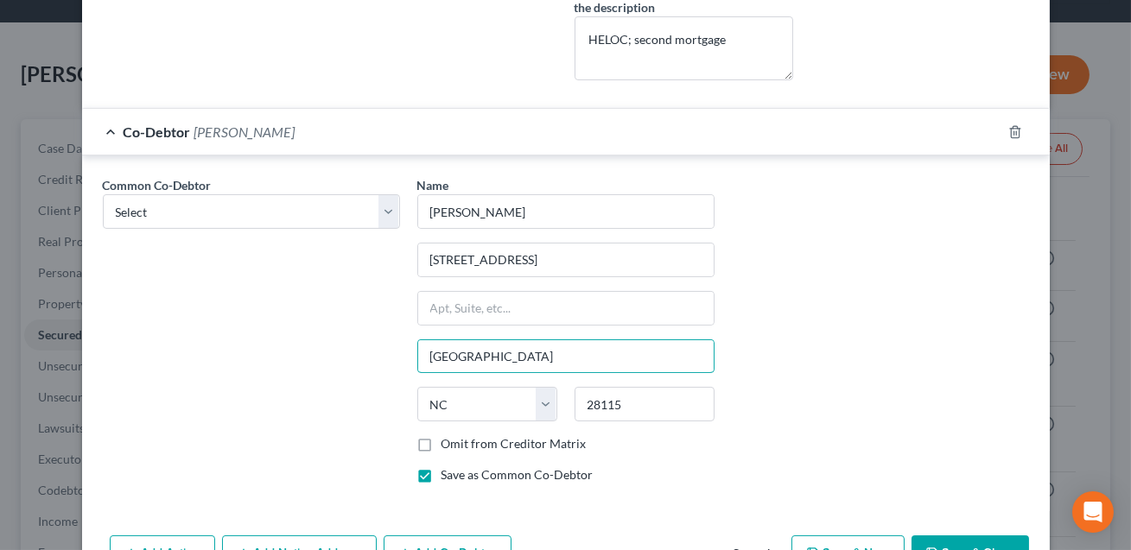
scroll to position [670, 0]
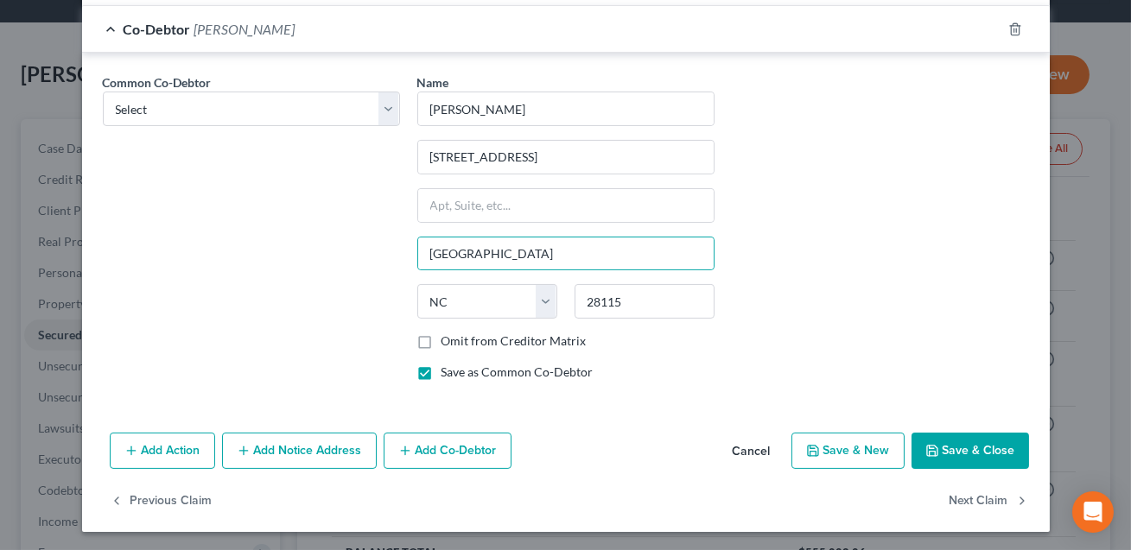
click at [979, 444] on button "Save & Close" at bounding box center [969, 451] width 117 height 36
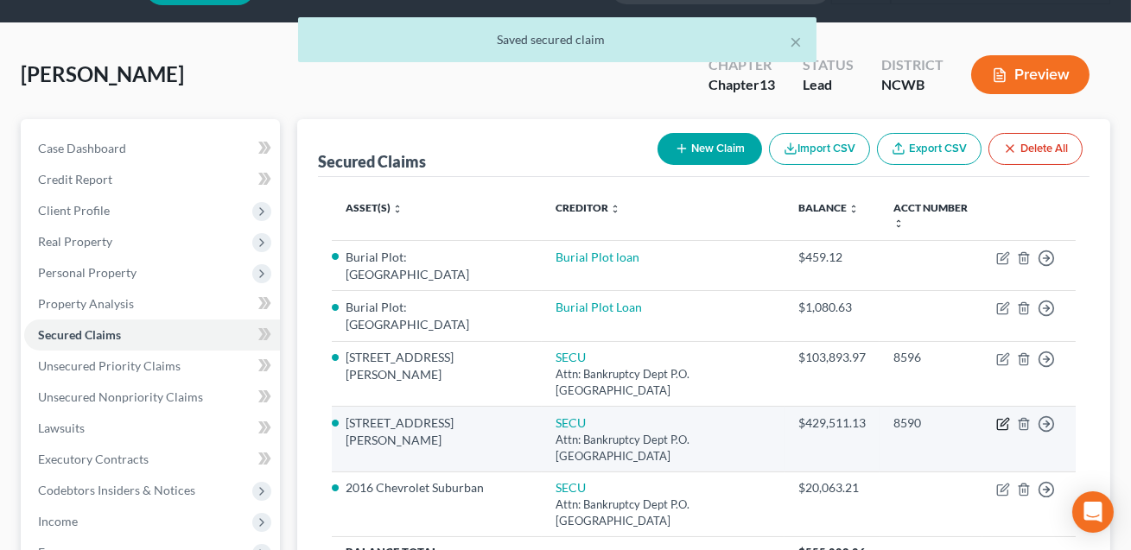
click at [1005, 424] on icon "button" at bounding box center [1003, 424] width 14 height 14
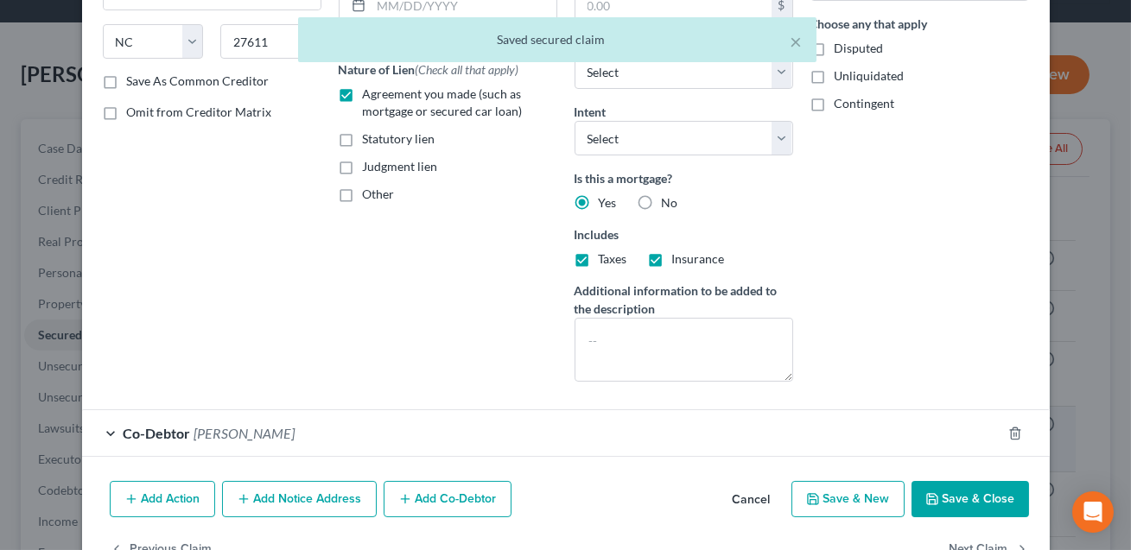
scroll to position [315, 0]
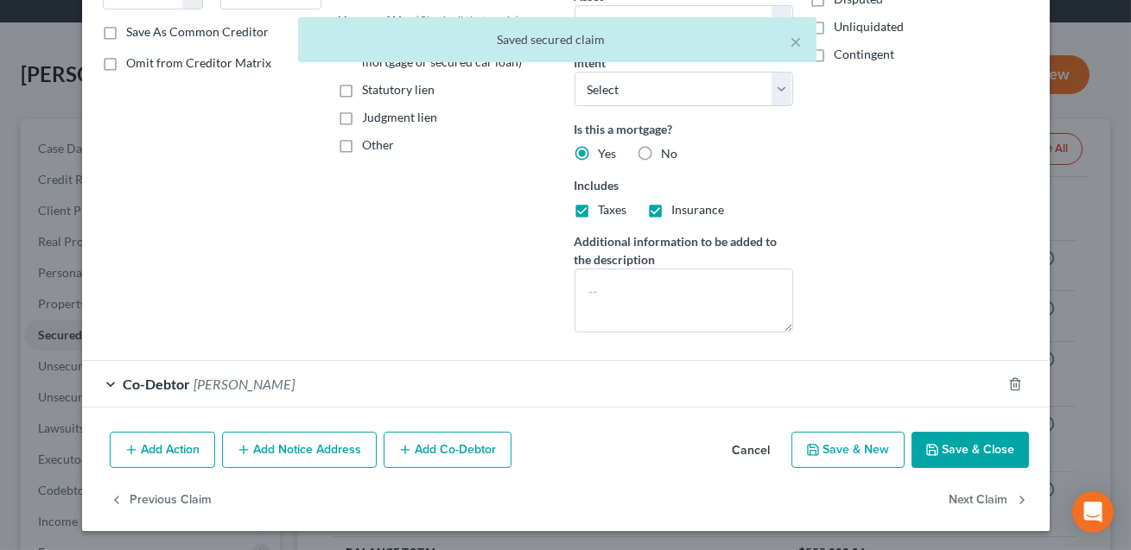
click at [846, 390] on div "Co-Debtor [PERSON_NAME]" at bounding box center [541, 384] width 919 height 46
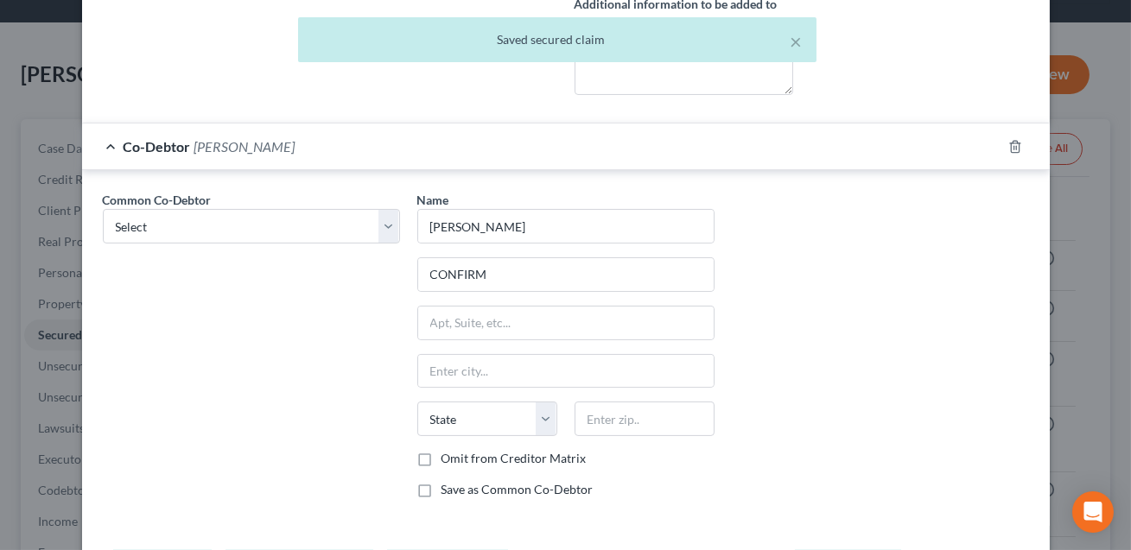
scroll to position [578, 0]
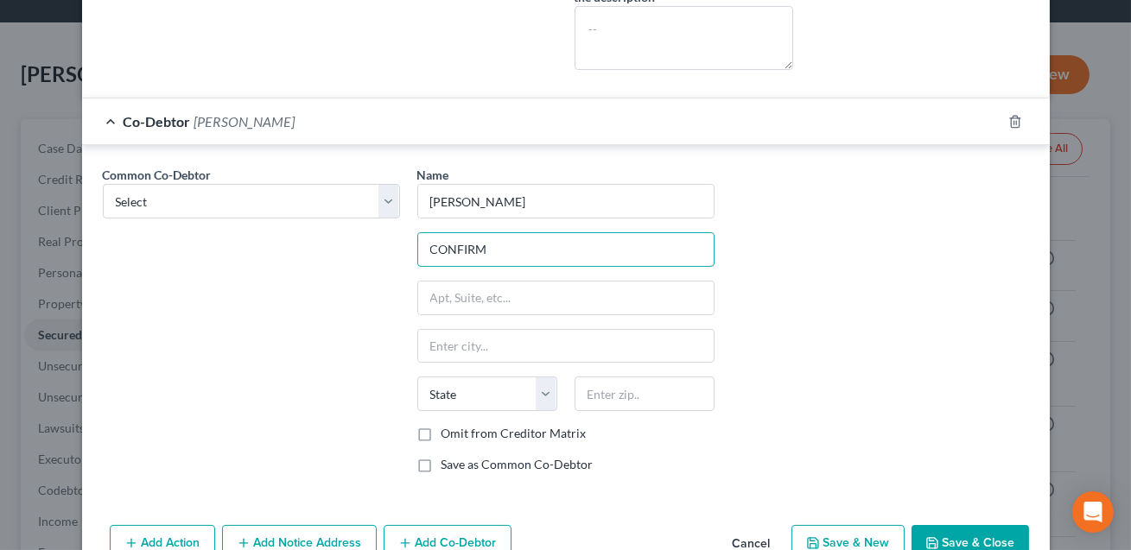
drag, startPoint x: 499, startPoint y: 245, endPoint x: 409, endPoint y: 244, distance: 90.7
click at [409, 244] on div "Name * [PERSON_NAME] CONFIRM State [US_STATE] AK AR AZ CA CO CT DE DC [GEOGRAPH…" at bounding box center [566, 326] width 314 height 321
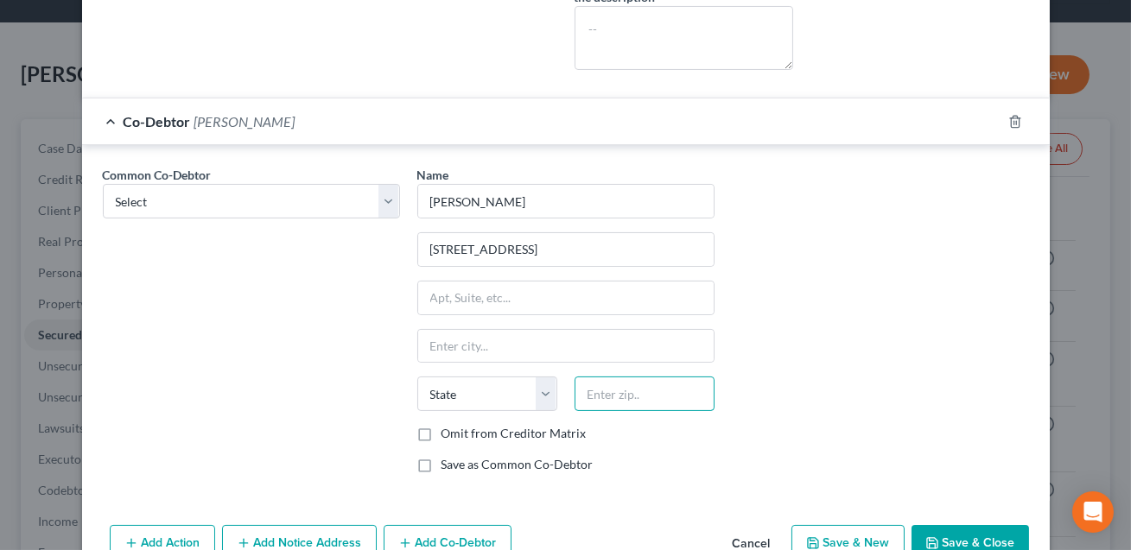
click at [589, 392] on input "text" at bounding box center [644, 394] width 140 height 35
click at [562, 352] on input "text" at bounding box center [565, 346] width 295 height 33
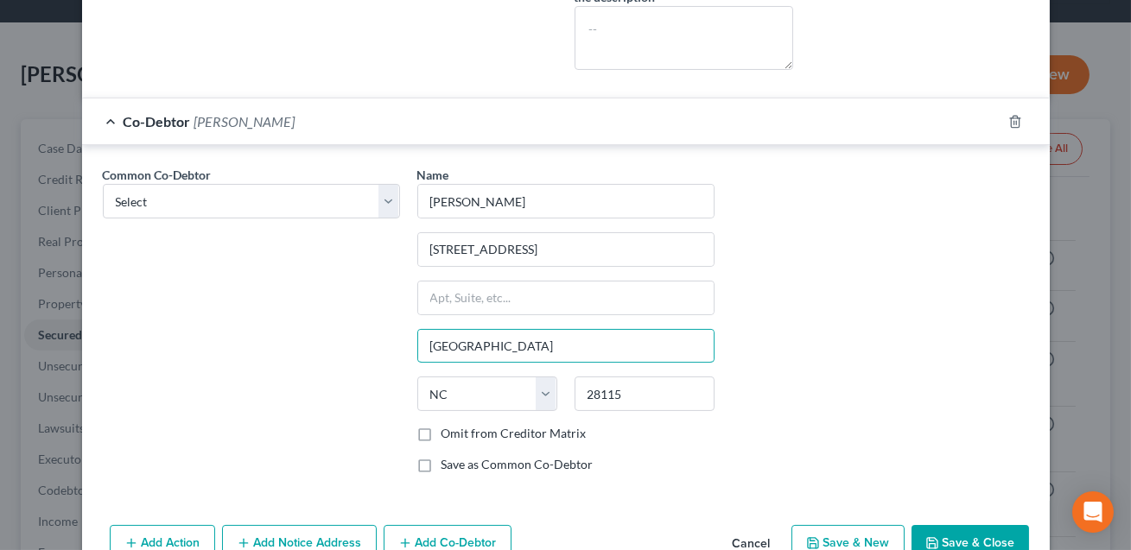
scroll to position [670, 0]
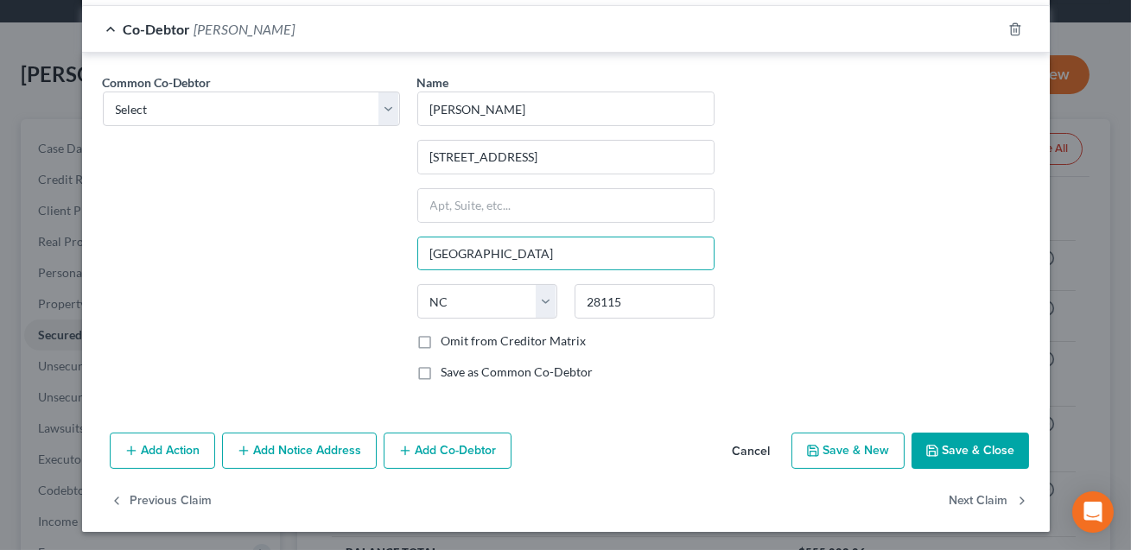
click at [991, 456] on button "Save & Close" at bounding box center [969, 451] width 117 height 36
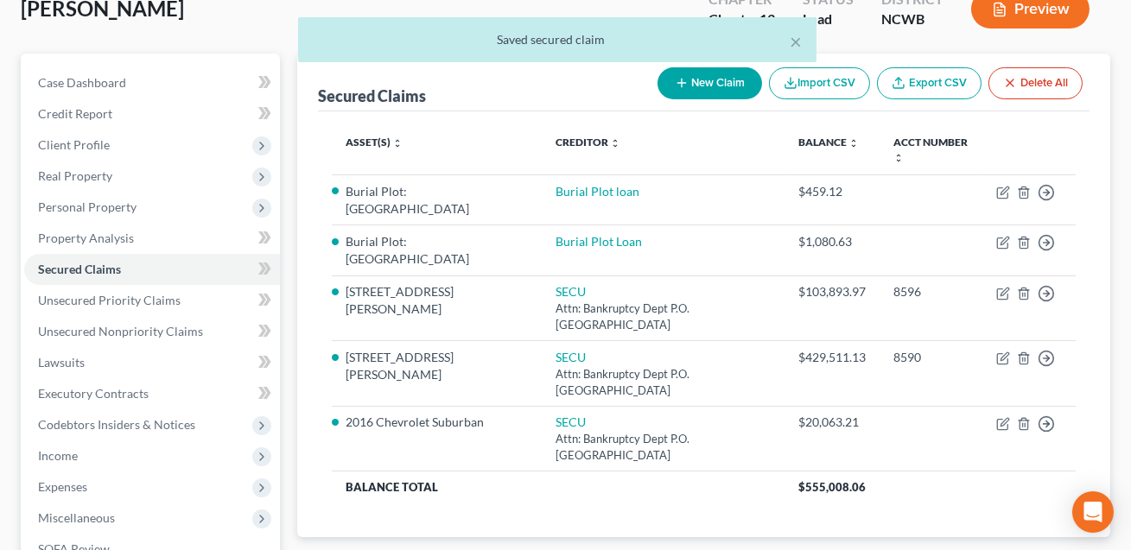
scroll to position [144, 0]
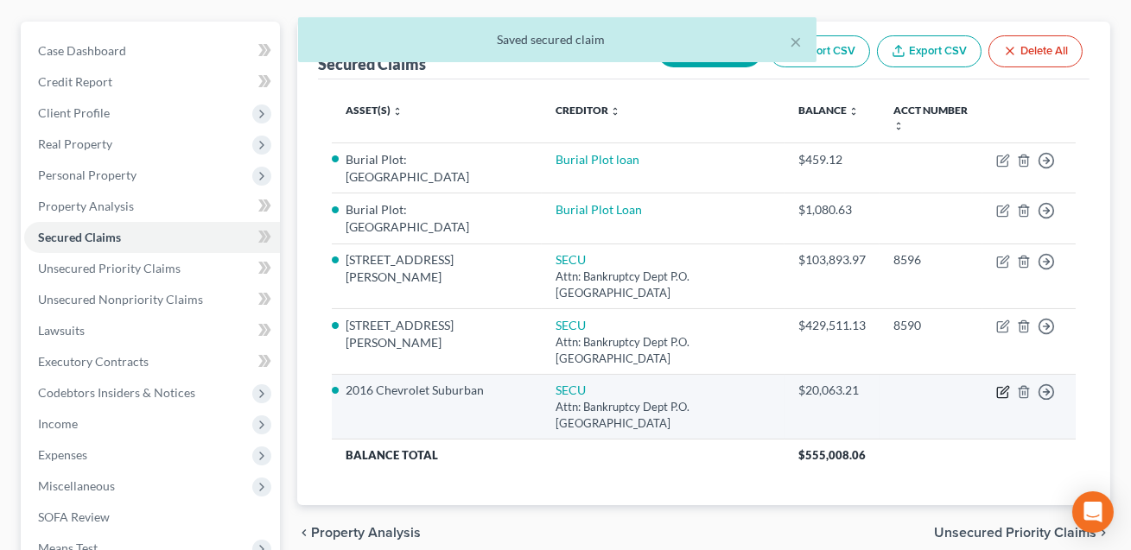
click at [1005, 394] on icon "button" at bounding box center [1003, 392] width 14 height 14
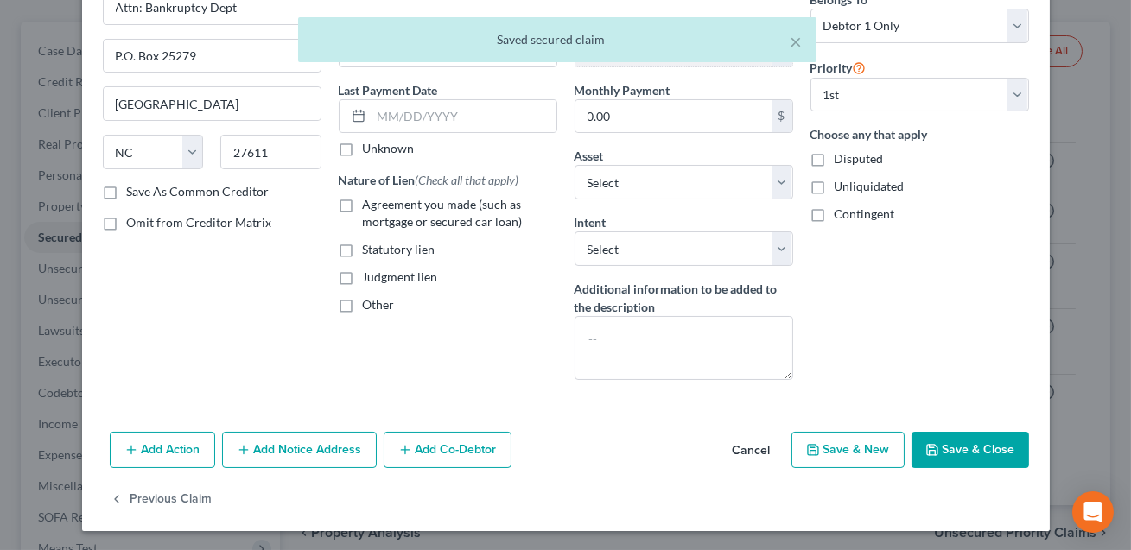
scroll to position [0, 0]
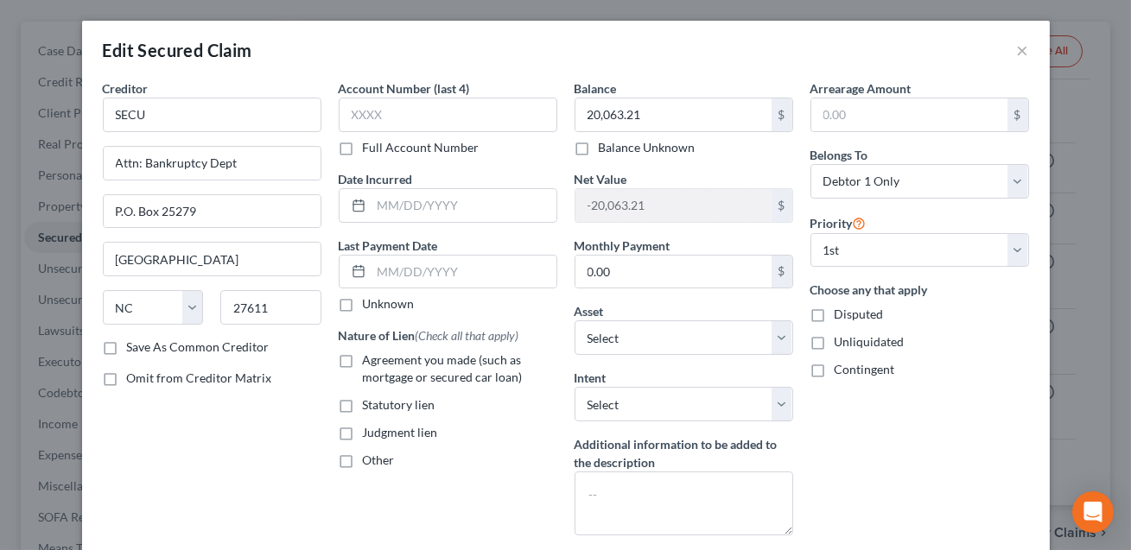
click at [363, 358] on label "Agreement you made (such as mortgage or secured car loan)" at bounding box center [460, 369] width 194 height 35
click at [370, 358] on input "Agreement you made (such as mortgage or secured car loan)" at bounding box center [375, 357] width 11 height 11
click at [364, 126] on input "text" at bounding box center [448, 115] width 219 height 35
click at [409, 206] on input "text" at bounding box center [463, 205] width 185 height 33
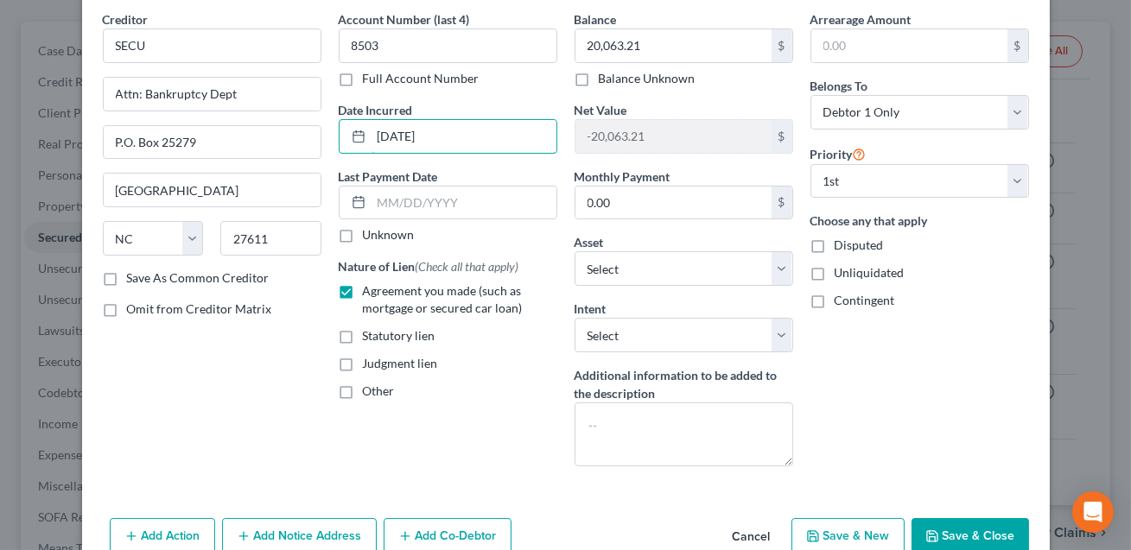
scroll to position [155, 0]
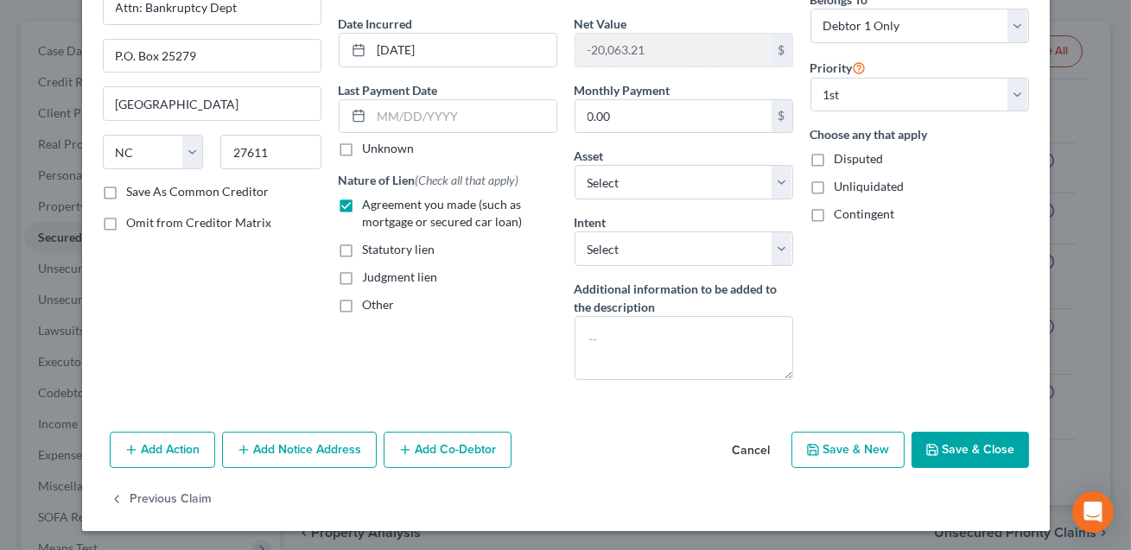
click at [954, 453] on button "Save & Close" at bounding box center [969, 450] width 117 height 36
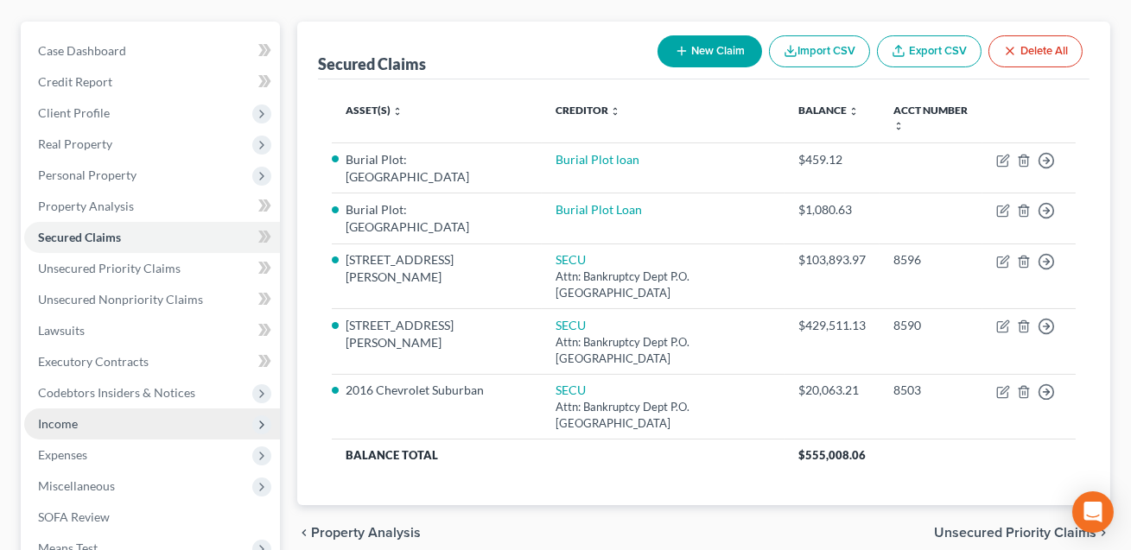
scroll to position [165, 0]
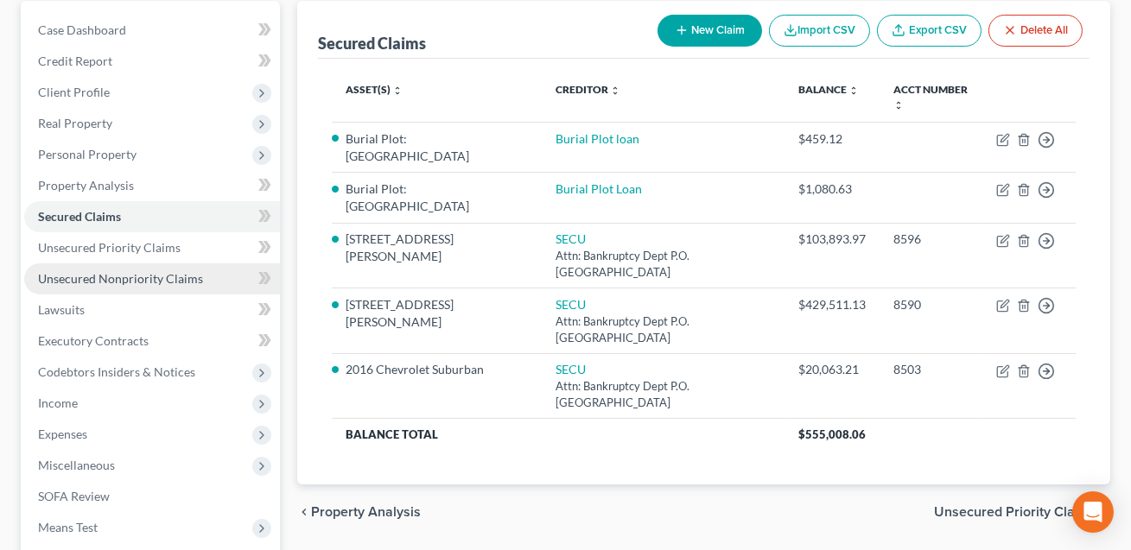
click at [126, 283] on span "Unsecured Nonpriority Claims" at bounding box center [120, 278] width 165 height 15
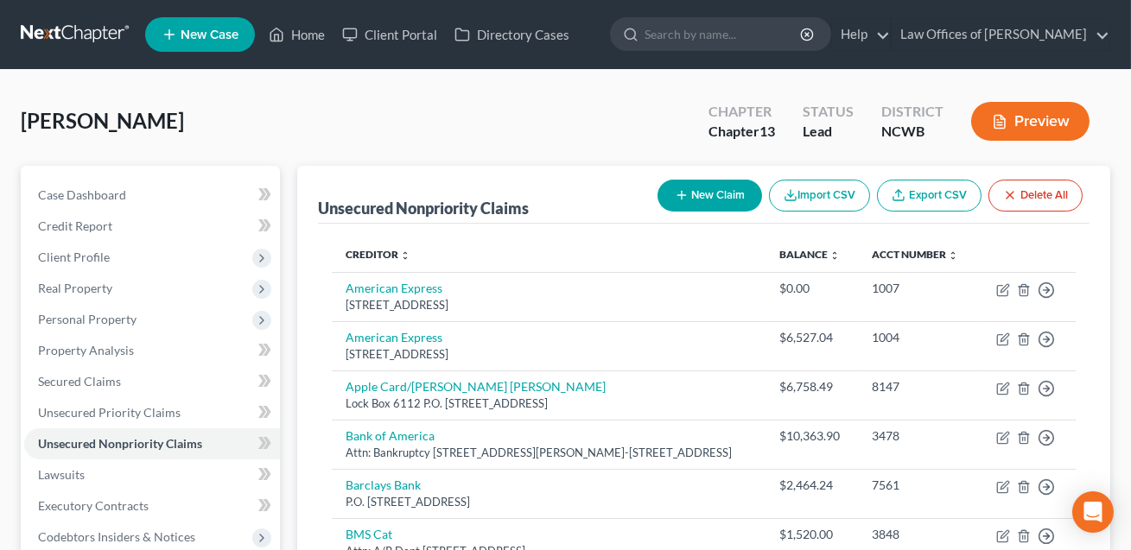
click at [703, 194] on button "New Claim" at bounding box center [709, 196] width 105 height 32
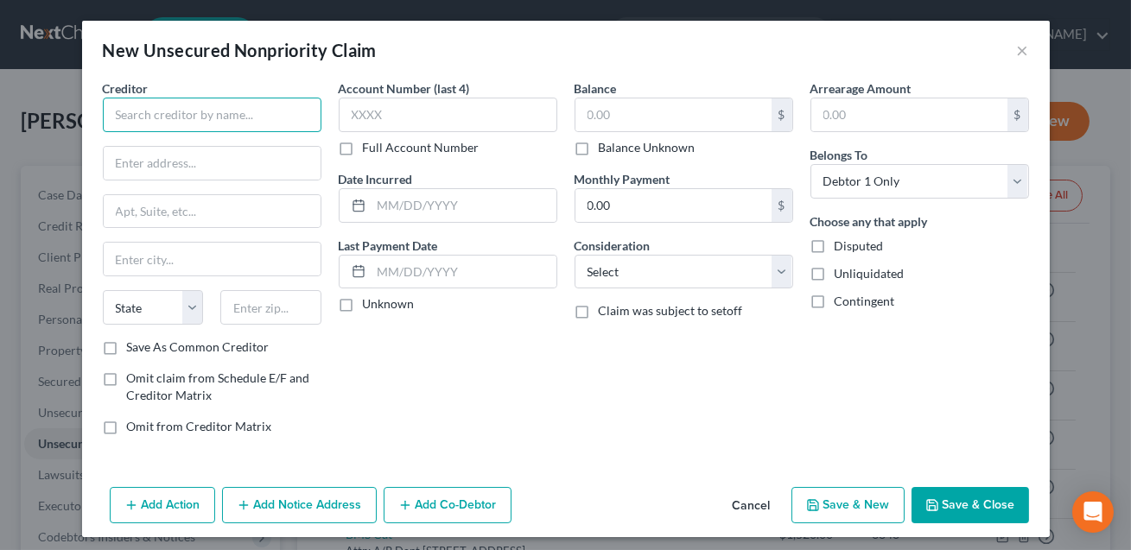
click at [250, 110] on input "text" at bounding box center [212, 115] width 219 height 35
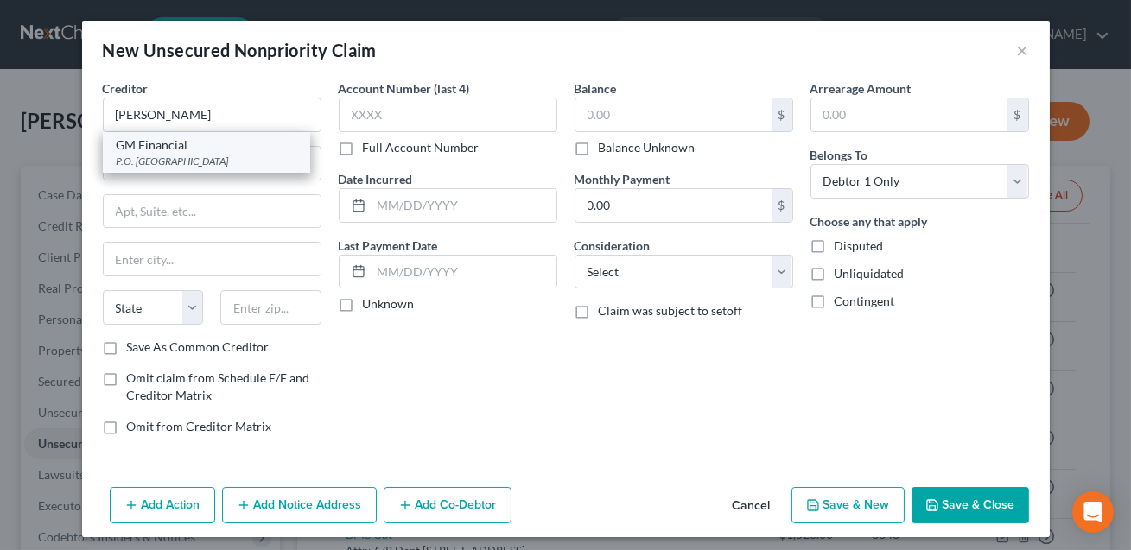
click at [221, 164] on div "P.O. [GEOGRAPHIC_DATA]" at bounding box center [207, 161] width 180 height 15
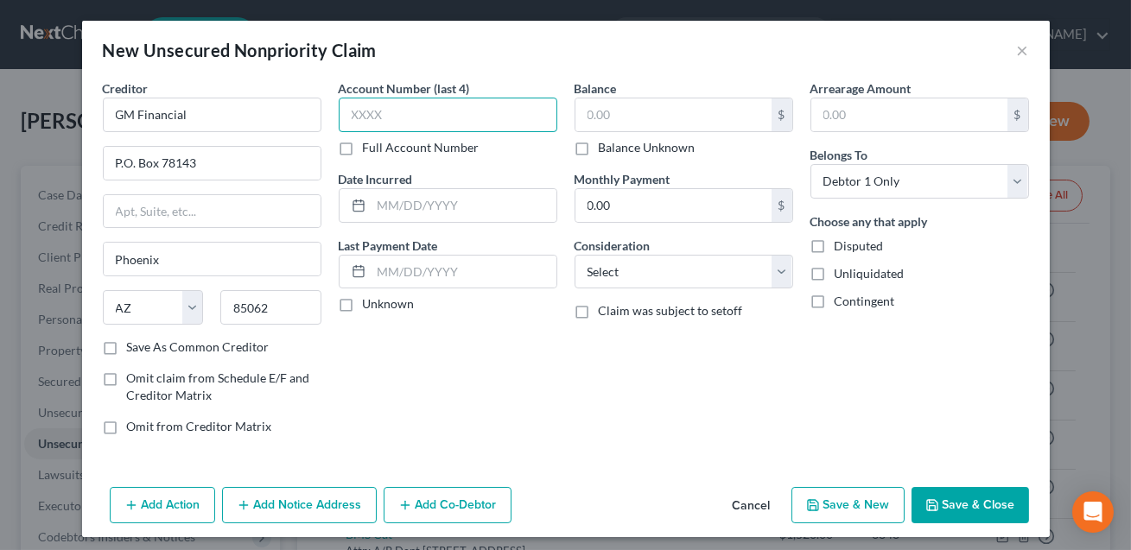
click at [358, 117] on input "text" at bounding box center [448, 115] width 219 height 35
click at [599, 121] on input "text" at bounding box center [673, 114] width 196 height 33
click at [834, 247] on label "Disputed" at bounding box center [858, 246] width 49 height 17
click at [841, 247] on input "Disputed" at bounding box center [846, 243] width 11 height 11
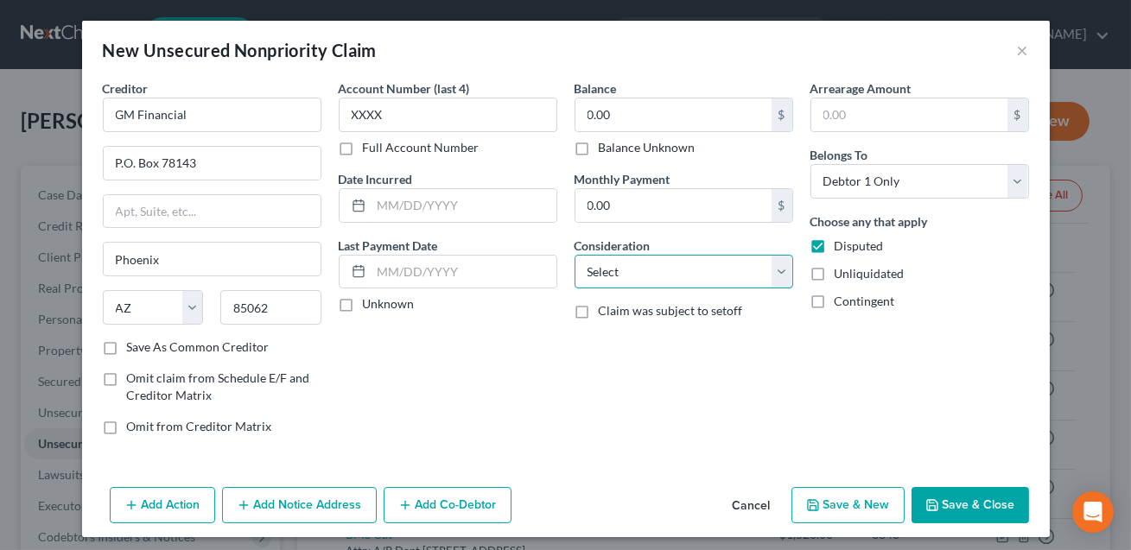
click at [681, 277] on select "Select Cable / Satellite Services Collection Agency Credit Card Debt Debt Couns…" at bounding box center [683, 272] width 219 height 35
click at [988, 514] on button "Save & Close" at bounding box center [969, 505] width 117 height 36
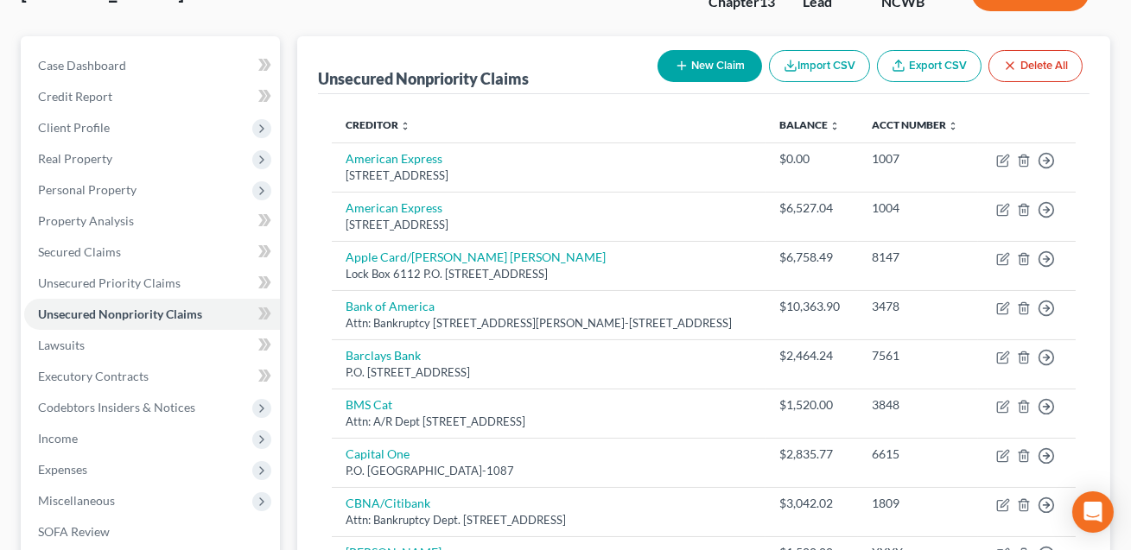
scroll to position [125, 0]
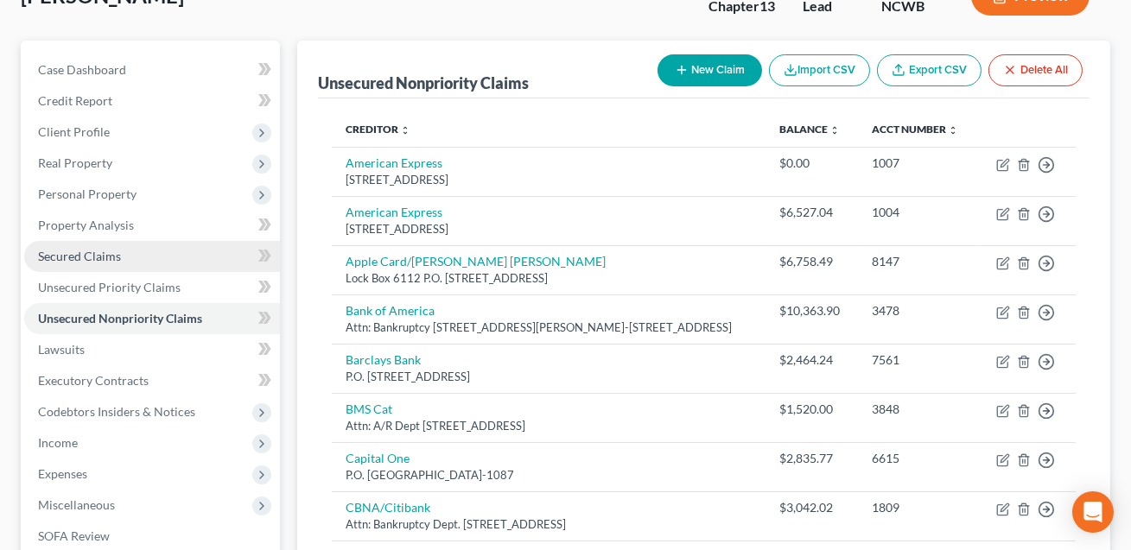
click at [92, 256] on span "Secured Claims" at bounding box center [79, 256] width 83 height 15
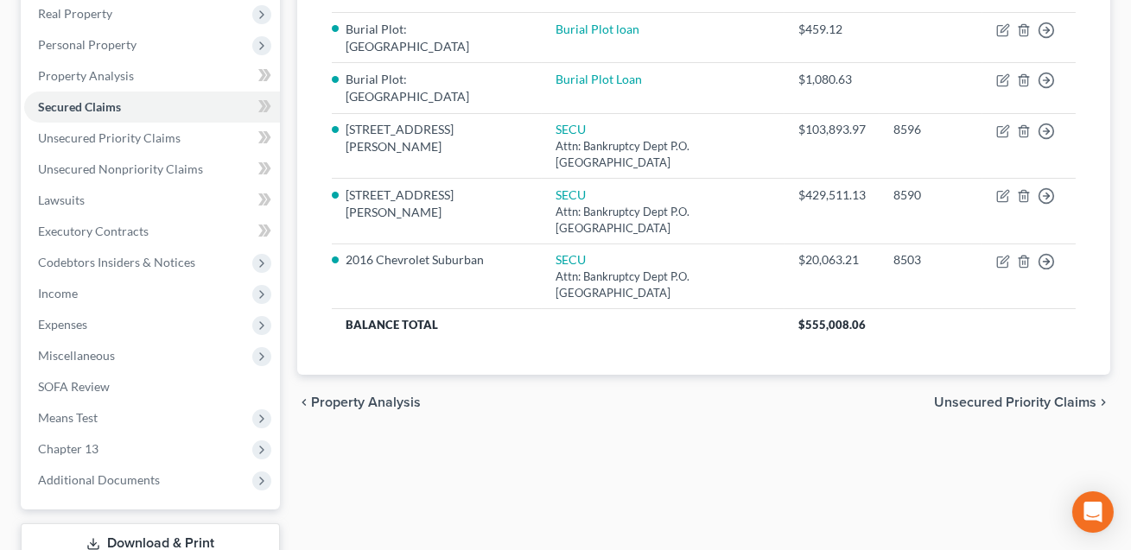
scroll to position [285, 0]
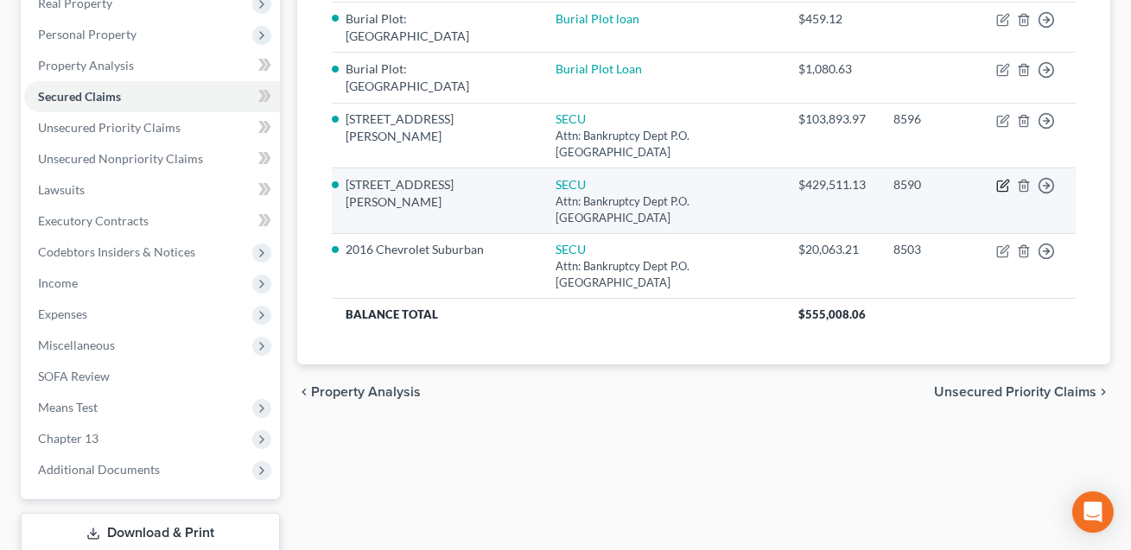
click at [1002, 186] on icon "button" at bounding box center [1004, 185] width 8 height 8
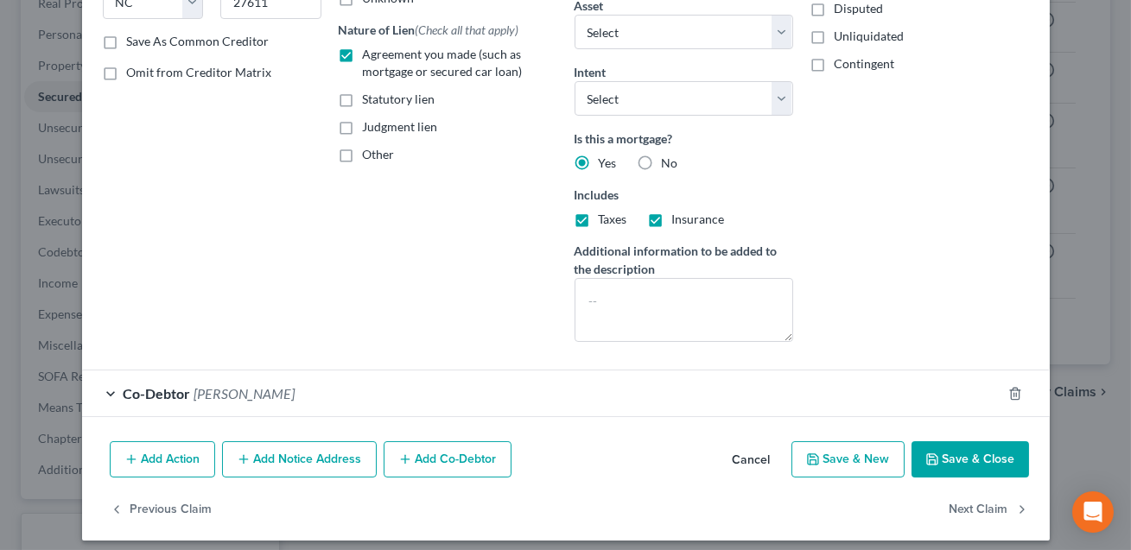
scroll to position [315, 0]
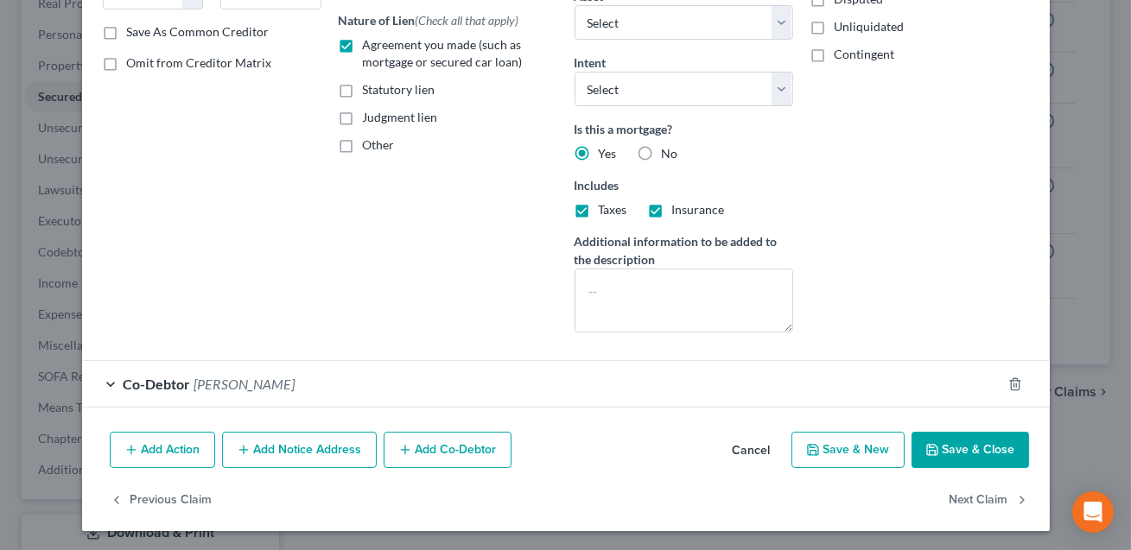
click at [328, 448] on button "Add Notice Address" at bounding box center [299, 450] width 155 height 36
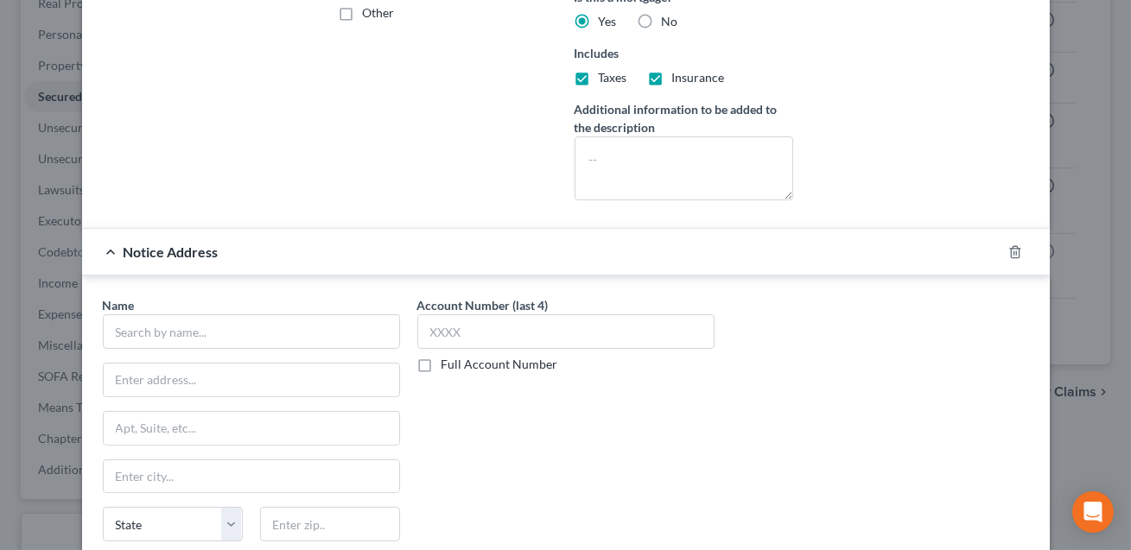
scroll to position [542, 0]
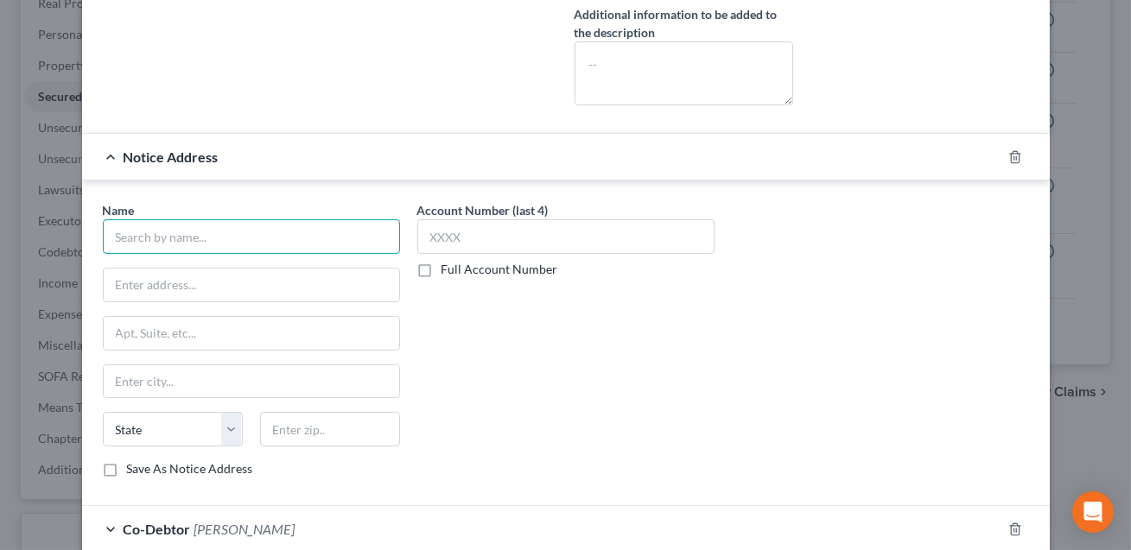
click at [241, 244] on input "text" at bounding box center [251, 236] width 297 height 35
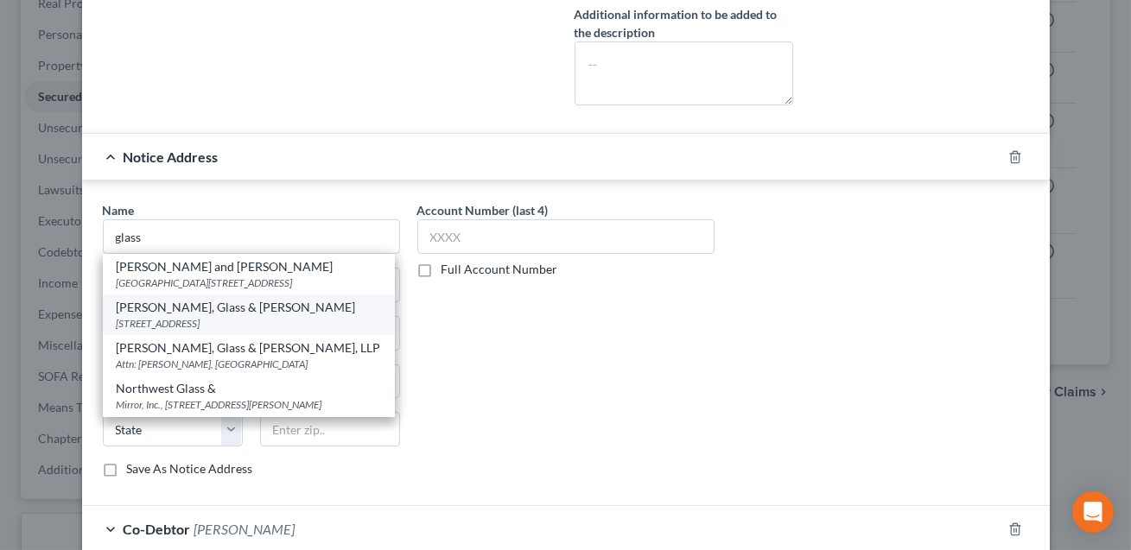
click at [224, 316] on div "[STREET_ADDRESS]" at bounding box center [249, 323] width 264 height 15
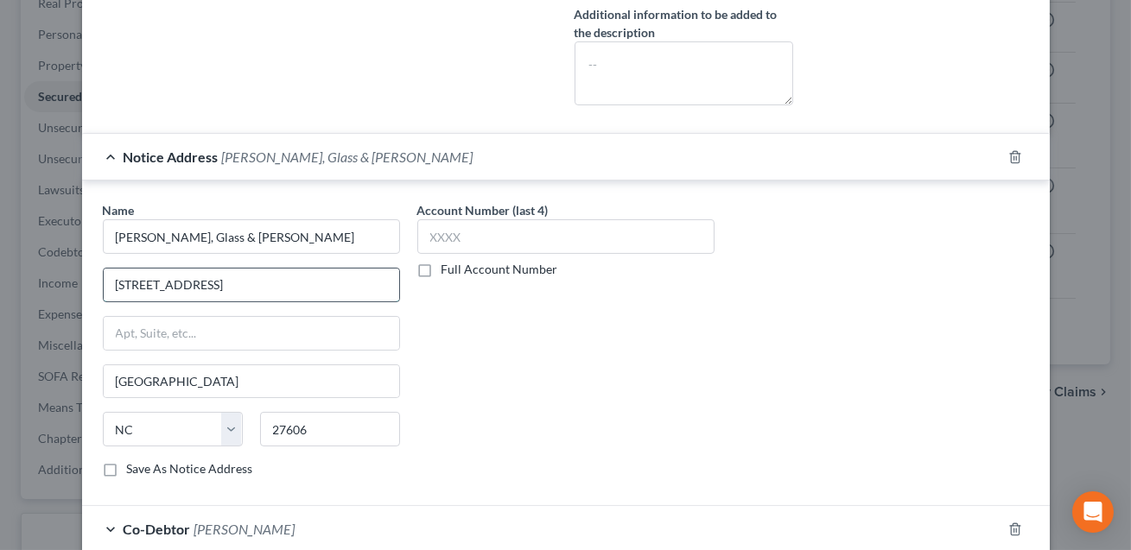
drag, startPoint x: 300, startPoint y: 283, endPoint x: 114, endPoint y: 282, distance: 185.7
click at [114, 282] on input "[STREET_ADDRESS]" at bounding box center [251, 285] width 295 height 33
click at [114, 330] on input "text" at bounding box center [251, 333] width 295 height 33
paste input "[STREET_ADDRESS]"
drag, startPoint x: 306, startPoint y: 282, endPoint x: 103, endPoint y: 276, distance: 203.1
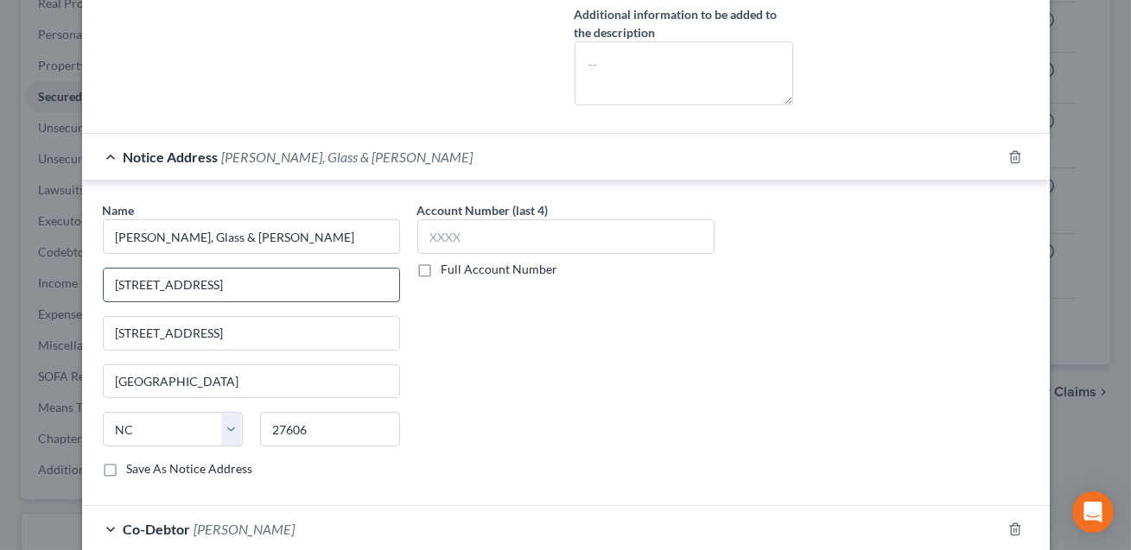
click at [104, 276] on input "[STREET_ADDRESS]" at bounding box center [251, 285] width 295 height 33
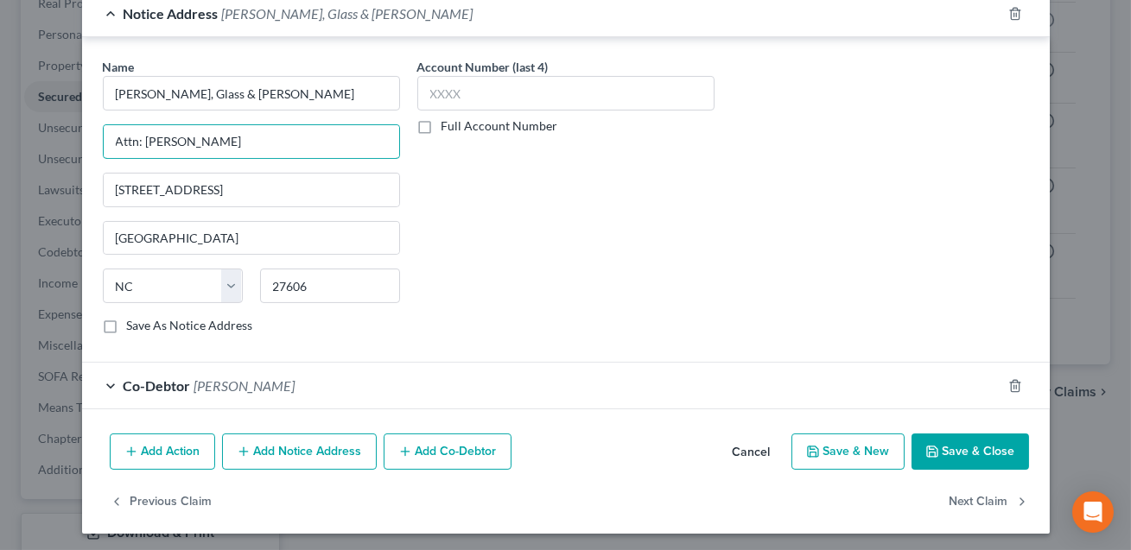
scroll to position [687, 0]
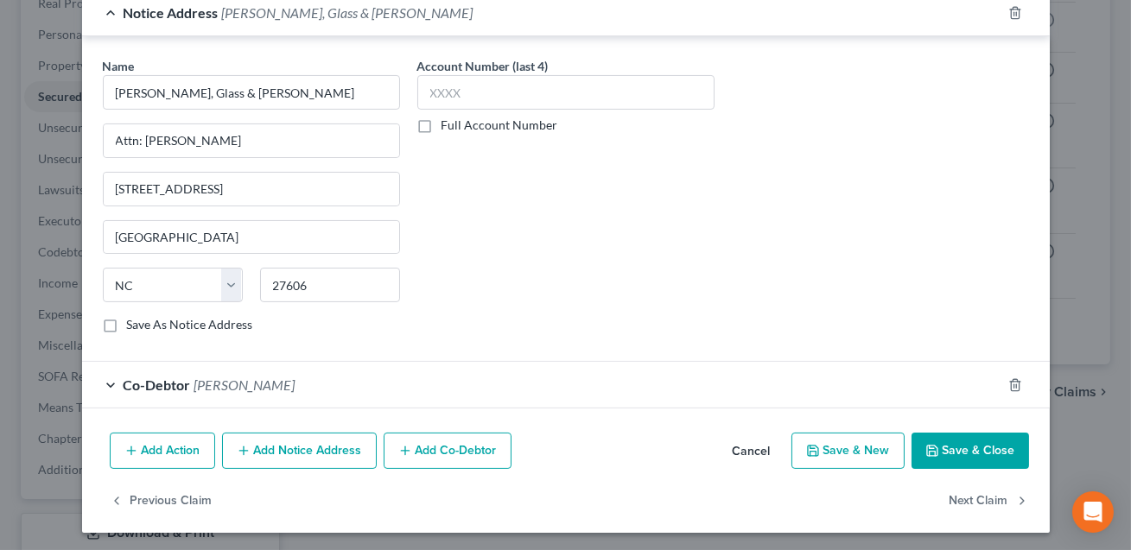
click at [948, 444] on button "Save & Close" at bounding box center [969, 451] width 117 height 36
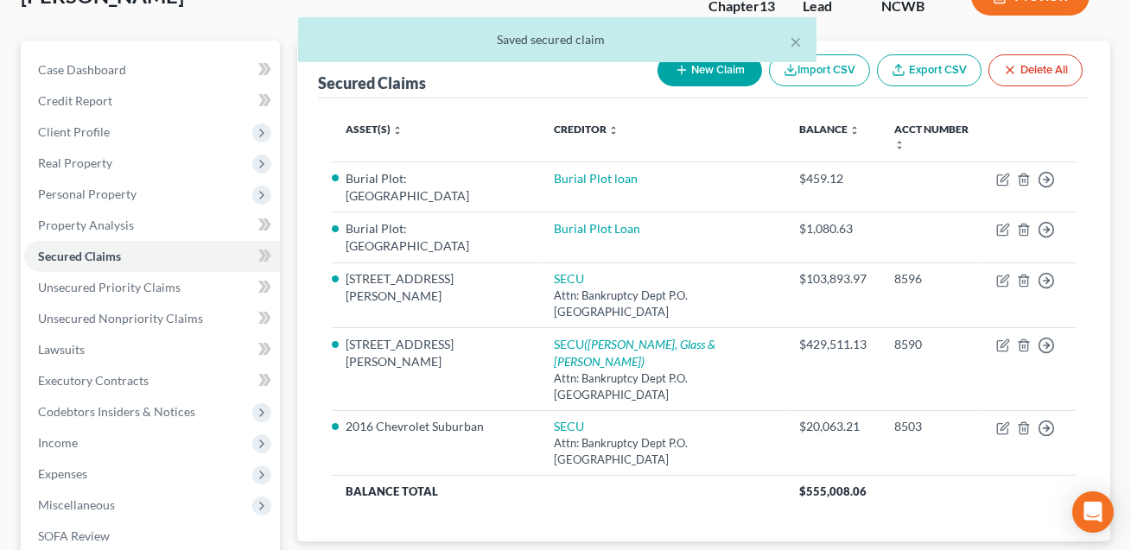
scroll to position [124, 0]
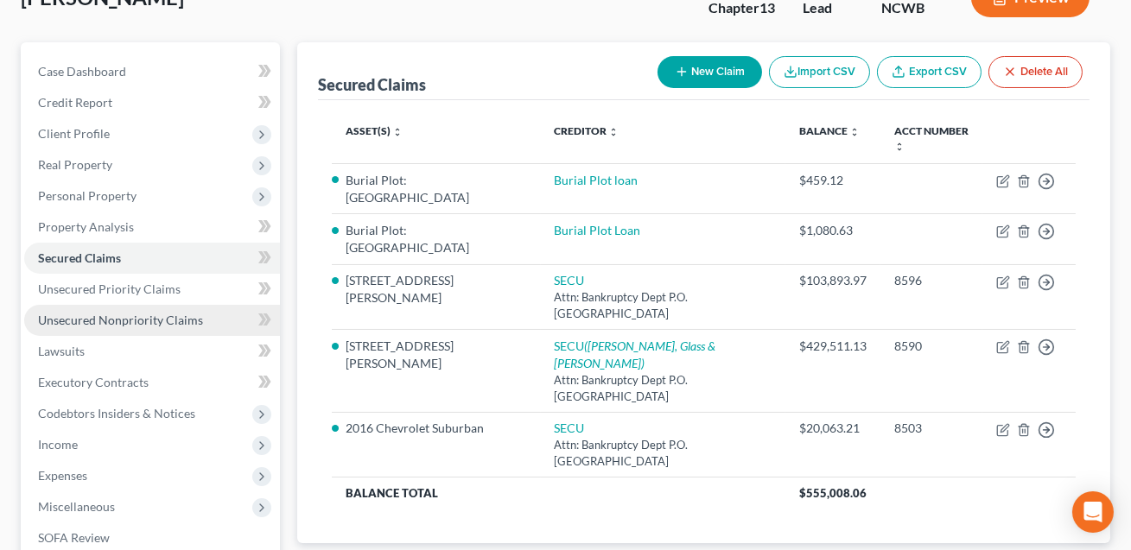
click at [141, 315] on span "Unsecured Nonpriority Claims" at bounding box center [120, 320] width 165 height 15
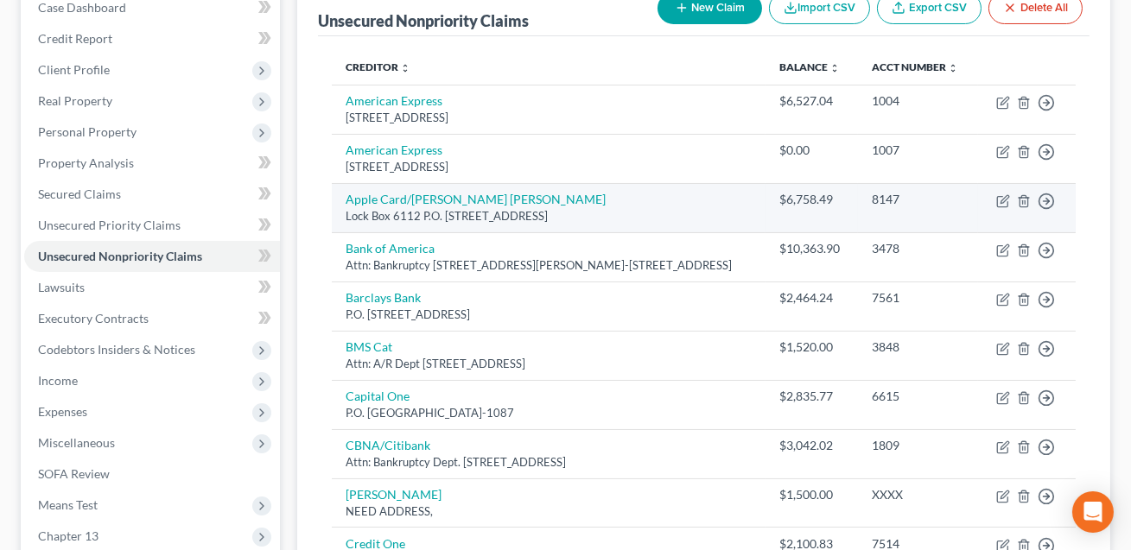
scroll to position [181, 0]
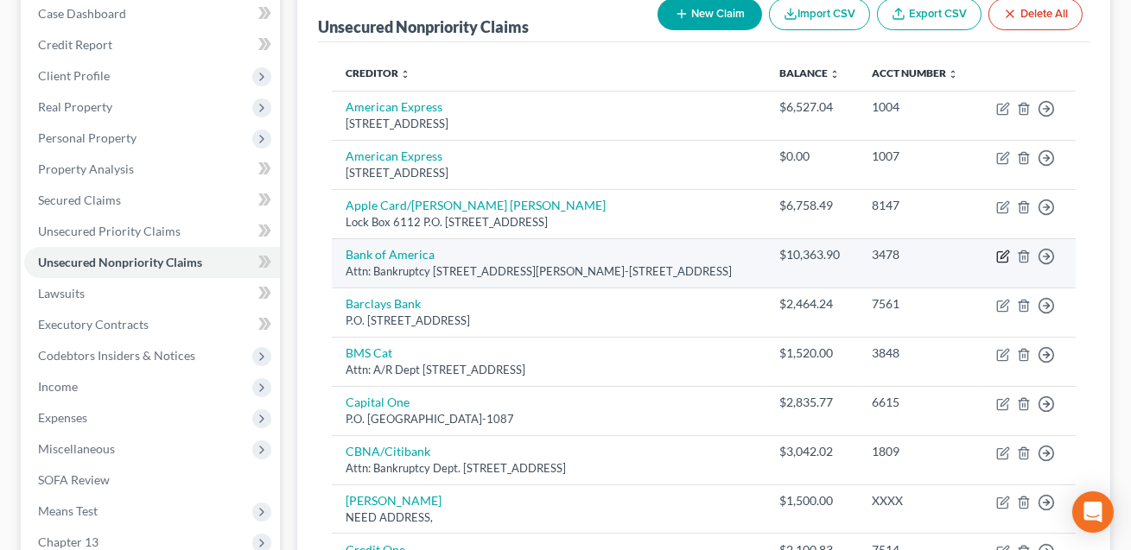
click at [1005, 252] on icon "button" at bounding box center [1003, 257] width 14 height 14
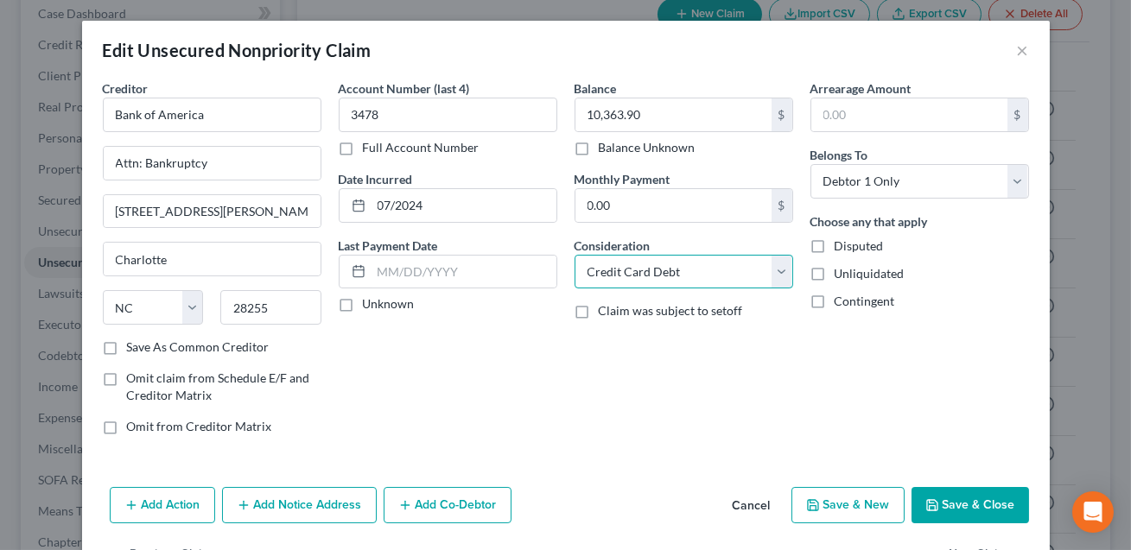
click at [631, 276] on select "Select Cable / Satellite Services Collection Agency Credit Card Debt Debt Couns…" at bounding box center [683, 272] width 219 height 35
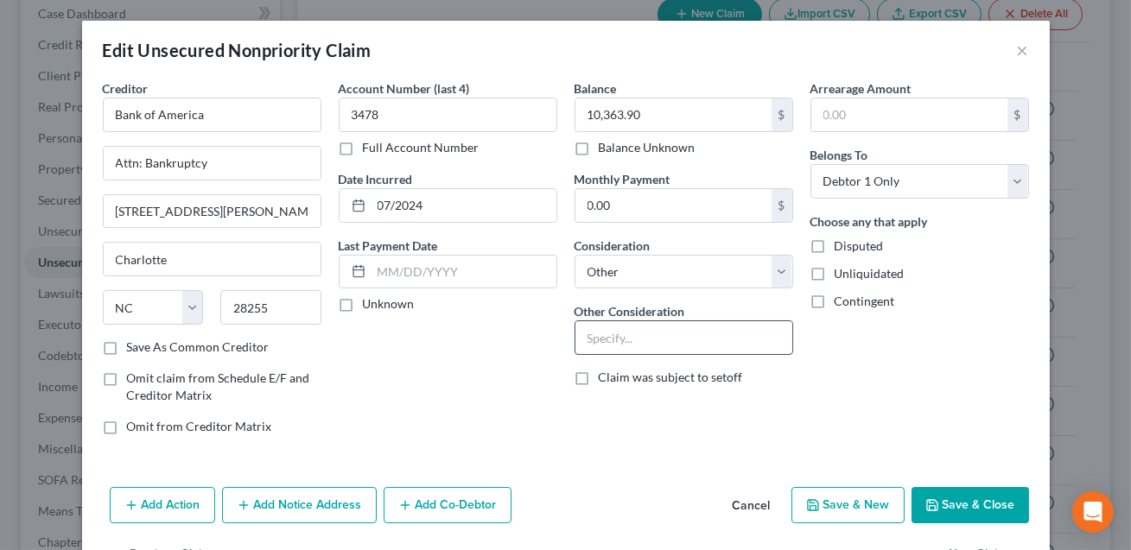
click at [600, 344] on input "text" at bounding box center [683, 337] width 217 height 33
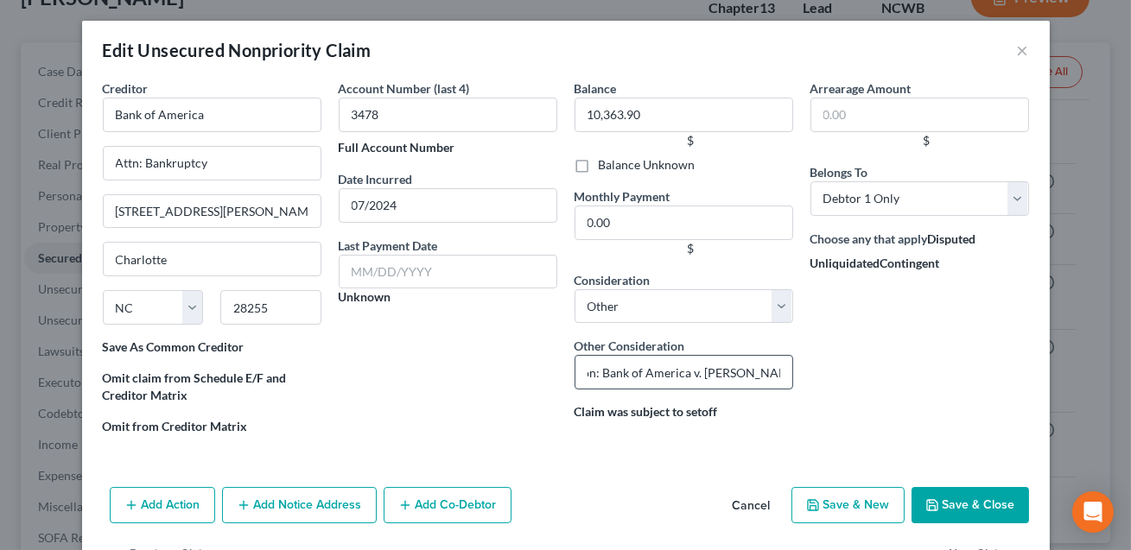
scroll to position [0, 130]
click at [761, 374] on input "Cedit Card. Civil Action: Bank of America v. [PERSON_NAME], [GEOGRAPHIC_DATA] (…" at bounding box center [683, 372] width 219 height 35
click at [723, 371] on input "Cedit Card. Civil Action: Bank of America v. [PERSON_NAME], [GEOGRAPHIC_DATA] (…" at bounding box center [683, 372] width 219 height 35
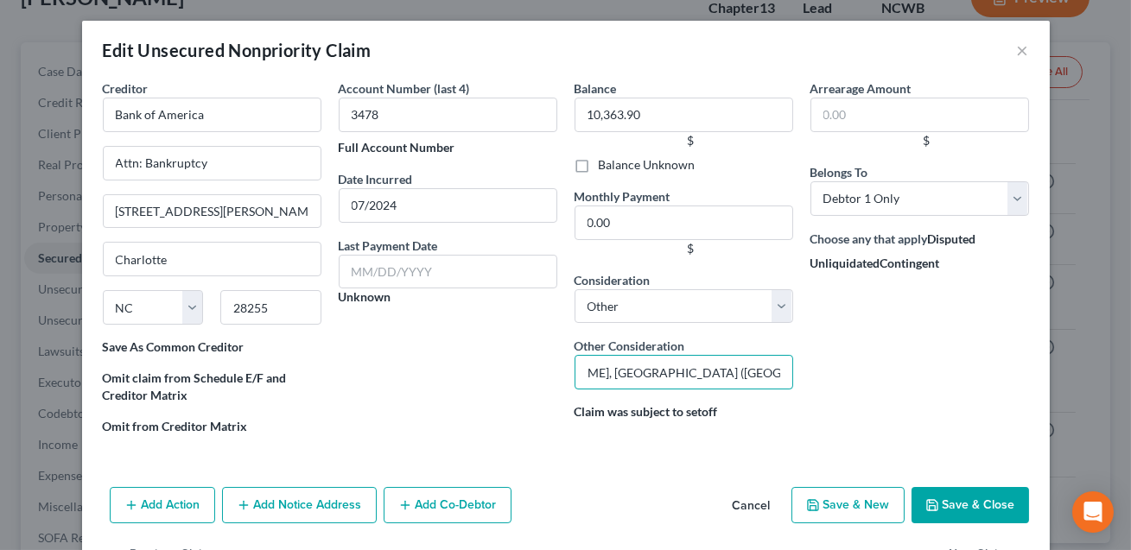
click at [728, 374] on input "Cedit Card. Civil Action: Bank of America v. [PERSON_NAME], [GEOGRAPHIC_DATA] (…" at bounding box center [683, 372] width 219 height 35
click at [689, 371] on input "Cedit Card. Civil Action: Bank of America v. [PERSON_NAME], [GEOGRAPHIC_DATA] (…" at bounding box center [683, 372] width 219 height 35
click at [726, 372] on input "Cedit Card. Civil Action: Bank of America v. [PERSON_NAME], [GEOGRAPHIC_DATA] (…" at bounding box center [683, 372] width 219 height 35
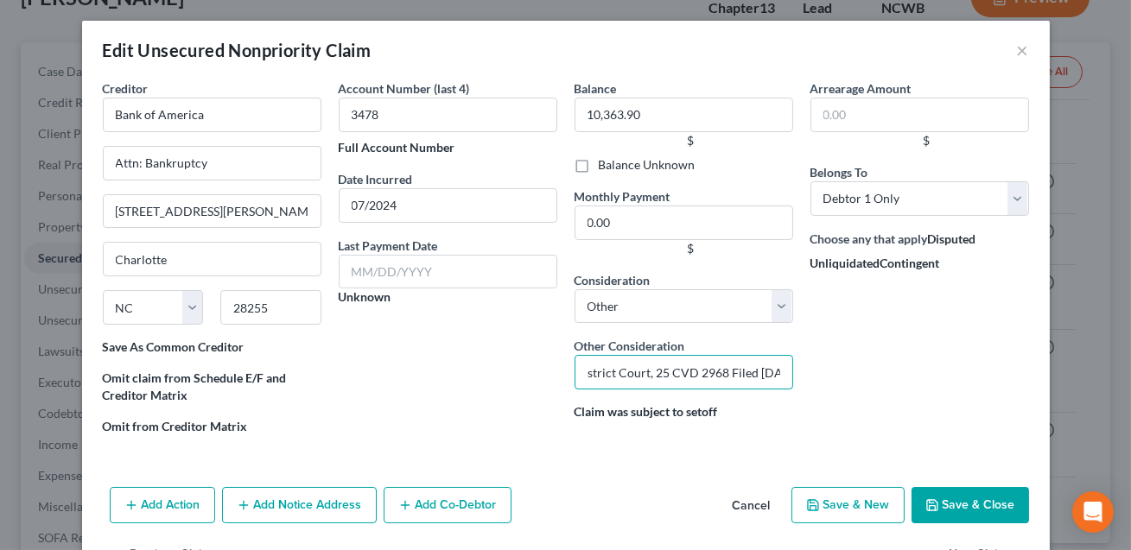
scroll to position [0, 496]
click at [335, 505] on button "Add Notice Address" at bounding box center [299, 505] width 155 height 36
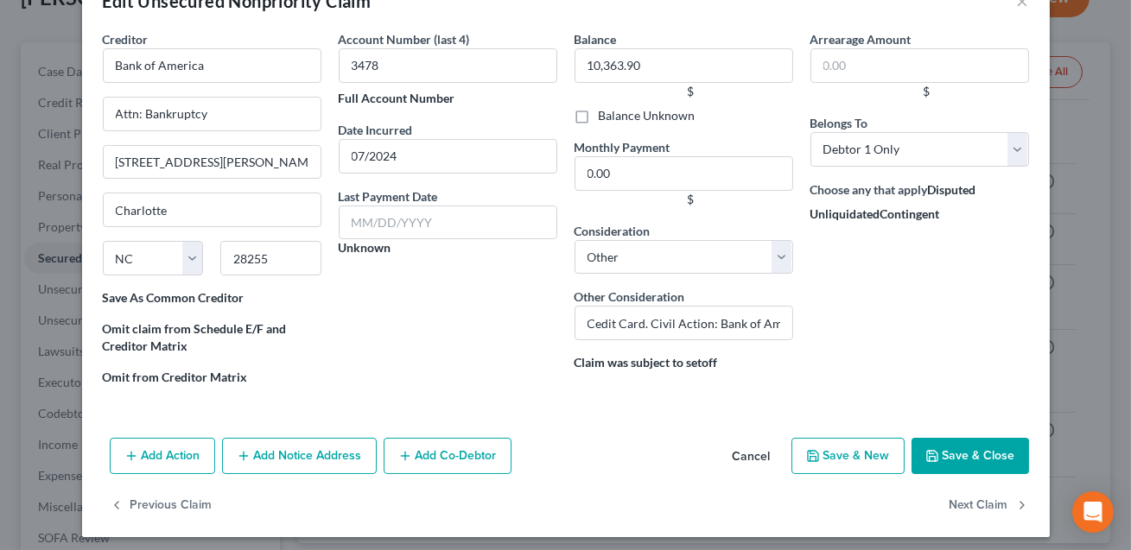
scroll to position [55, 0]
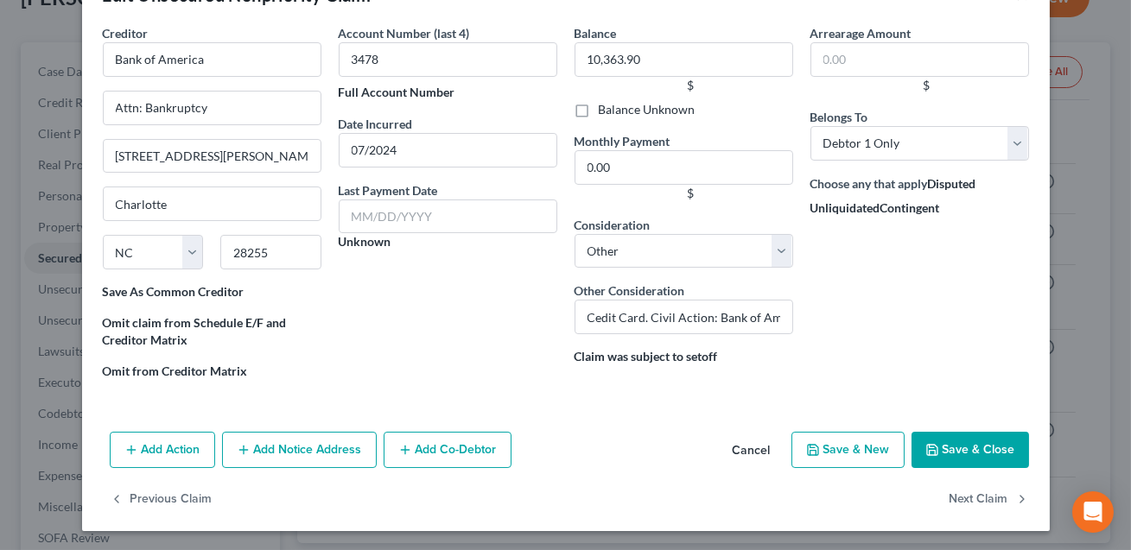
click at [304, 448] on button "Add Notice Address" at bounding box center [299, 450] width 155 height 36
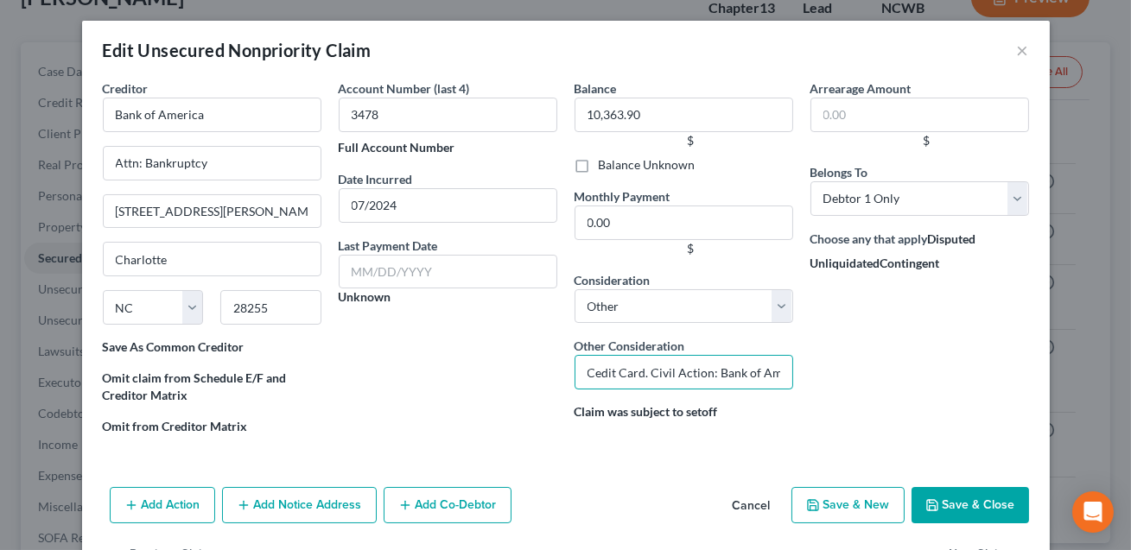
click at [594, 371] on input "Cedit Card. Civil Action: Bank of America v. [PERSON_NAME], [GEOGRAPHIC_DATA] (…" at bounding box center [683, 372] width 219 height 35
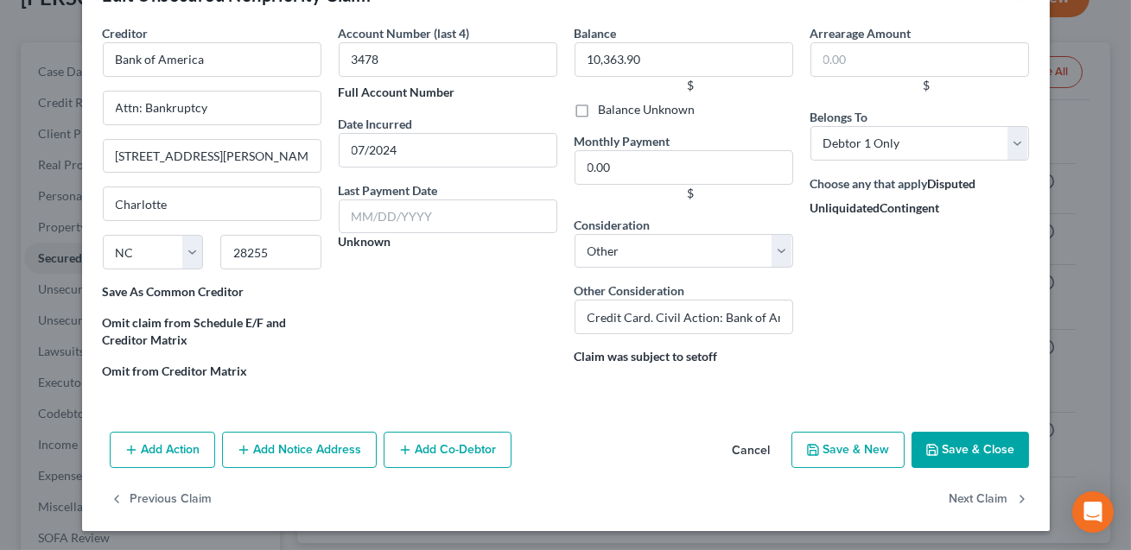
click at [317, 451] on button "Add Notice Address" at bounding box center [299, 450] width 155 height 36
click at [969, 447] on button "Save & Close" at bounding box center [969, 450] width 117 height 36
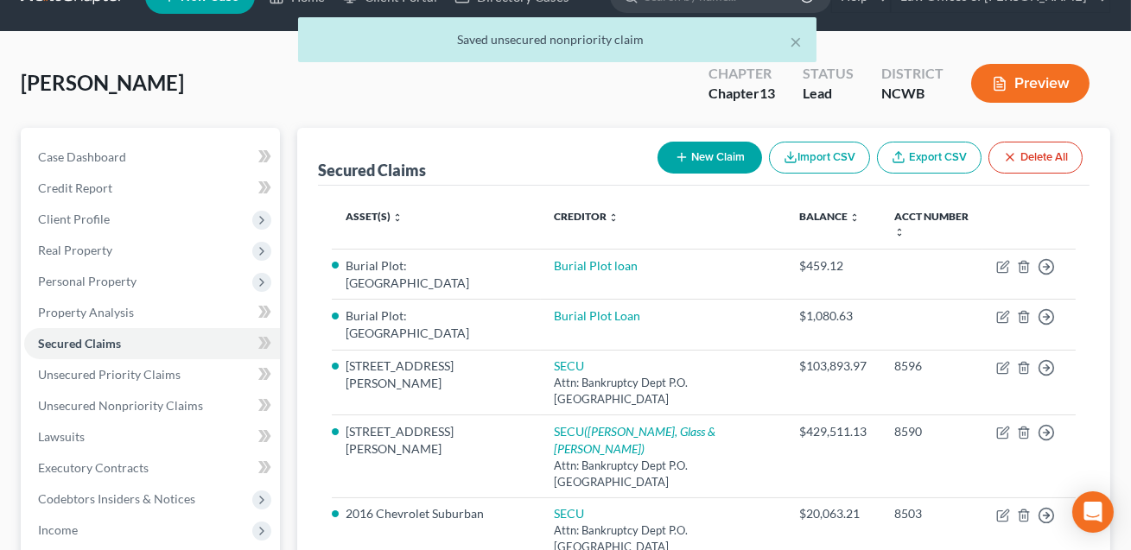
scroll to position [5, 0]
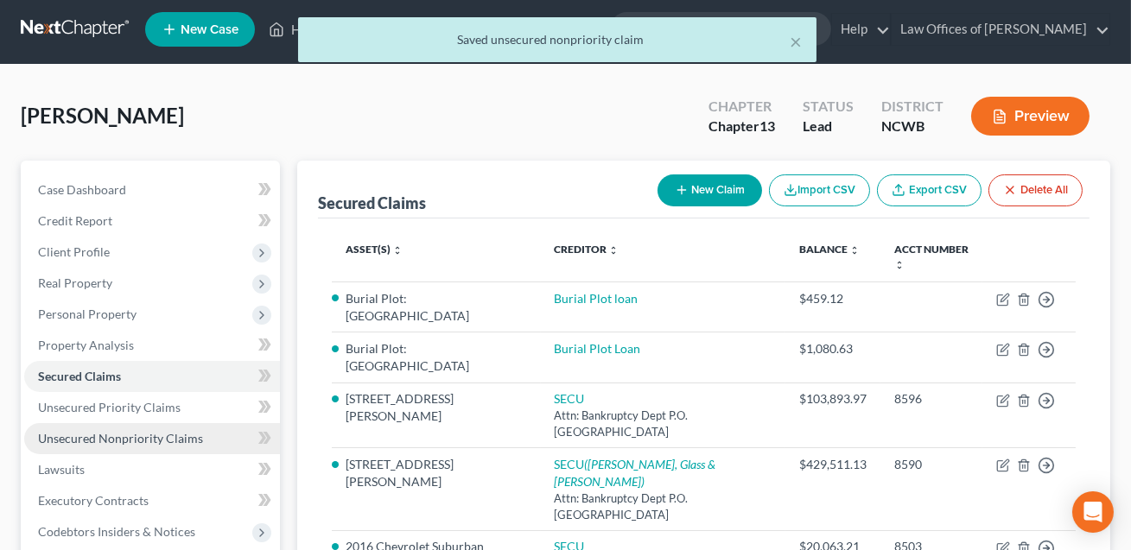
click at [182, 436] on span "Unsecured Nonpriority Claims" at bounding box center [120, 438] width 165 height 15
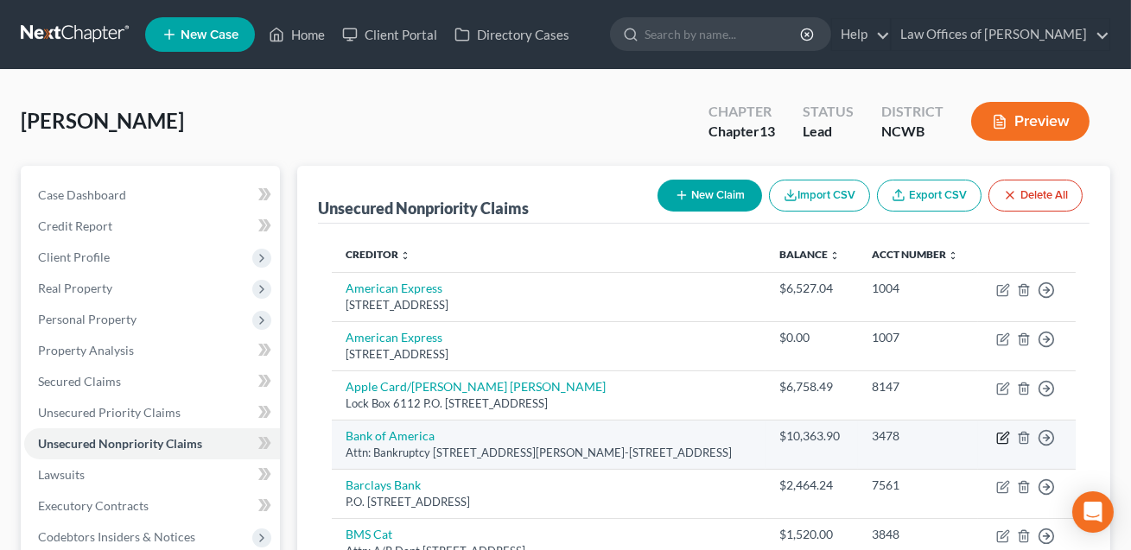
click at [1006, 432] on icon "button" at bounding box center [1004, 436] width 8 height 8
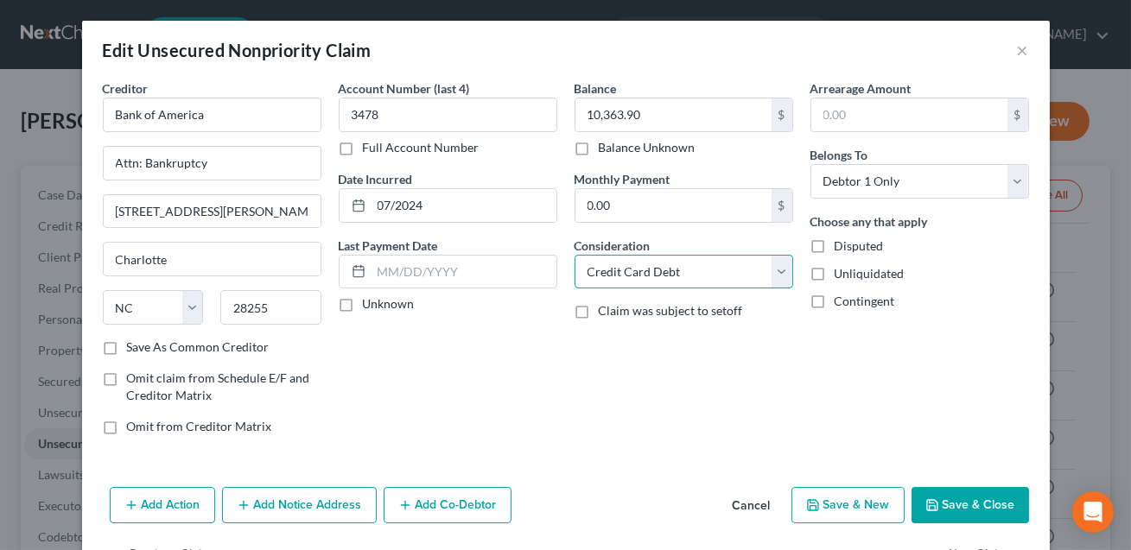
click at [639, 267] on select "Select Cable / Satellite Services Collection Agency Credit Card Debt Debt Couns…" at bounding box center [683, 272] width 219 height 35
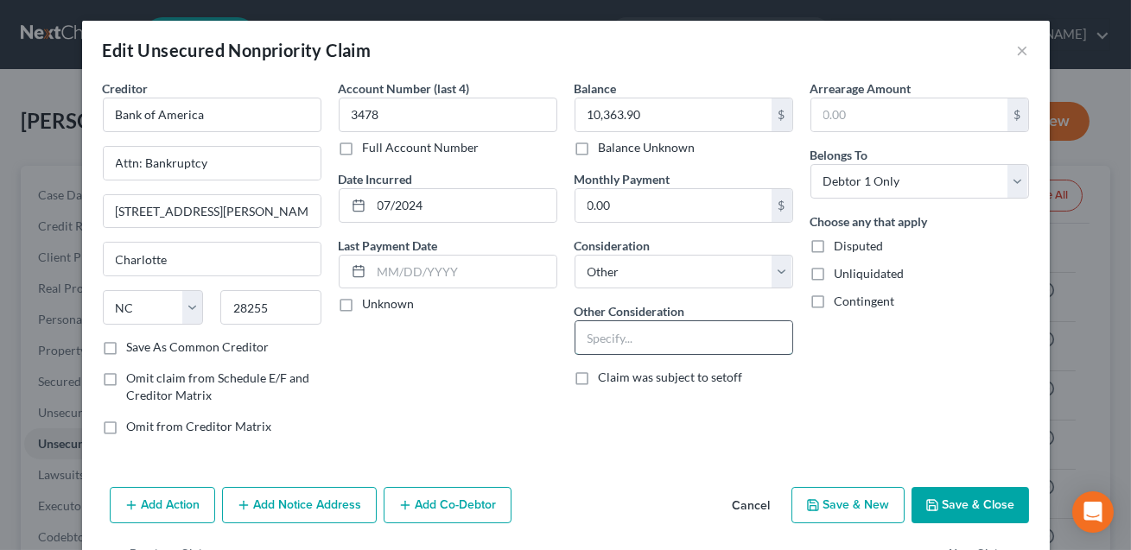
click at [612, 339] on input "text" at bounding box center [683, 337] width 217 height 33
paste input "[STREET_ADDRESS]"
click at [596, 337] on input "Cedit Card; Civil Action: Bank of America v. [PERSON_NAME], [GEOGRAPHIC_DATA] (…" at bounding box center [683, 337] width 217 height 33
drag, startPoint x: 758, startPoint y: 337, endPoint x: 669, endPoint y: 337, distance: 89.0
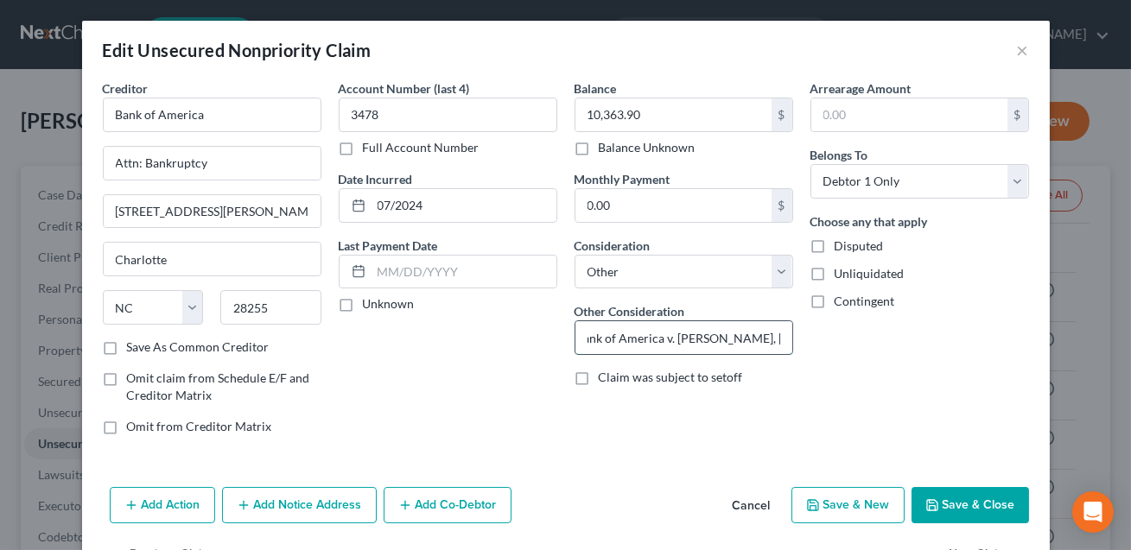
click at [669, 337] on input "Credit Card; Civil Action: Bank of America v. [PERSON_NAME], [GEOGRAPHIC_DATA] …" at bounding box center [683, 337] width 217 height 33
click at [759, 338] on input "Credit Card; Civil Action: Bank of America v. [PERSON_NAME], [GEOGRAPHIC_DATA] …" at bounding box center [683, 337] width 217 height 33
click at [301, 510] on button "Add Notice Address" at bounding box center [299, 505] width 155 height 36
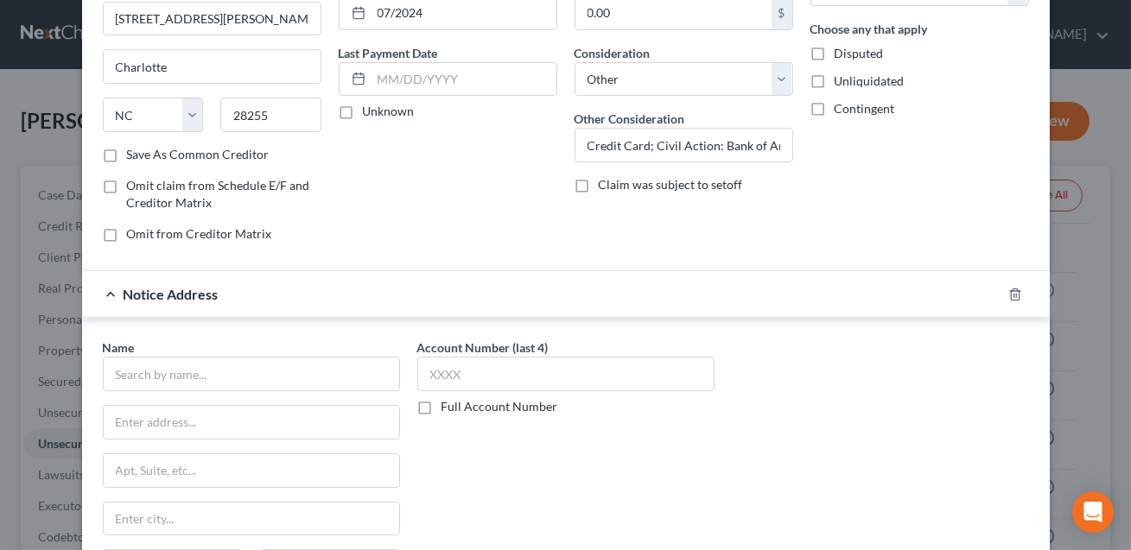
scroll to position [337, 0]
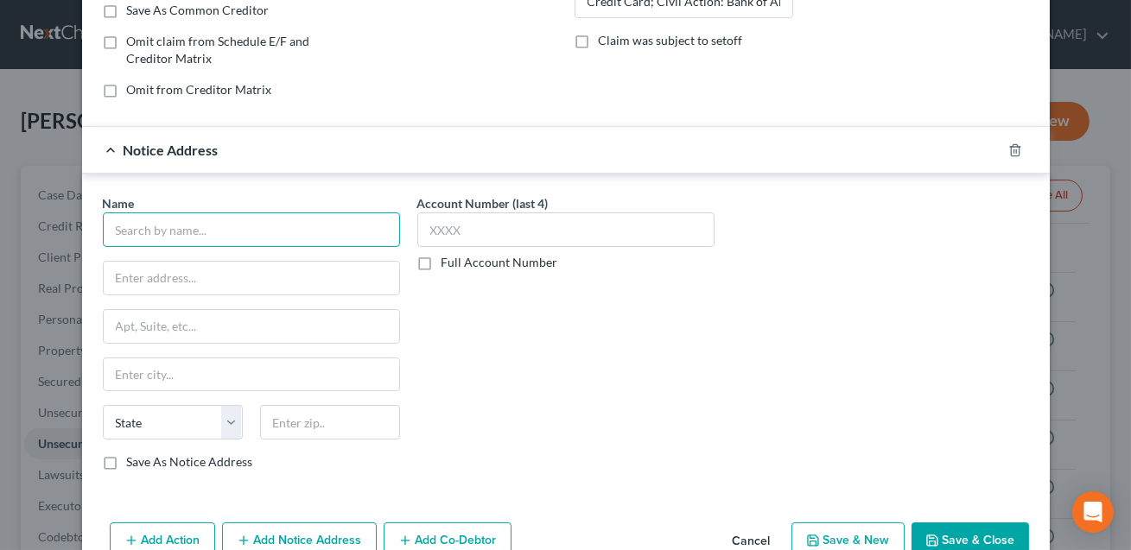
click at [146, 220] on input "text" at bounding box center [251, 229] width 297 height 35
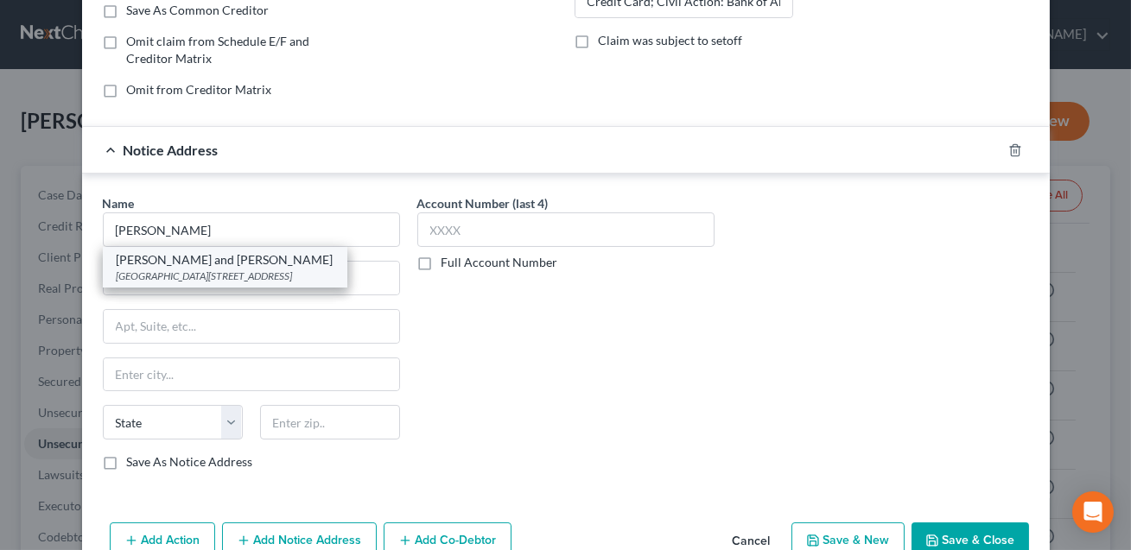
click at [174, 269] on div "[GEOGRAPHIC_DATA][STREET_ADDRESS]" at bounding box center [225, 276] width 217 height 15
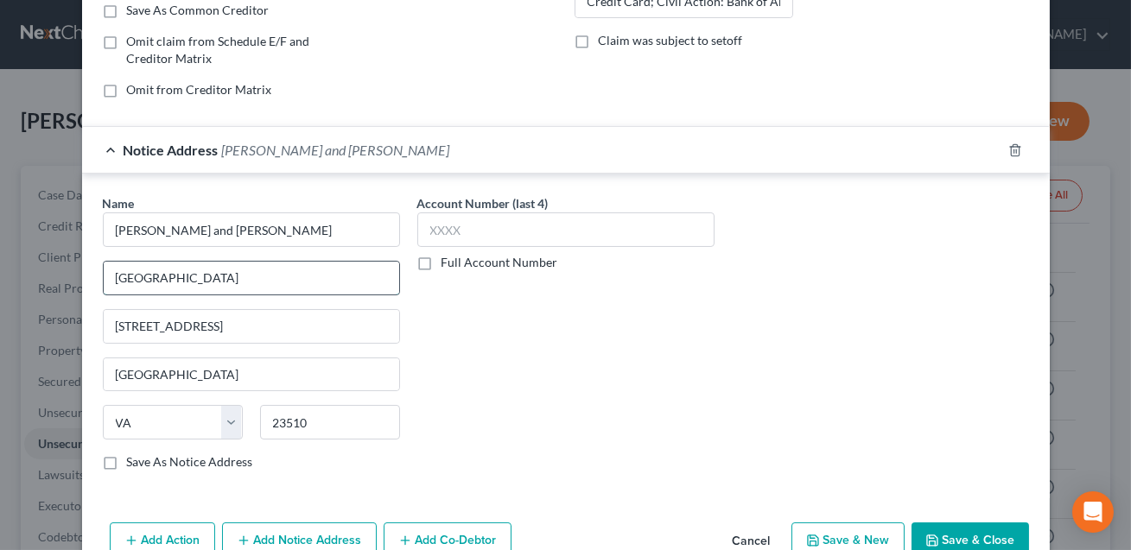
drag, startPoint x: 238, startPoint y: 276, endPoint x: 187, endPoint y: 280, distance: 51.1
click at [187, 280] on input "[GEOGRAPHIC_DATA]" at bounding box center [251, 278] width 295 height 33
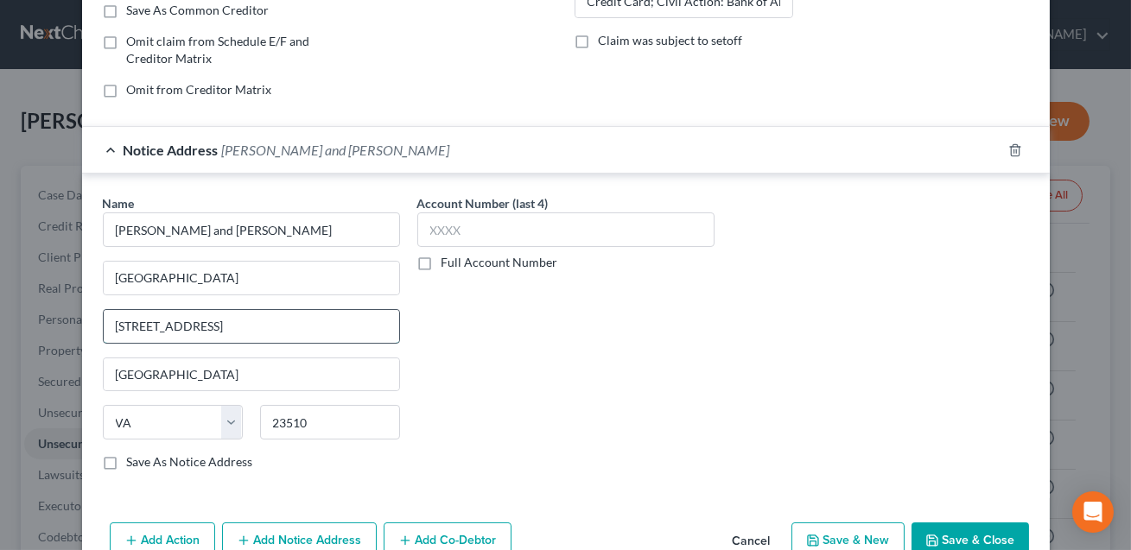
click at [249, 321] on input "[STREET_ADDRESS]" at bounding box center [251, 326] width 295 height 33
click at [206, 326] on input "[STREET_ADDRESS]" at bounding box center [251, 326] width 295 height 33
click at [127, 458] on label "Save As Notice Address" at bounding box center [190, 461] width 126 height 17
click at [134, 458] on input "Save As Notice Address" at bounding box center [139, 458] width 11 height 11
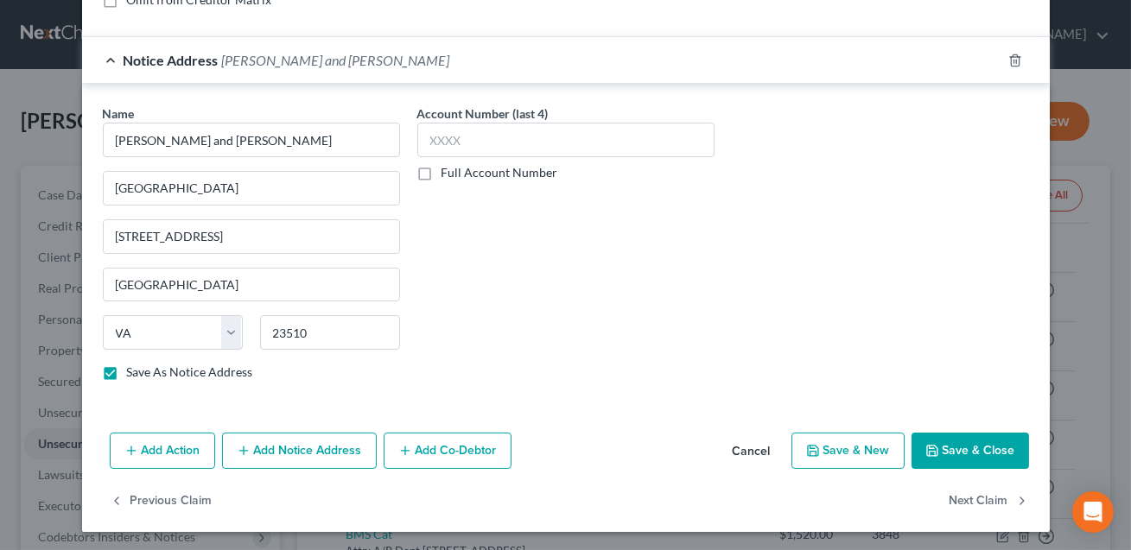
click at [972, 441] on button "Save & Close" at bounding box center [969, 451] width 117 height 36
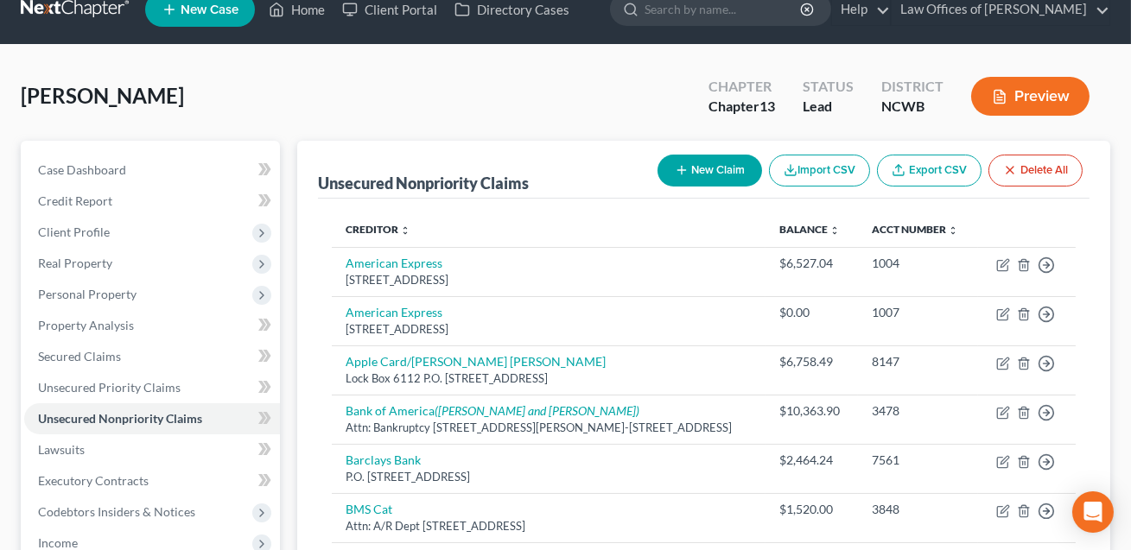
scroll to position [0, 0]
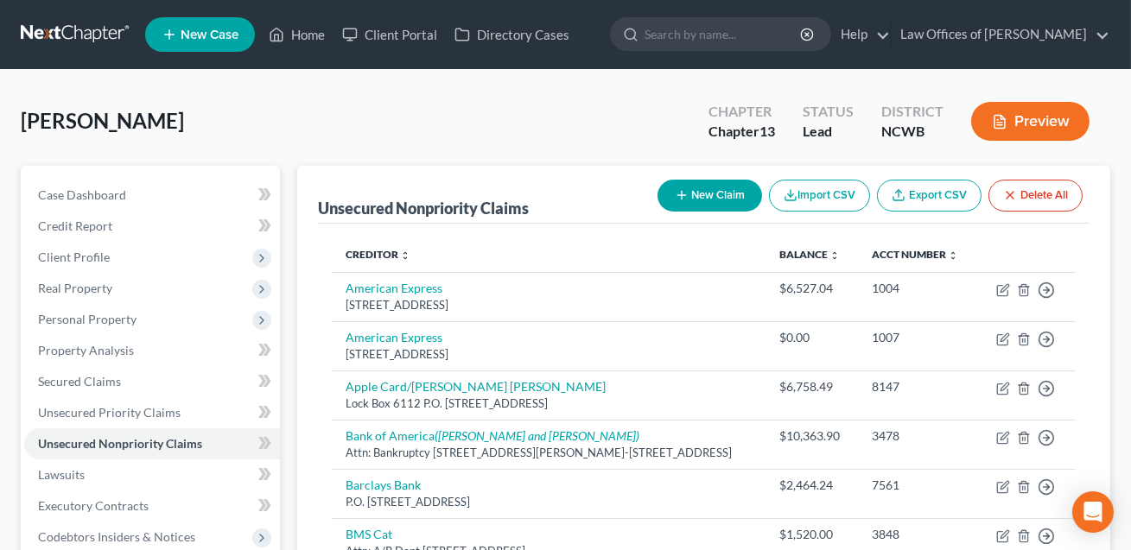
click at [720, 189] on button "New Claim" at bounding box center [709, 196] width 105 height 32
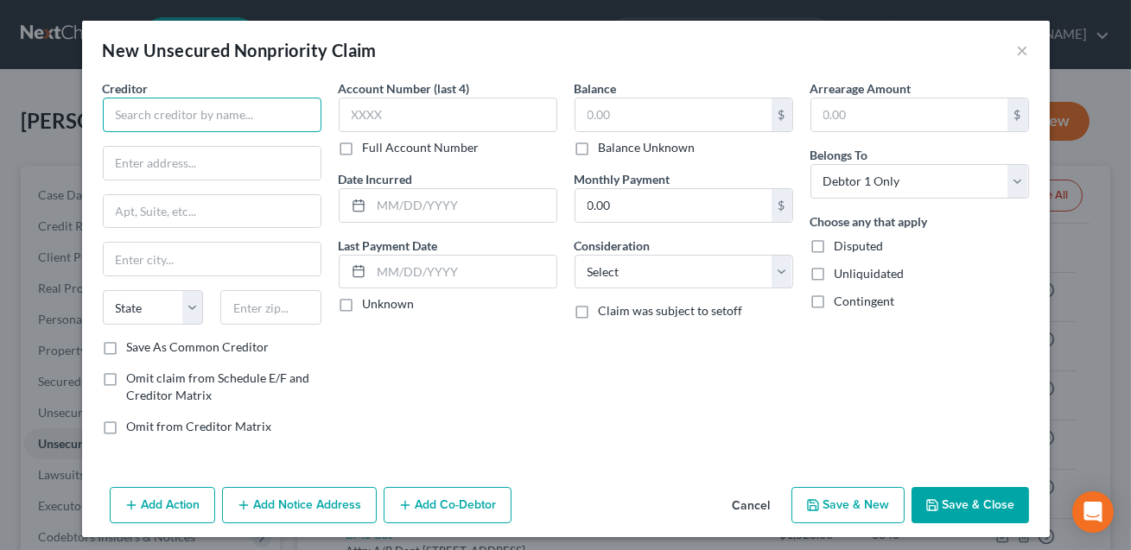
click at [241, 123] on input "text" at bounding box center [212, 115] width 219 height 35
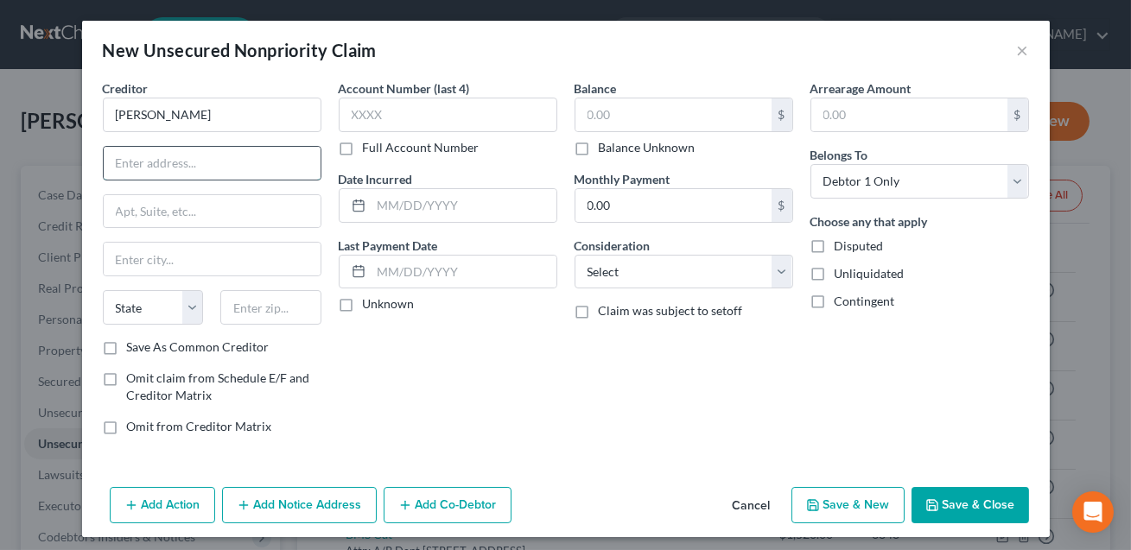
click at [208, 164] on input "text" at bounding box center [212, 163] width 217 height 33
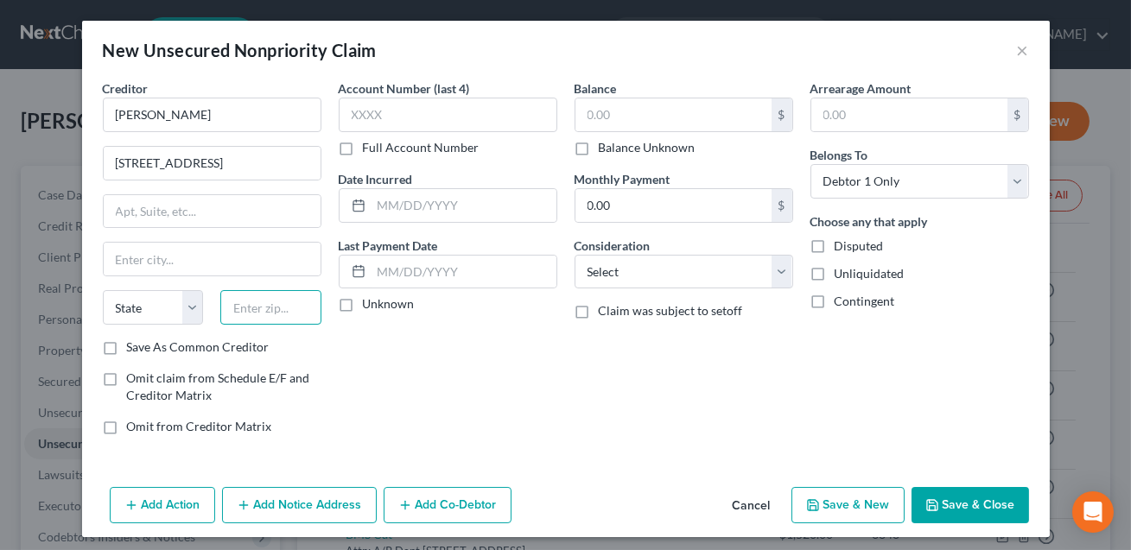
click at [261, 317] on input "text" at bounding box center [270, 307] width 101 height 35
click at [356, 117] on input "text" at bounding box center [448, 115] width 219 height 35
click at [602, 117] on input "text" at bounding box center [673, 114] width 196 height 33
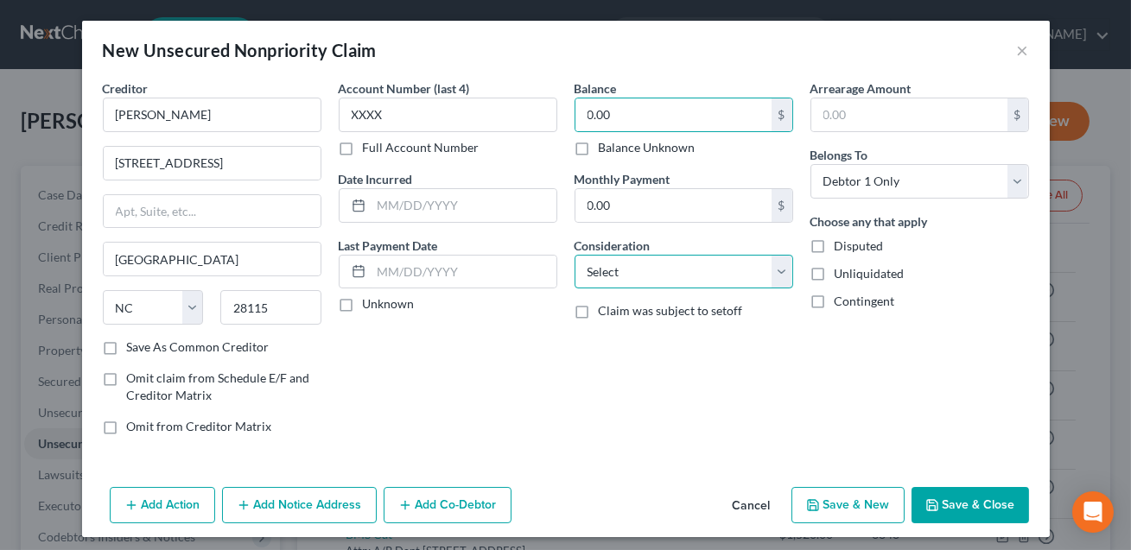
click at [631, 276] on select "Select Cable / Satellite Services Collection Agency Credit Card Debt Debt Couns…" at bounding box center [683, 272] width 219 height 35
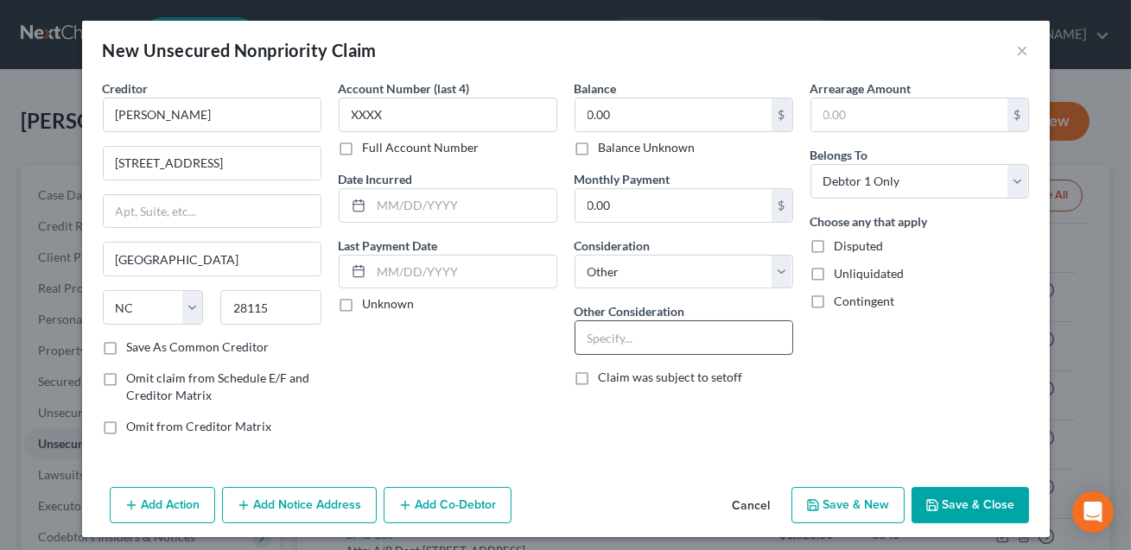
click at [621, 333] on input "text" at bounding box center [683, 337] width 217 height 33
click at [963, 499] on button "Save & Close" at bounding box center [969, 505] width 117 height 36
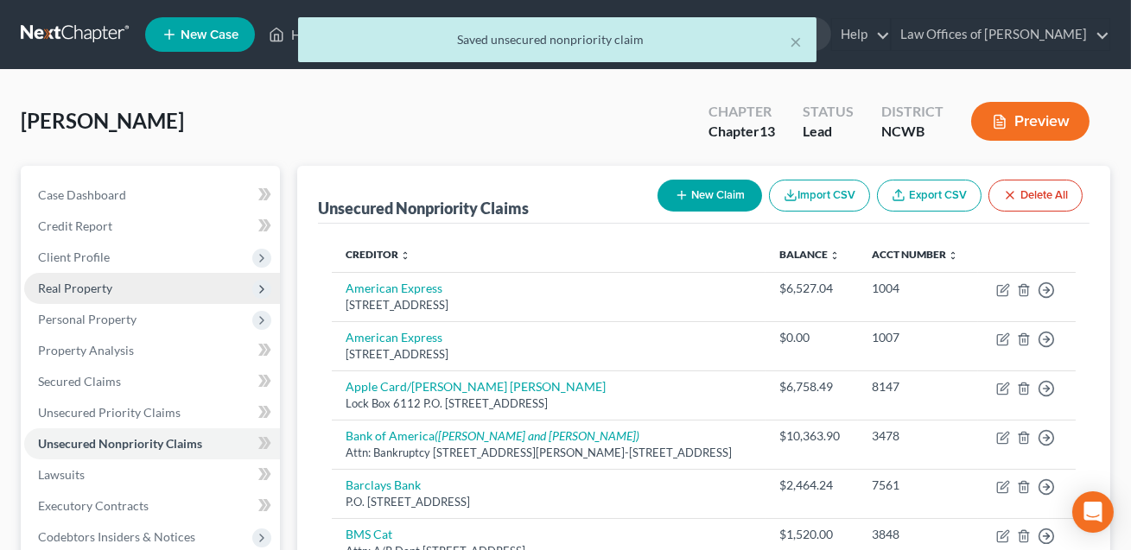
click at [80, 297] on span "Real Property" at bounding box center [152, 288] width 256 height 31
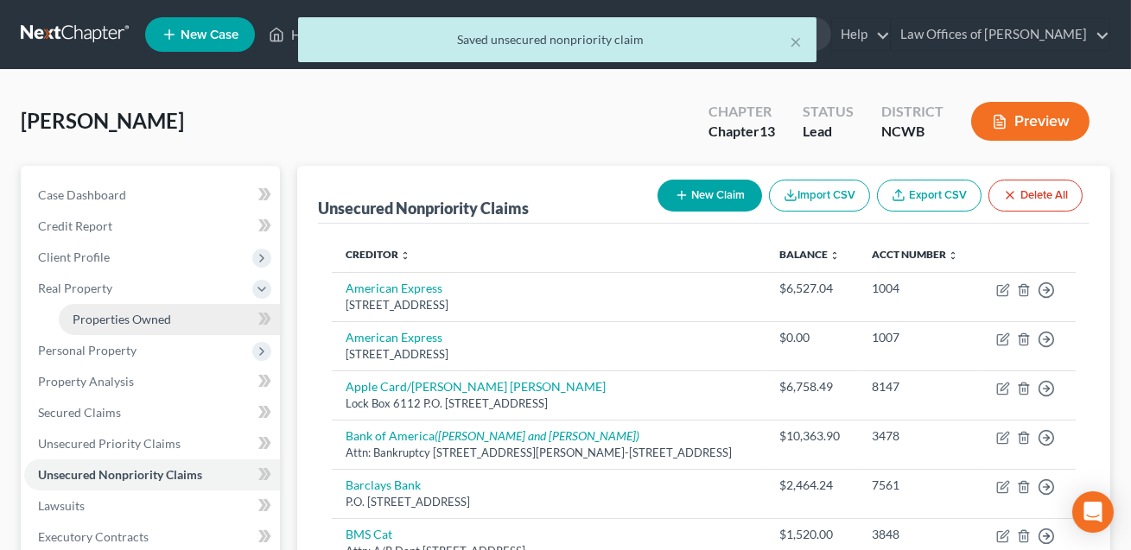
click at [90, 320] on span "Properties Owned" at bounding box center [122, 319] width 98 height 15
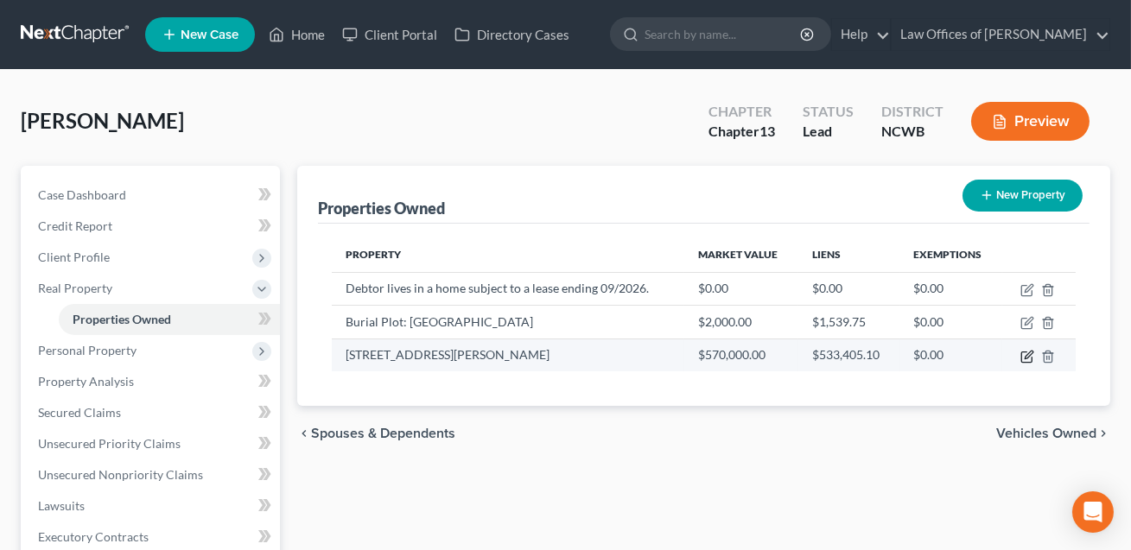
click at [1027, 355] on icon "button" at bounding box center [1027, 357] width 14 height 14
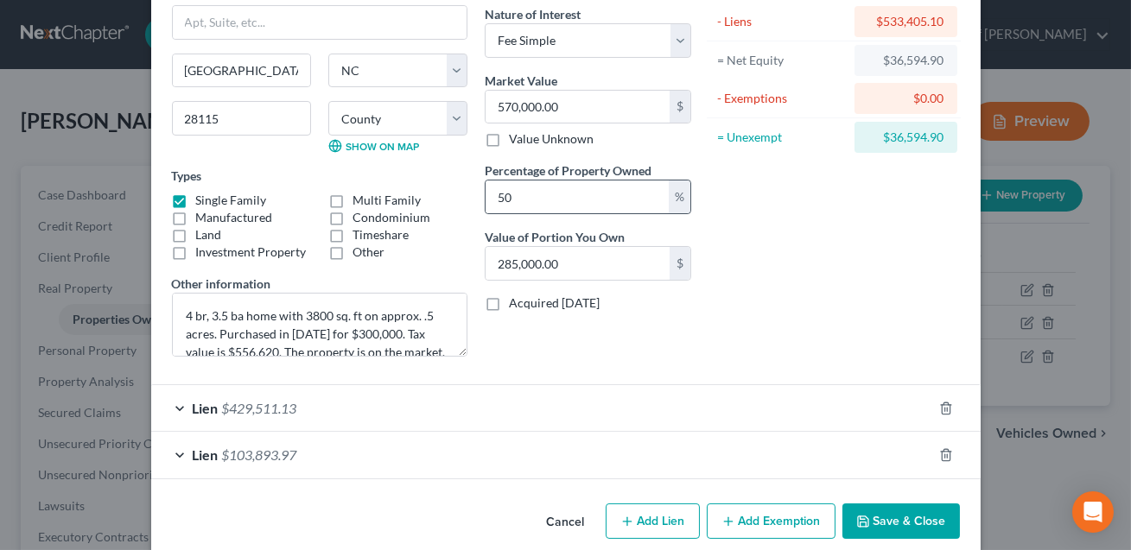
scroll to position [163, 0]
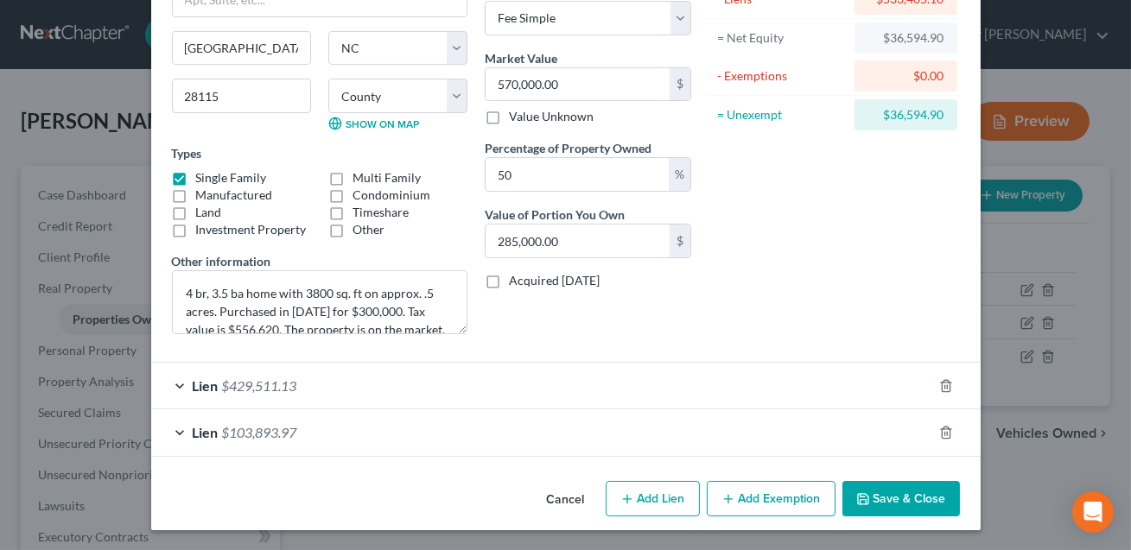
click at [745, 494] on button "Add Exemption" at bounding box center [771, 499] width 129 height 36
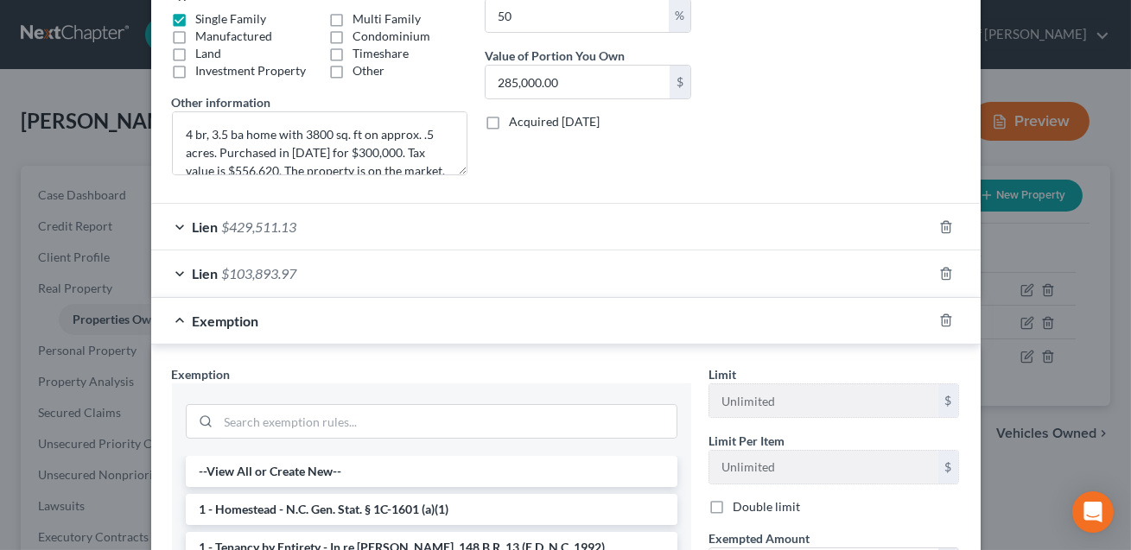
scroll to position [395, 0]
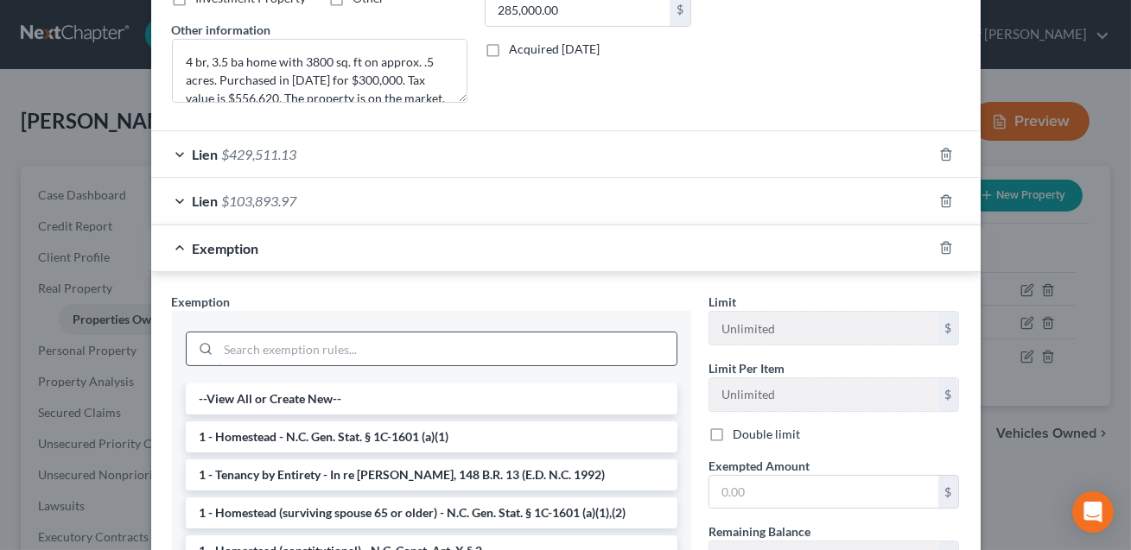
click at [502, 349] on input "search" at bounding box center [448, 349] width 458 height 33
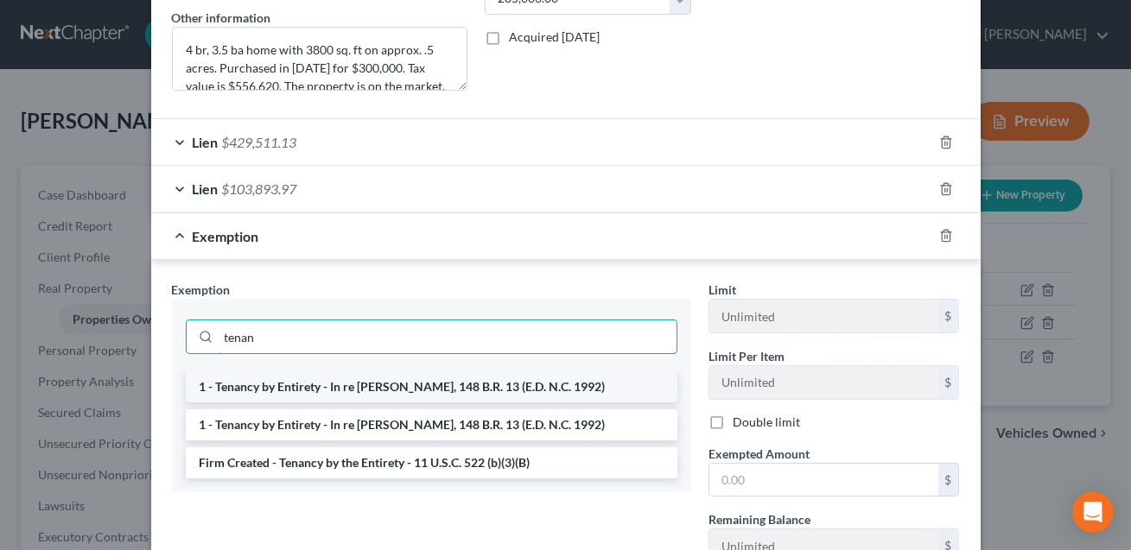
scroll to position [422, 0]
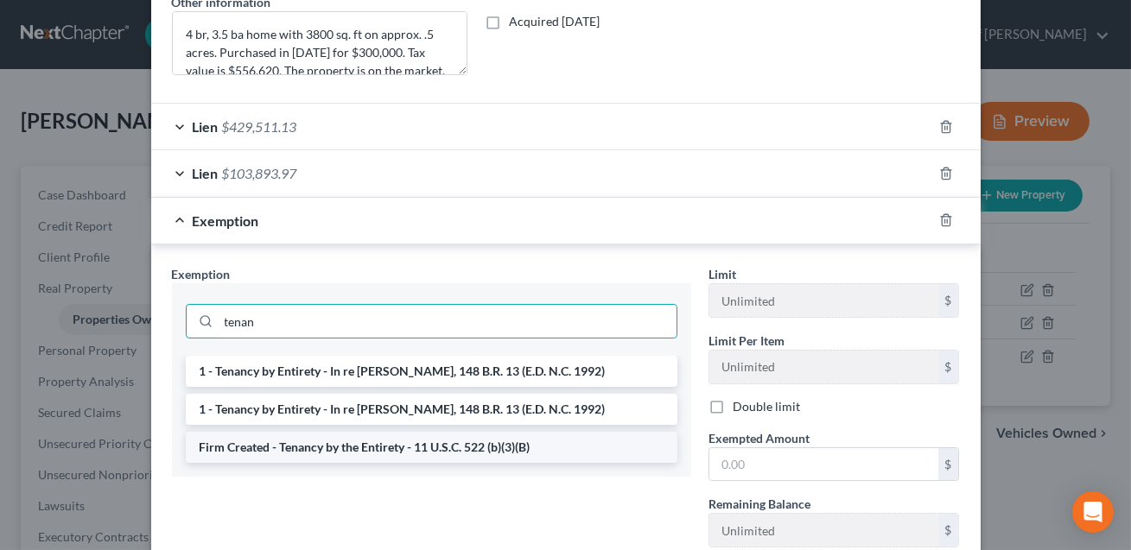
click at [476, 448] on li "Firm Created - Tenancy by the Entirety - 11 U.S.C. 522 (b)(3)(B)" at bounding box center [431, 447] width 491 height 31
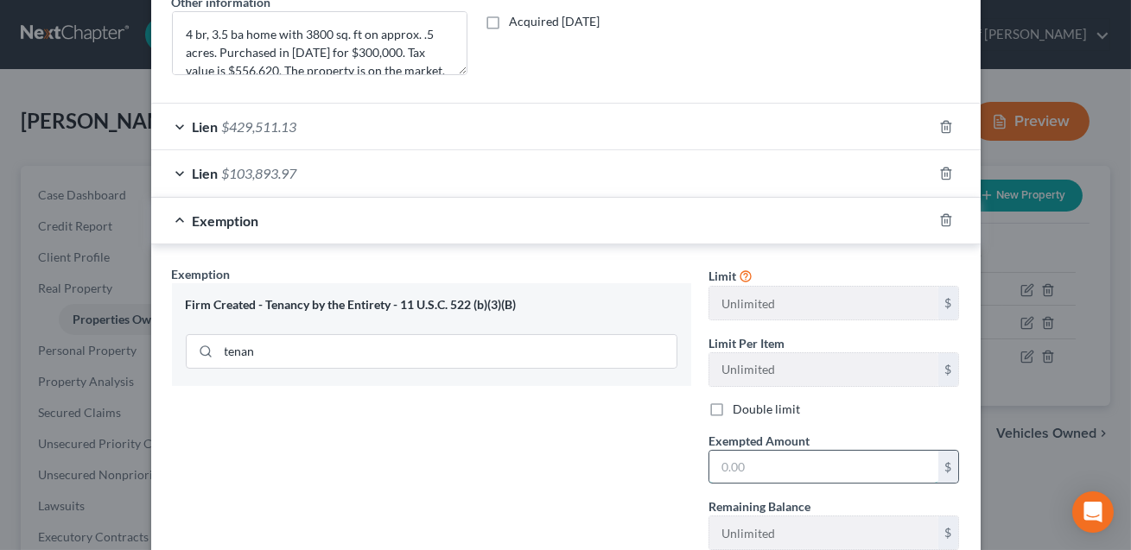
click at [740, 473] on input "text" at bounding box center [823, 467] width 229 height 33
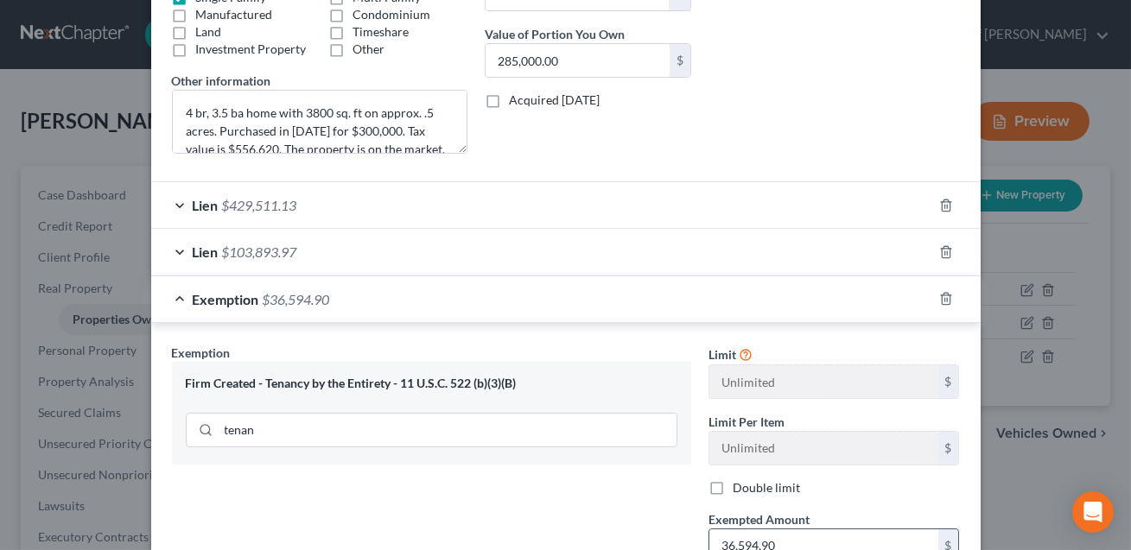
scroll to position [543, 0]
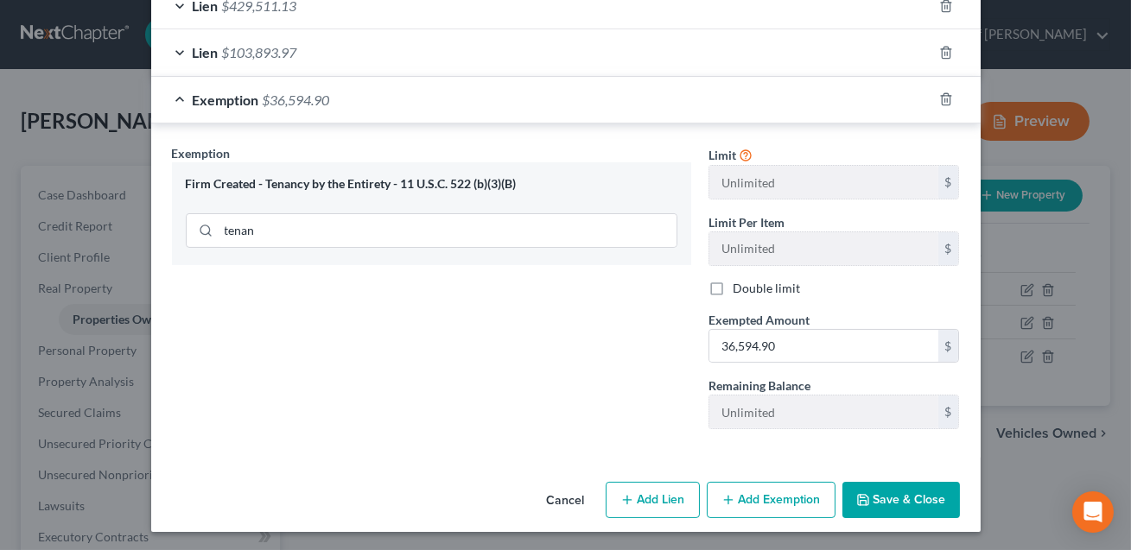
click at [887, 499] on button "Save & Close" at bounding box center [900, 500] width 117 height 36
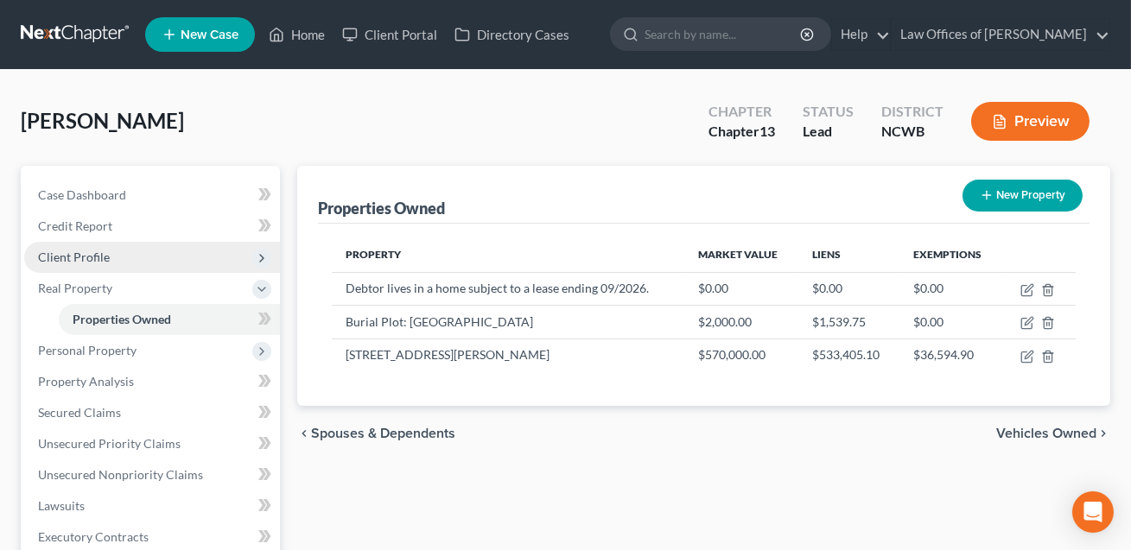
click at [92, 259] on span "Client Profile" at bounding box center [74, 257] width 72 height 15
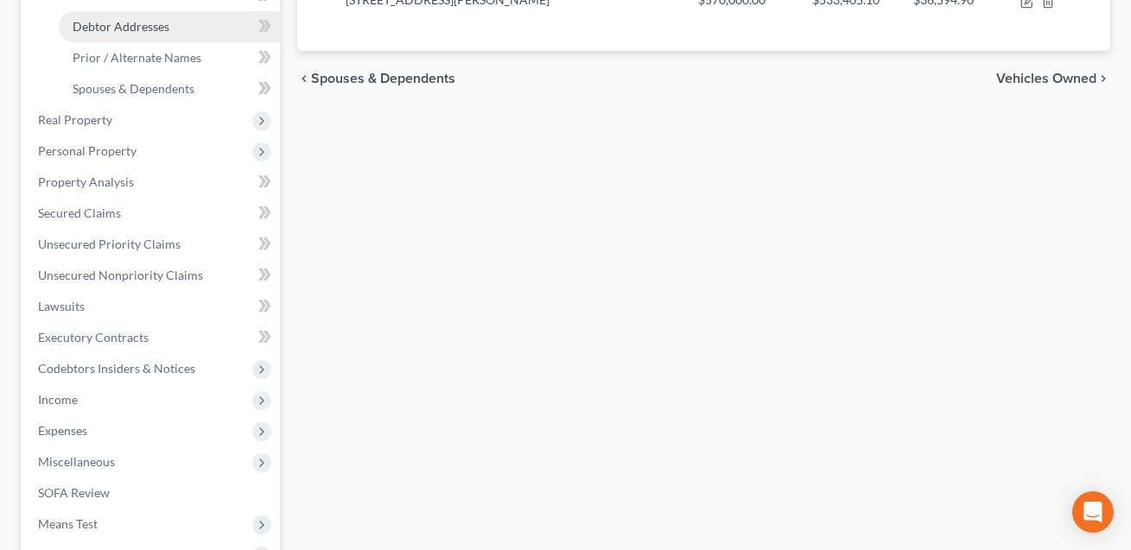
scroll to position [583, 0]
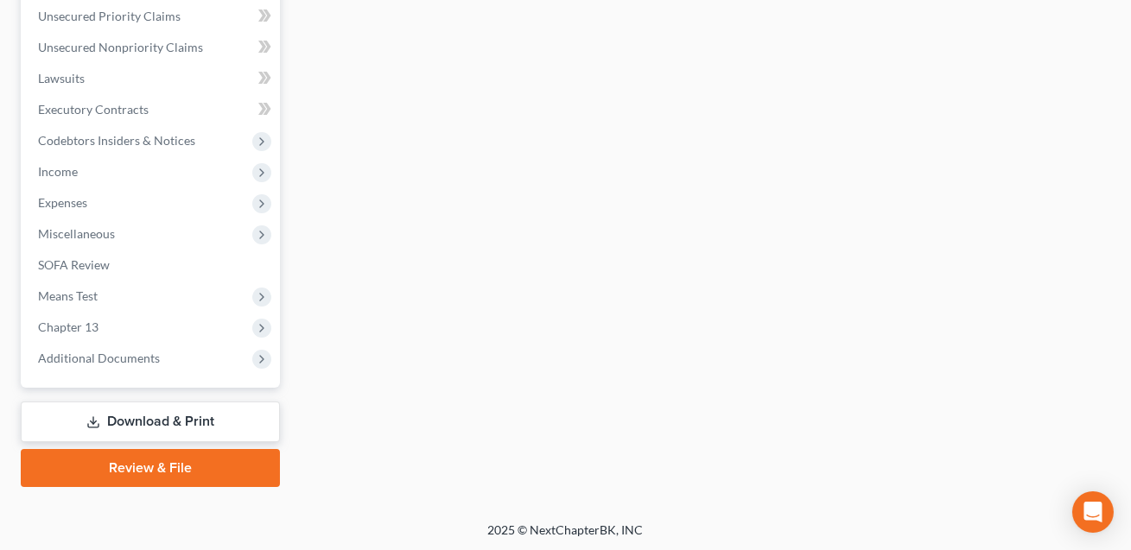
click at [174, 417] on link "Download & Print" at bounding box center [150, 422] width 259 height 41
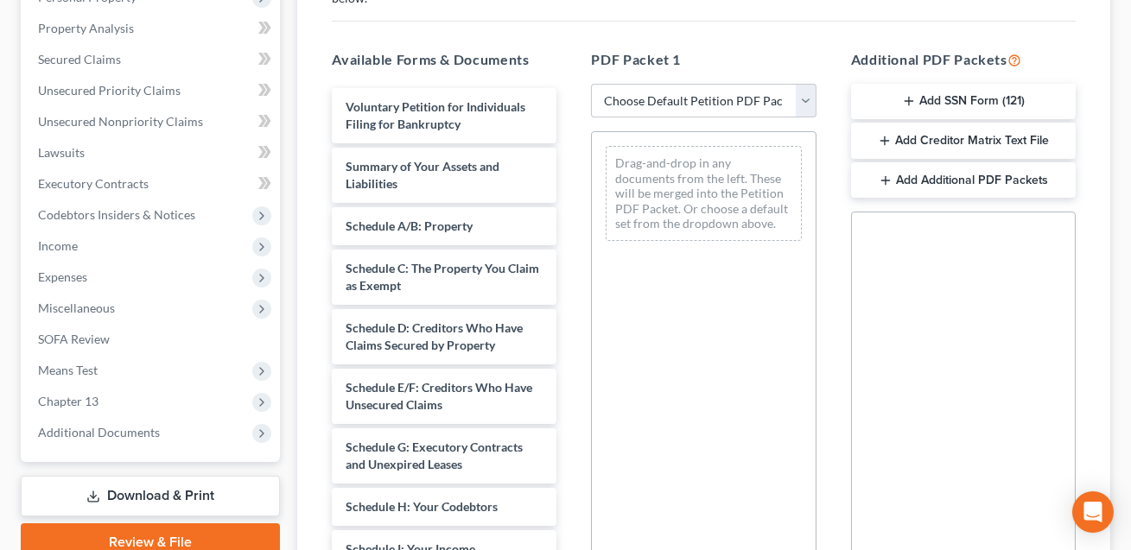
scroll to position [342, 0]
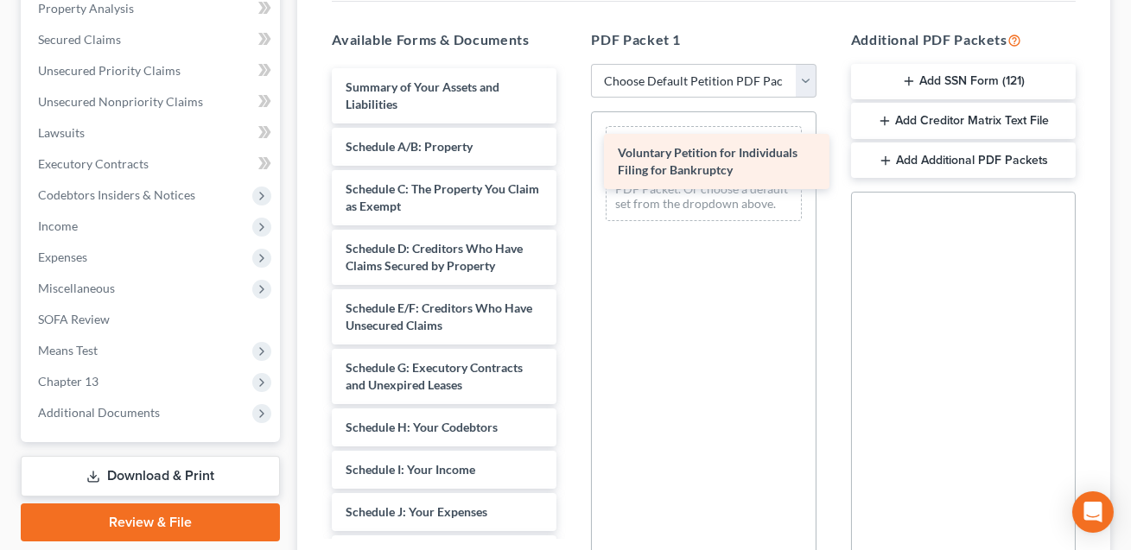
drag, startPoint x: 457, startPoint y: 71, endPoint x: 730, endPoint y: 154, distance: 285.3
click at [570, 154] on div "Voluntary Petition for Individuals Filing for Bankruptcy Voluntary Petition for…" at bounding box center [444, 499] width 252 height 863
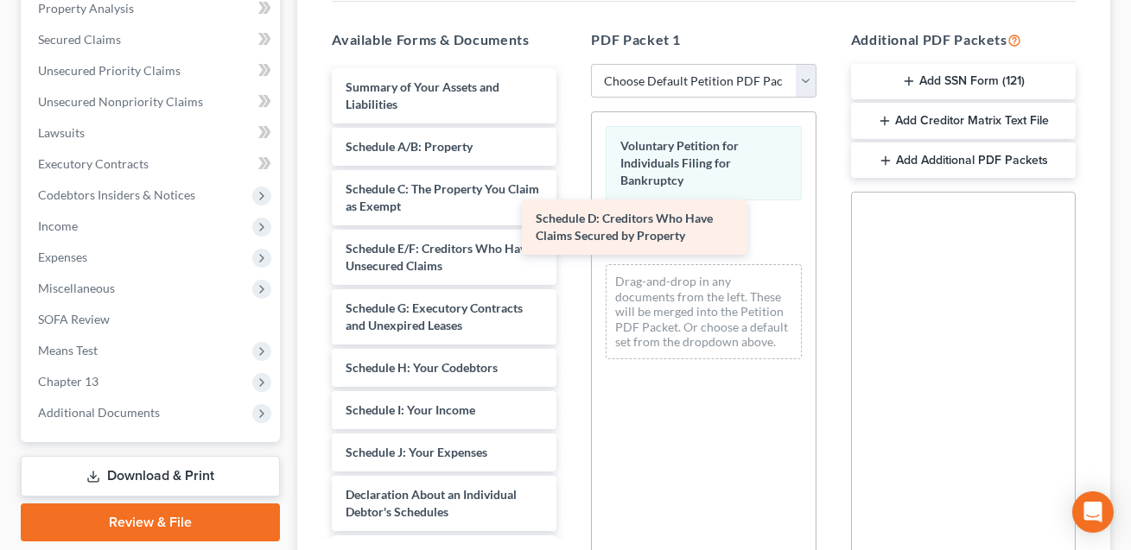
drag, startPoint x: 434, startPoint y: 231, endPoint x: 658, endPoint y: 219, distance: 224.9
click at [570, 219] on div "Schedule D: Creditors Who Have Claims Secured by Property Summary of Your Asset…" at bounding box center [444, 469] width 252 height 803
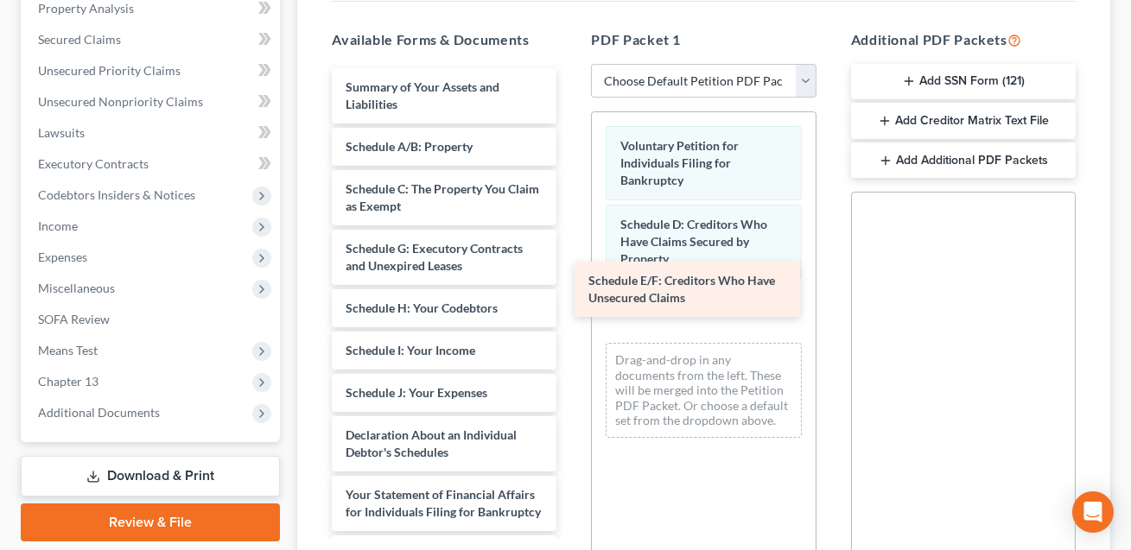
drag, startPoint x: 442, startPoint y: 236, endPoint x: 707, endPoint y: 282, distance: 269.1
click at [570, 282] on div "Schedule E/F: Creditors Who Have Unsecured Claims Summary of Your Assets and Li…" at bounding box center [444, 440] width 252 height 744
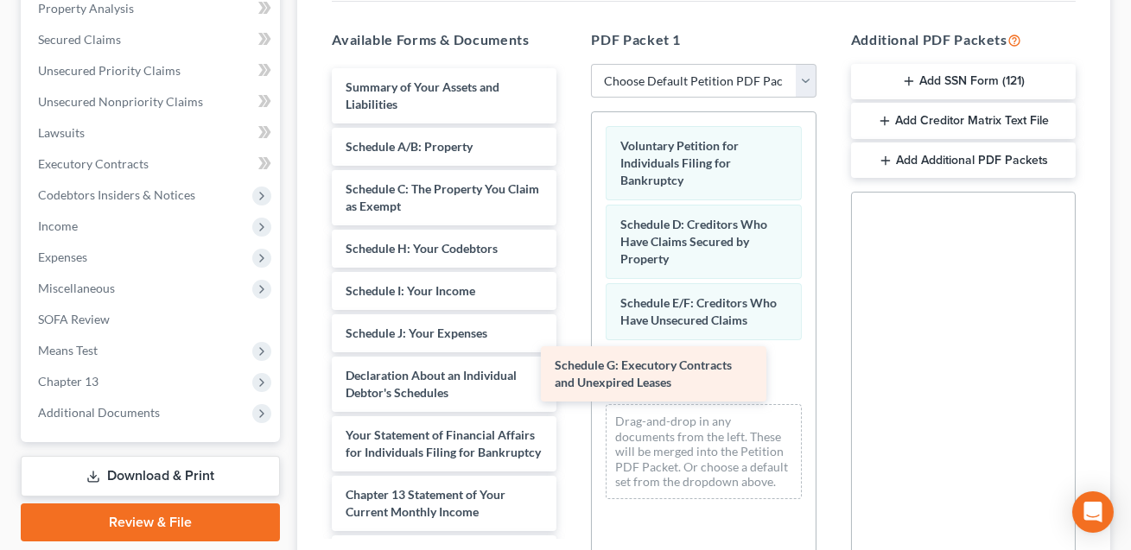
drag, startPoint x: 452, startPoint y: 235, endPoint x: 714, endPoint y: 342, distance: 283.6
click at [570, 342] on div "Schedule G: Executory Contracts and Unexpired Leases Summary of Your Assets and…" at bounding box center [444, 410] width 252 height 684
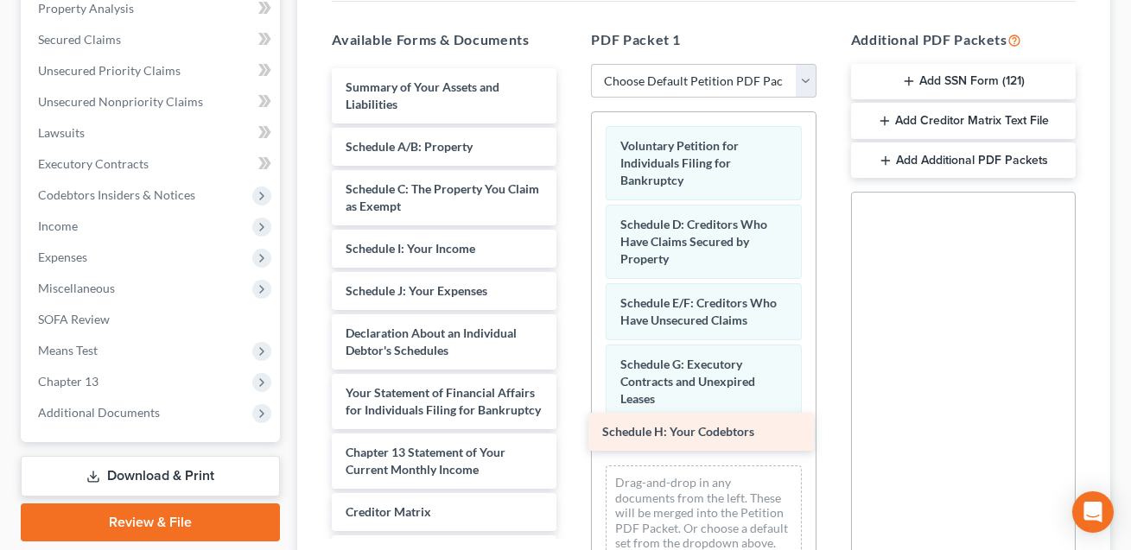
drag, startPoint x: 482, startPoint y: 222, endPoint x: 740, endPoint y: 425, distance: 328.5
click at [570, 425] on div "Schedule H: Your Codebtors Summary of Your Assets and Liabilities Schedule A/B:…" at bounding box center [444, 389] width 252 height 642
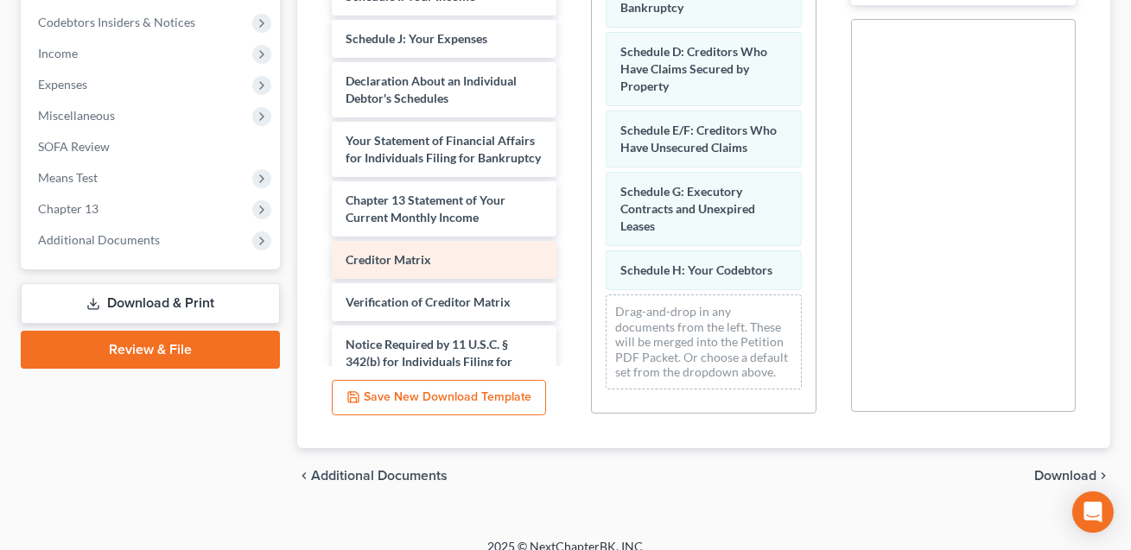
scroll to position [83, 0]
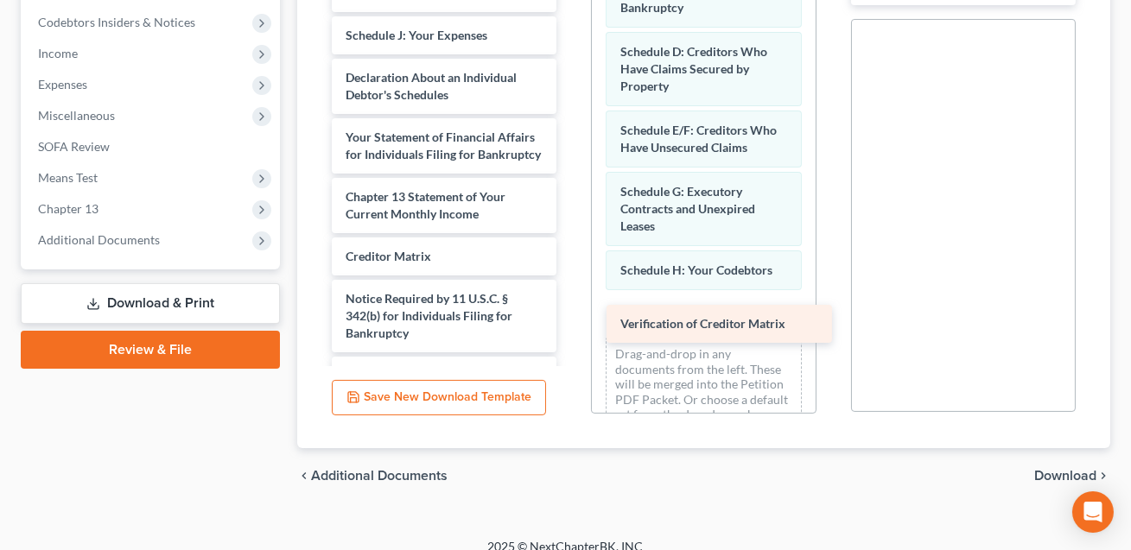
drag, startPoint x: 381, startPoint y: 280, endPoint x: 669, endPoint y: 303, distance: 288.6
click at [570, 303] on div "Verification of Creditor Matrix Summary of Your Assets and Liabilities Schedule…" at bounding box center [444, 112] width 252 height 599
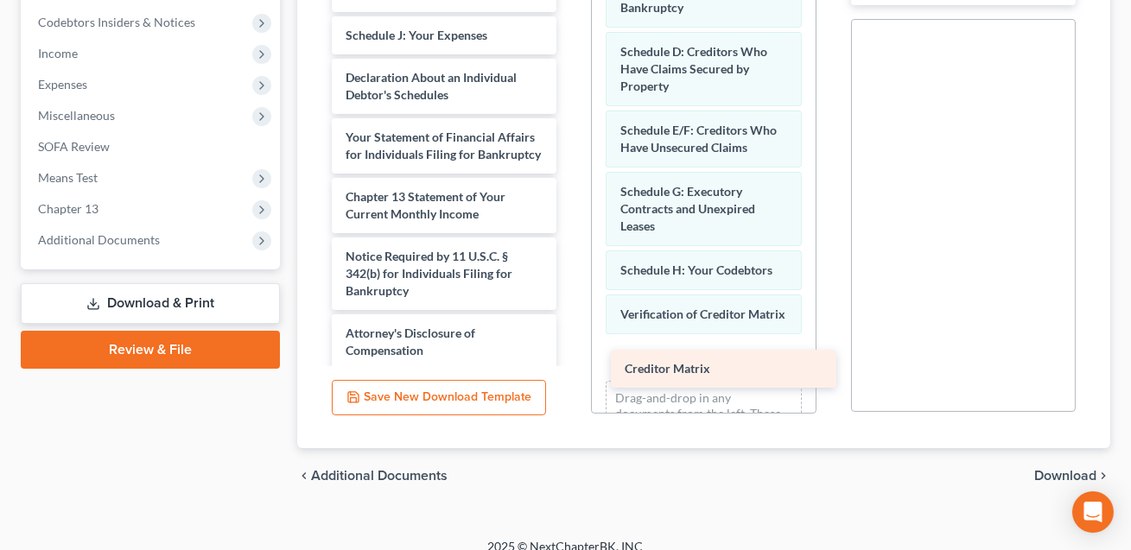
drag, startPoint x: 393, startPoint y: 238, endPoint x: 683, endPoint y: 358, distance: 314.1
click at [570, 358] on div "Creditor Matrix Summary of Your Assets and Liabilities Schedule A/B: Property S…" at bounding box center [444, 91] width 252 height 557
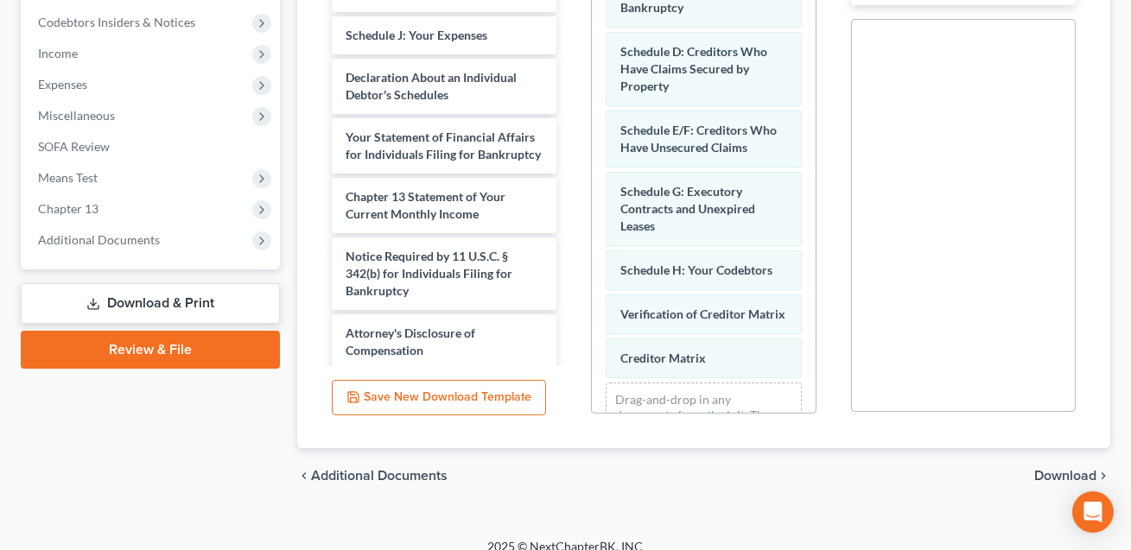
scroll to position [60, 0]
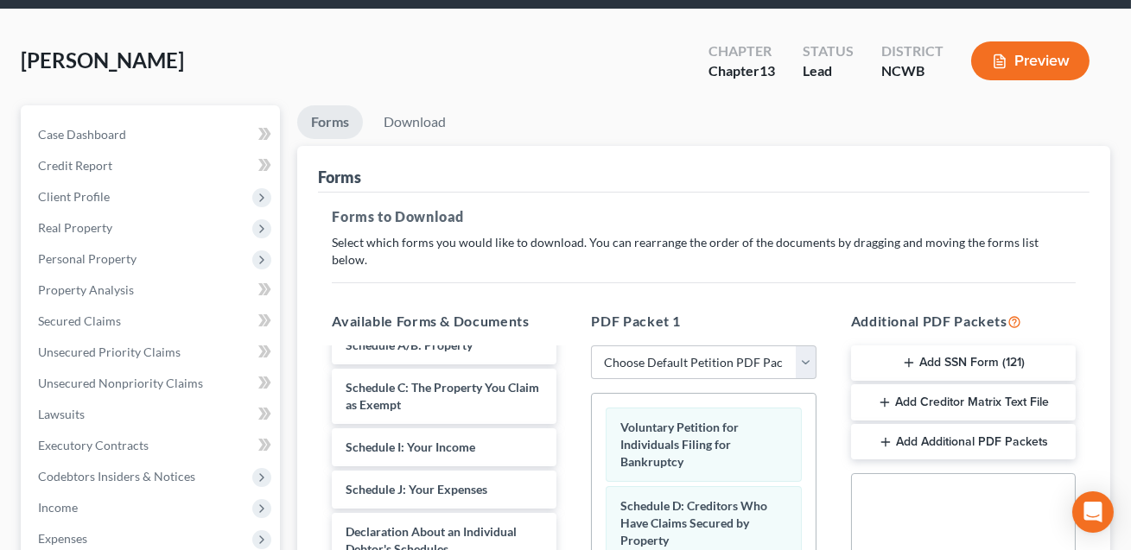
click at [973, 345] on button "Add SSN Form (121)" at bounding box center [963, 363] width 225 height 36
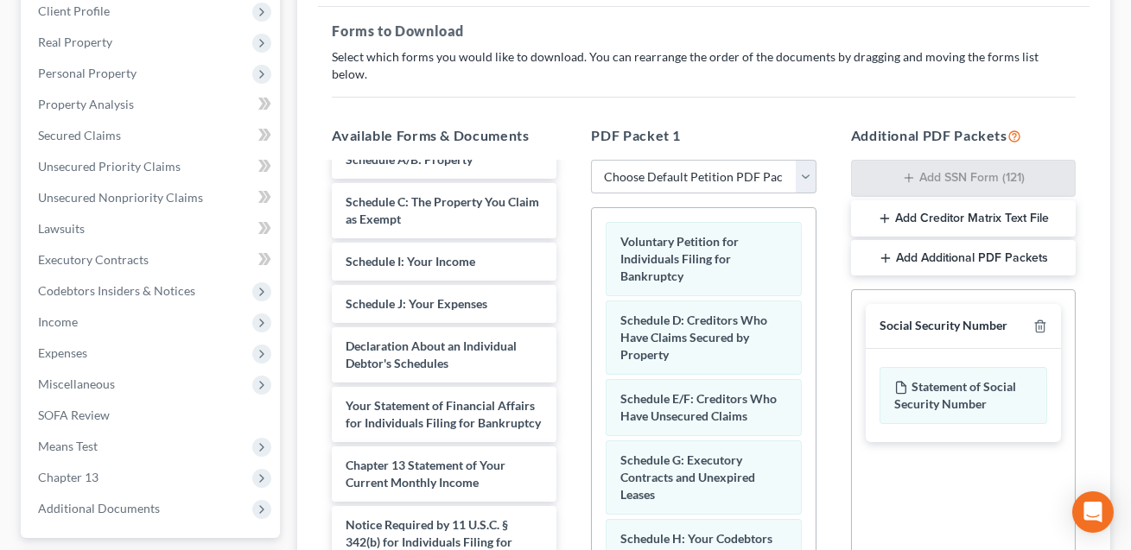
scroll to position [515, 0]
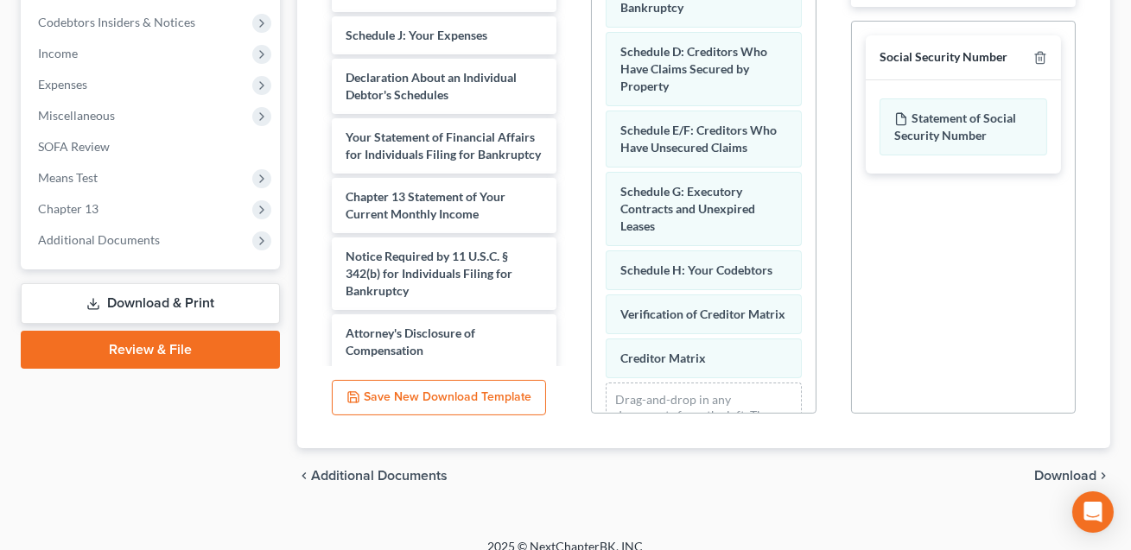
click at [1054, 469] on span "Download" at bounding box center [1065, 476] width 62 height 14
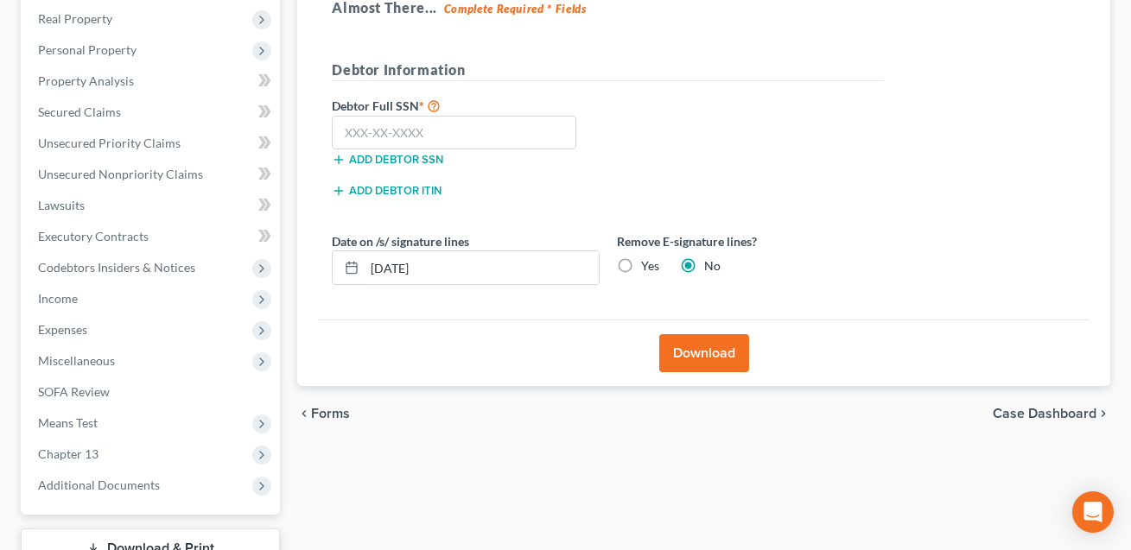
scroll to position [273, 0]
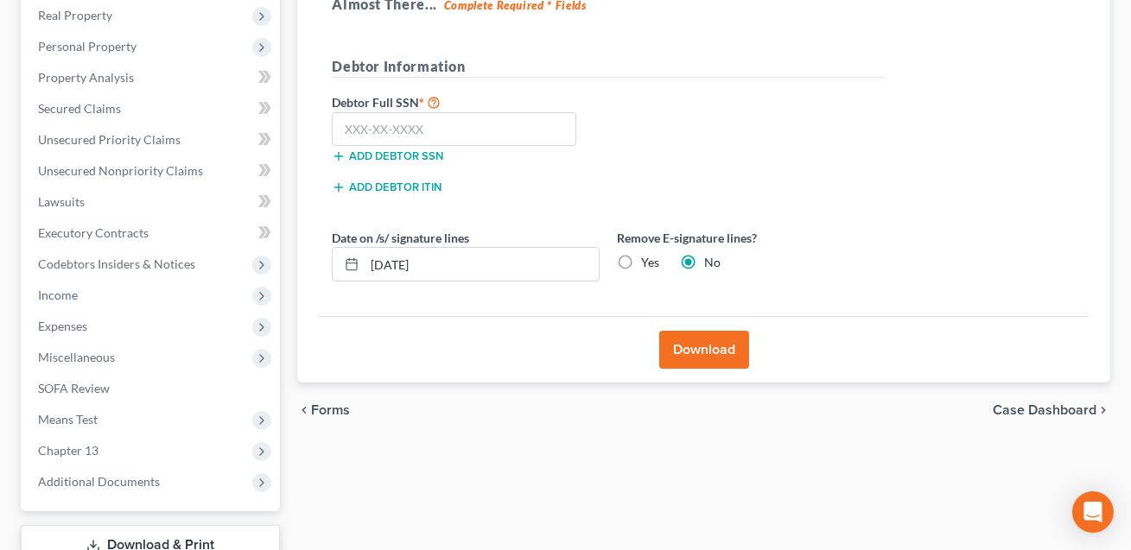
click at [641, 258] on label "Yes" at bounding box center [650, 262] width 18 height 17
click at [648, 258] on input "Yes" at bounding box center [653, 259] width 11 height 11
drag, startPoint x: 453, startPoint y: 268, endPoint x: 366, endPoint y: 265, distance: 86.4
click at [366, 265] on input "[DATE]" at bounding box center [482, 264] width 234 height 33
click at [716, 361] on button "Download" at bounding box center [704, 350] width 90 height 38
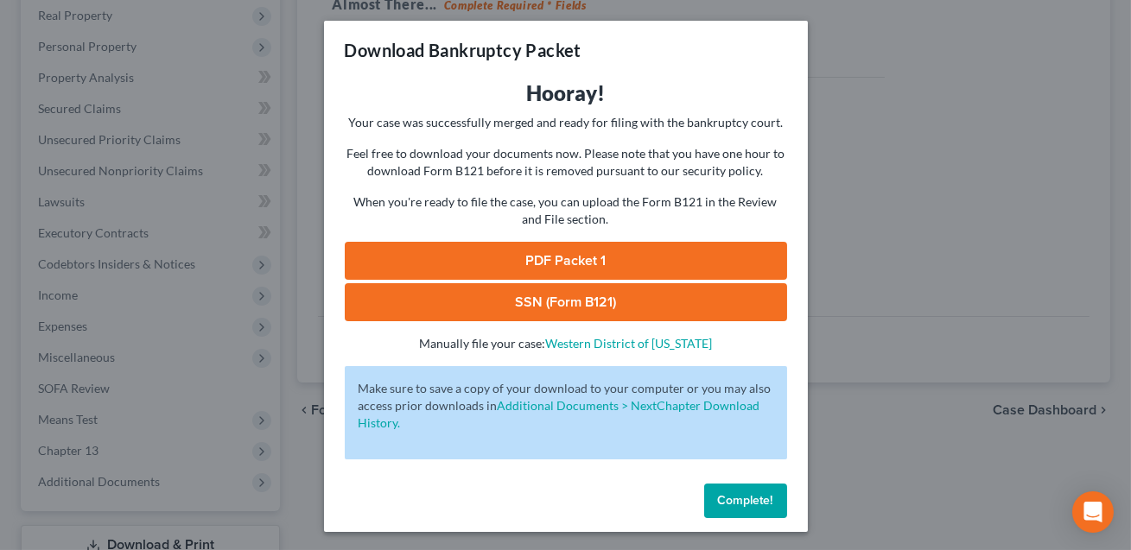
click at [632, 303] on link "SSN (Form B121)" at bounding box center [566, 302] width 442 height 38
click at [561, 262] on link "PDF Packet 1" at bounding box center [566, 261] width 442 height 38
click at [735, 494] on span "Complete!" at bounding box center [745, 500] width 55 height 15
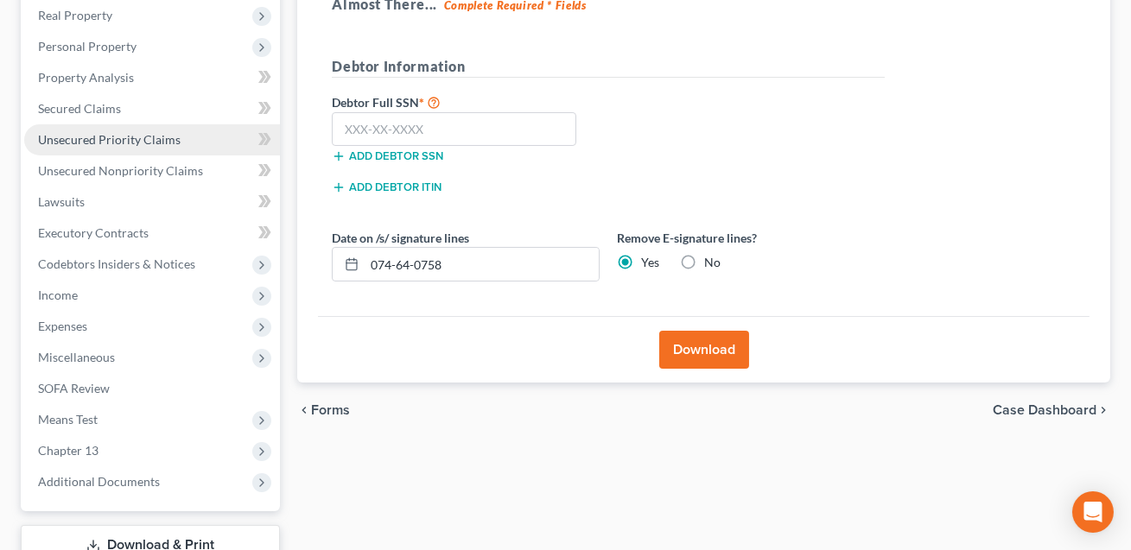
scroll to position [0, 0]
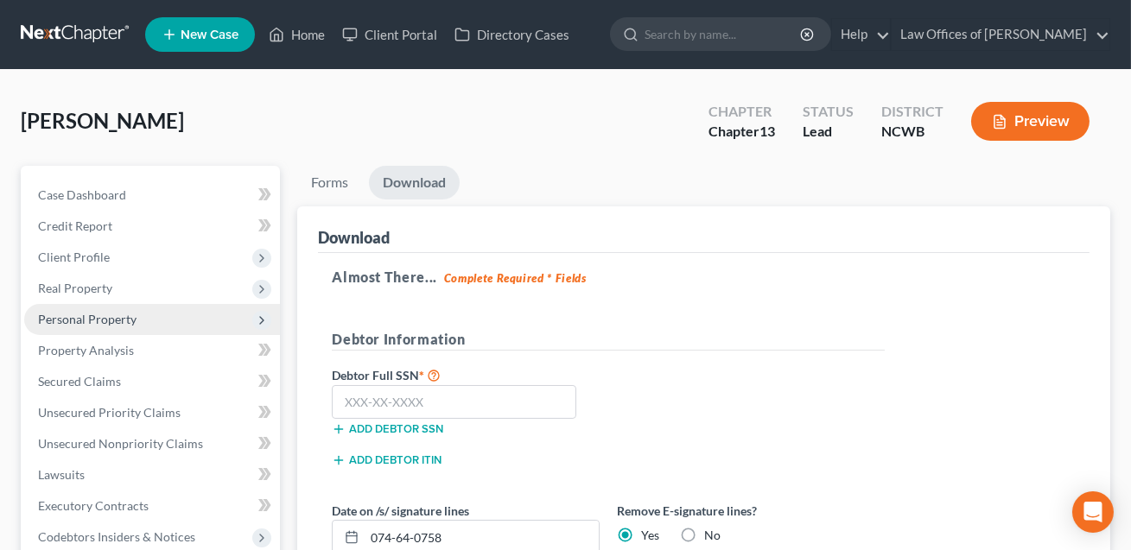
click at [84, 319] on span "Personal Property" at bounding box center [87, 319] width 98 height 15
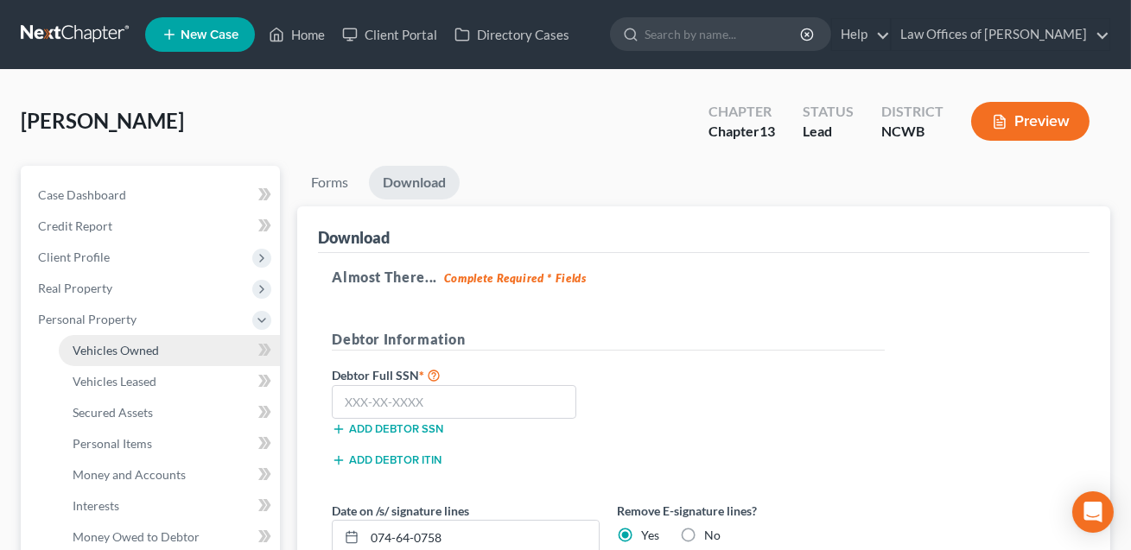
click at [98, 352] on span "Vehicles Owned" at bounding box center [116, 350] width 86 height 15
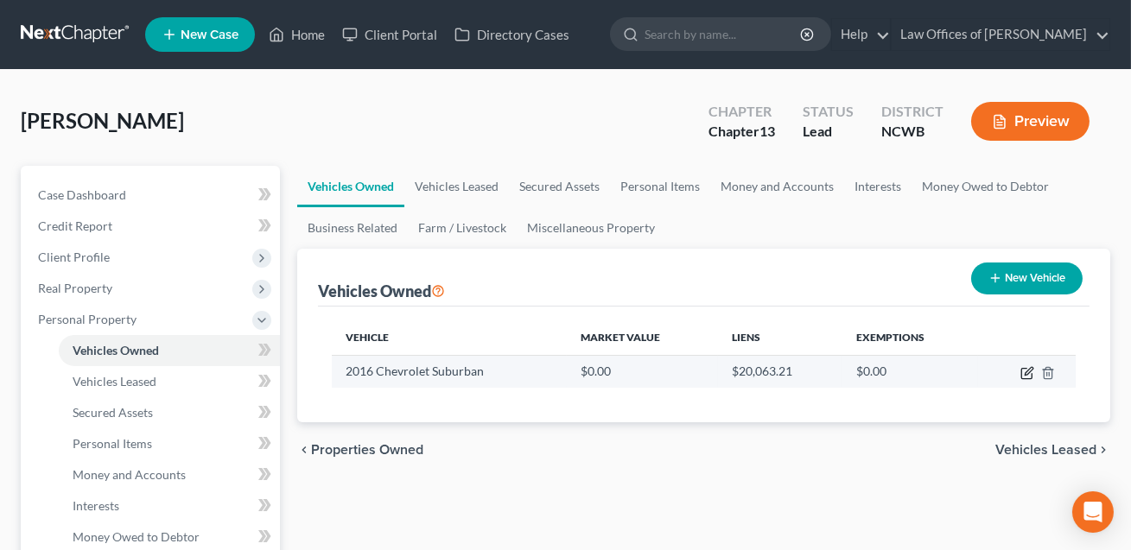
click at [1028, 367] on icon "button" at bounding box center [1027, 373] width 14 height 14
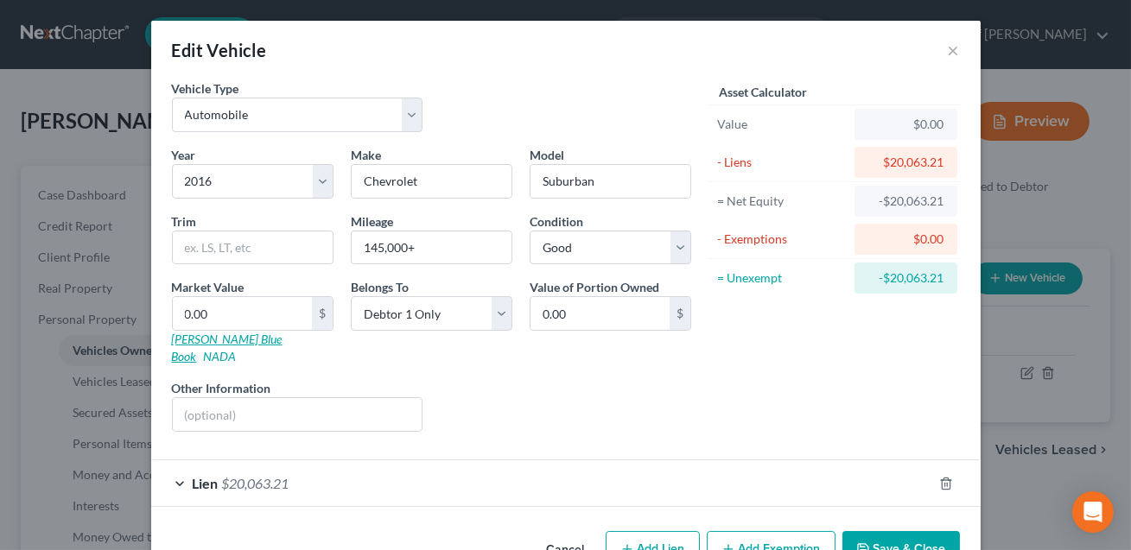
click at [206, 340] on link "[PERSON_NAME] Blue Book" at bounding box center [227, 348] width 111 height 32
click at [211, 343] on link "[PERSON_NAME] Blue Book" at bounding box center [227, 348] width 111 height 32
